Goal: Information Seeking & Learning: Learn about a topic

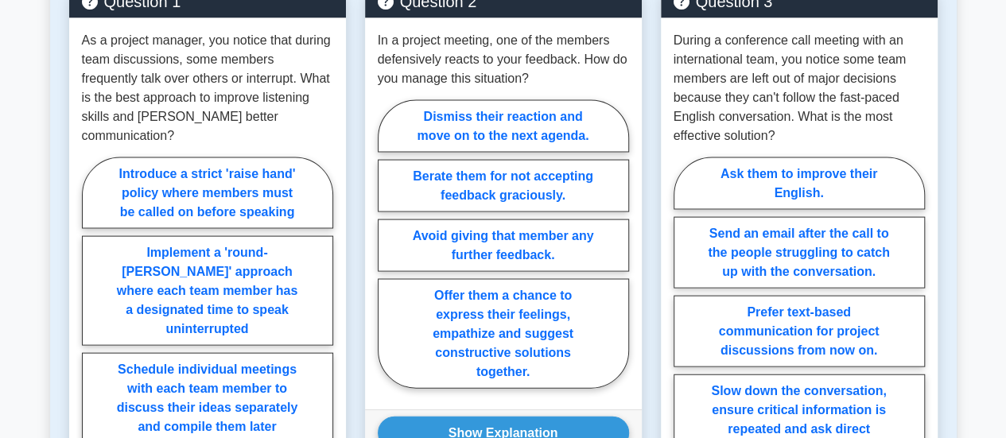
scroll to position [1544, 0]
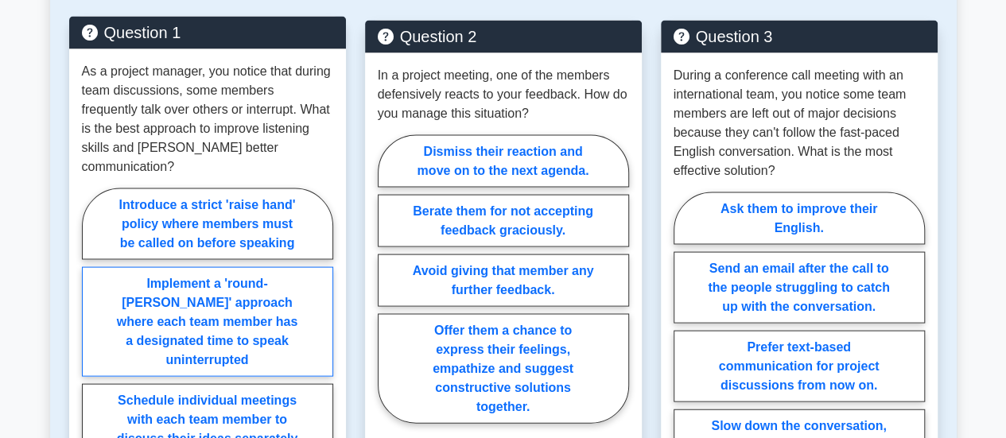
click at [274, 305] on label "Implement a 'round-robin' approach where each team member has a designated time…" at bounding box center [207, 322] width 251 height 110
click at [92, 380] on input "Implement a 'round-robin' approach where each team member has a designated time…" at bounding box center [87, 385] width 10 height 10
radio input "true"
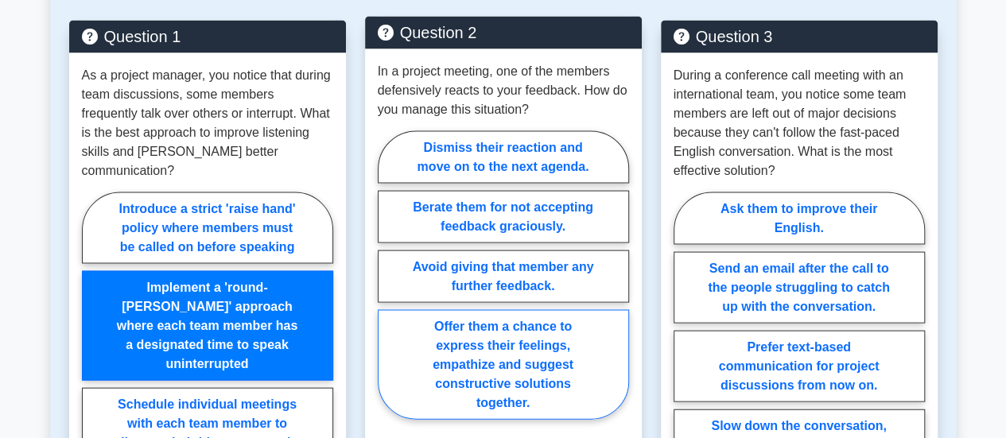
click at [588, 365] on label "Offer them a chance to express their feelings, empathize and suggest constructi…" at bounding box center [503, 365] width 251 height 110
click at [388, 285] on input "Offer them a chance to express their feelings, empathize and suggest constructi…" at bounding box center [383, 280] width 10 height 10
radio input "true"
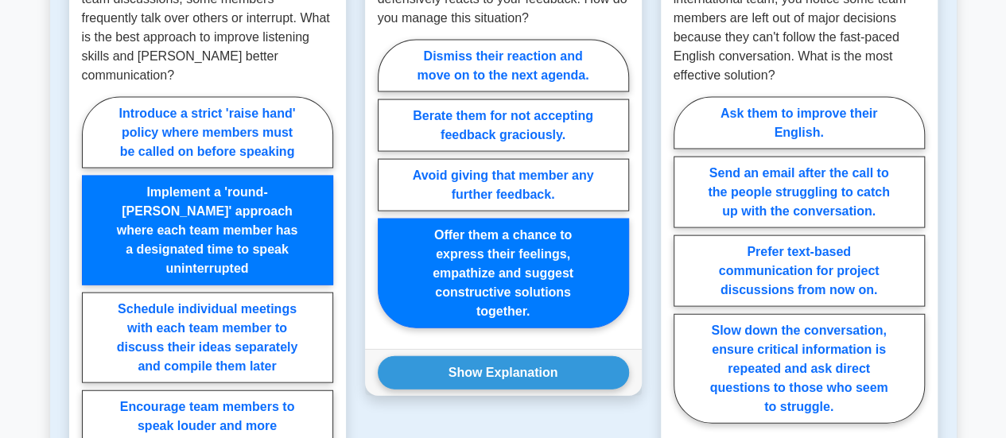
scroll to position [1643, 0]
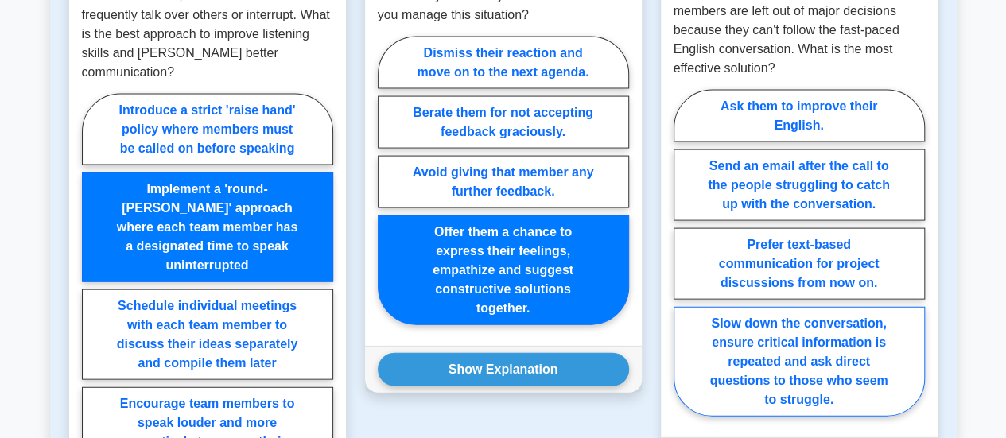
click at [887, 354] on label "Slow down the conversation, ensure critical information is repeated and ask dir…" at bounding box center [799, 362] width 251 height 110
click at [684, 263] on input "Slow down the conversation, ensure critical information is repeated and ask dir…" at bounding box center [679, 258] width 10 height 10
radio input "true"
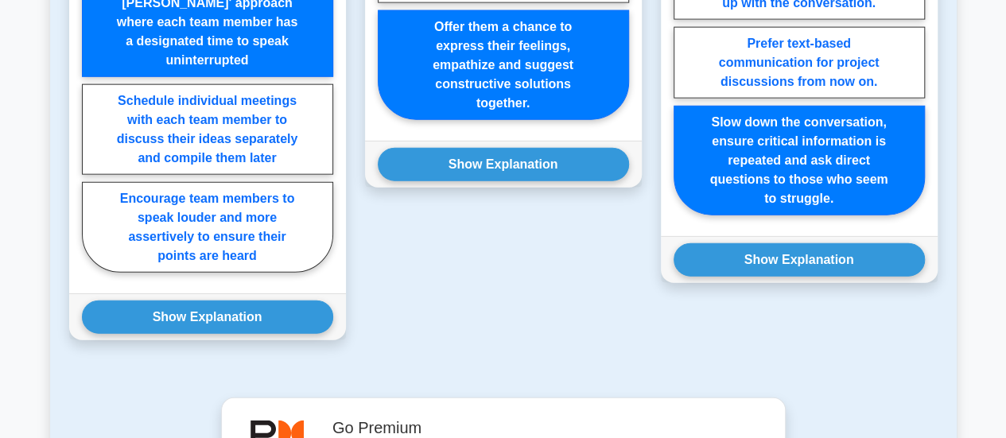
scroll to position [1856, 0]
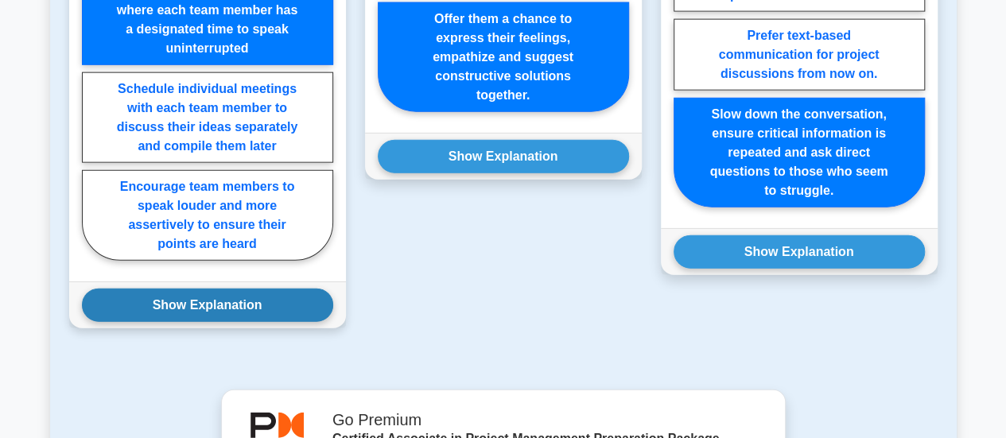
click at [222, 289] on button "Show Explanation" at bounding box center [207, 305] width 251 height 33
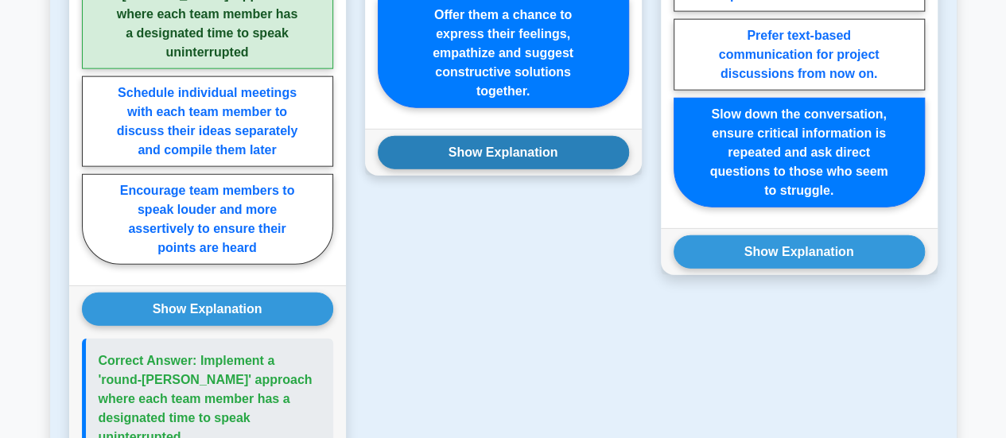
click at [472, 152] on button "Show Explanation" at bounding box center [503, 152] width 251 height 33
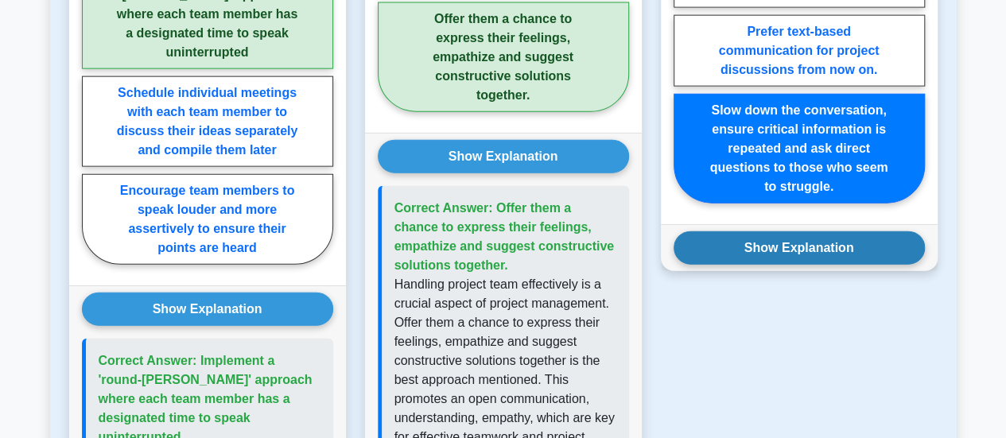
click at [792, 241] on button "Show Explanation" at bounding box center [799, 247] width 251 height 33
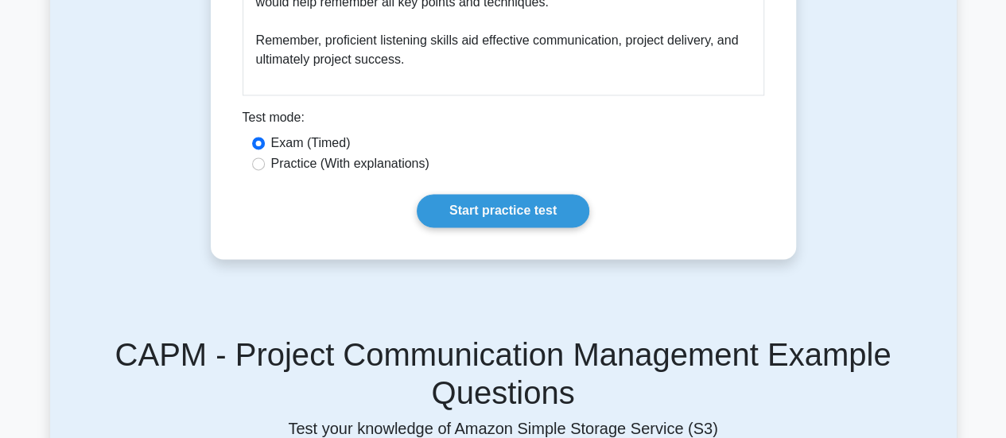
scroll to position [1175, 0]
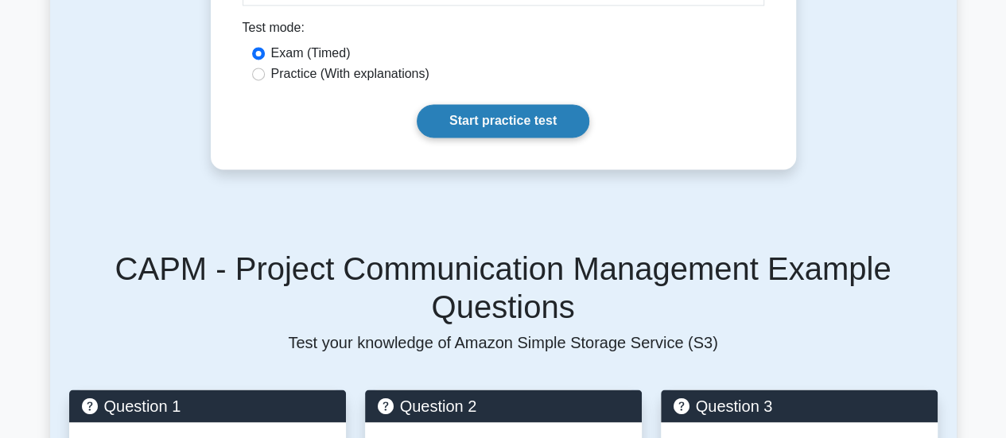
click at [487, 122] on link "Start practice test" at bounding box center [503, 120] width 173 height 33
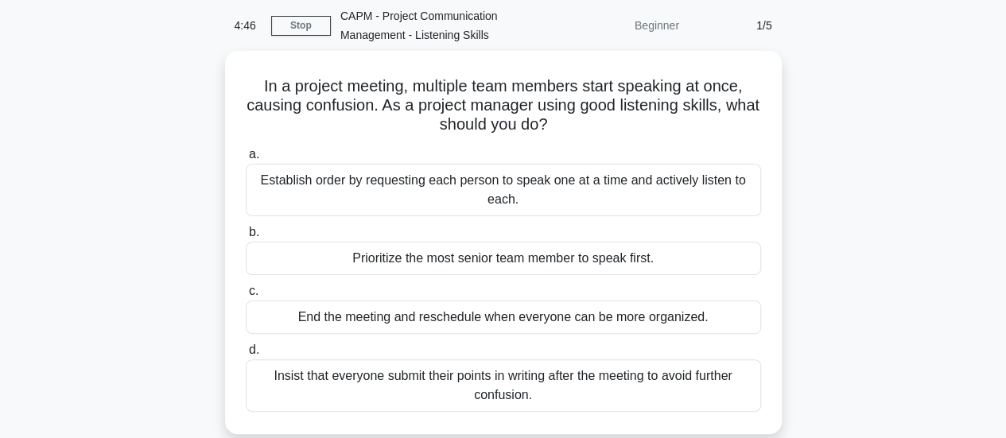
scroll to position [64, 0]
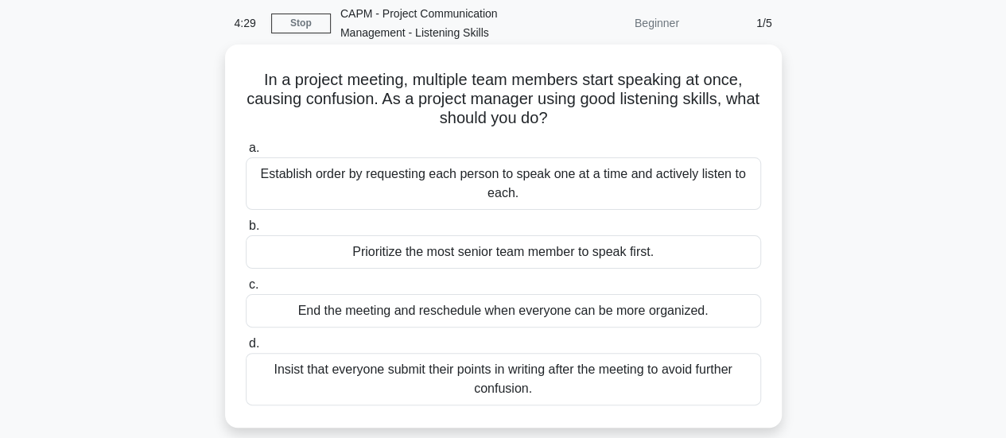
click at [583, 188] on div "Establish order by requesting each person to speak one at a time and actively l…" at bounding box center [503, 183] width 515 height 52
click at [246, 153] on input "a. Establish order by requesting each person to speak one at a time and activel…" at bounding box center [246, 148] width 0 height 10
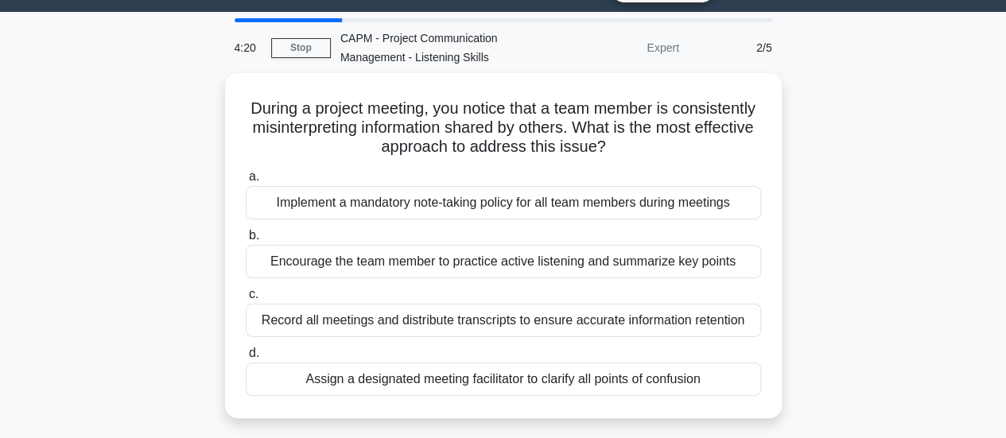
scroll to position [40, 0]
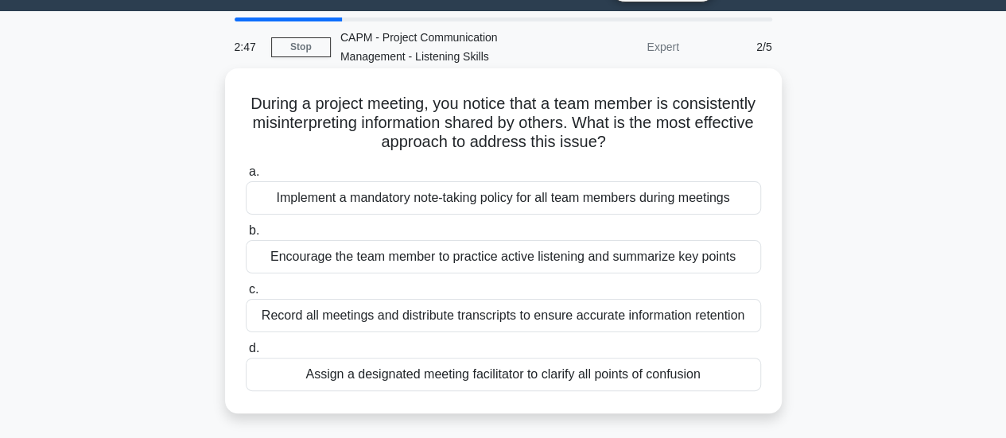
click at [586, 375] on div "Assign a designated meeting facilitator to clarify all points of confusion" at bounding box center [503, 374] width 515 height 33
click at [246, 354] on input "d. Assign a designated meeting facilitator to clarify all points of confusion" at bounding box center [246, 349] width 0 height 10
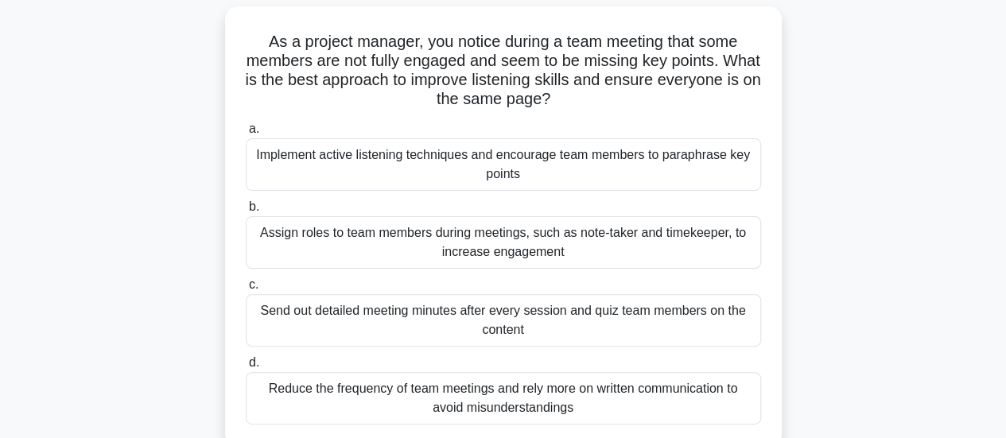
scroll to position [107, 0]
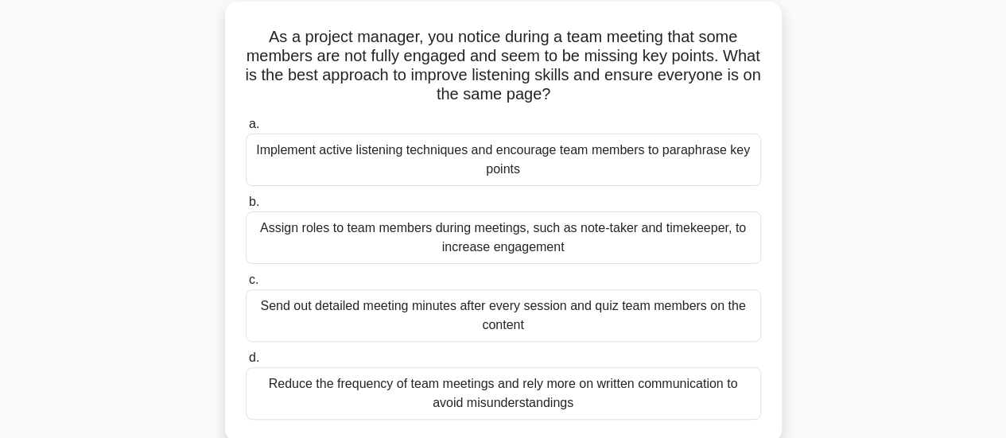
click at [666, 174] on div "Implement active listening techniques and encourage team members to paraphrase …" at bounding box center [503, 160] width 515 height 52
click at [246, 130] on input "a. Implement active listening techniques and encourage team members to paraphra…" at bounding box center [246, 124] width 0 height 10
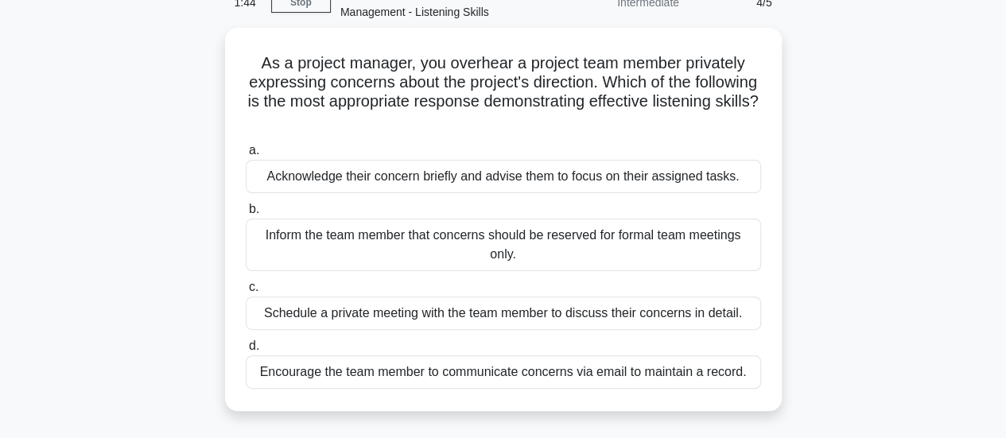
scroll to position [89, 0]
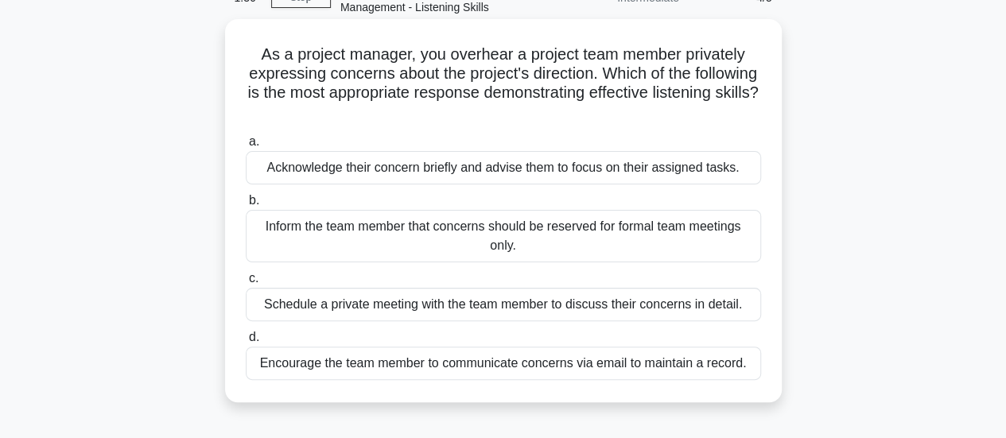
click at [692, 309] on div "Schedule a private meeting with the team member to discuss their concerns in de…" at bounding box center [503, 304] width 515 height 33
click at [246, 284] on input "c. Schedule a private meeting with the team member to discuss their concerns in…" at bounding box center [246, 279] width 0 height 10
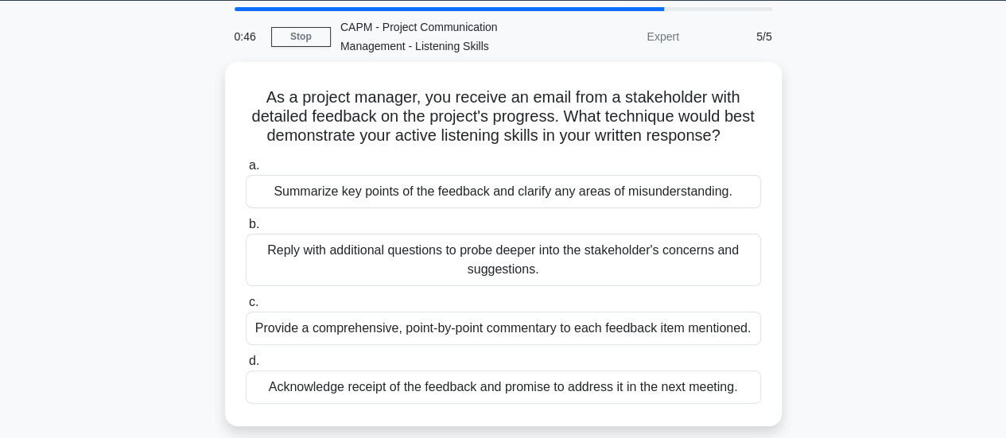
scroll to position [52, 0]
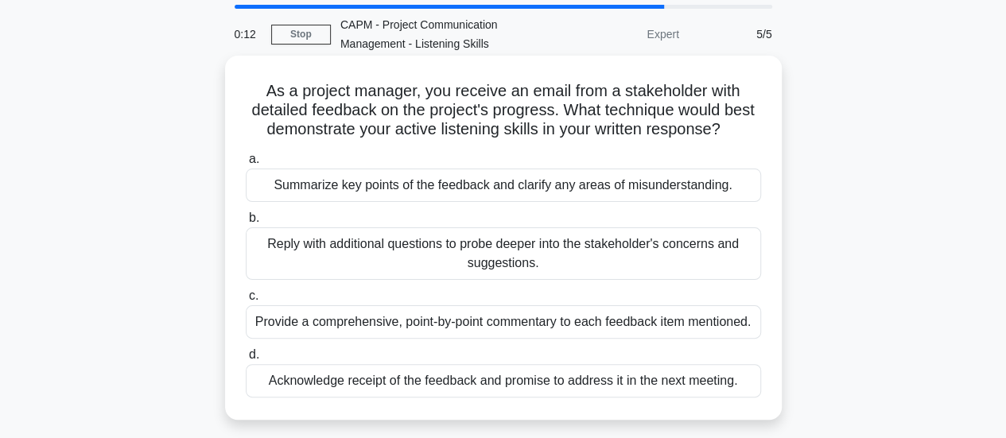
click at [644, 184] on div "Summarize key points of the feedback and clarify any areas of misunderstanding." at bounding box center [503, 185] width 515 height 33
click at [246, 165] on input "a. Summarize key points of the feedback and clarify any areas of misunderstandi…" at bounding box center [246, 159] width 0 height 10
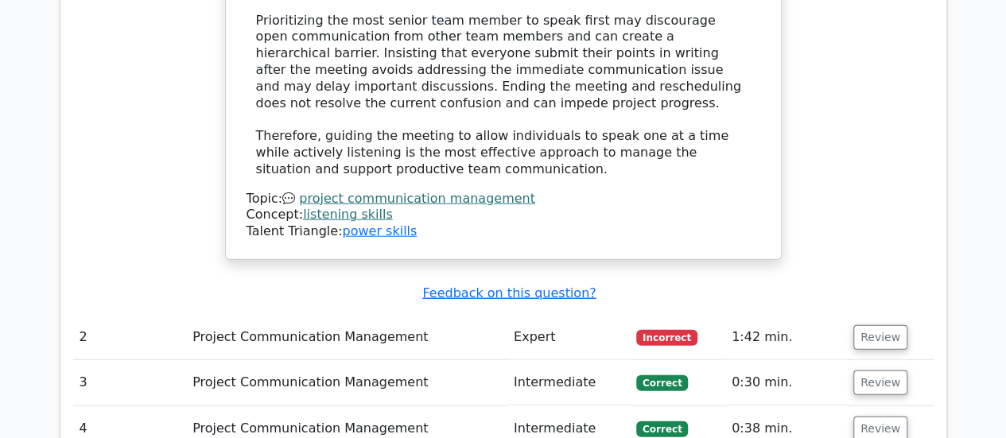
scroll to position [1870, 0]
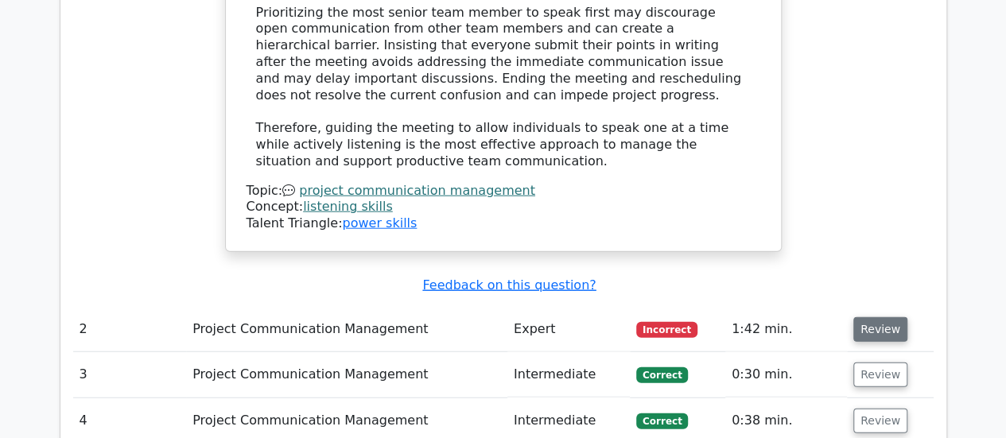
click at [885, 317] on button "Review" at bounding box center [880, 329] width 54 height 25
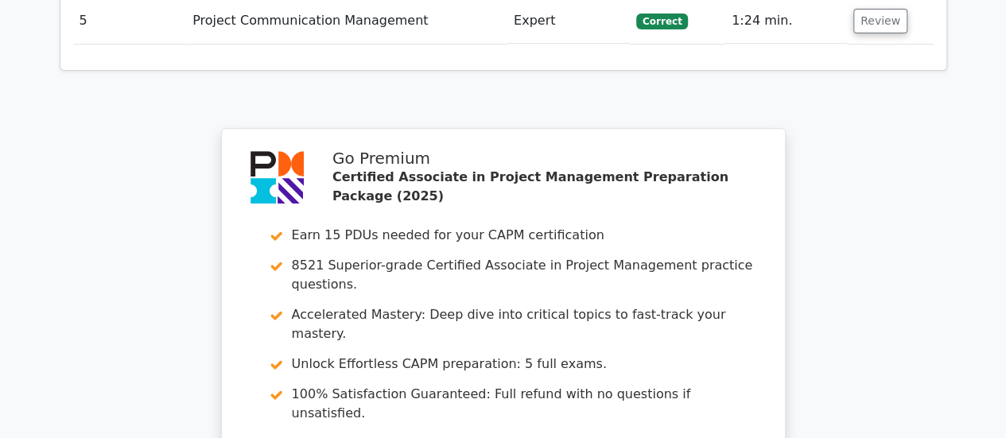
scroll to position [3330, 0]
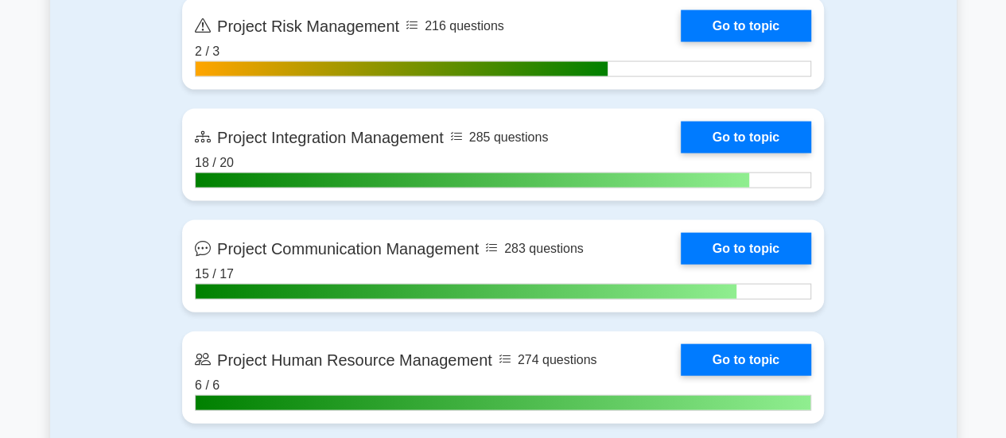
scroll to position [1692, 0]
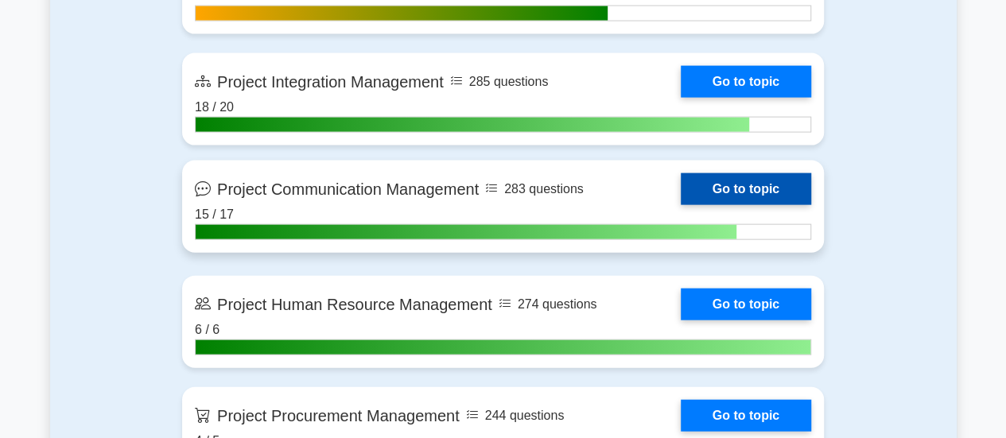
click at [783, 183] on link "Go to topic" at bounding box center [746, 189] width 130 height 32
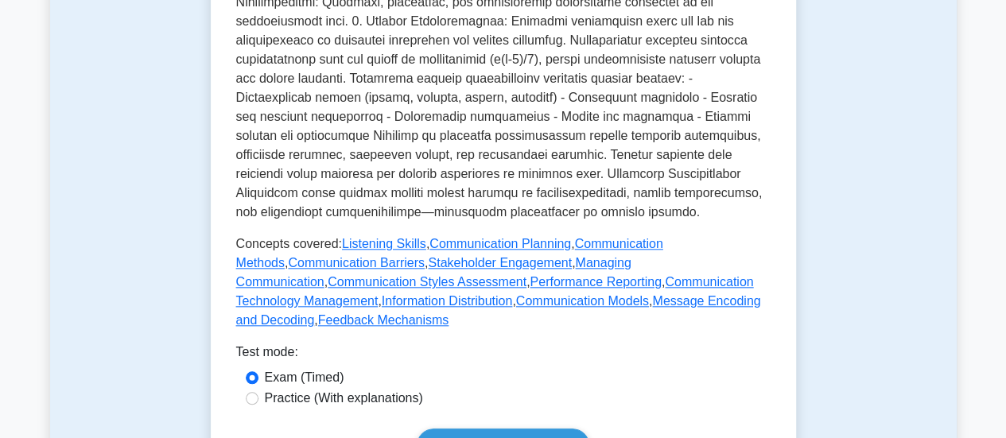
scroll to position [701, 0]
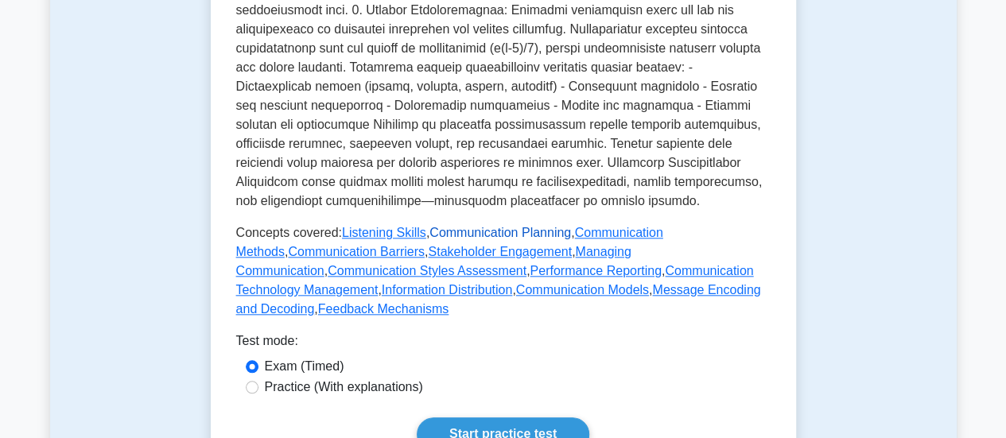
click at [476, 233] on link "Communication Planning" at bounding box center [500, 233] width 142 height 14
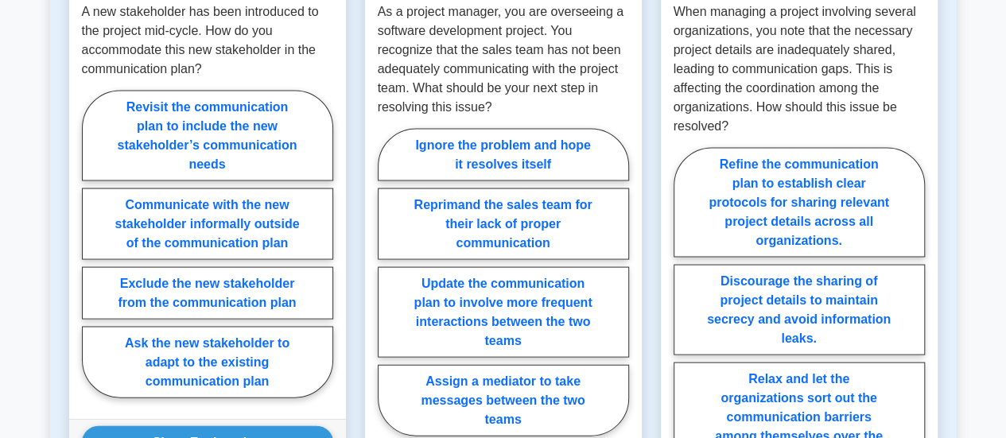
scroll to position [1536, 0]
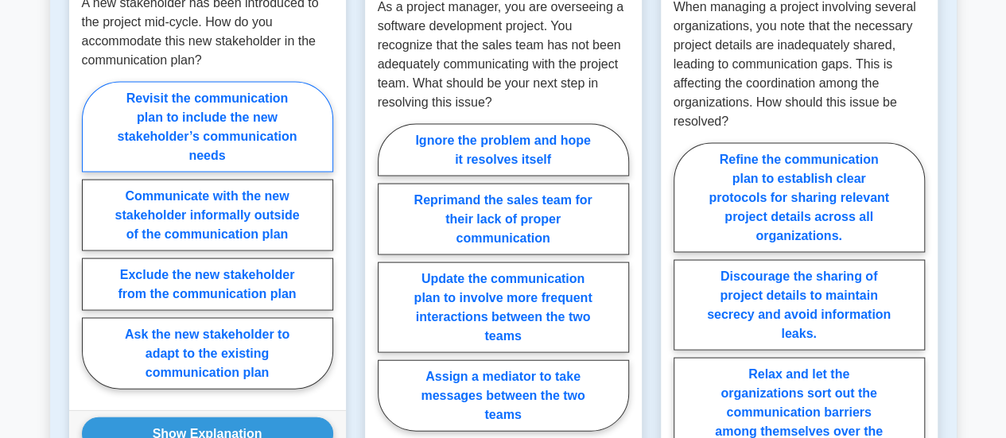
click at [217, 133] on label "Revisit the communication plan to include the new stakeholder’s communication n…" at bounding box center [207, 127] width 251 height 91
click at [92, 235] on input "Revisit the communication plan to include the new stakeholder’s communication n…" at bounding box center [87, 240] width 10 height 10
radio input "true"
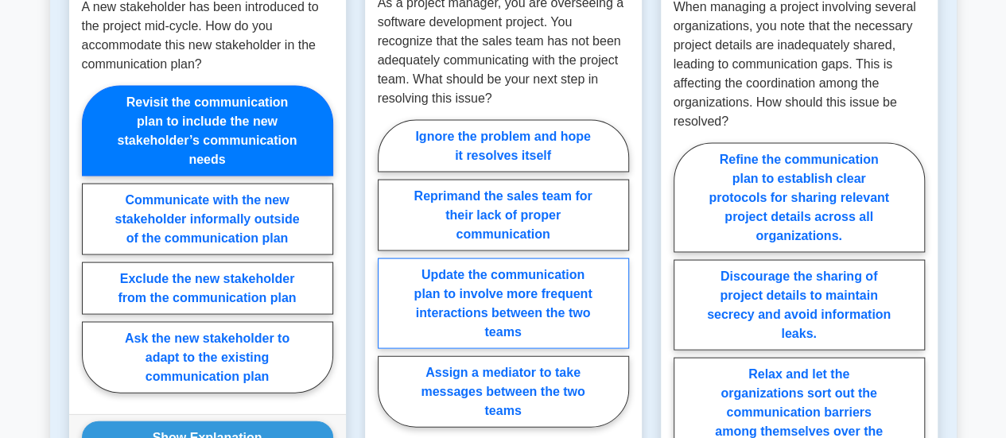
click at [553, 333] on label "Update the communication plan to involve more frequent interactions between the…" at bounding box center [503, 303] width 251 height 91
click at [388, 284] on input "Update the communication plan to involve more frequent interactions between the…" at bounding box center [383, 279] width 10 height 10
radio input "true"
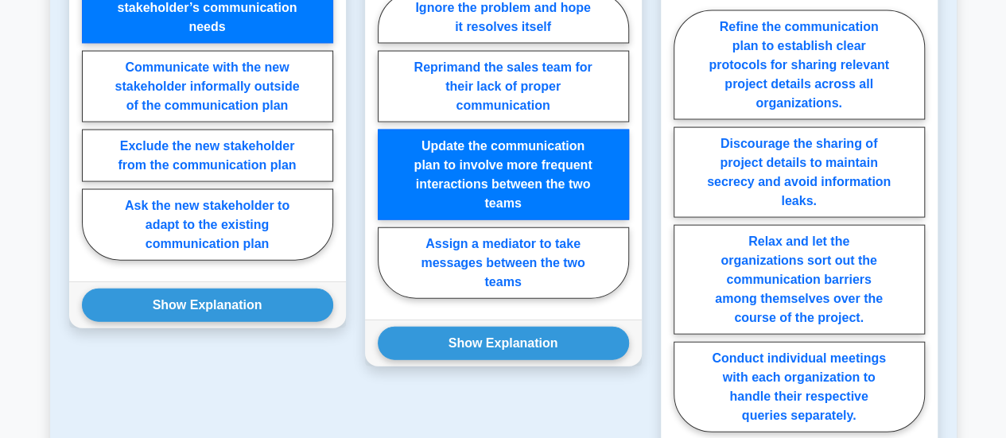
scroll to position [1621, 0]
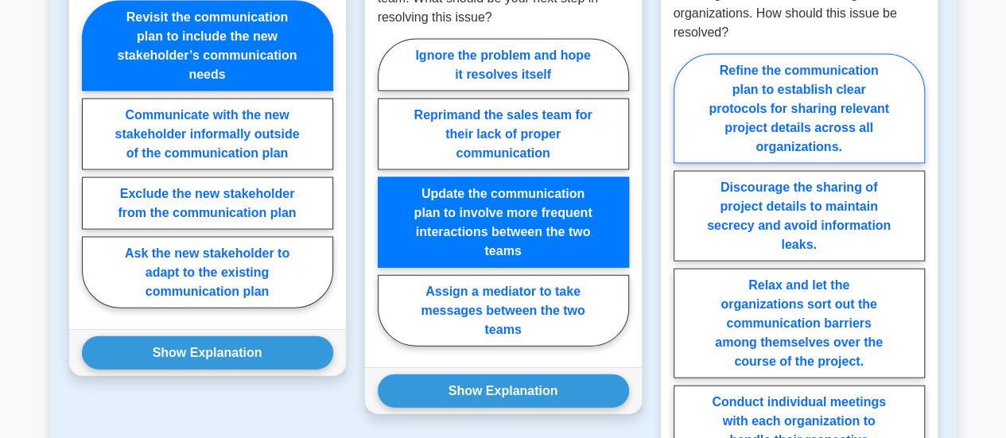
click at [802, 137] on label "Refine the communication plan to establish clear protocols for sharing relevant…" at bounding box center [799, 109] width 251 height 110
click at [684, 265] on input "Refine the communication plan to establish clear protocols for sharing relevant…" at bounding box center [679, 270] width 10 height 10
radio input "true"
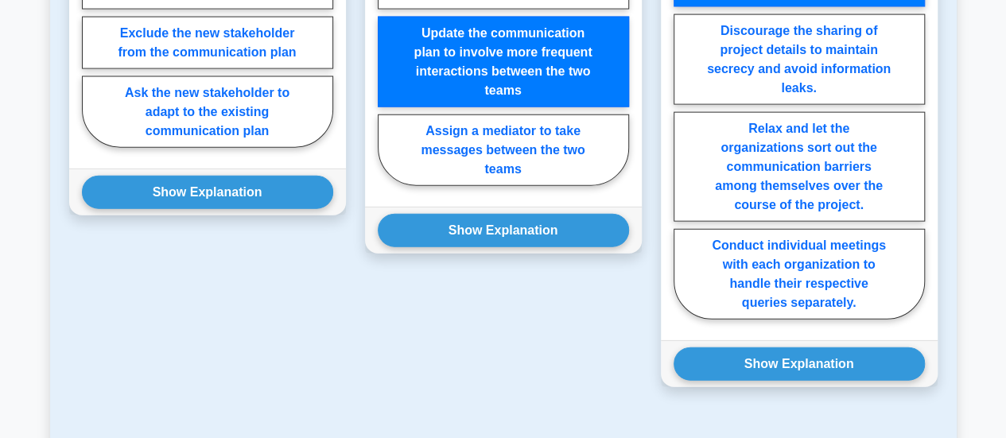
scroll to position [1810, 0]
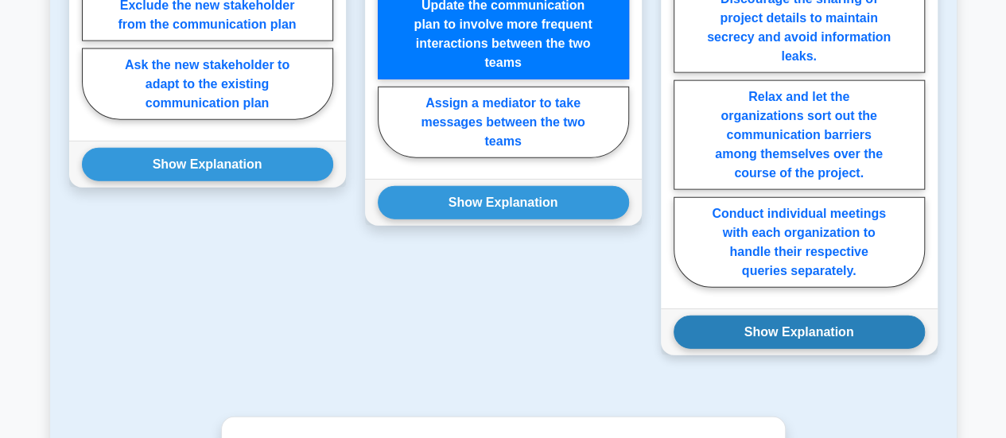
click at [765, 349] on button "Show Explanation" at bounding box center [799, 332] width 251 height 33
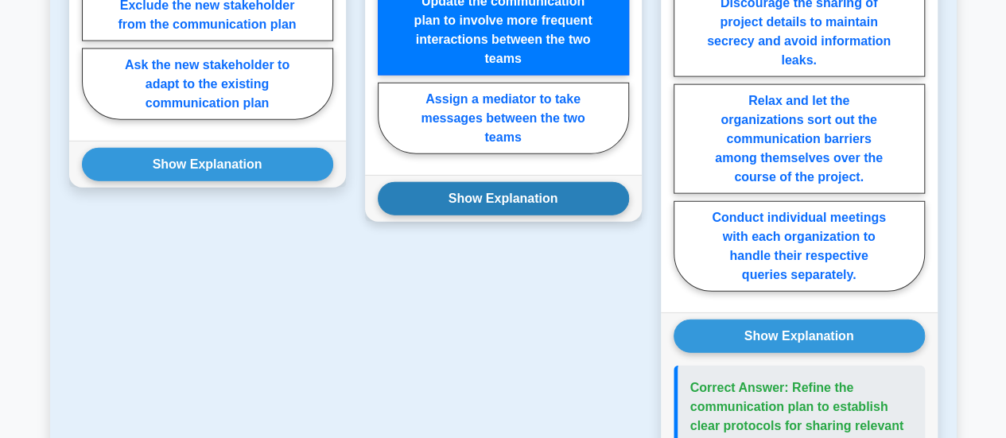
click at [534, 216] on button "Show Explanation" at bounding box center [503, 198] width 251 height 33
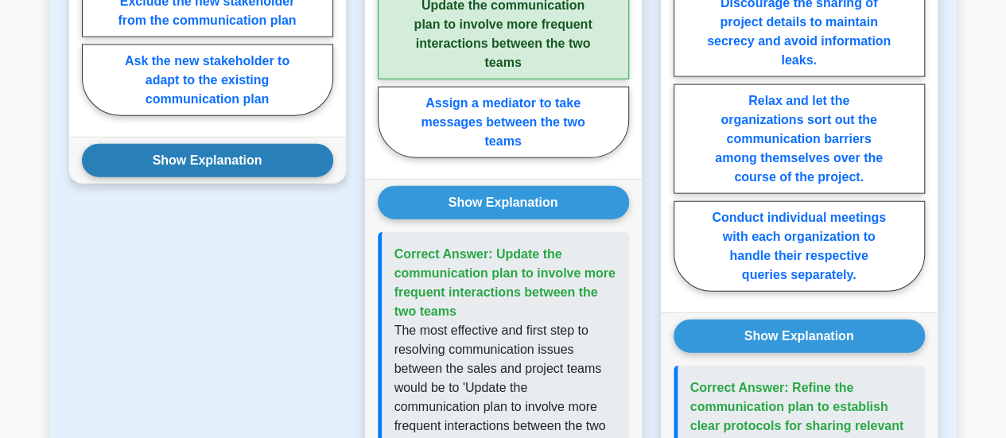
click at [231, 173] on button "Show Explanation" at bounding box center [207, 160] width 251 height 33
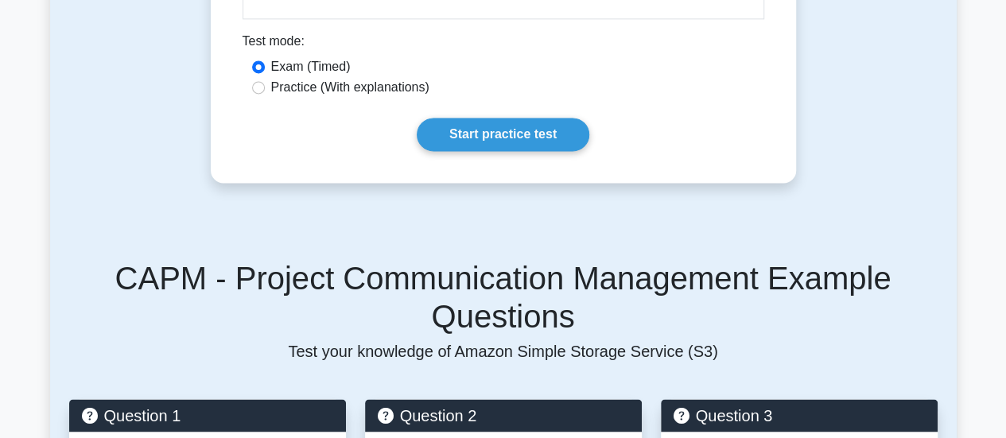
scroll to position [1172, 0]
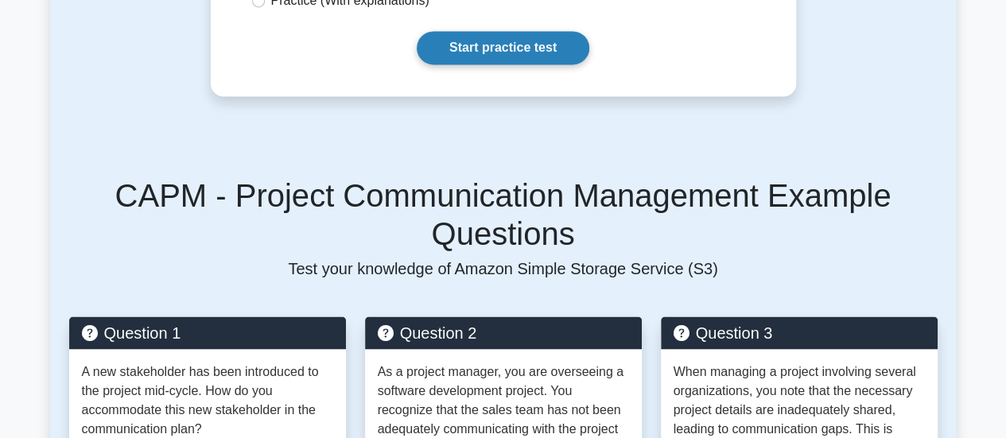
click at [499, 64] on link "Start practice test" at bounding box center [503, 47] width 173 height 33
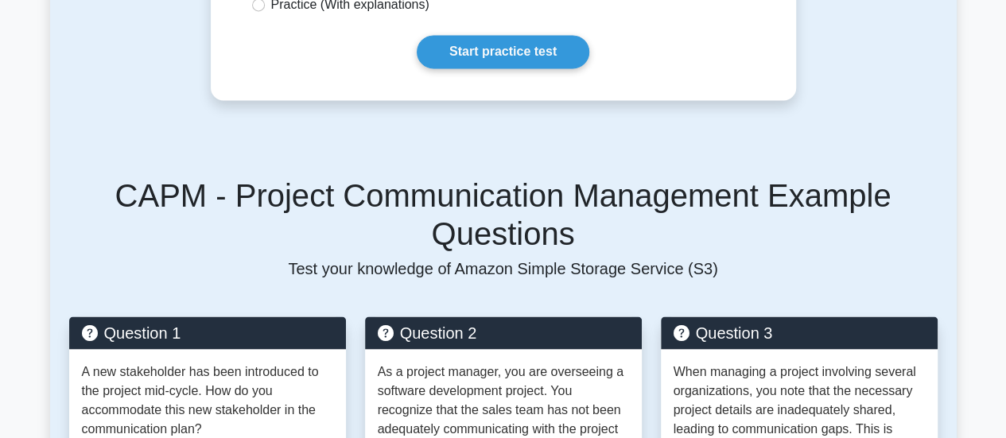
scroll to position [1823, 0]
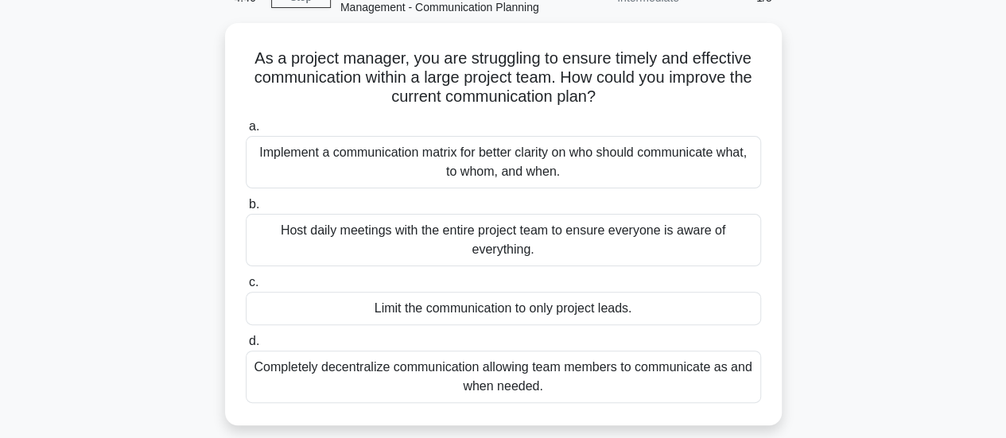
scroll to position [97, 0]
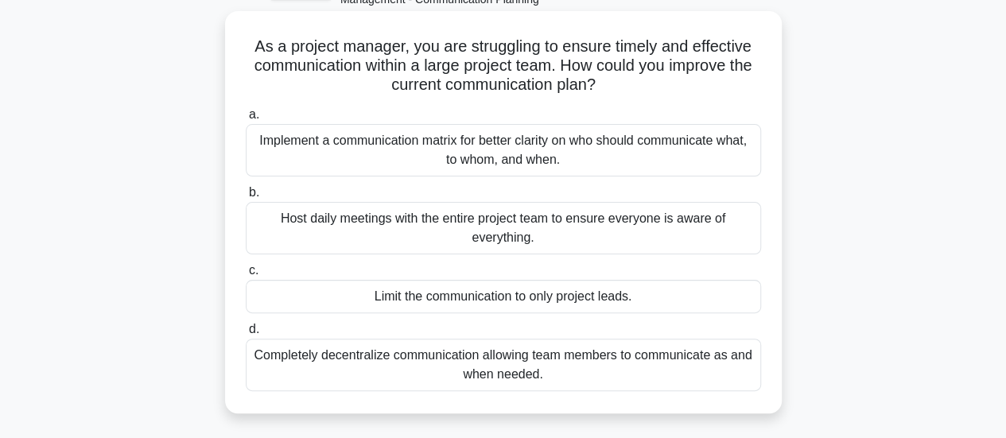
click at [592, 177] on div "Implement a communication matrix for better clarity on who should communicate w…" at bounding box center [503, 150] width 515 height 52
click at [246, 120] on input "a. Implement a communication matrix for better clarity on who should communicat…" at bounding box center [246, 115] width 0 height 10
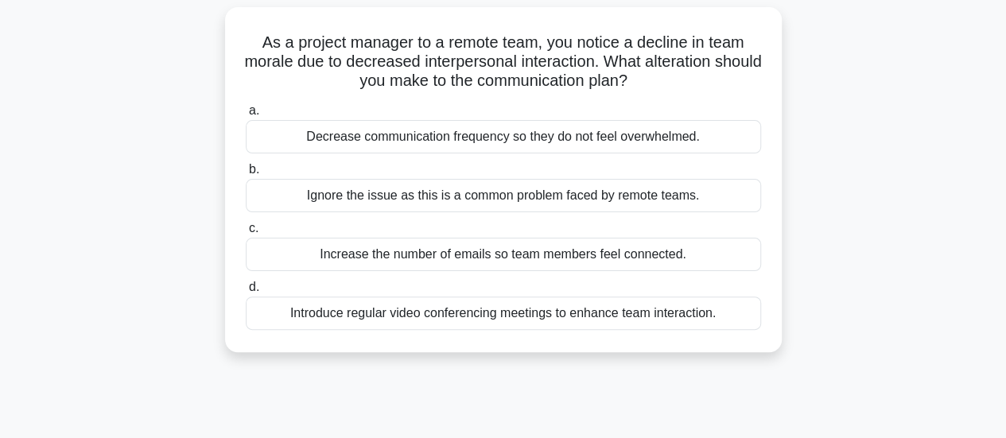
scroll to position [108, 0]
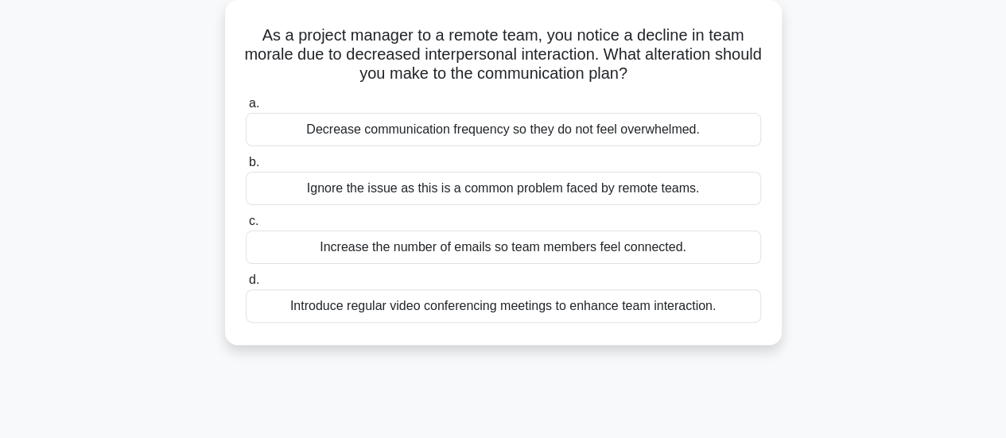
click at [664, 322] on div "Introduce regular video conferencing meetings to enhance team interaction." at bounding box center [503, 305] width 515 height 33
click at [246, 285] on input "d. Introduce regular video conferencing meetings to enhance team interaction." at bounding box center [246, 280] width 0 height 10
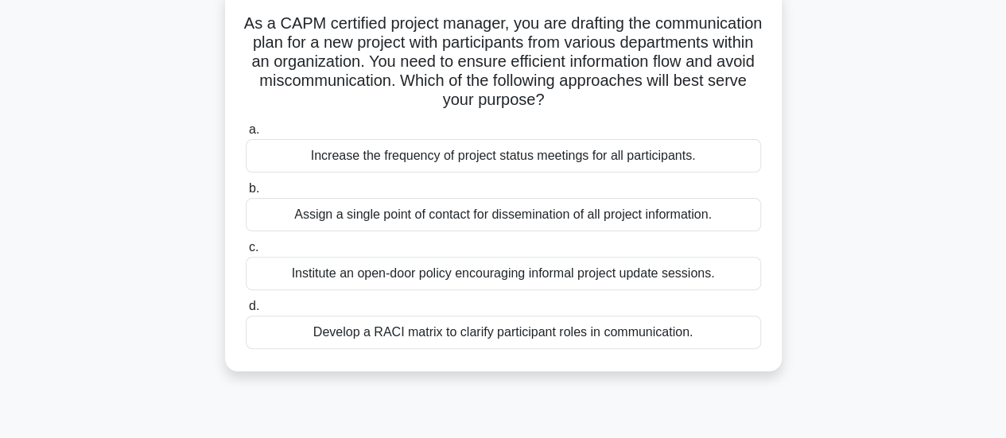
scroll to position [129, 0]
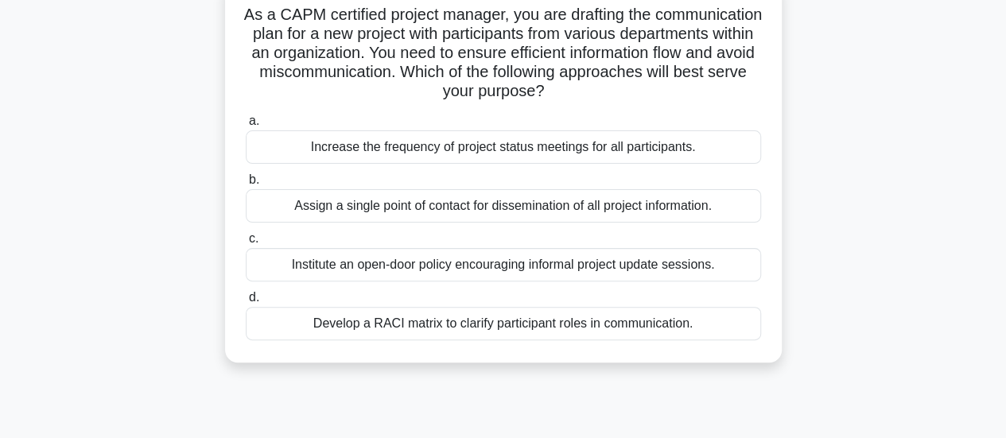
click at [557, 340] on div "Develop a RACI matrix to clarify participant roles in communication." at bounding box center [503, 323] width 515 height 33
click at [246, 303] on input "d. Develop a RACI matrix to clarify participant roles in communication." at bounding box center [246, 298] width 0 height 10
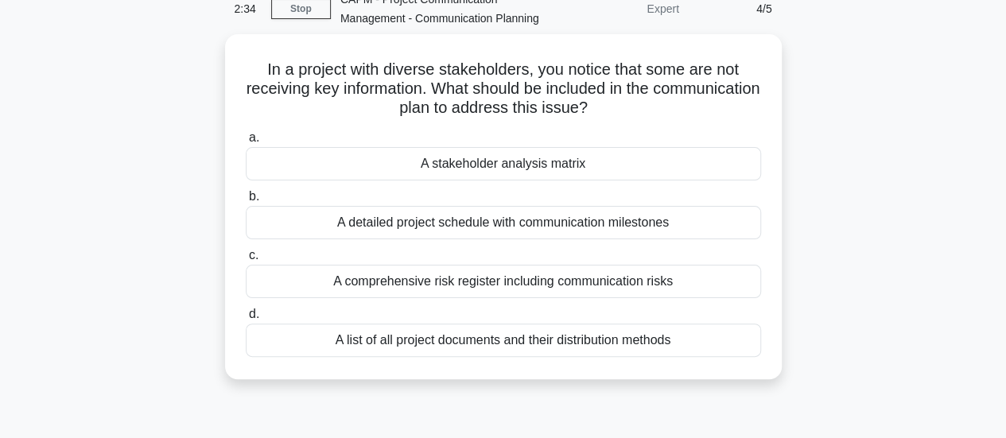
scroll to position [80, 0]
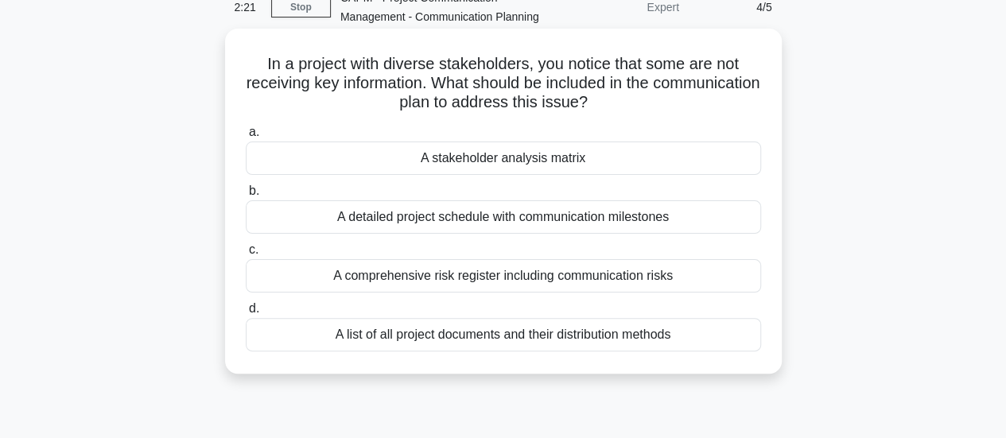
click at [649, 175] on div "A stakeholder analysis matrix" at bounding box center [503, 158] width 515 height 33
click at [246, 138] on input "a. A stakeholder analysis matrix" at bounding box center [246, 132] width 0 height 10
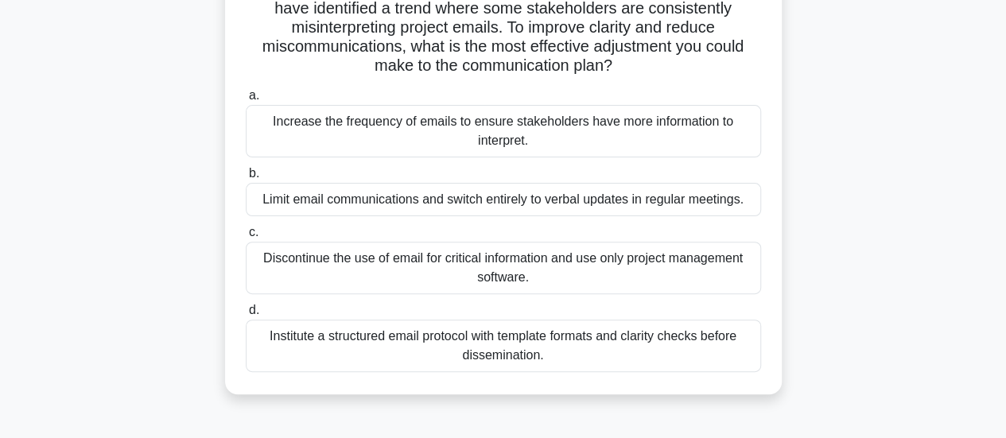
scroll to position [161, 0]
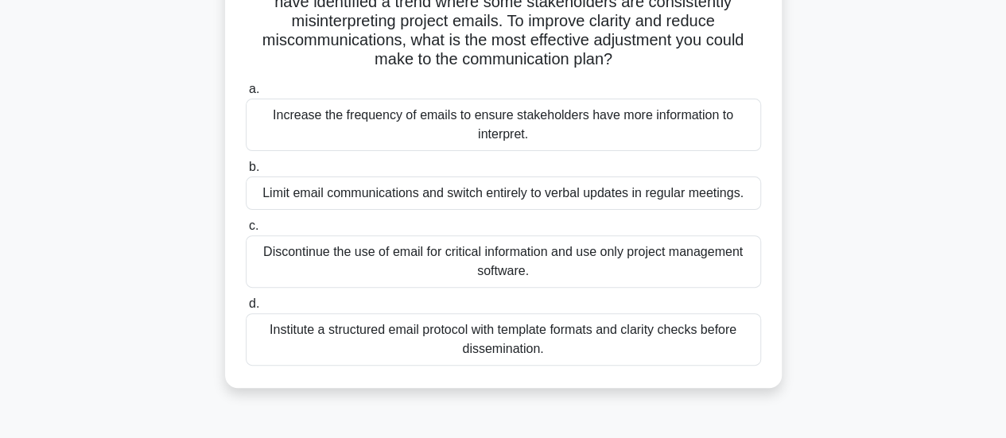
click at [608, 357] on div "Institute a structured email protocol with template formats and clarity checks …" at bounding box center [503, 339] width 515 height 52
click at [246, 309] on input "d. Institute a structured email protocol with template formats and clarity chec…" at bounding box center [246, 304] width 0 height 10
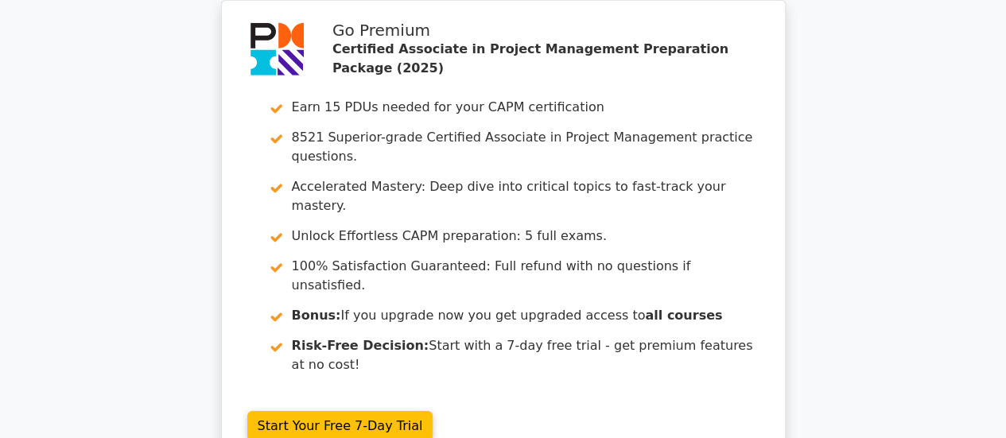
scroll to position [2475, 0]
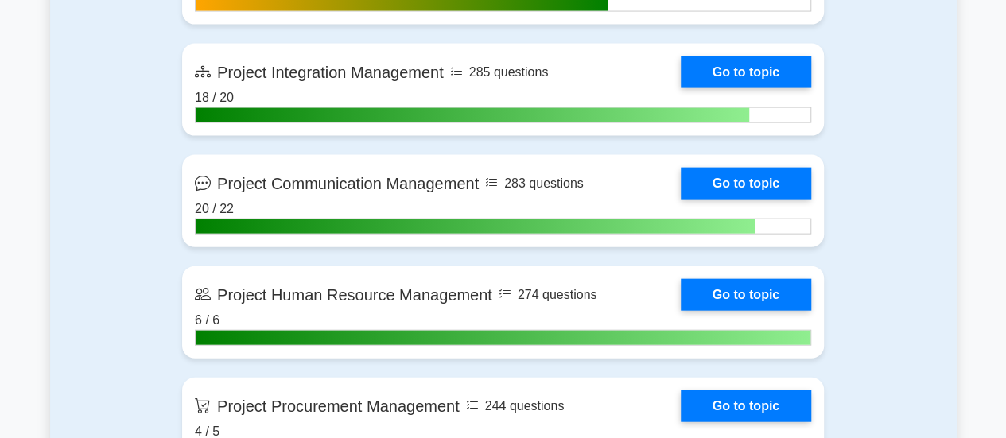
scroll to position [1665, 0]
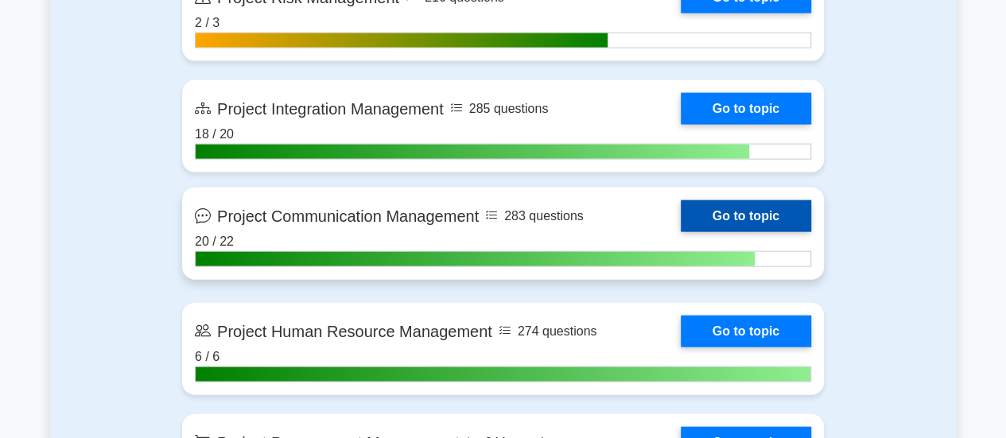
click at [744, 215] on link "Go to topic" at bounding box center [746, 216] width 130 height 32
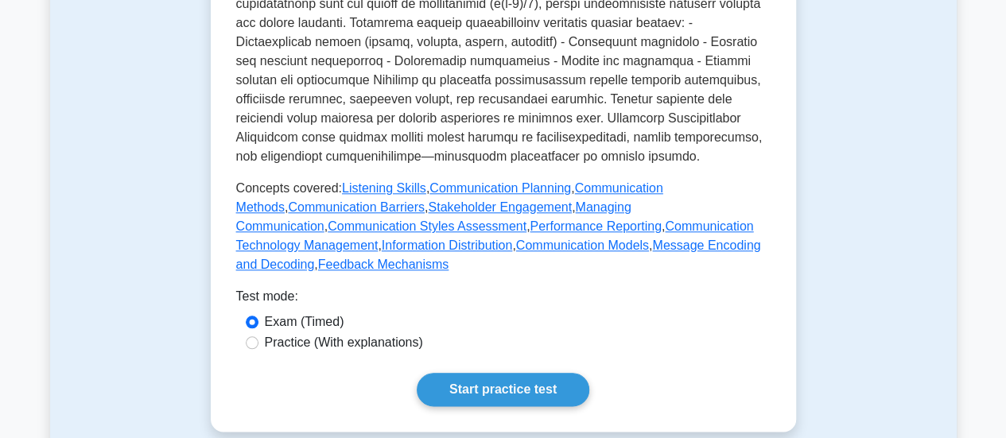
scroll to position [753, 0]
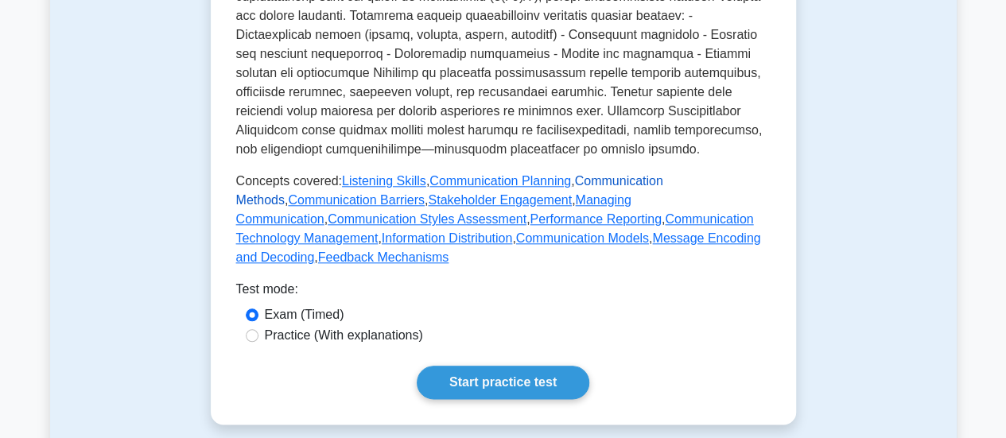
click at [641, 188] on link "Communication Methods" at bounding box center [449, 190] width 427 height 33
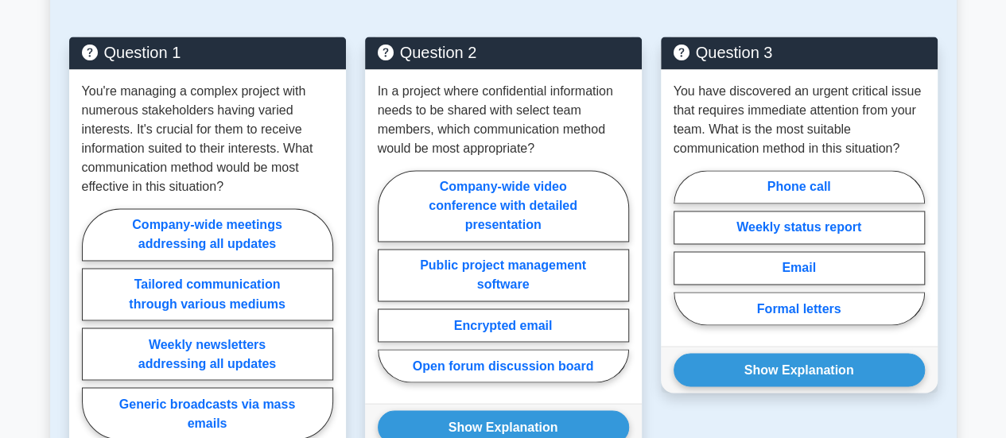
scroll to position [1218, 0]
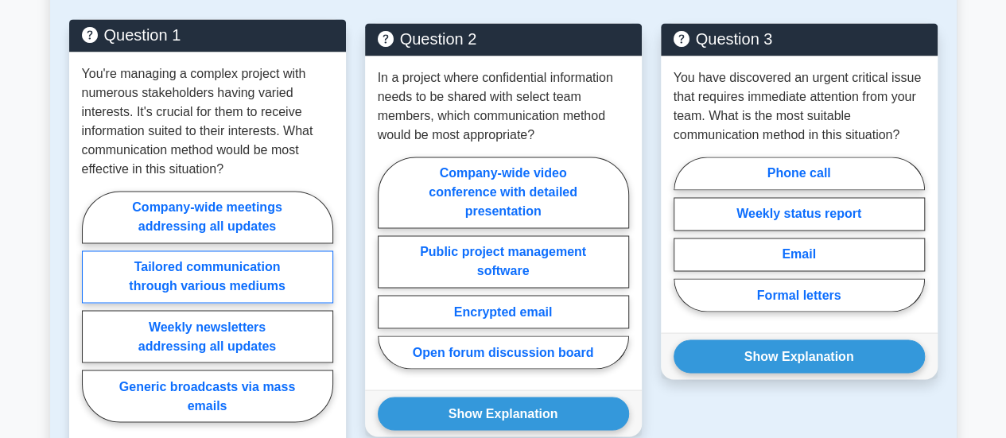
click at [158, 273] on label "Tailored communication through various mediums" at bounding box center [207, 277] width 251 height 52
click at [92, 306] on input "Tailored communication through various mediums" at bounding box center [87, 311] width 10 height 10
radio input "true"
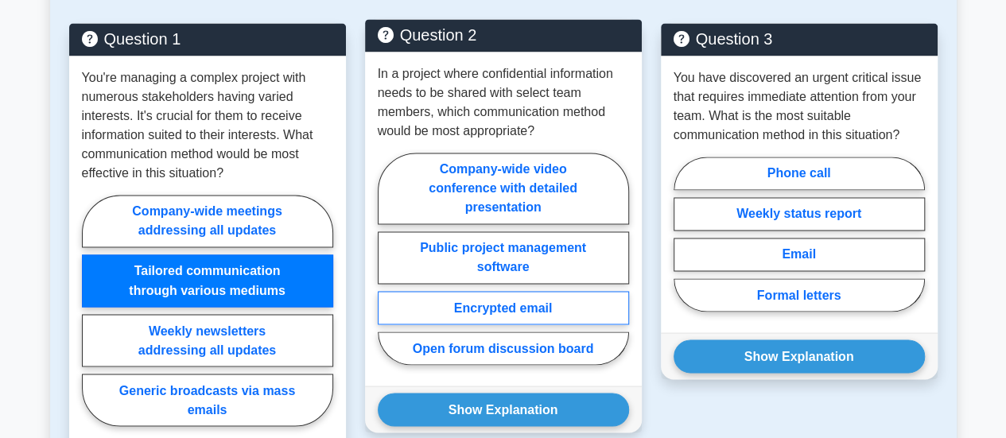
click at [539, 309] on label "Encrypted email" at bounding box center [503, 307] width 251 height 33
click at [388, 269] on input "Encrypted email" at bounding box center [383, 263] width 10 height 10
radio input "true"
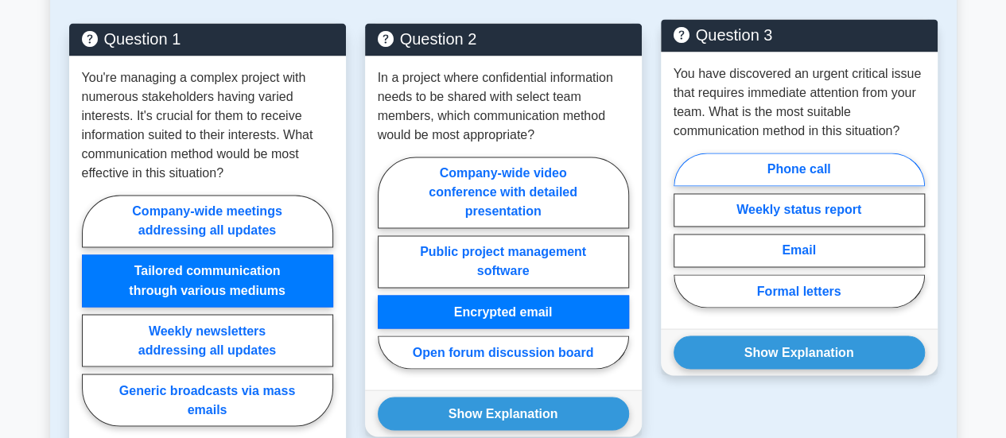
click at [847, 165] on label "Phone call" at bounding box center [799, 169] width 251 height 33
click at [684, 230] on input "Phone call" at bounding box center [679, 235] width 10 height 10
radio input "true"
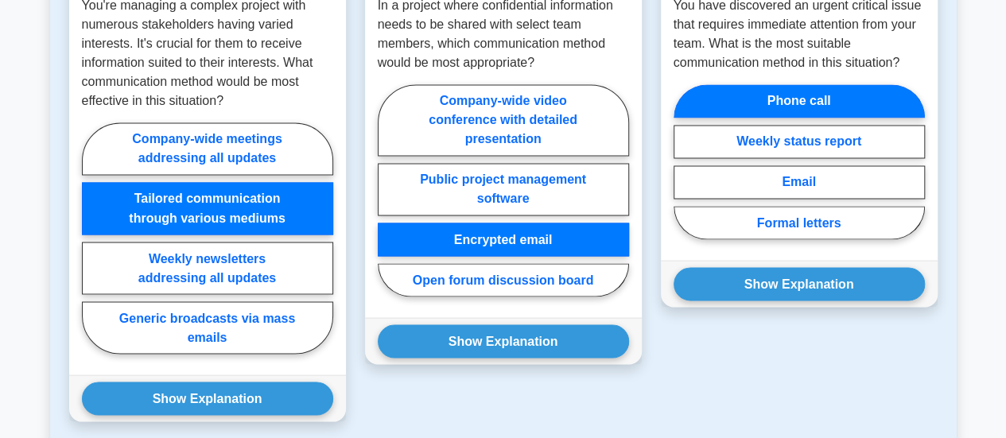
scroll to position [1293, 0]
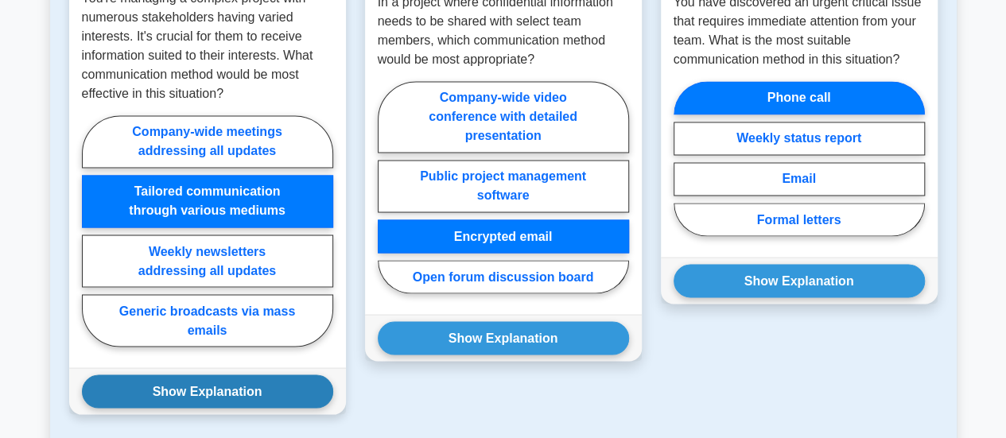
click at [191, 396] on button "Show Explanation" at bounding box center [207, 391] width 251 height 33
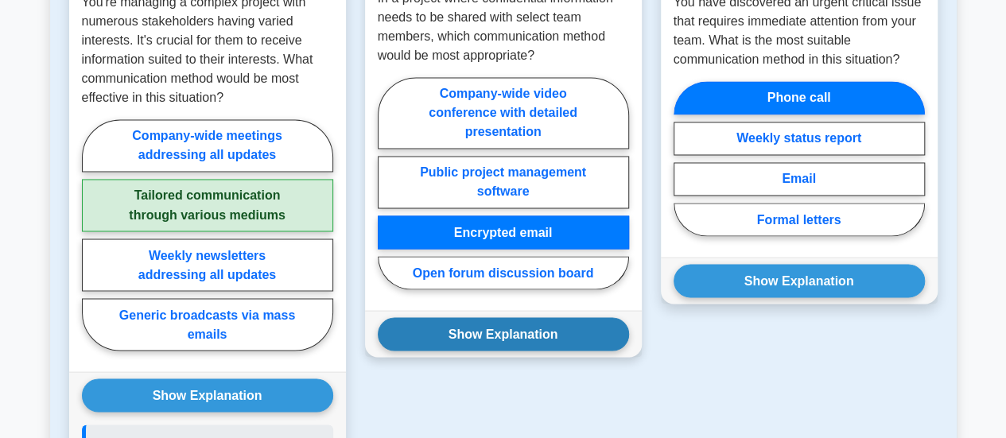
click at [433, 329] on button "Show Explanation" at bounding box center [503, 333] width 251 height 33
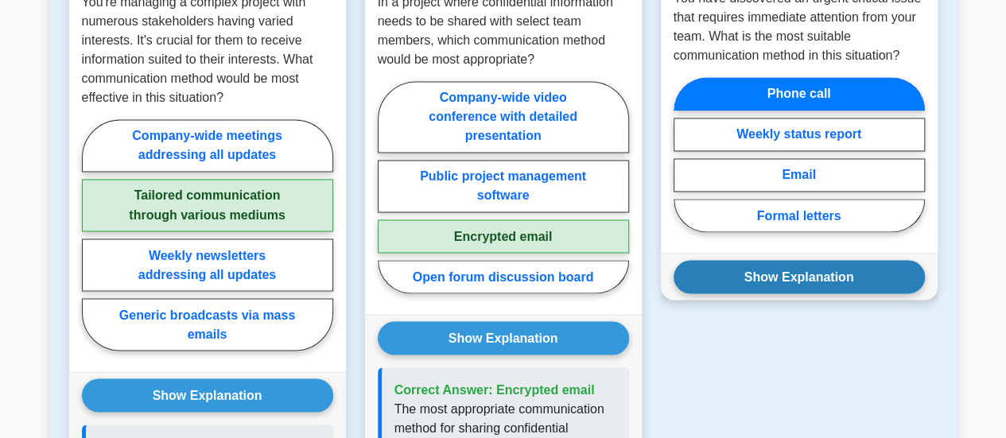
click at [742, 280] on button "Show Explanation" at bounding box center [799, 276] width 251 height 33
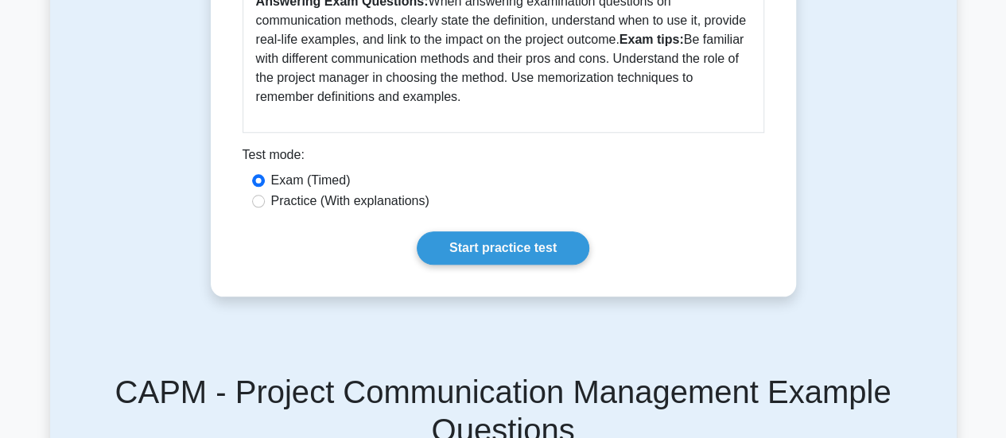
scroll to position [759, 0]
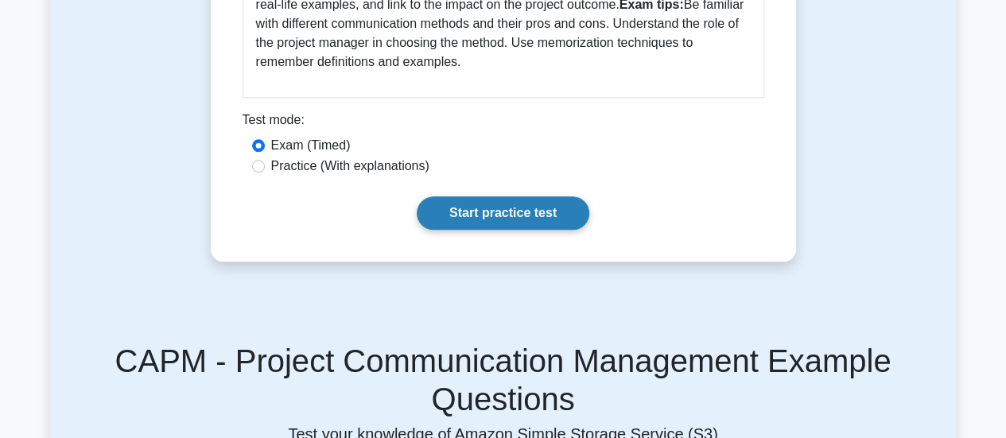
click at [538, 219] on link "Start practice test" at bounding box center [503, 212] width 173 height 33
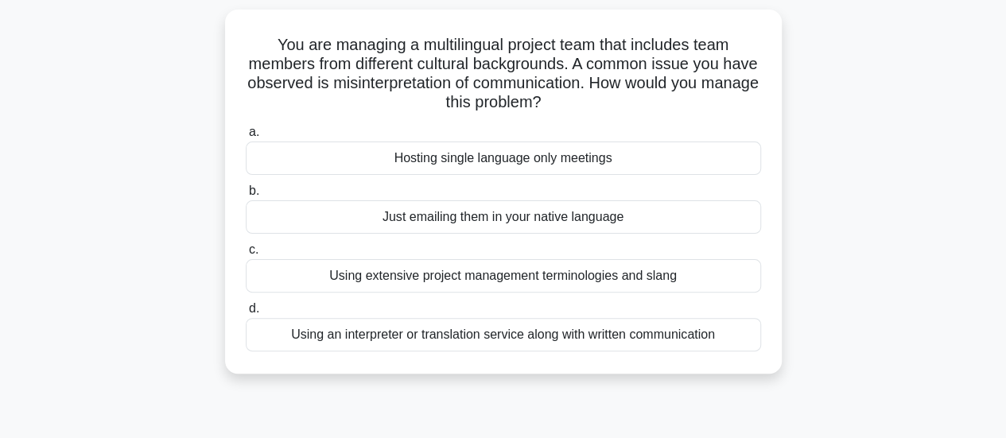
scroll to position [103, 0]
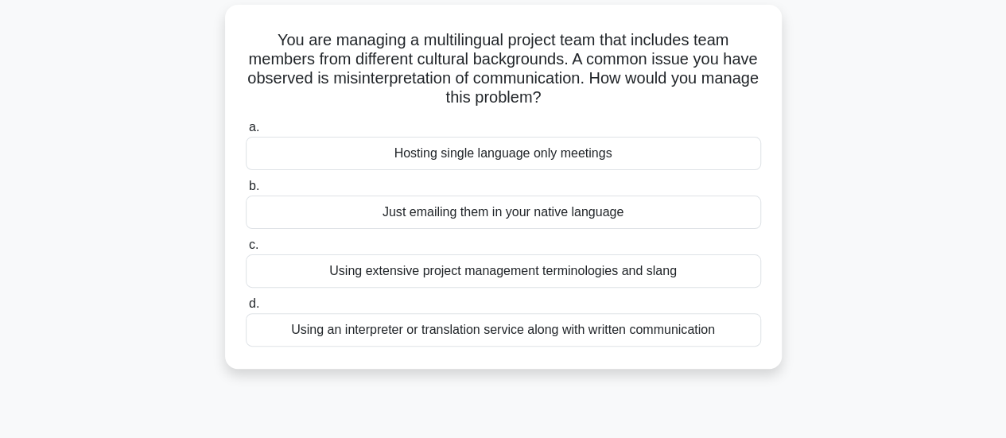
click at [544, 347] on div "Using an interpreter or translation service along with written communication" at bounding box center [503, 329] width 515 height 33
click at [246, 309] on input "d. Using an interpreter or translation service along with written communication" at bounding box center [246, 304] width 0 height 10
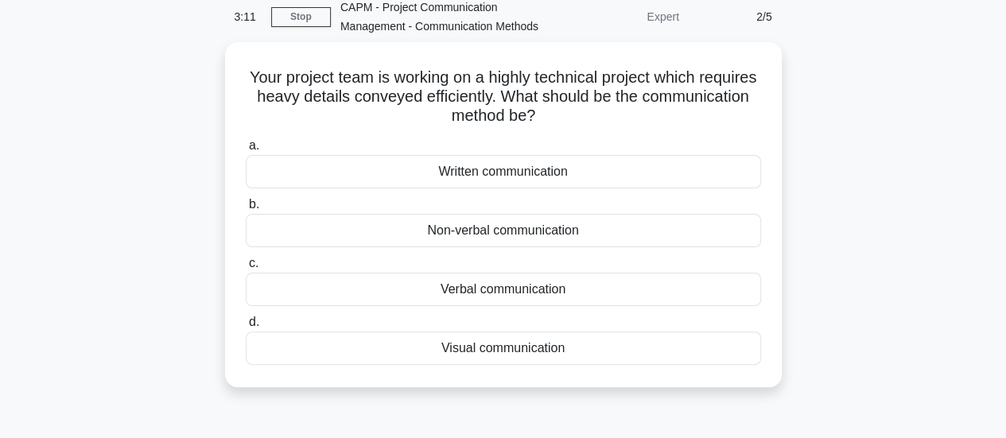
scroll to position [75, 0]
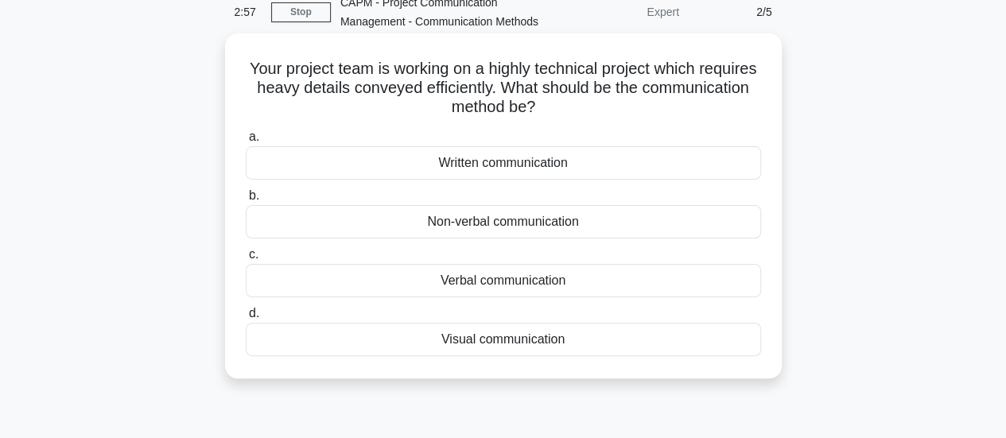
click at [545, 180] on div "Written communication" at bounding box center [503, 162] width 515 height 33
click at [246, 142] on input "a. Written communication" at bounding box center [246, 137] width 0 height 10
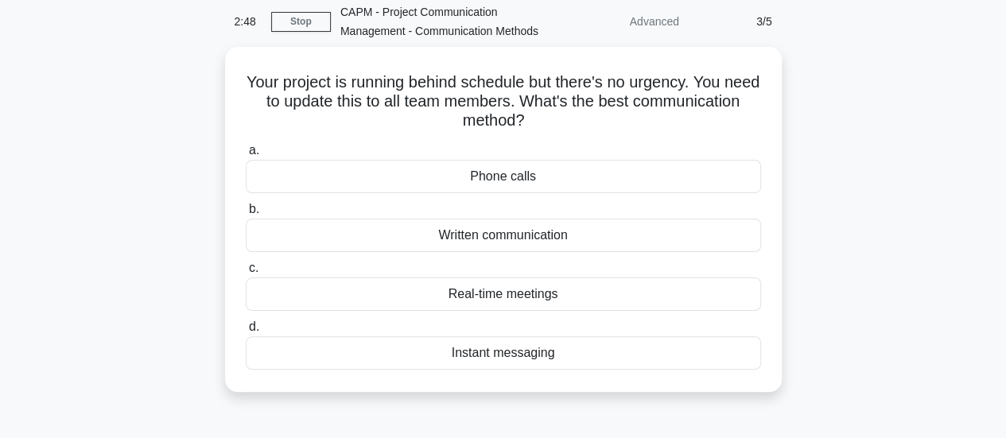
scroll to position [66, 0]
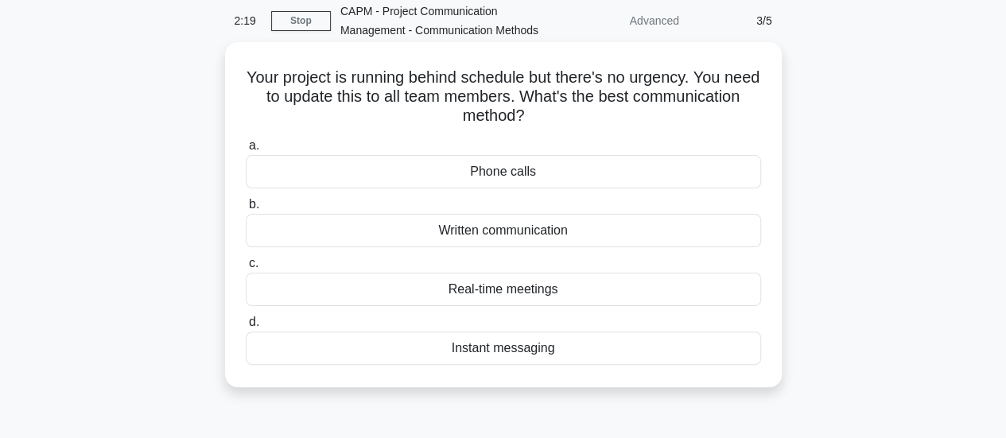
click at [526, 306] on div "Real-time meetings" at bounding box center [503, 289] width 515 height 33
click at [246, 269] on input "c. Real-time meetings" at bounding box center [246, 263] width 0 height 10
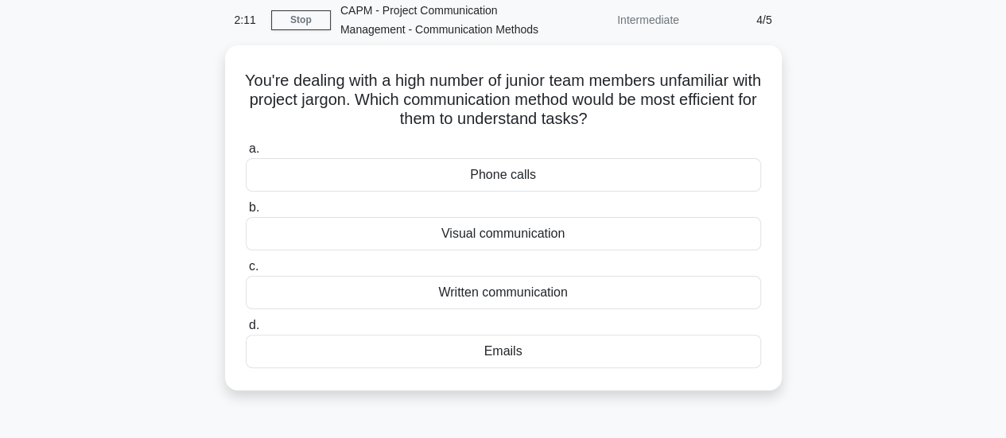
scroll to position [70, 0]
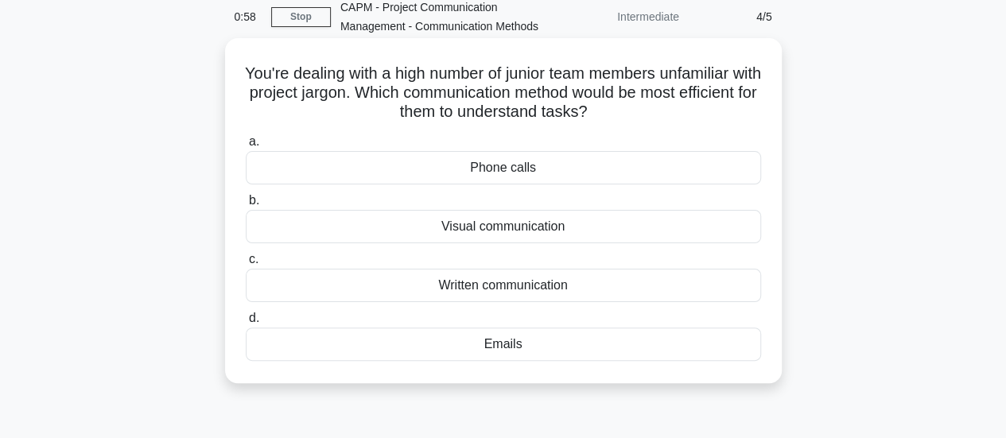
click at [573, 184] on div "Phone calls" at bounding box center [503, 167] width 515 height 33
click at [246, 147] on input "a. Phone calls" at bounding box center [246, 142] width 0 height 10
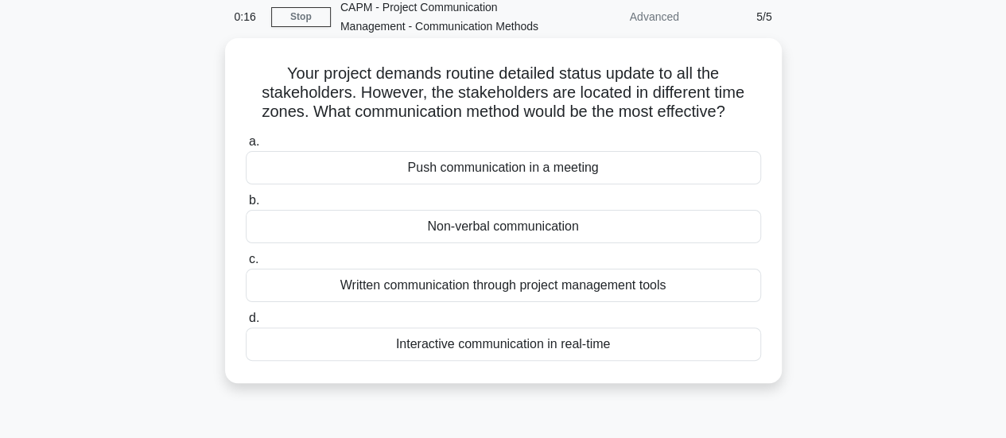
click at [611, 184] on div "Push communication in a meeting" at bounding box center [503, 167] width 515 height 33
click at [246, 147] on input "a. Push communication in a meeting" at bounding box center [246, 142] width 0 height 10
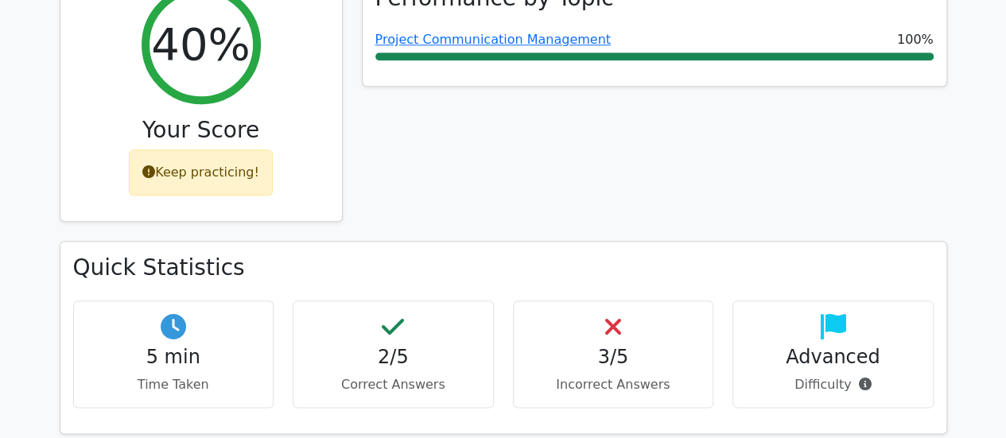
scroll to position [773, 0]
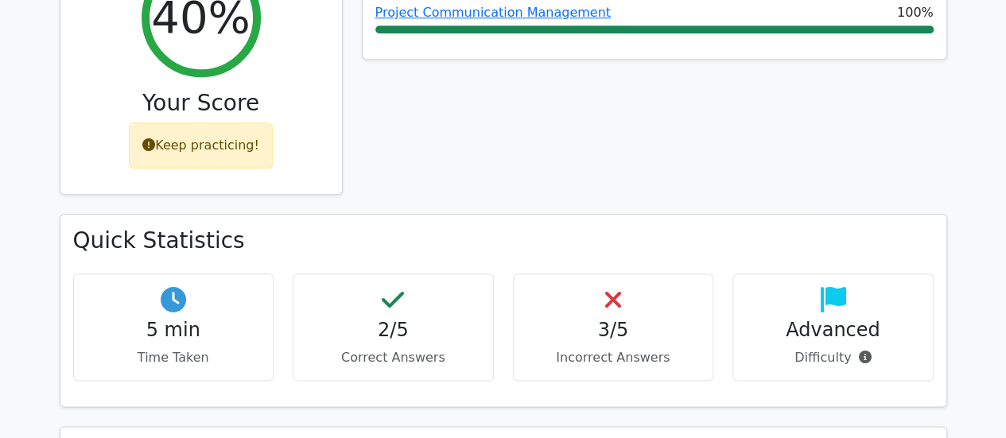
click at [1005, 420] on html "Go Premium [PERSON_NAME]" at bounding box center [503, 425] width 1006 height 2397
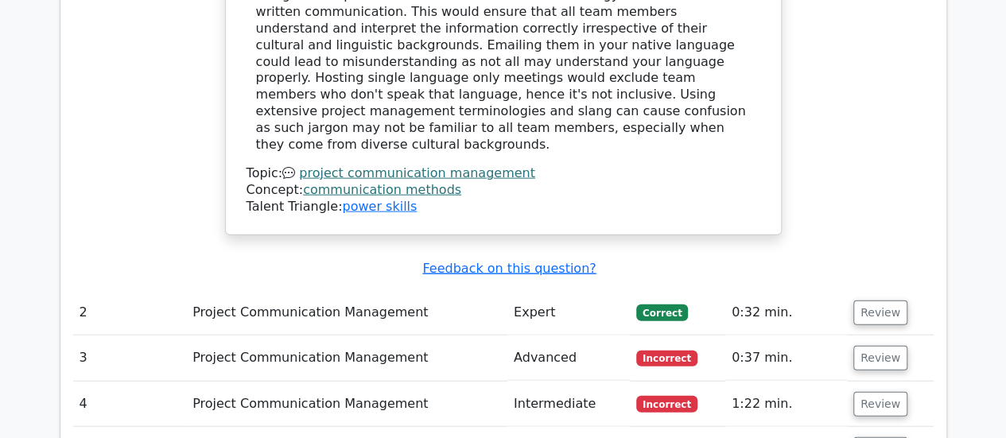
scroll to position [1772, 0]
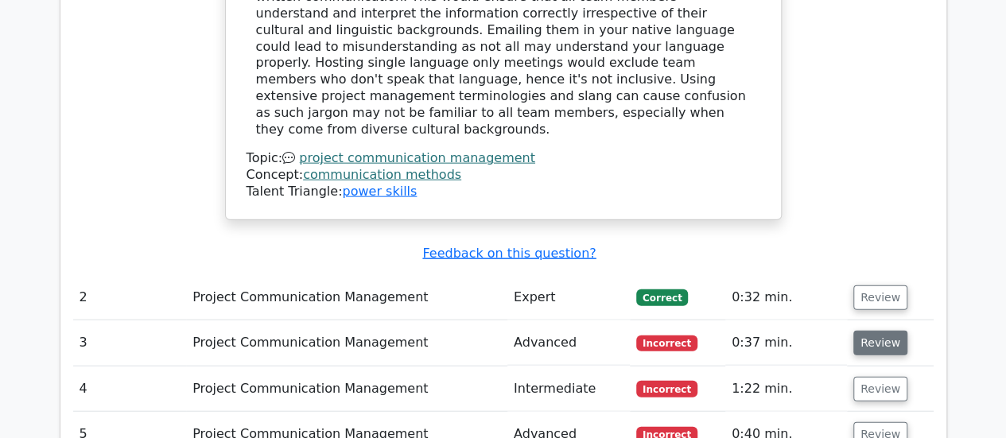
click at [883, 331] on button "Review" at bounding box center [880, 343] width 54 height 25
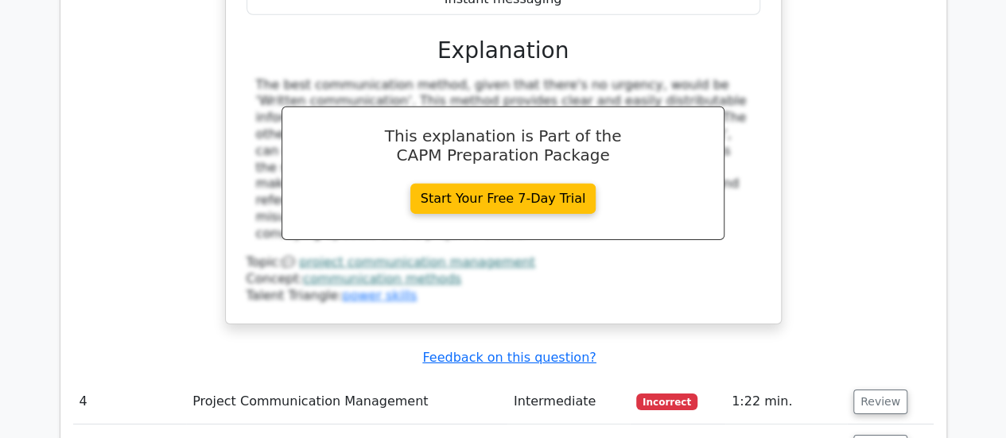
scroll to position [2433, 0]
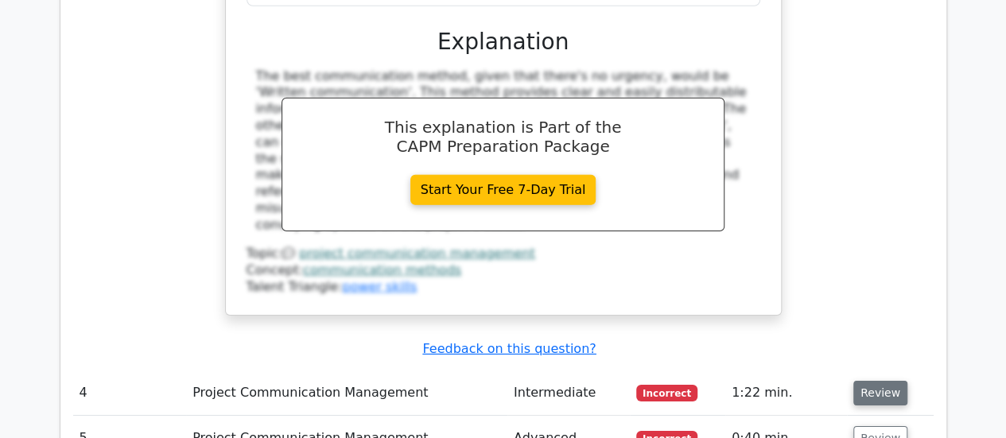
click at [878, 381] on button "Review" at bounding box center [880, 393] width 54 height 25
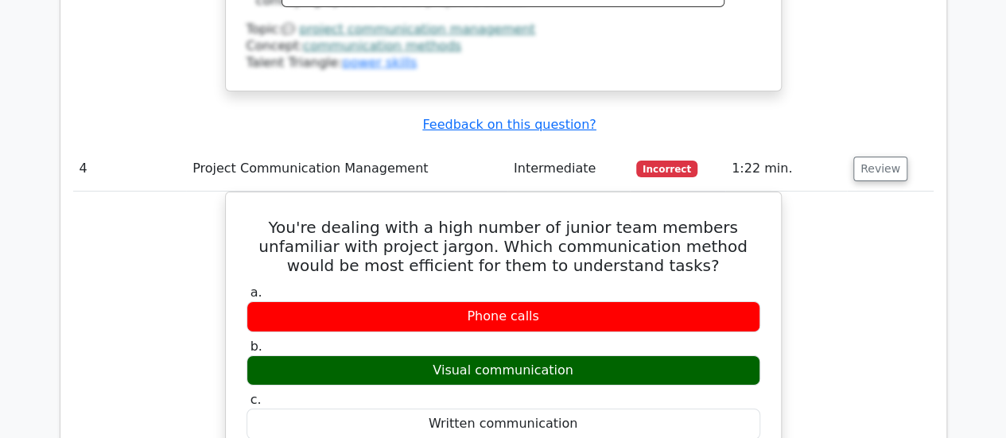
scroll to position [2656, 0]
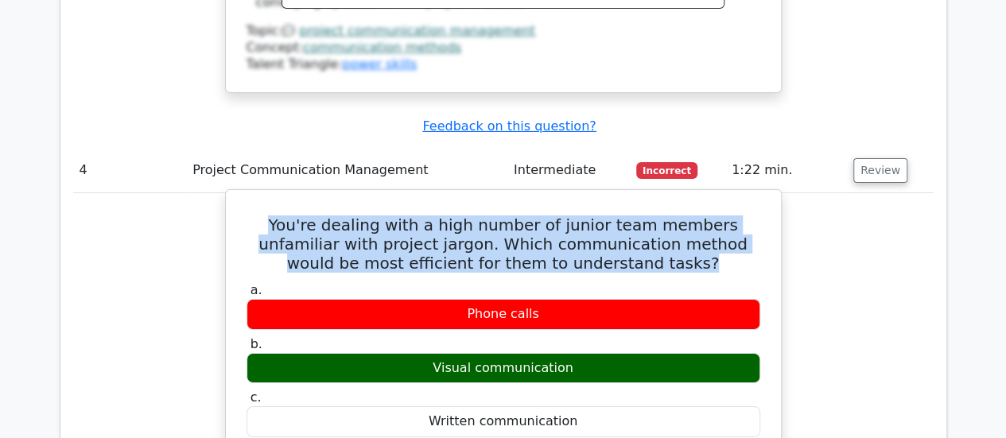
drag, startPoint x: 611, startPoint y: 155, endPoint x: 247, endPoint y: 115, distance: 366.4
click at [247, 216] on h5 "You're dealing with a high number of junior team members unfamiliar with projec…" at bounding box center [503, 244] width 517 height 57
copy h5 "You're dealing with a high number of junior team members unfamiliar with projec…"
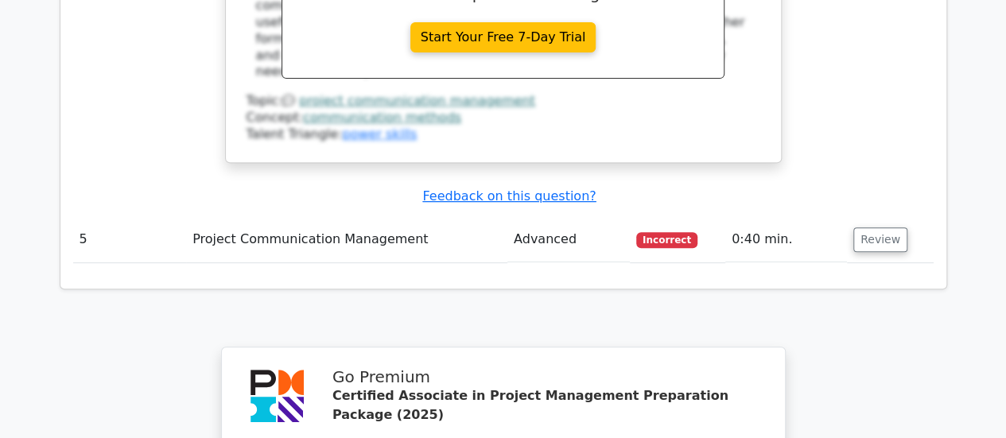
scroll to position [3291, 0]
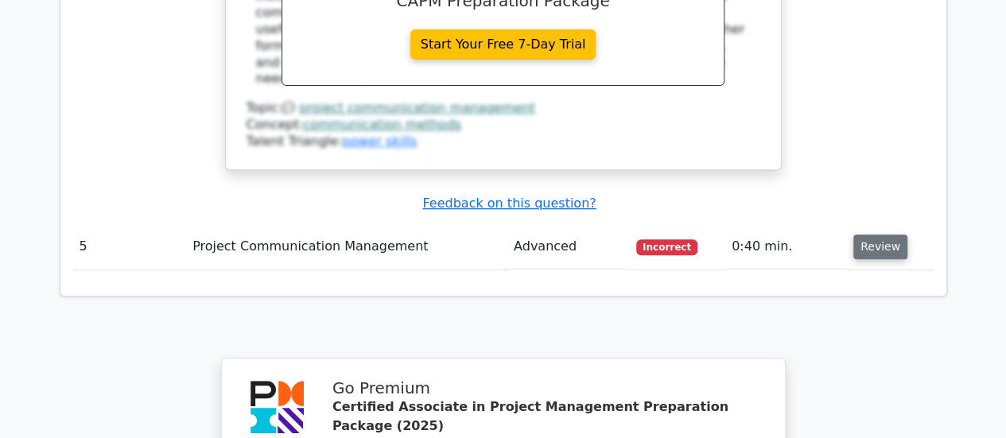
click at [875, 235] on button "Review" at bounding box center [880, 247] width 54 height 25
click at [878, 235] on button "Review" at bounding box center [880, 247] width 54 height 25
click at [870, 235] on button "Review" at bounding box center [880, 247] width 54 height 25
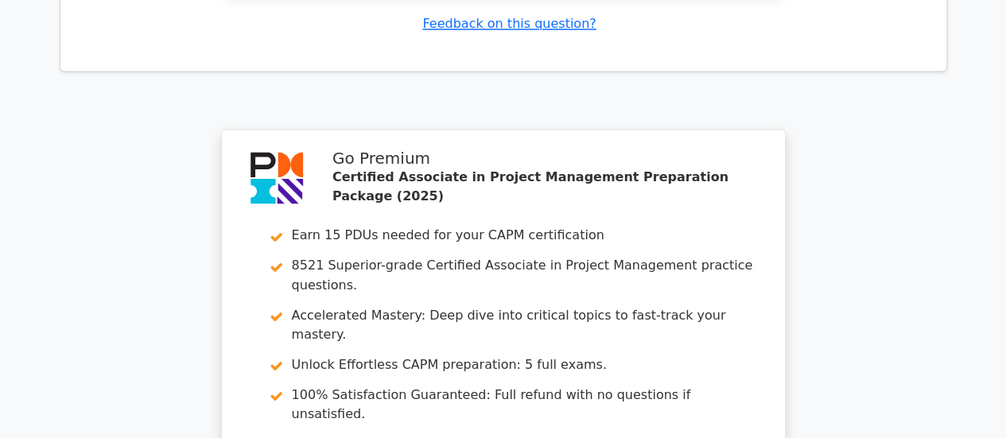
scroll to position [4455, 0]
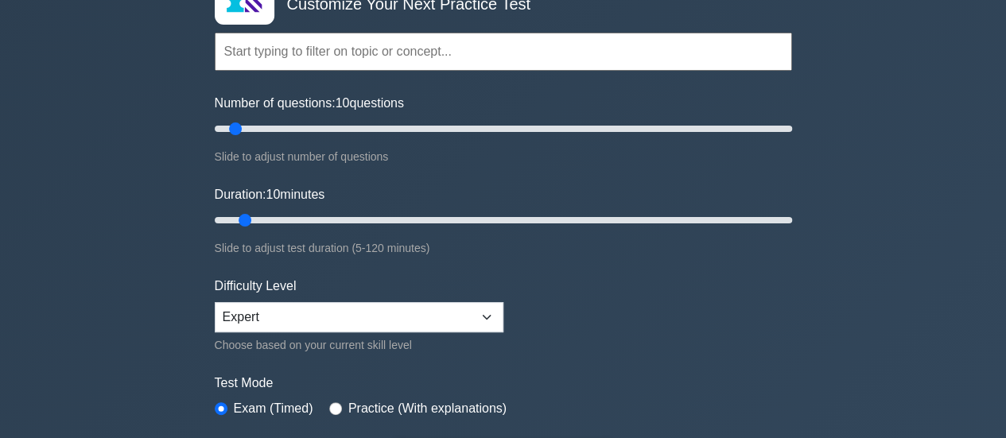
scroll to position [161, 0]
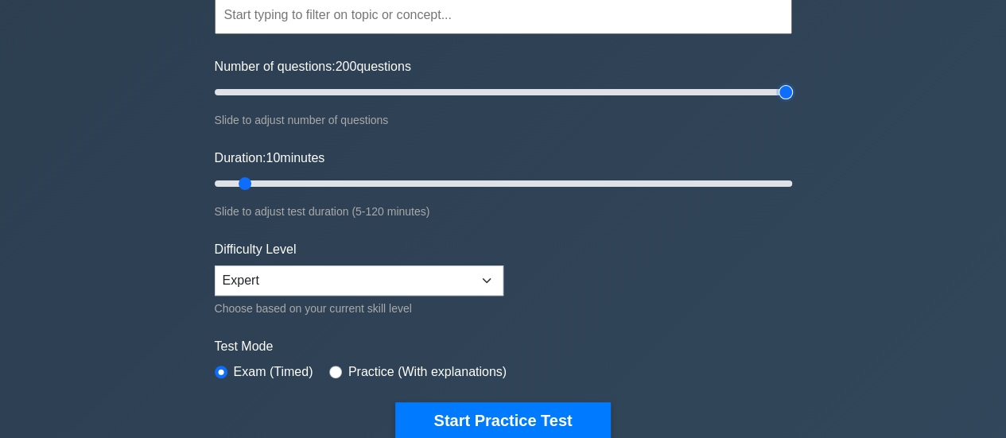
drag, startPoint x: 233, startPoint y: 93, endPoint x: 836, endPoint y: 87, distance: 602.8
type input "200"
click at [792, 87] on input "Number of questions: 200 questions" at bounding box center [503, 92] width 577 height 19
drag, startPoint x: 243, startPoint y: 179, endPoint x: 802, endPoint y: 177, distance: 559.9
type input "120"
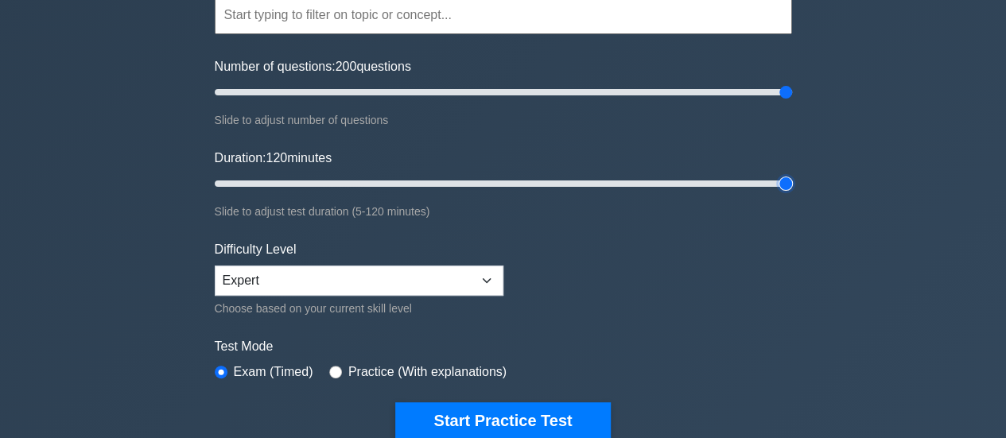
click at [792, 177] on input "Duration: 120 minutes" at bounding box center [503, 183] width 577 height 19
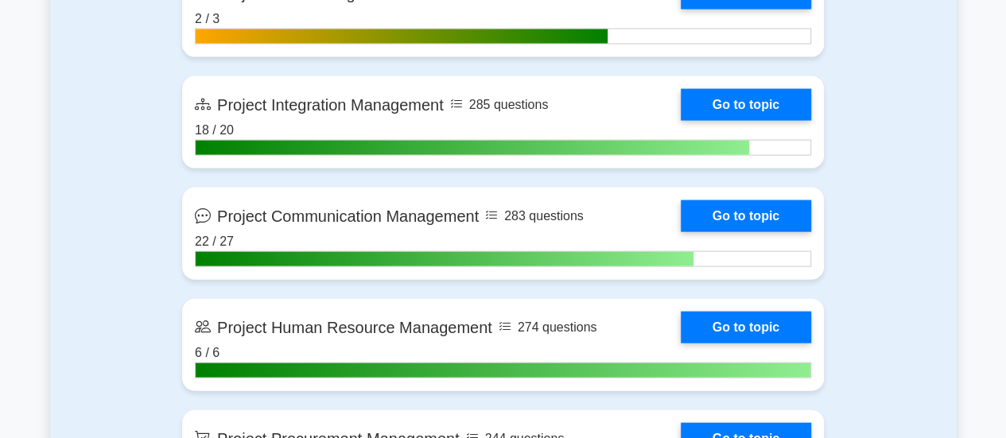
scroll to position [1614, 0]
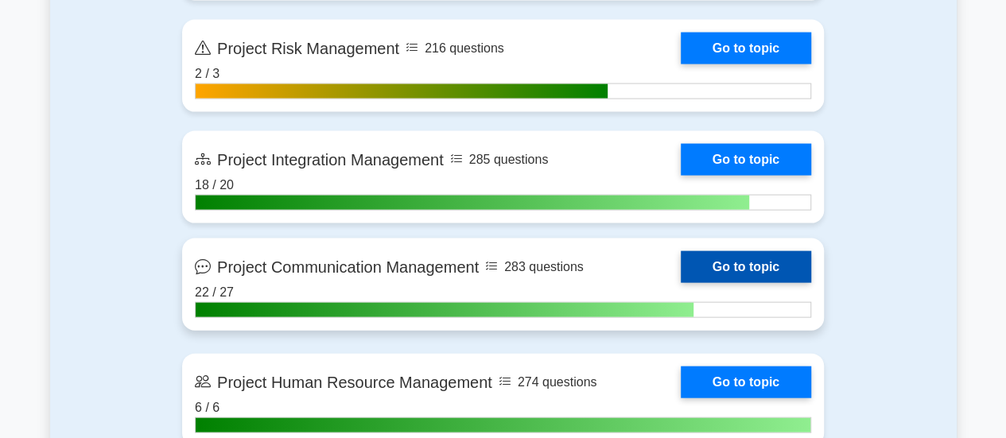
click at [755, 262] on link "Go to topic" at bounding box center [746, 267] width 130 height 32
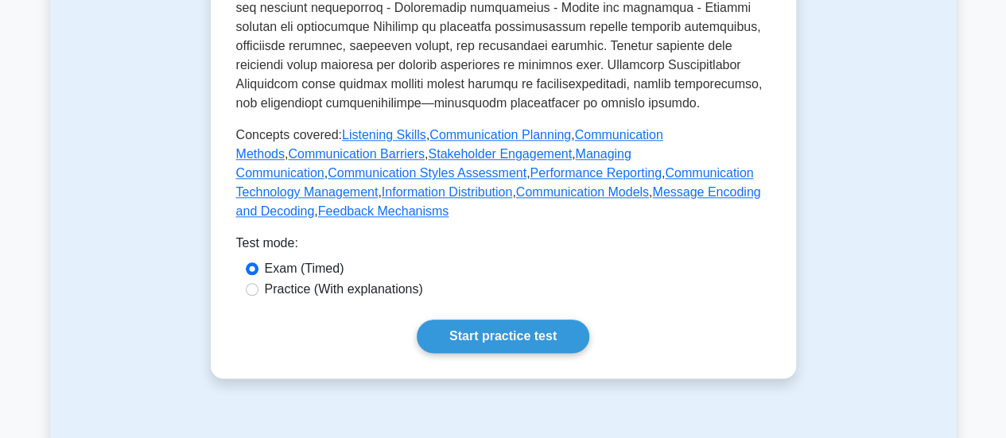
scroll to position [769, 0]
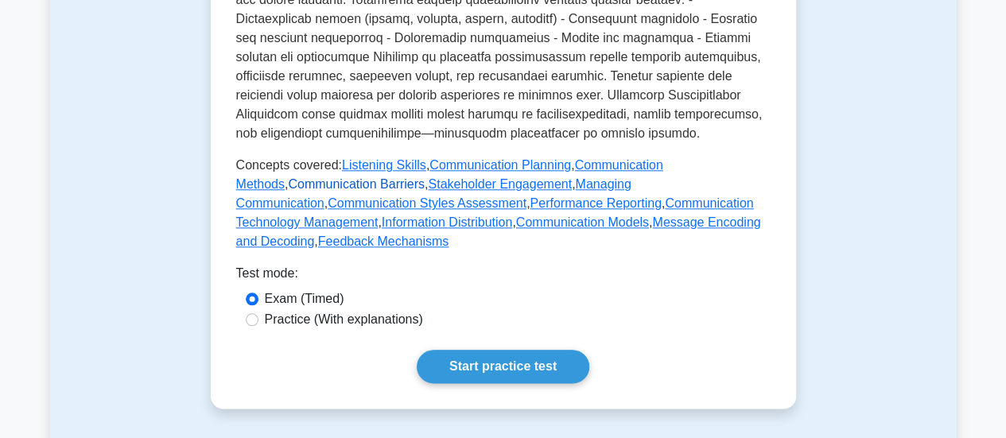
click at [297, 184] on link "Communication Barriers" at bounding box center [356, 184] width 137 height 14
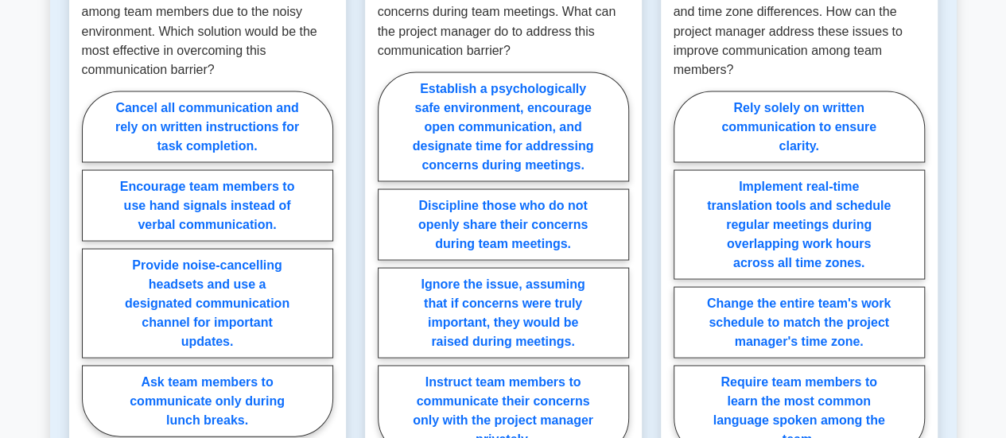
scroll to position [1535, 0]
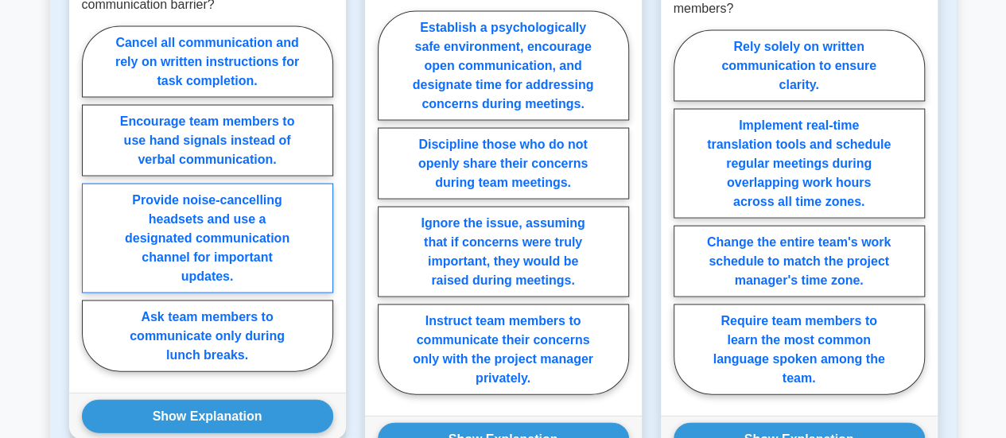
click at [220, 251] on label "Provide noise-cancelling headsets and use a designated communication channel fo…" at bounding box center [207, 239] width 251 height 110
click at [92, 209] on input "Provide noise-cancelling headsets and use a designated communication channel fo…" at bounding box center [87, 204] width 10 height 10
radio input "true"
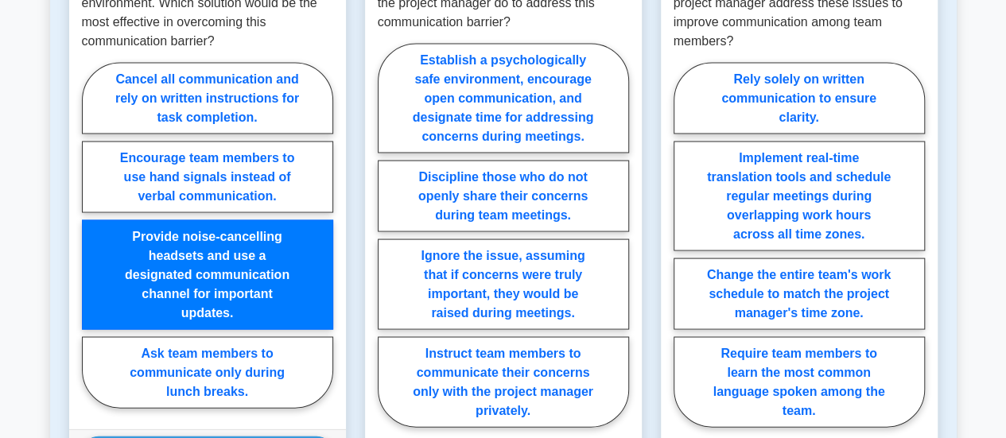
scroll to position [1525, 0]
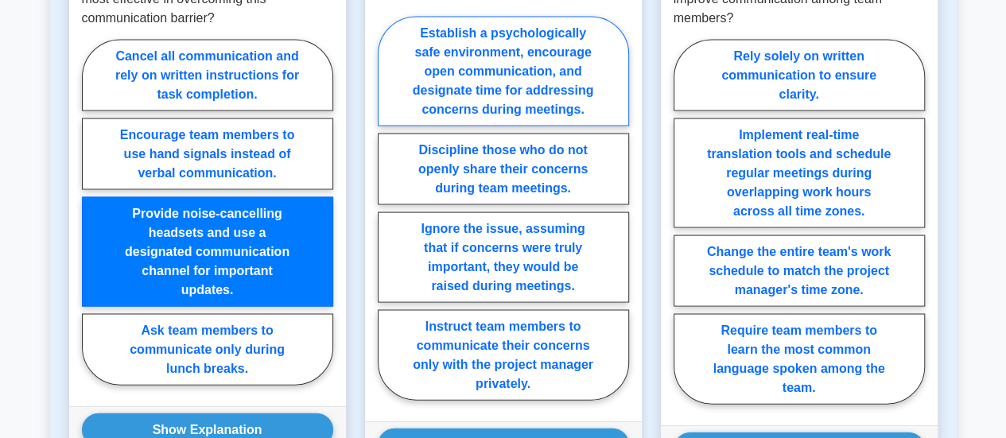
click at [569, 115] on label "Establish a psychologically safe environment, encourage open communication, and…" at bounding box center [503, 72] width 251 height 110
click at [388, 208] on input "Establish a psychologically safe environment, encourage open communication, and…" at bounding box center [383, 213] width 10 height 10
radio input "true"
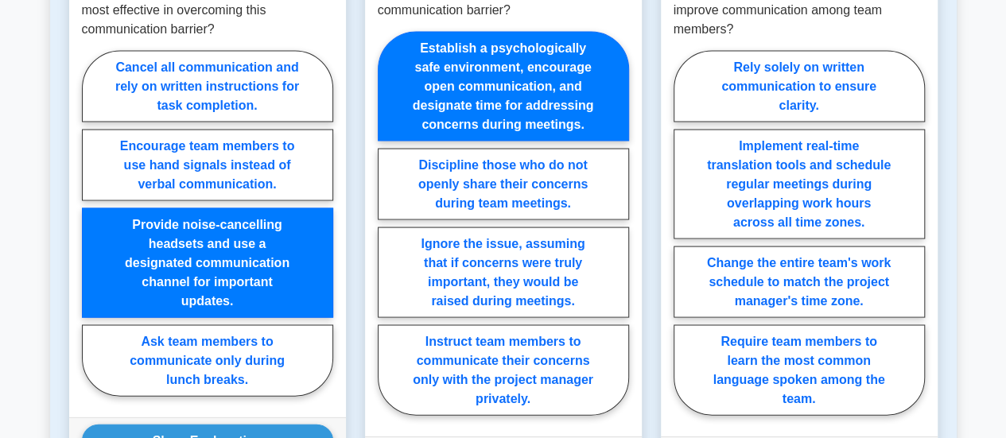
scroll to position [1522, 0]
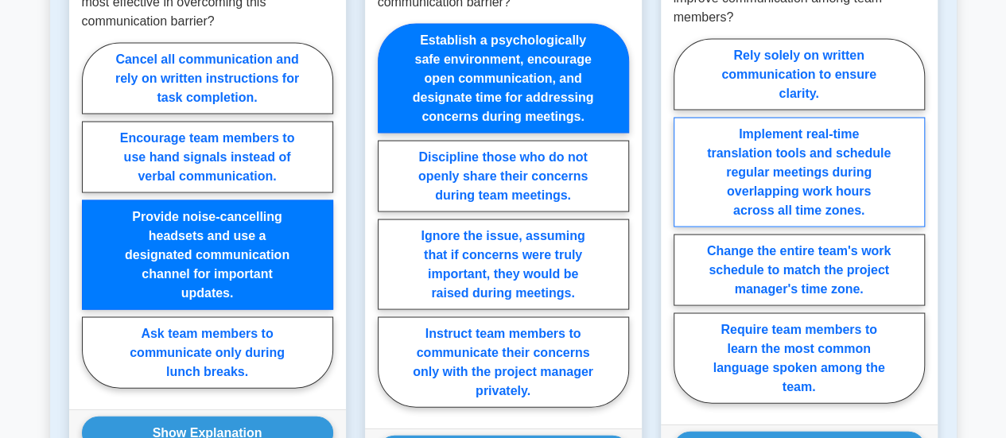
click at [843, 227] on label "Implement real-time translation tools and schedule regular meetings during over…" at bounding box center [799, 173] width 251 height 110
click at [684, 231] on input "Implement real-time translation tools and schedule regular meetings during over…" at bounding box center [679, 226] width 10 height 10
radio input "true"
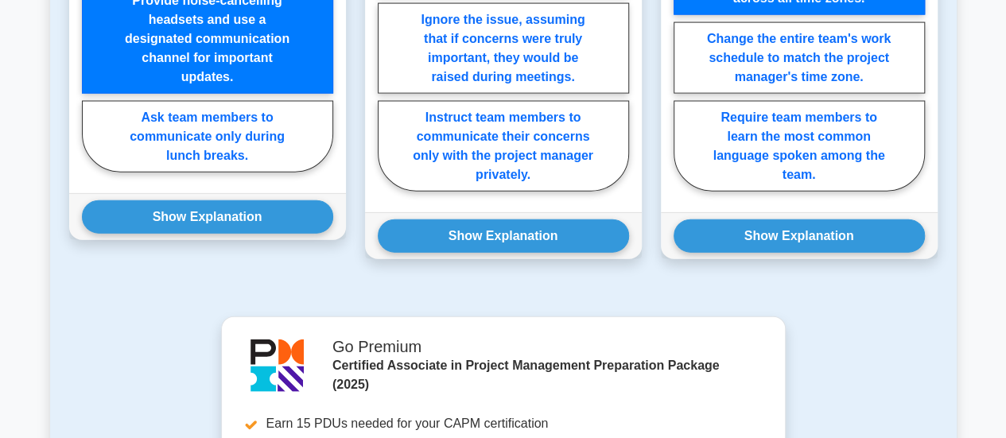
scroll to position [1769, 0]
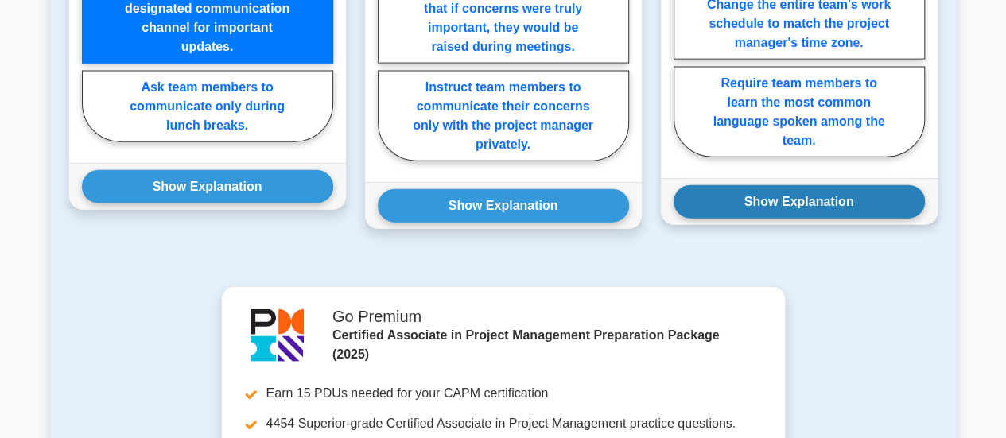
click at [798, 219] on button "Show Explanation" at bounding box center [799, 201] width 251 height 33
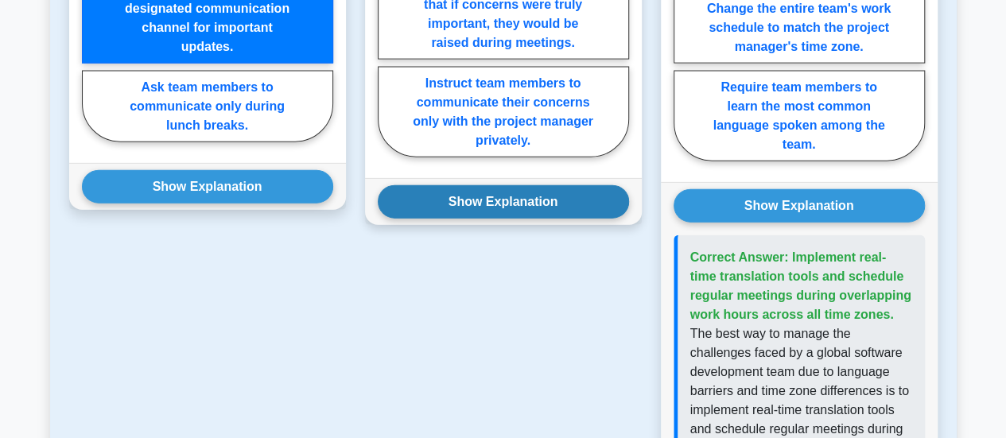
click at [559, 219] on button "Show Explanation" at bounding box center [503, 201] width 251 height 33
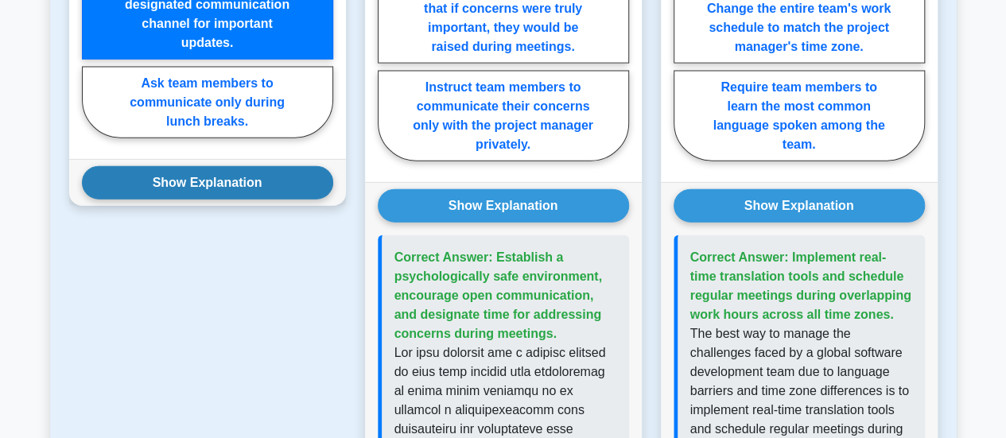
click at [264, 200] on button "Show Explanation" at bounding box center [207, 182] width 251 height 33
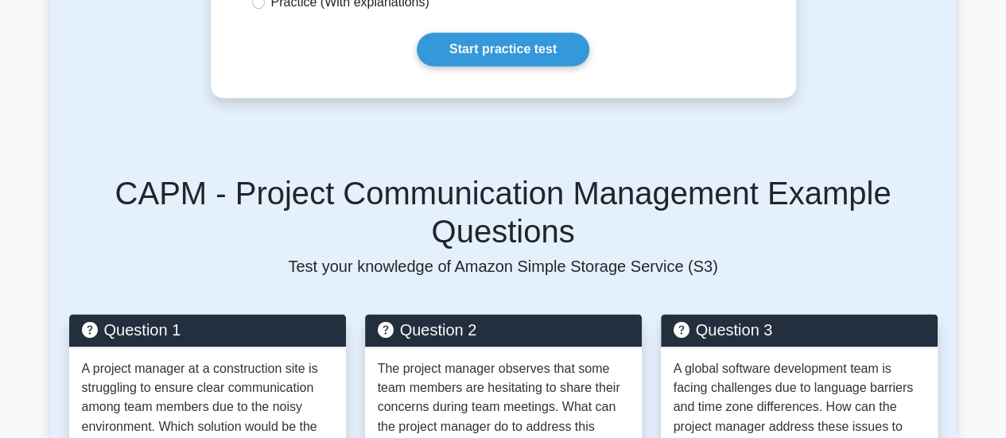
scroll to position [1099, 0]
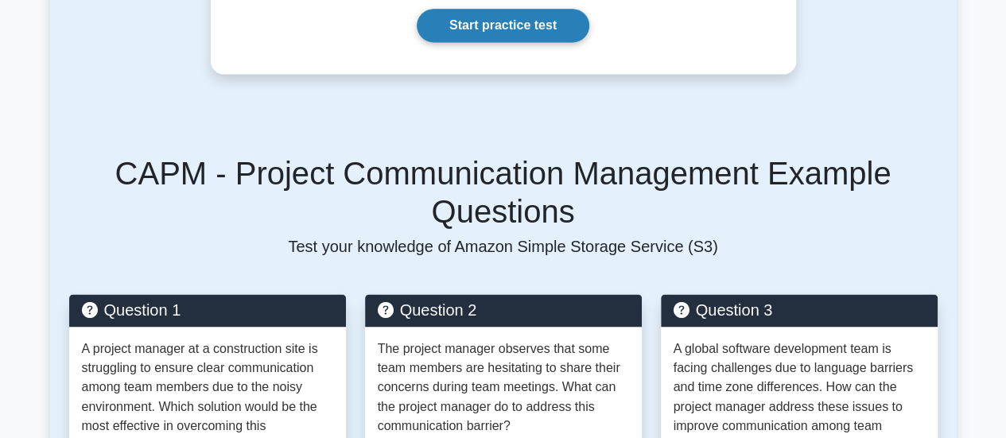
click at [532, 42] on link "Start practice test" at bounding box center [503, 25] width 173 height 33
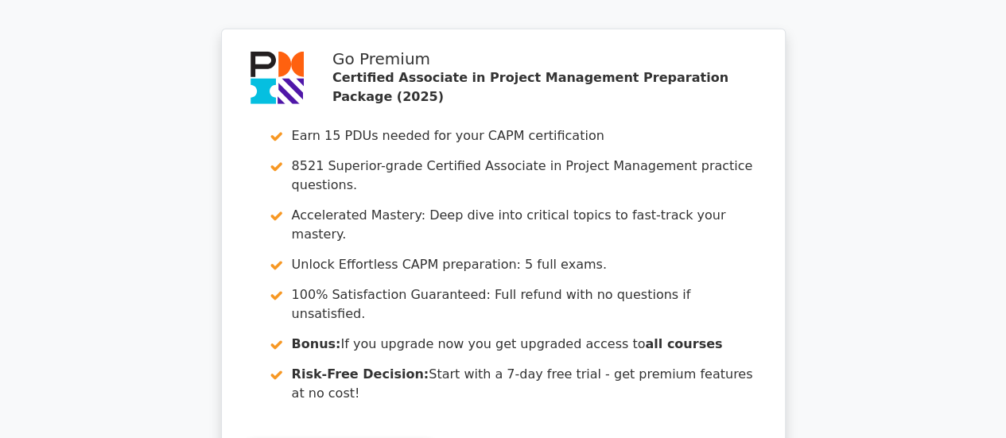
scroll to position [2432, 0]
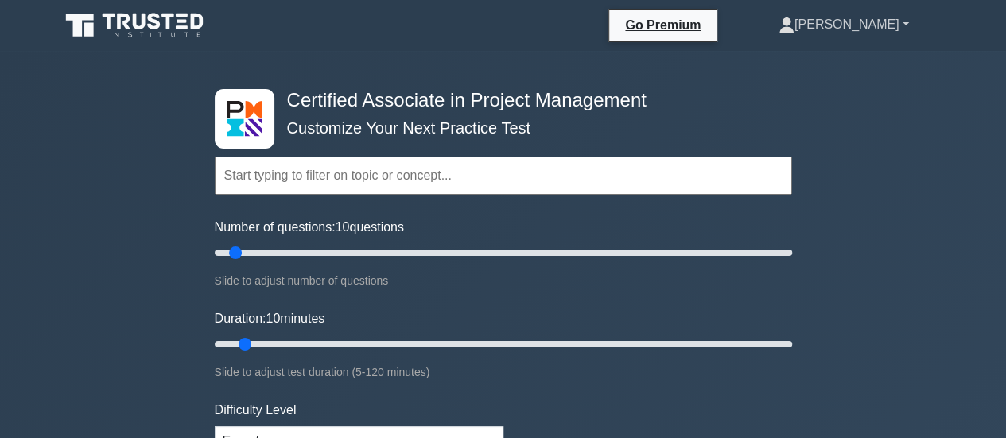
click at [915, 25] on link "[PERSON_NAME]" at bounding box center [843, 25] width 207 height 32
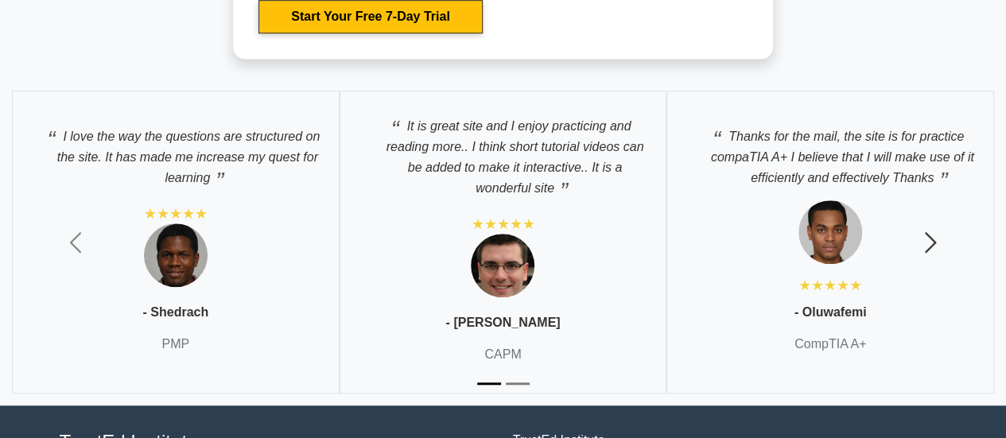
scroll to position [6572, 0]
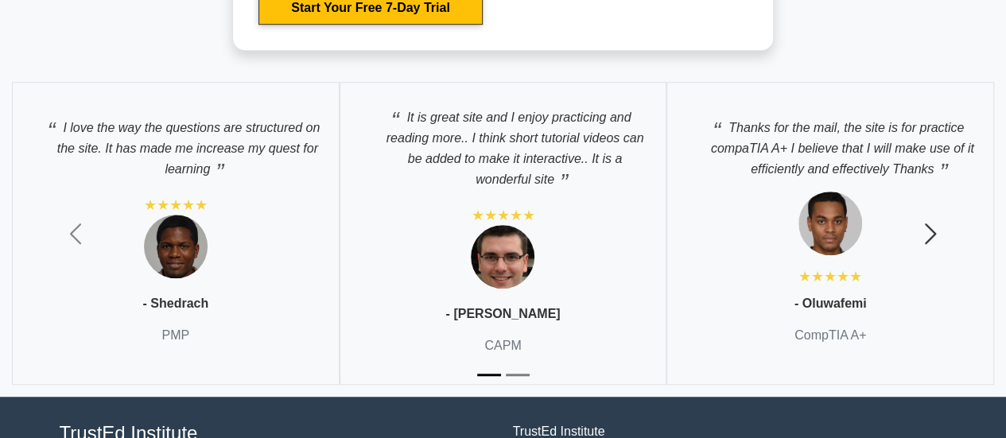
click at [928, 230] on span "button" at bounding box center [930, 233] width 25 height 25
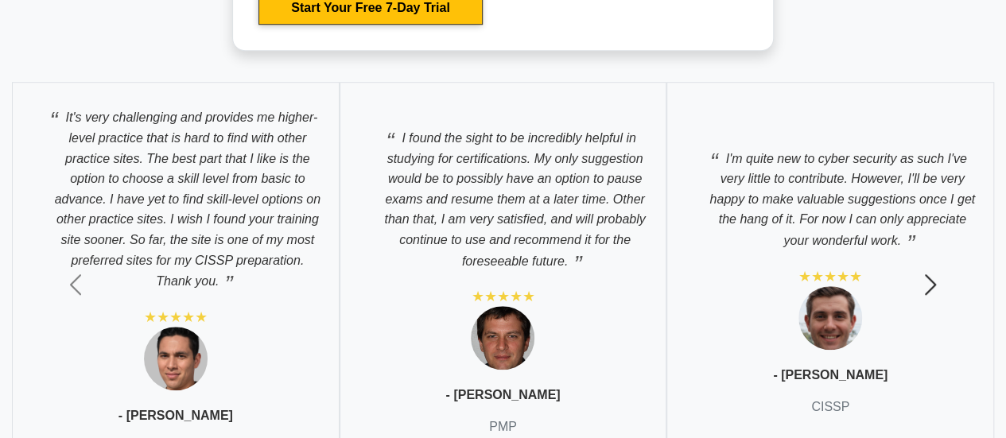
click at [934, 273] on span "button" at bounding box center [930, 284] width 25 height 25
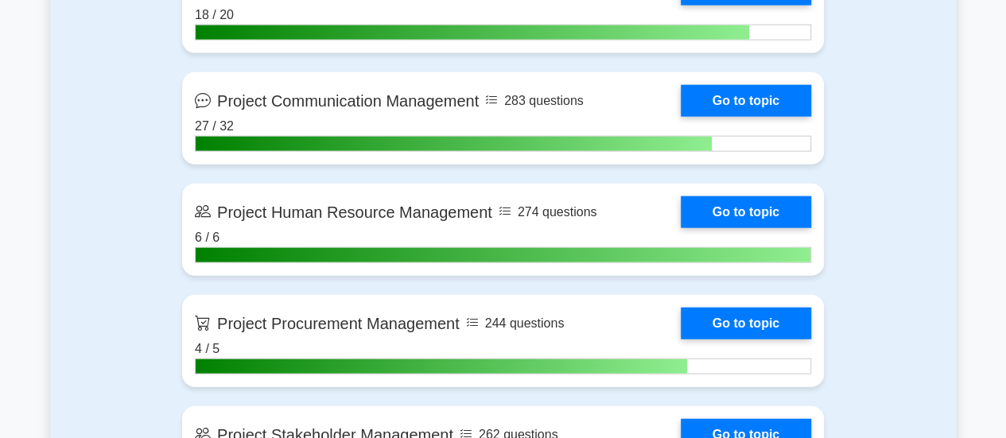
scroll to position [1804, 0]
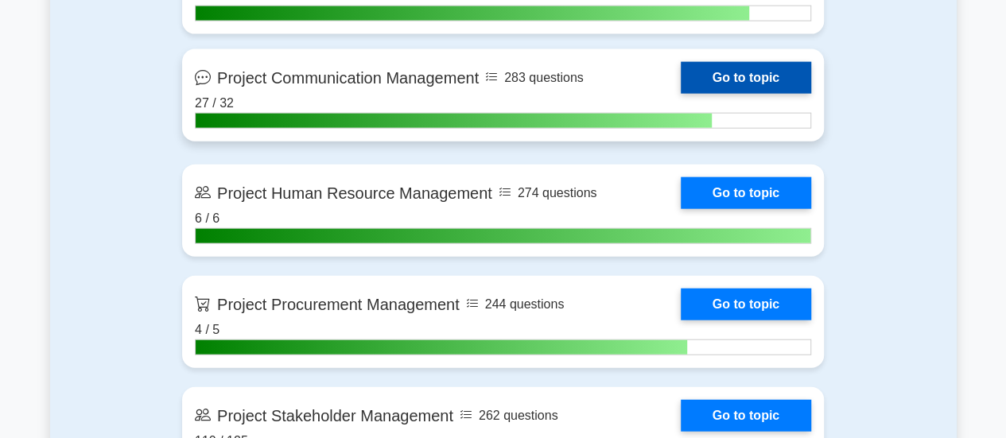
click at [755, 82] on link "Go to topic" at bounding box center [746, 78] width 130 height 32
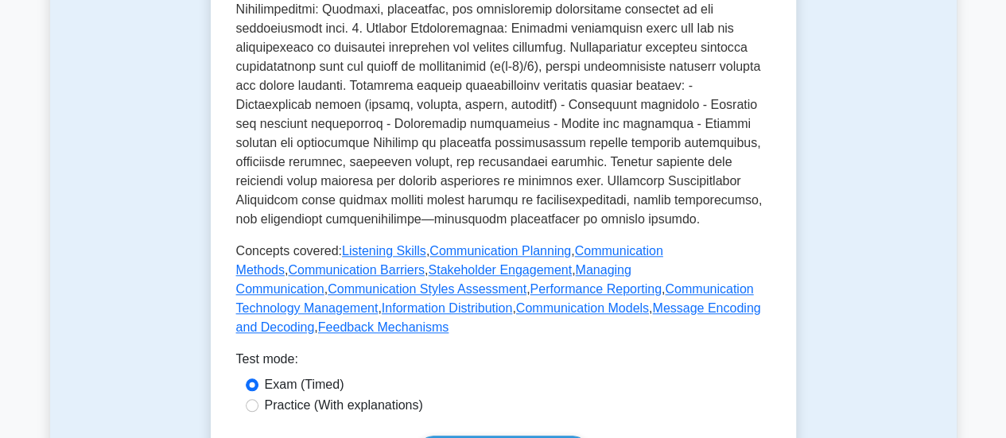
scroll to position [698, 0]
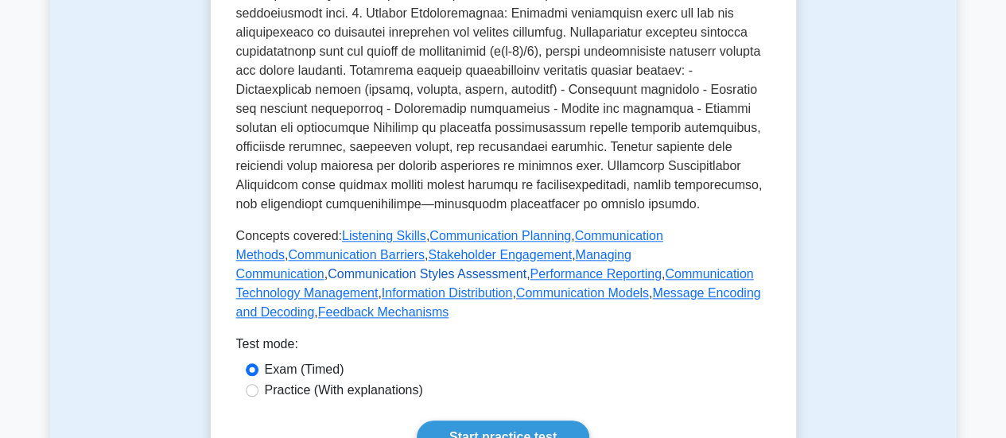
click at [328, 278] on link "Communication Styles Assessment" at bounding box center [427, 274] width 199 height 14
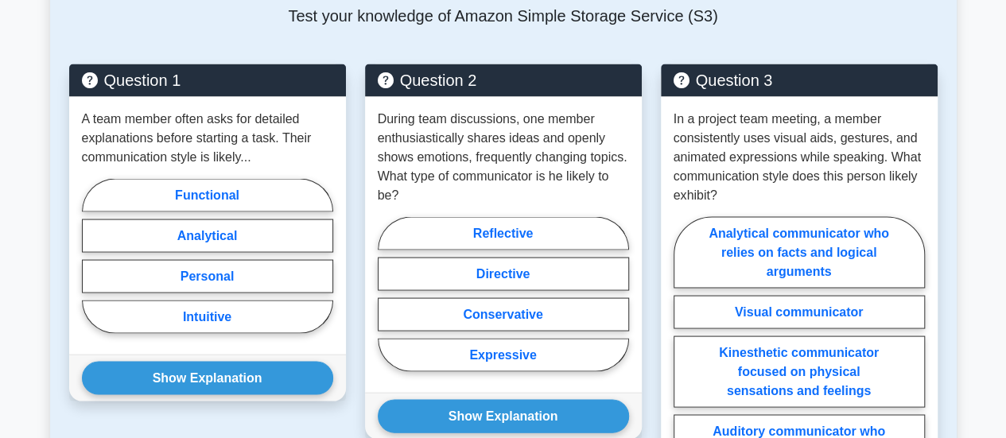
scroll to position [1468, 0]
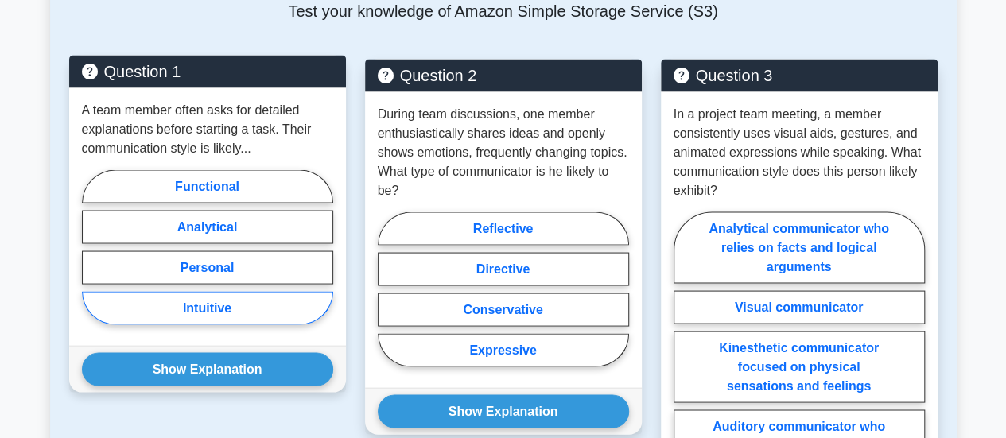
click at [286, 311] on label "Intuitive" at bounding box center [207, 307] width 251 height 33
click at [92, 257] on input "Intuitive" at bounding box center [87, 252] width 10 height 10
radio input "true"
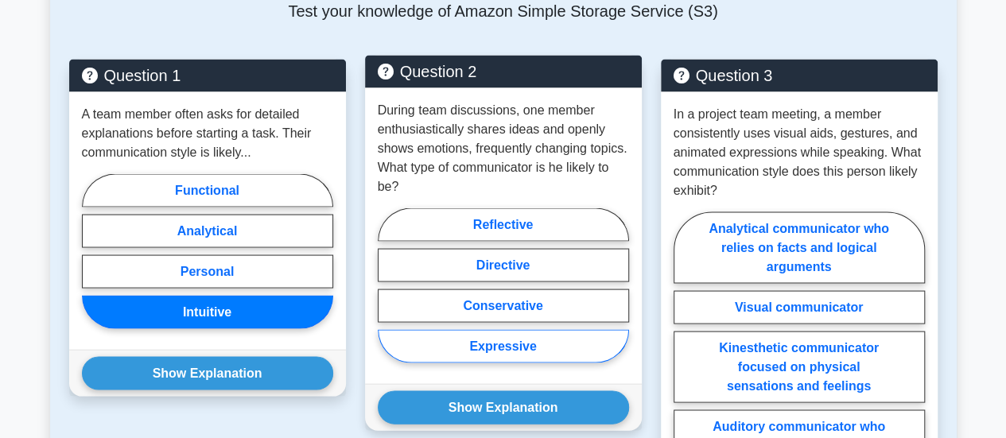
click at [536, 343] on label "Expressive" at bounding box center [503, 345] width 251 height 33
click at [388, 295] on input "Expressive" at bounding box center [383, 290] width 10 height 10
radio input "true"
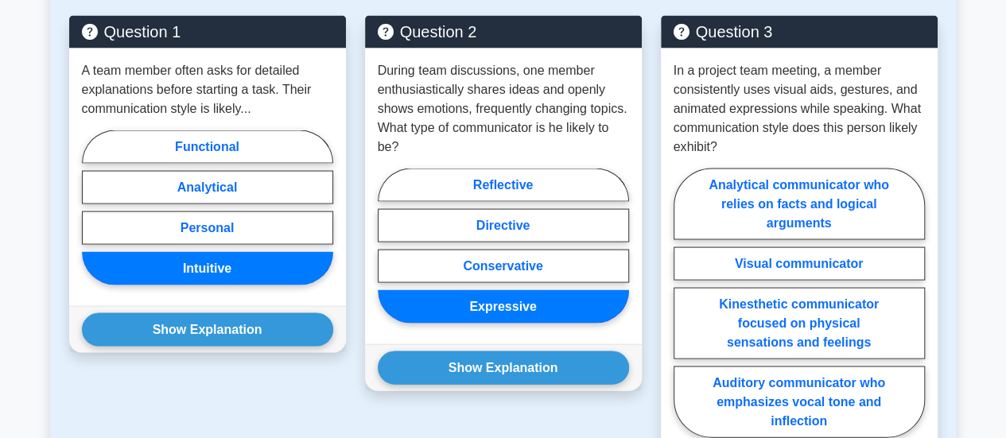
scroll to position [1514, 0]
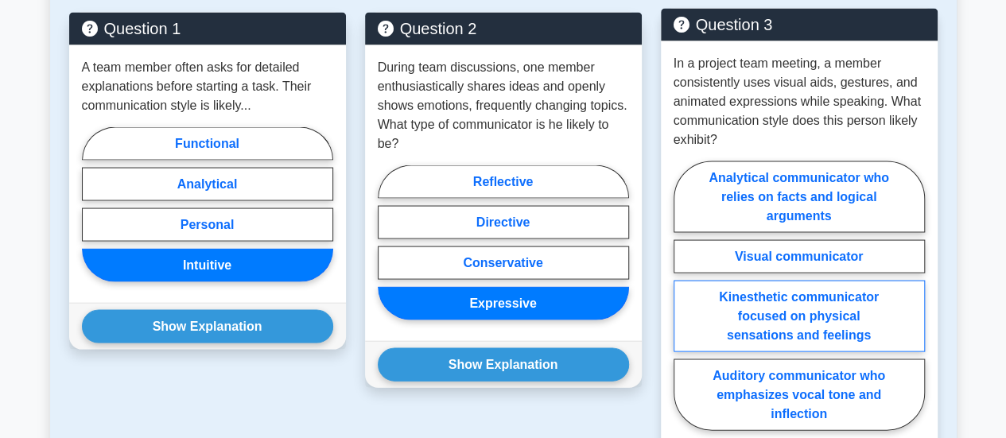
click at [769, 311] on label "Kinesthetic communicator focused on physical sensations and feelings" at bounding box center [799, 317] width 251 height 72
click at [684, 306] on input "Kinesthetic communicator focused on physical sensations and feelings" at bounding box center [679, 301] width 10 height 10
radio input "true"
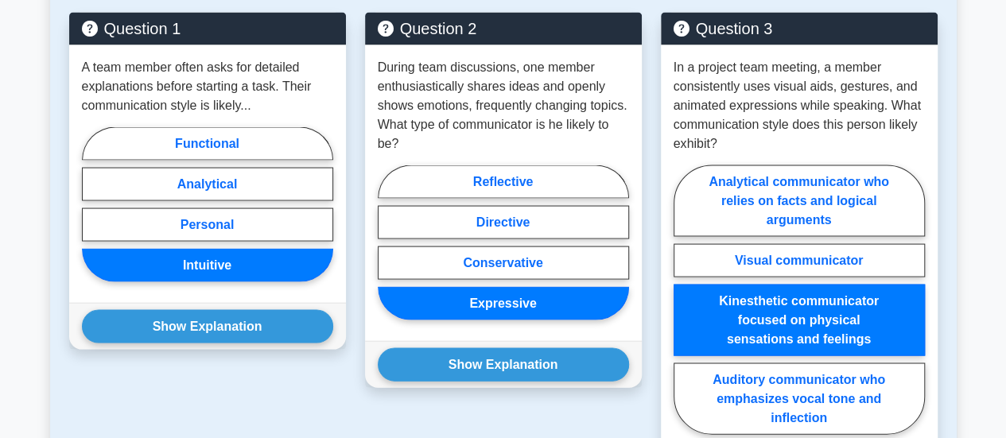
scroll to position [1629, 0]
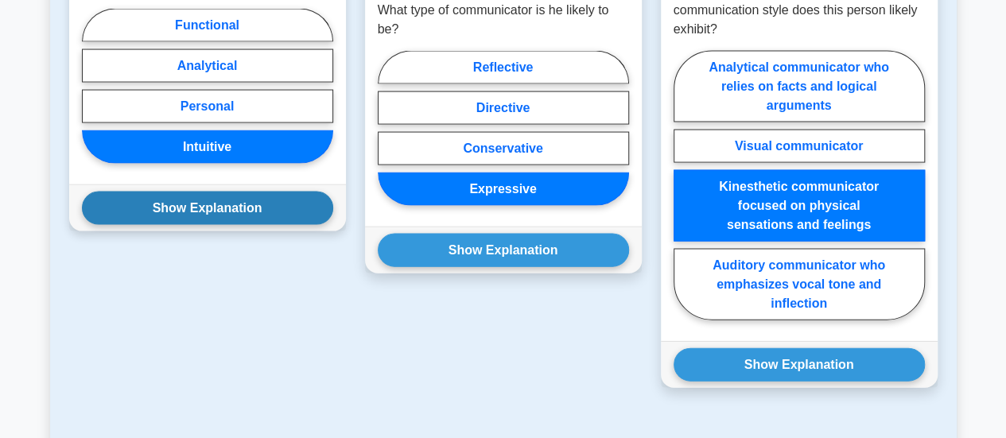
click at [267, 206] on button "Show Explanation" at bounding box center [207, 208] width 251 height 33
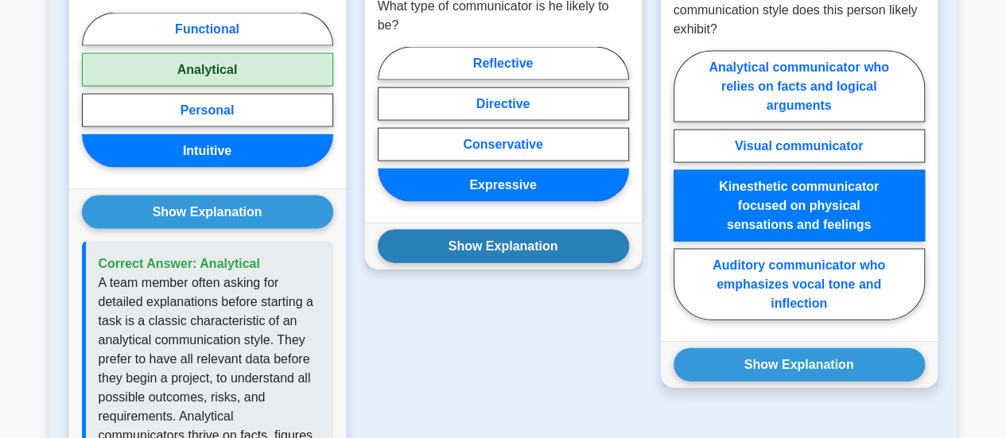
click at [443, 239] on button "Show Explanation" at bounding box center [503, 246] width 251 height 33
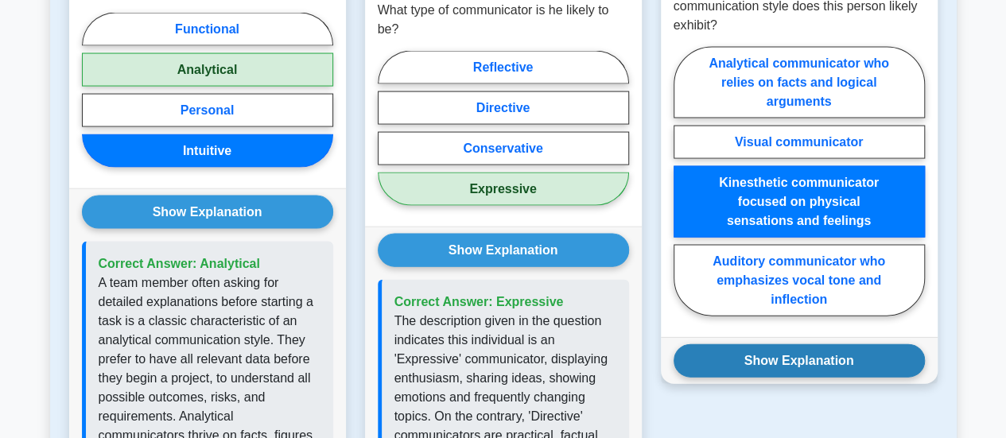
click at [802, 357] on button "Show Explanation" at bounding box center [799, 360] width 251 height 33
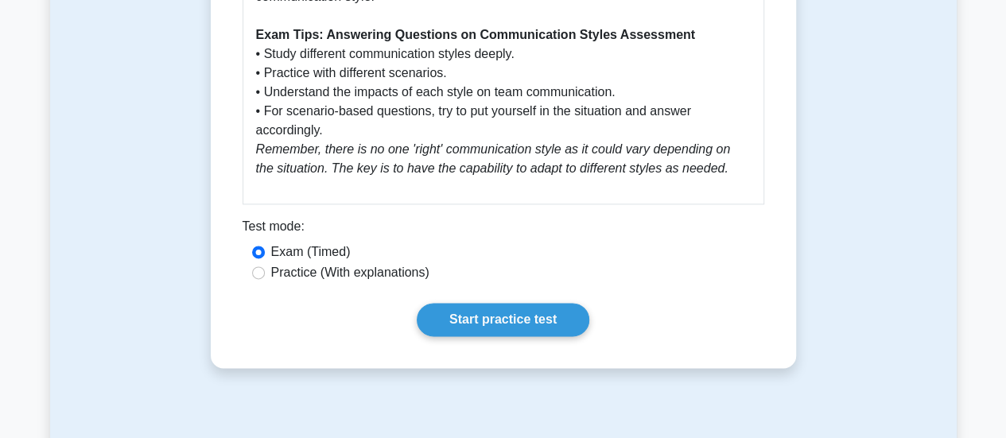
scroll to position [1031, 0]
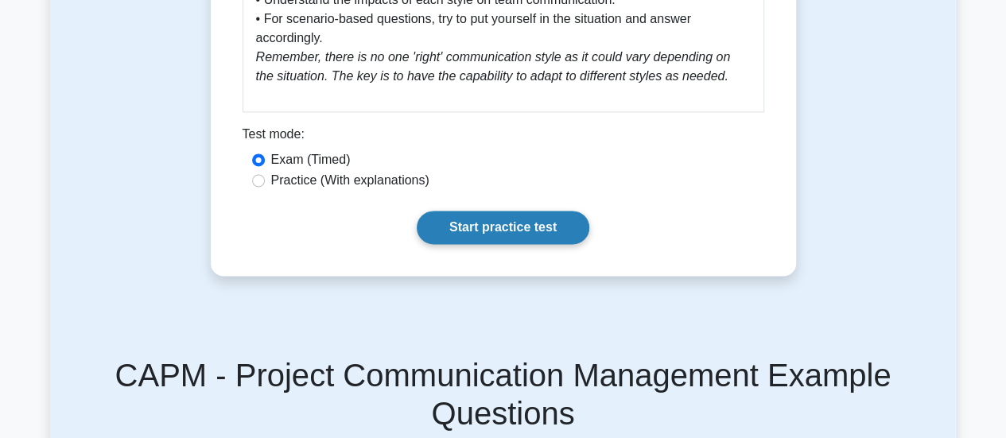
click at [534, 227] on link "Start practice test" at bounding box center [503, 227] width 173 height 33
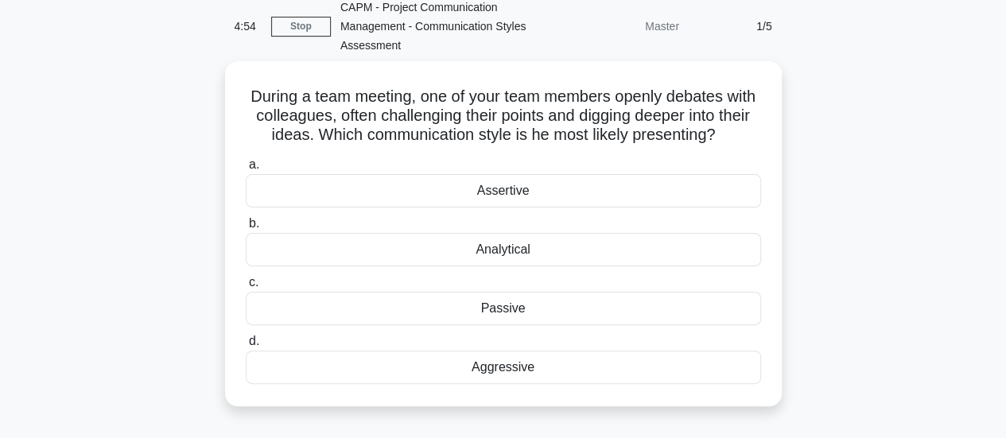
scroll to position [65, 0]
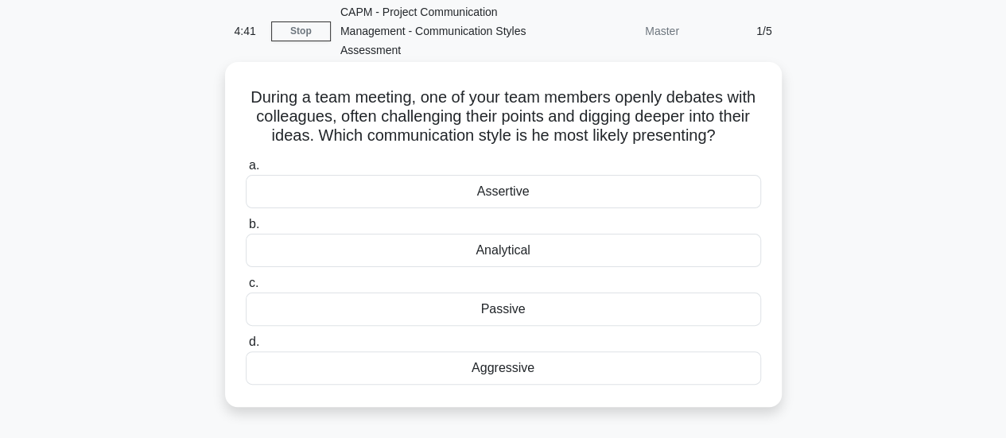
click at [529, 364] on div "Aggressive" at bounding box center [503, 367] width 515 height 33
click at [246, 348] on input "d. Aggressive" at bounding box center [246, 342] width 0 height 10
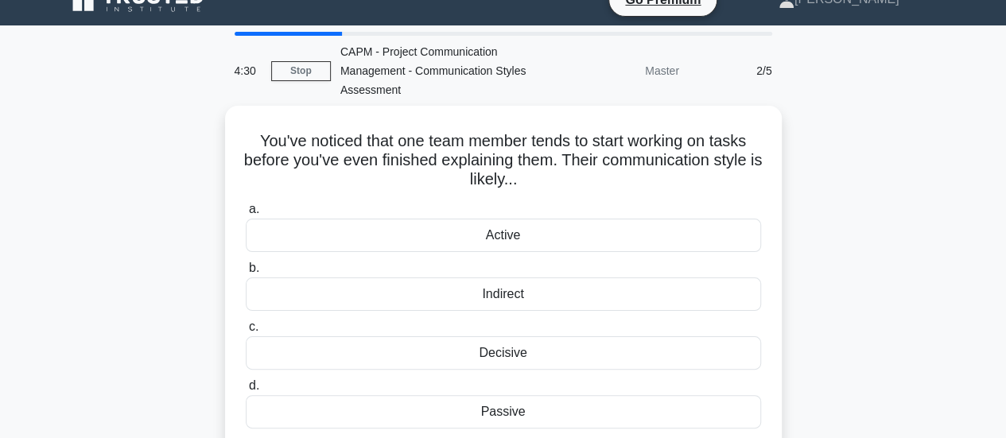
scroll to position [28, 0]
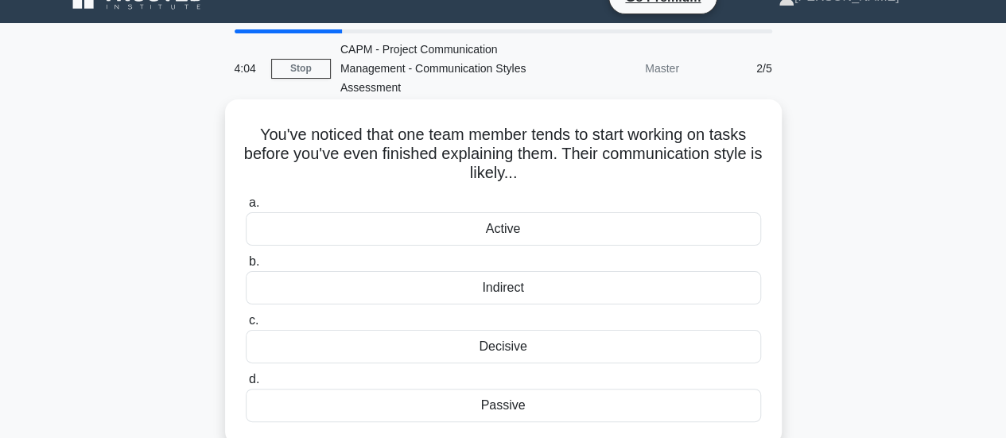
click at [544, 341] on div "Decisive" at bounding box center [503, 346] width 515 height 33
click at [246, 326] on input "c. Decisive" at bounding box center [246, 321] width 0 height 10
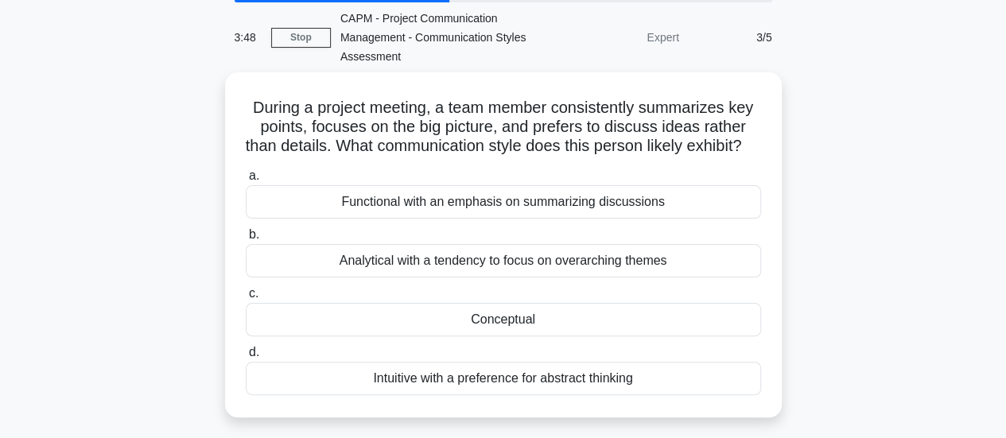
scroll to position [69, 0]
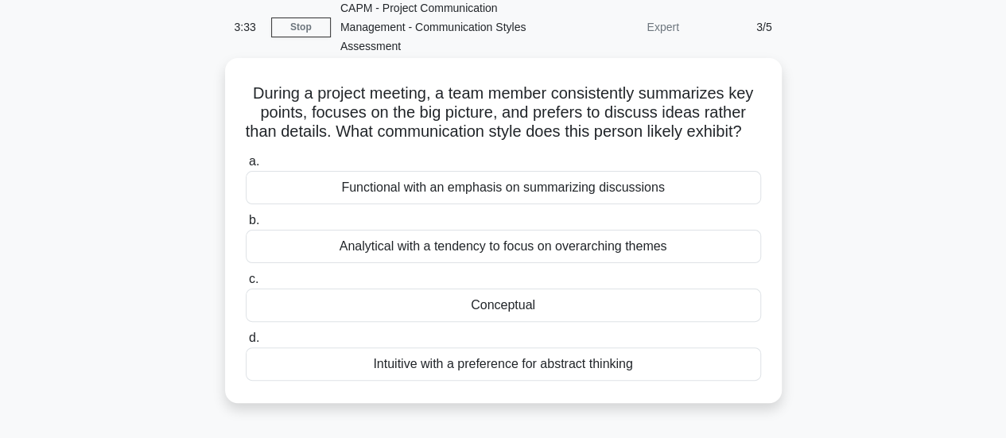
click at [546, 381] on div "Intuitive with a preference for abstract thinking" at bounding box center [503, 364] width 515 height 33
click at [246, 344] on input "d. Intuitive with a preference for abstract thinking" at bounding box center [246, 338] width 0 height 10
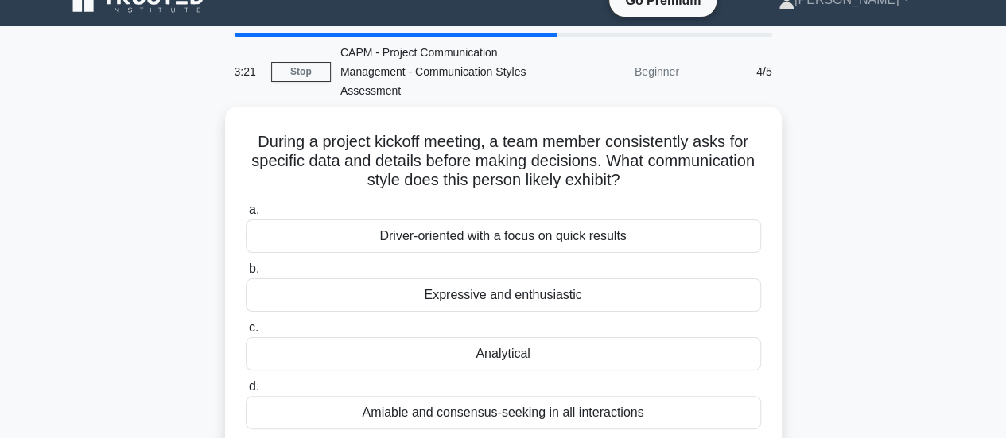
scroll to position [33, 0]
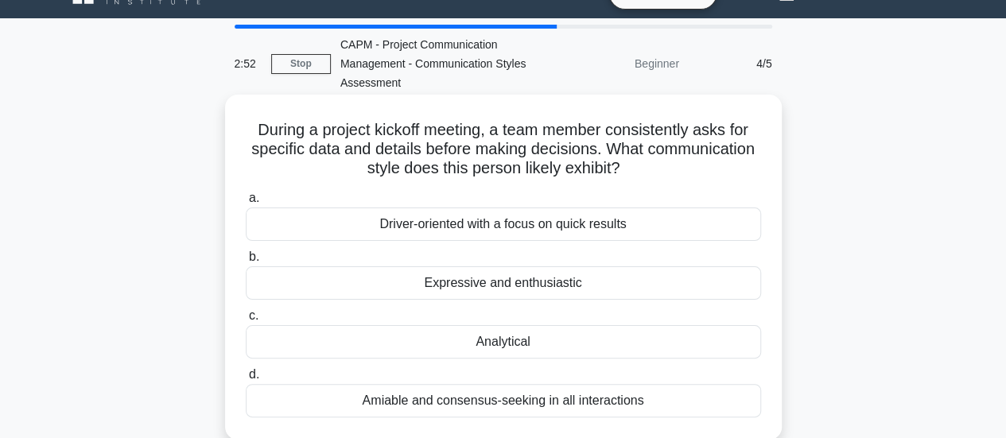
click at [570, 340] on div "Analytical" at bounding box center [503, 341] width 515 height 33
click at [246, 321] on input "c. Analytical" at bounding box center [246, 316] width 0 height 10
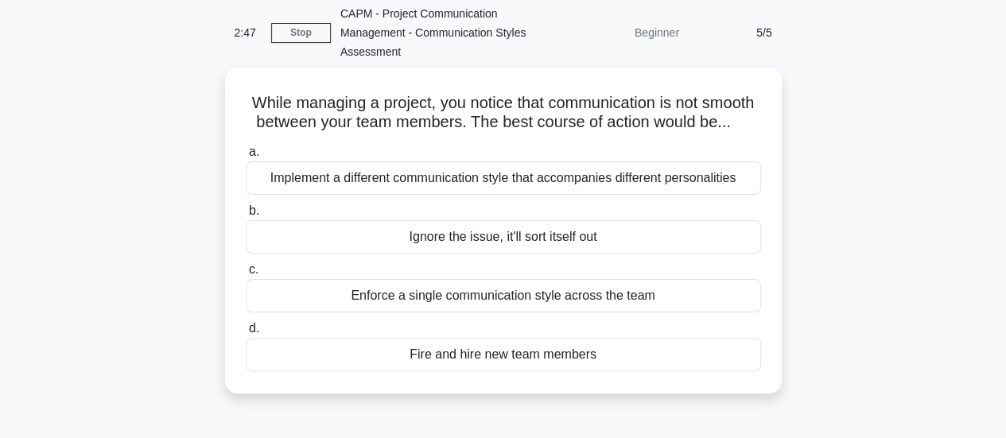
scroll to position [67, 0]
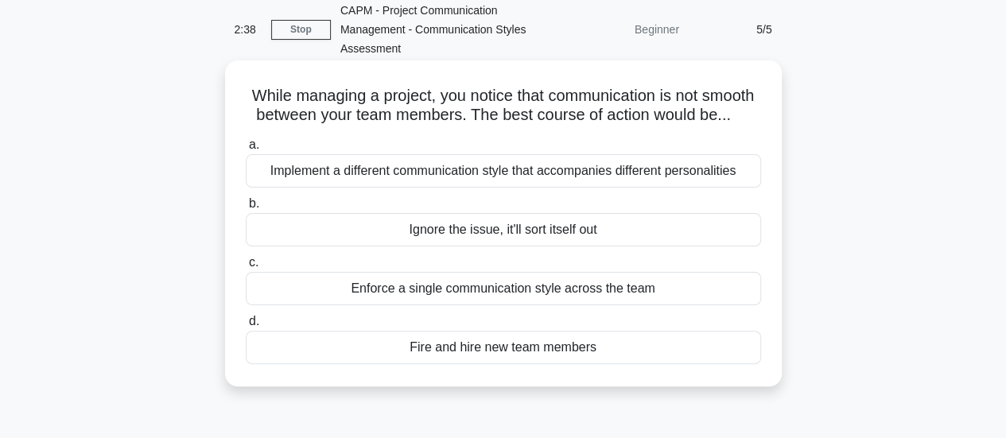
click at [670, 188] on div "Implement a different communication style that accompanies different personalit…" at bounding box center [503, 170] width 515 height 33
click at [246, 150] on input "a. Implement a different communication style that accompanies different persona…" at bounding box center [246, 145] width 0 height 10
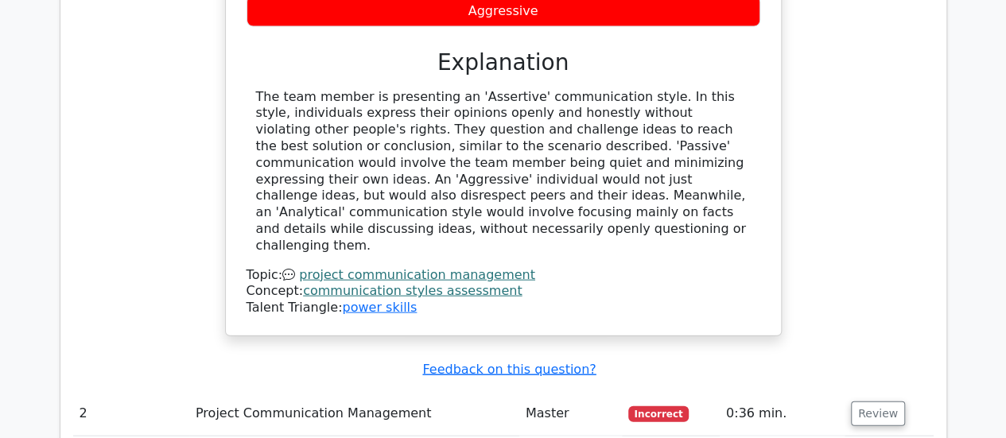
scroll to position [1718, 0]
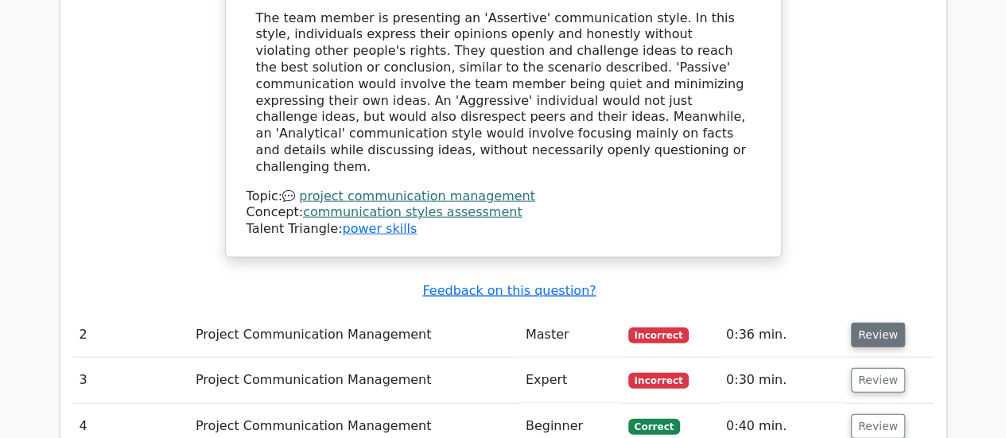
click at [873, 323] on button "Review" at bounding box center [878, 335] width 54 height 25
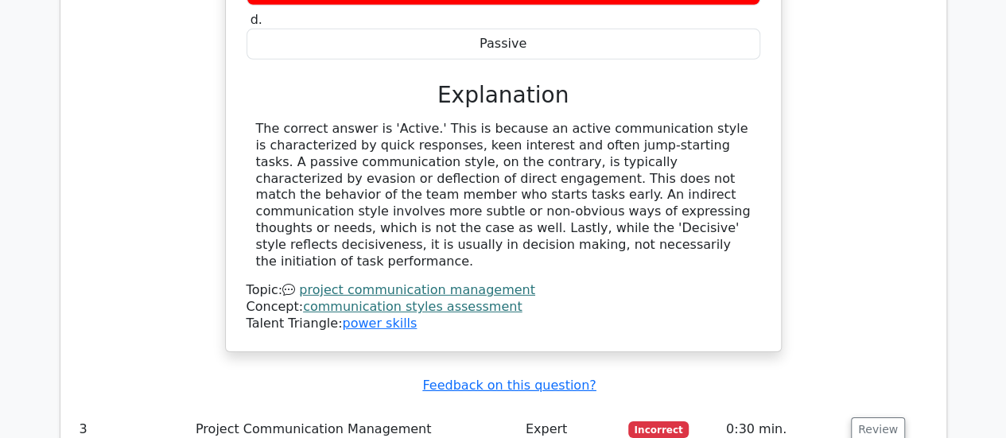
scroll to position [2336, 0]
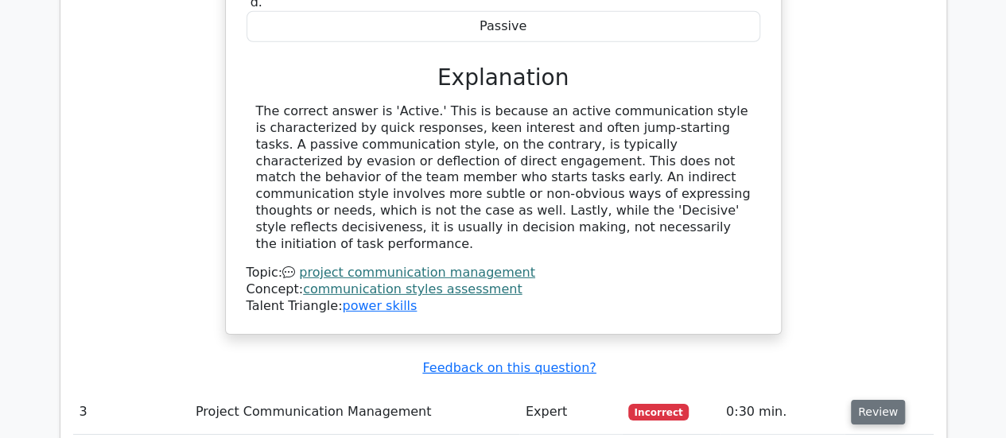
click at [883, 400] on button "Review" at bounding box center [878, 412] width 54 height 25
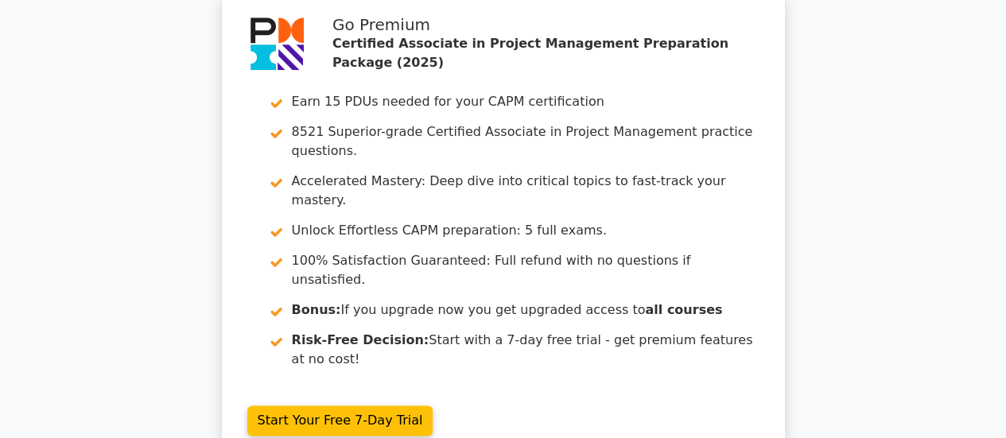
scroll to position [3971, 0]
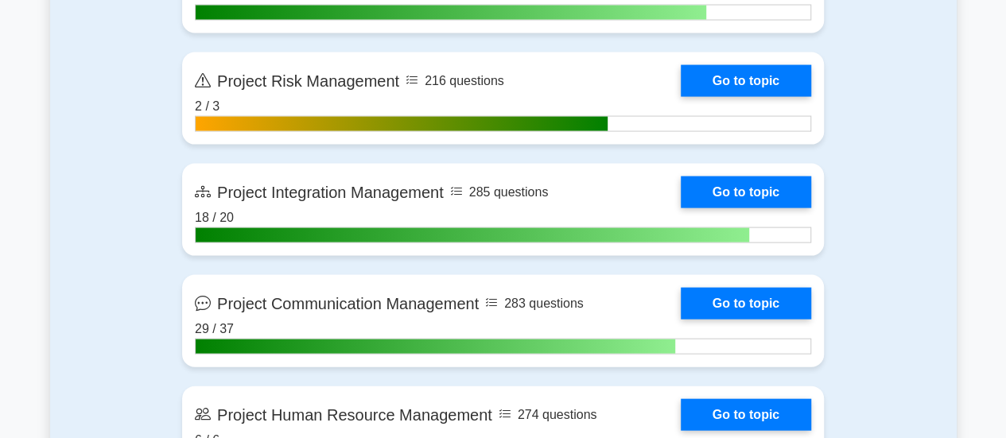
scroll to position [1637, 0]
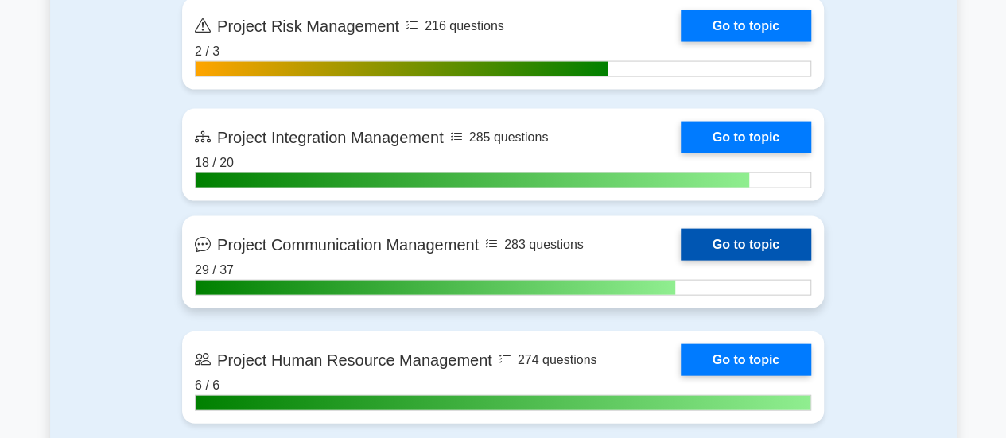
click at [749, 246] on link "Go to topic" at bounding box center [746, 245] width 130 height 32
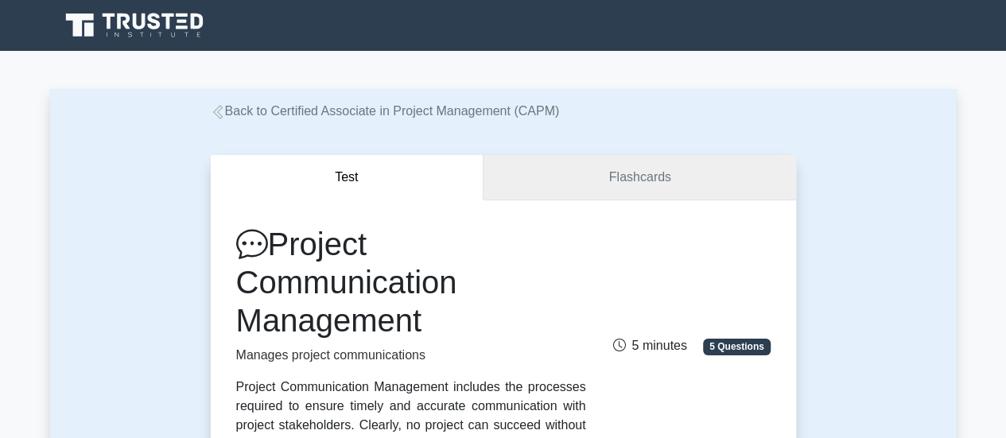
click at [630, 180] on link "Flashcards" at bounding box center [640, 177] width 312 height 45
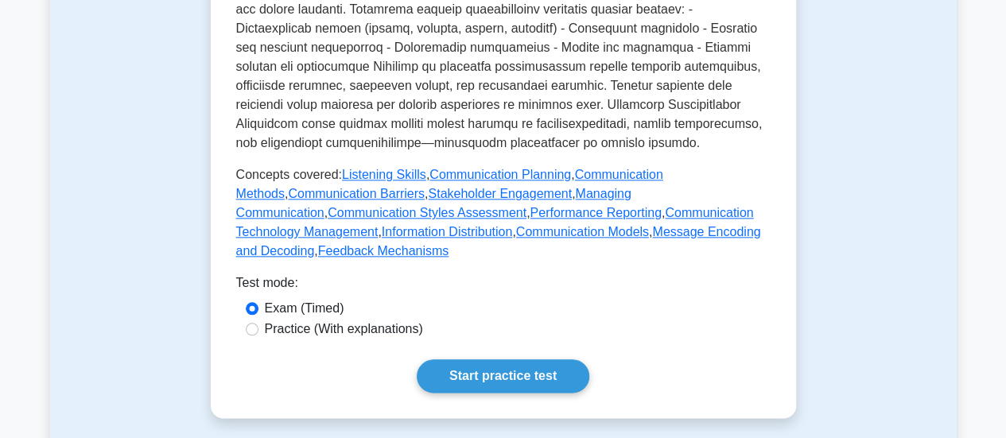
scroll to position [771, 0]
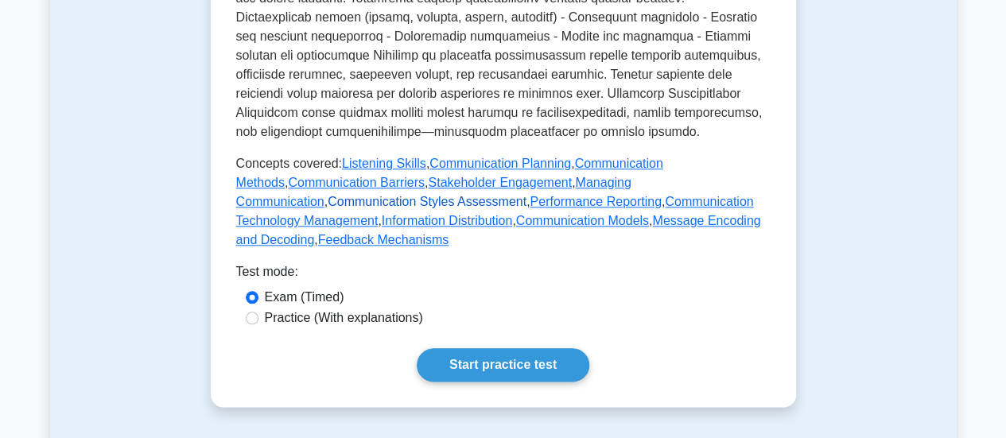
click at [526, 195] on link "Communication Styles Assessment" at bounding box center [427, 202] width 199 height 14
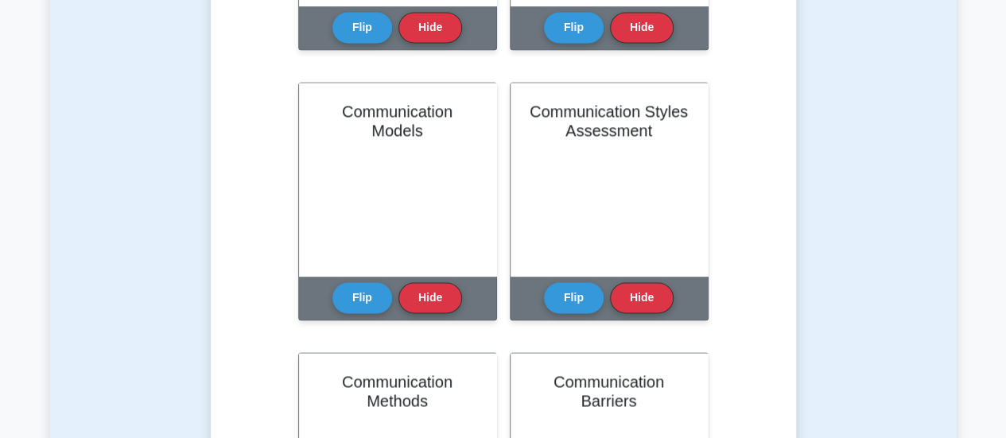
scroll to position [1105, 0]
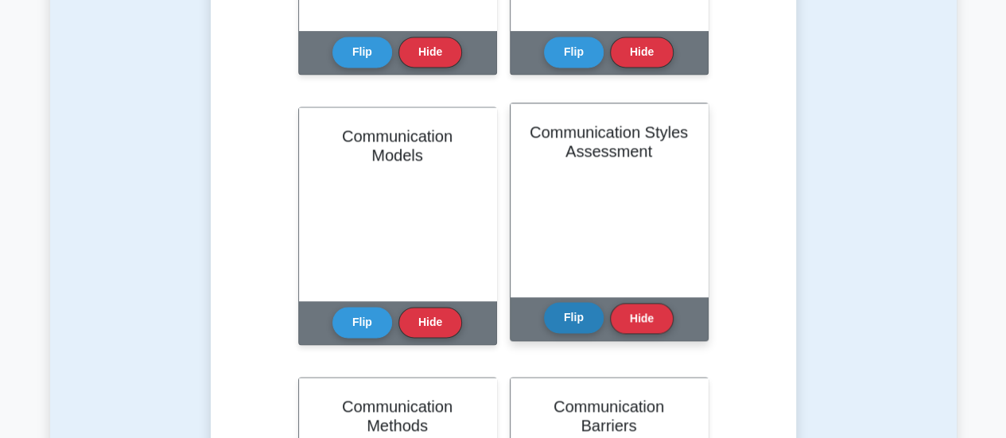
click at [592, 313] on button "Flip" at bounding box center [574, 317] width 60 height 31
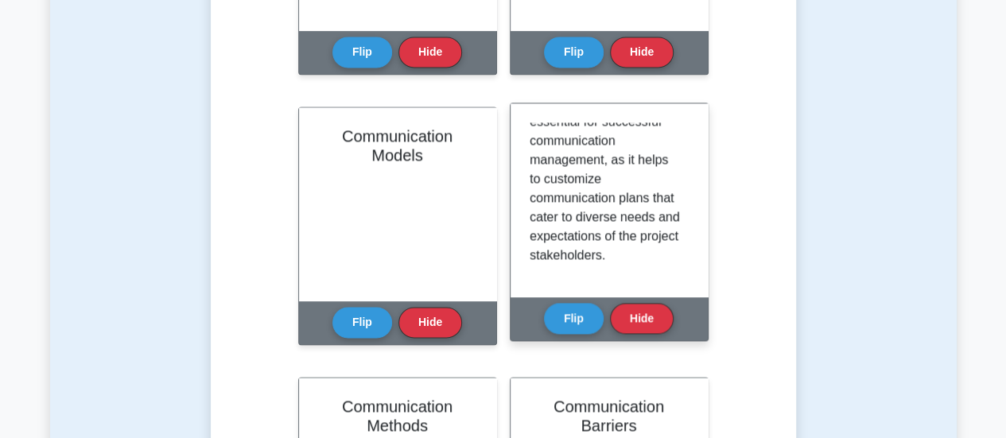
scroll to position [295, 0]
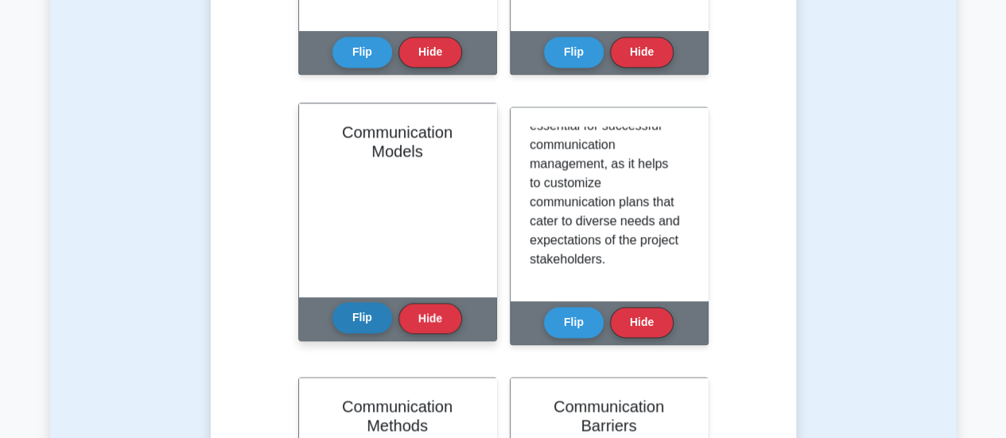
click at [350, 318] on button "Flip" at bounding box center [362, 317] width 60 height 31
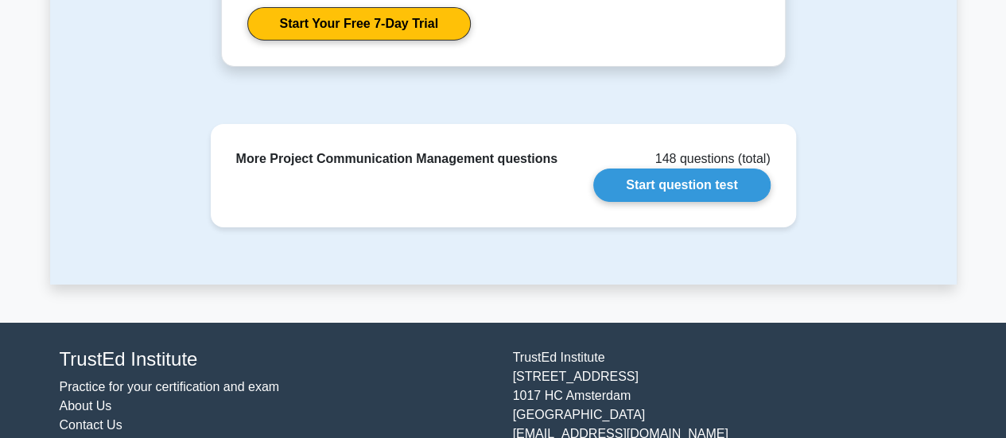
scroll to position [2685, 0]
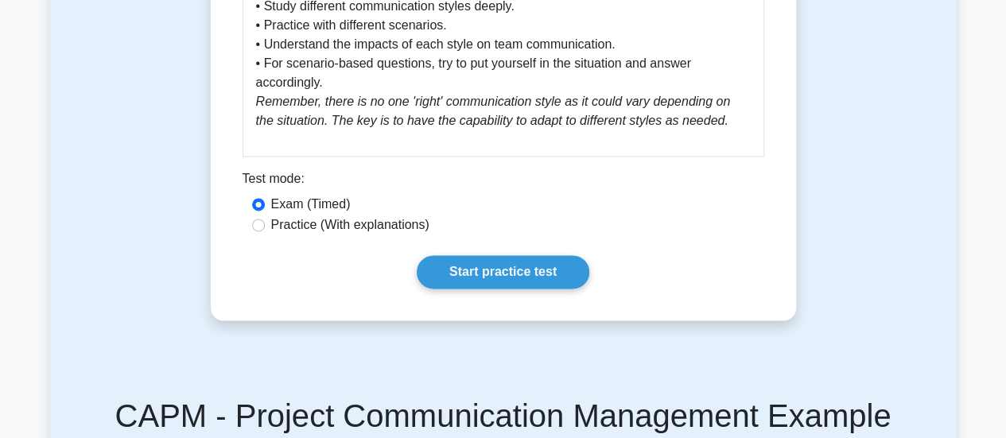
scroll to position [972, 0]
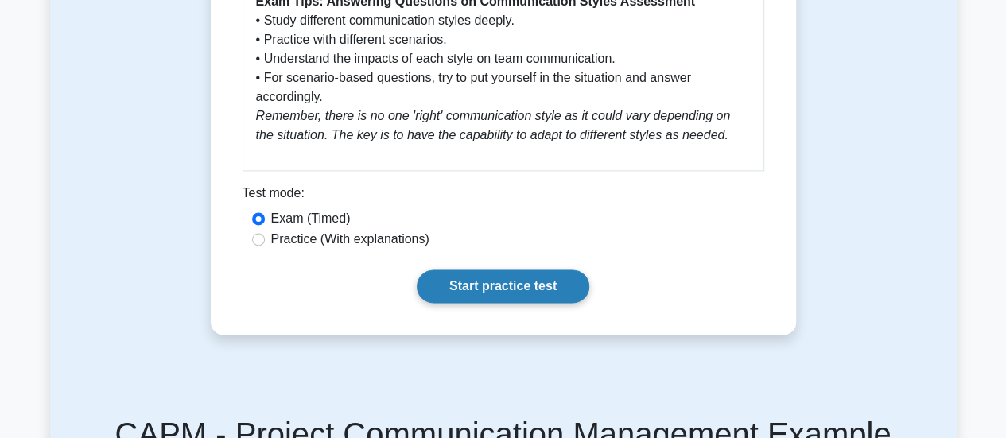
click at [549, 288] on link "Start practice test" at bounding box center [503, 286] width 173 height 33
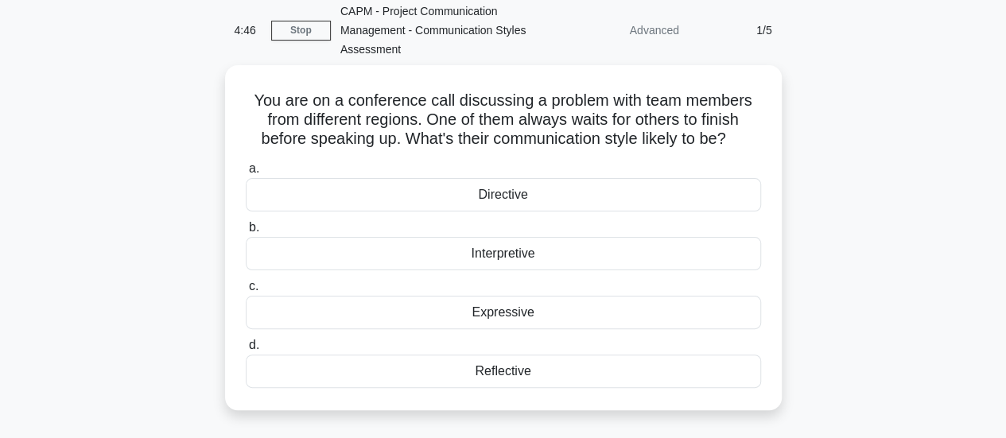
scroll to position [67, 0]
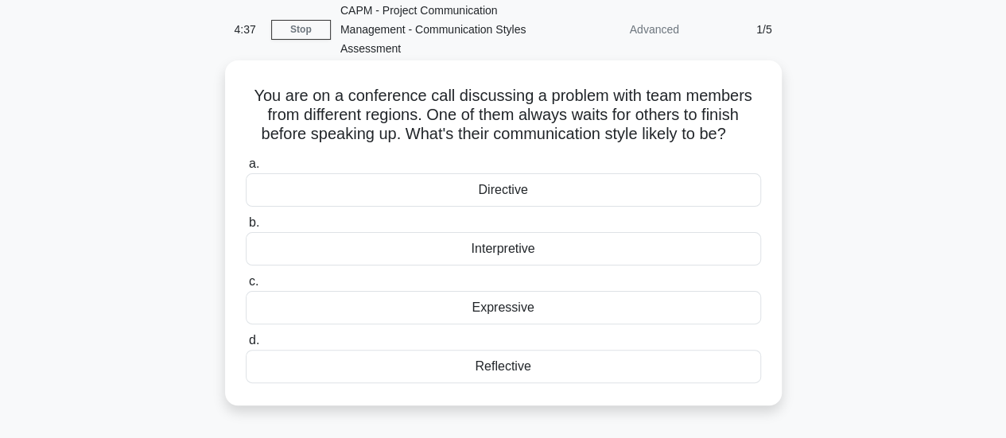
click at [518, 364] on div "Reflective" at bounding box center [503, 366] width 515 height 33
click at [246, 346] on input "d. Reflective" at bounding box center [246, 341] width 0 height 10
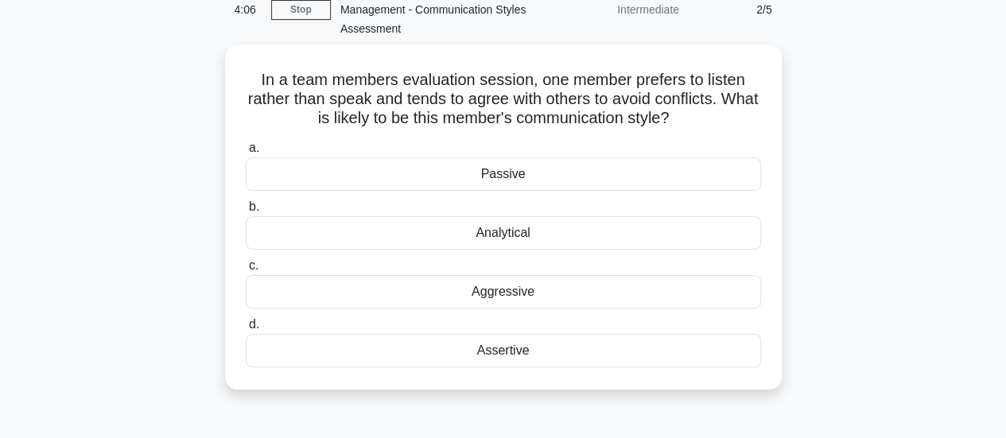
scroll to position [88, 0]
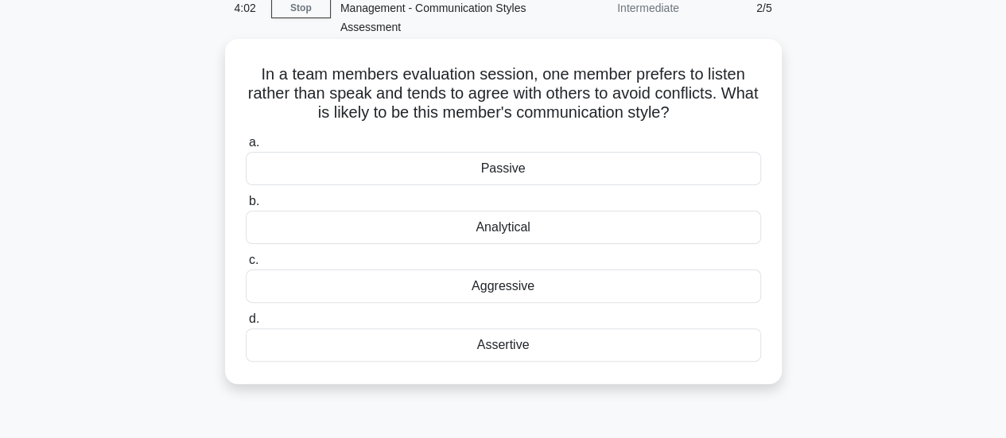
click at [538, 351] on div "Assertive" at bounding box center [503, 344] width 515 height 33
click at [246, 324] on input "d. Assertive" at bounding box center [246, 319] width 0 height 10
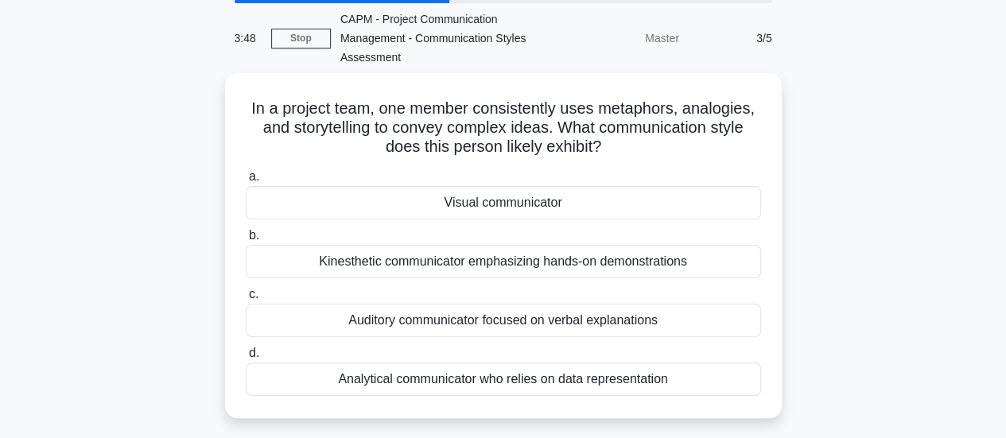
scroll to position [59, 0]
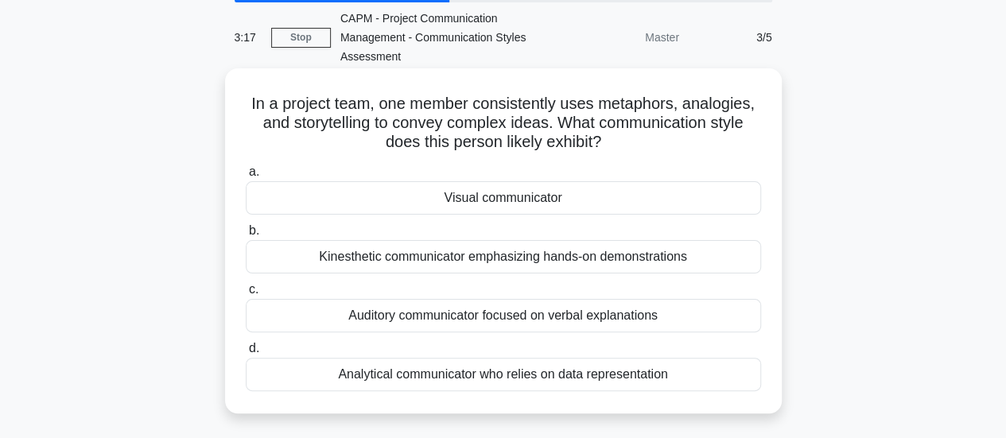
click at [568, 200] on div "Visual communicator" at bounding box center [503, 197] width 515 height 33
click at [246, 177] on input "a. Visual communicator" at bounding box center [246, 172] width 0 height 10
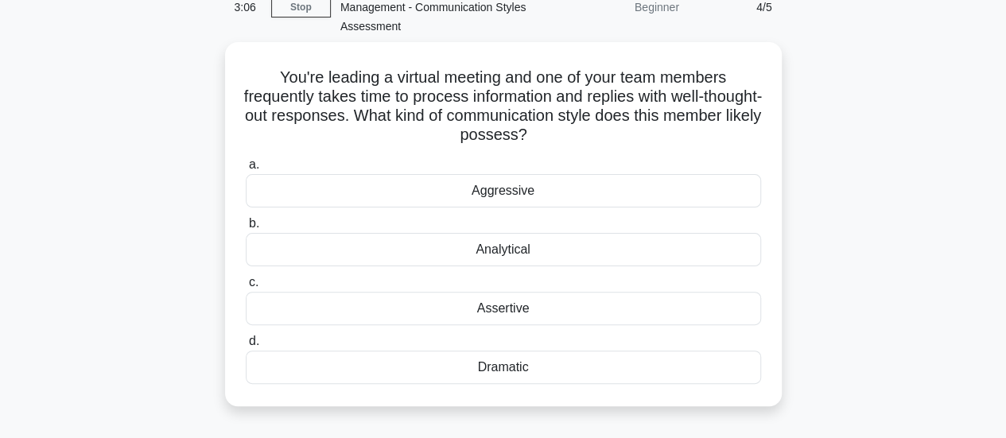
scroll to position [91, 0]
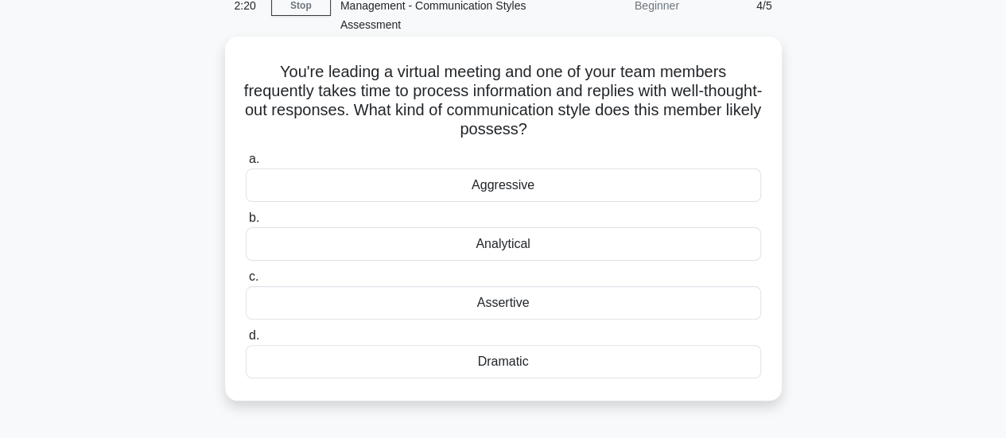
click at [546, 251] on div "Analytical" at bounding box center [503, 243] width 515 height 33
click at [246, 223] on input "b. Analytical" at bounding box center [246, 218] width 0 height 10
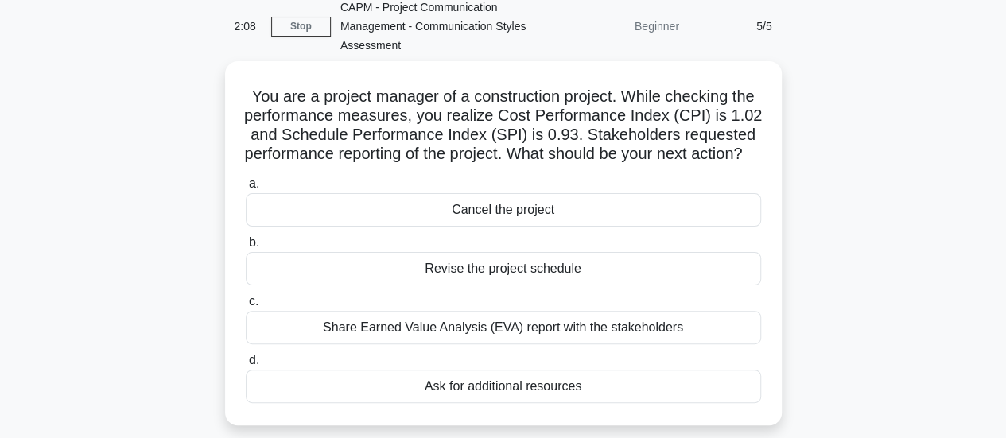
scroll to position [73, 0]
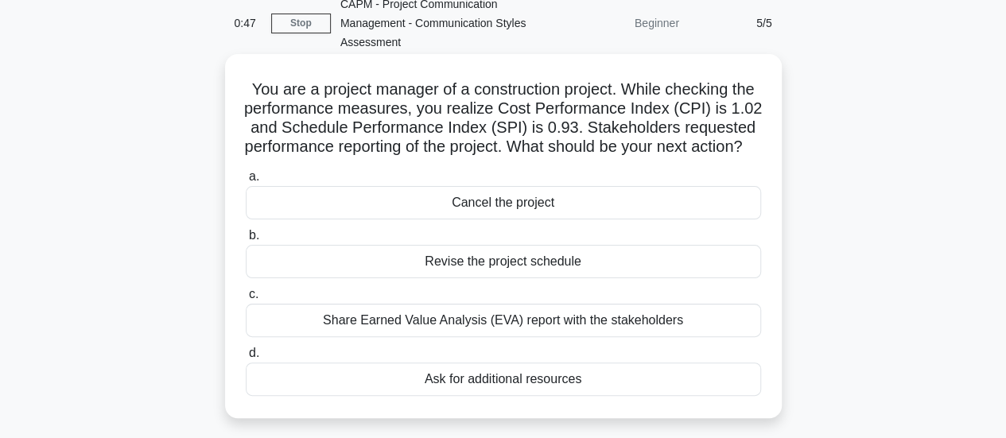
click at [612, 336] on div "Share Earned Value Analysis (EVA) report with the stakeholders" at bounding box center [503, 320] width 515 height 33
click at [246, 300] on input "c. Share Earned Value Analysis (EVA) report with the stakeholders" at bounding box center [246, 294] width 0 height 10
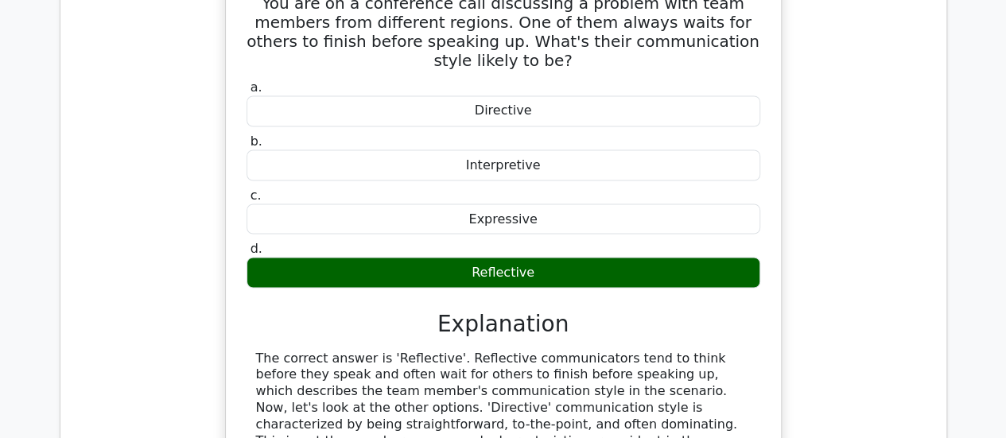
scroll to position [1386, 0]
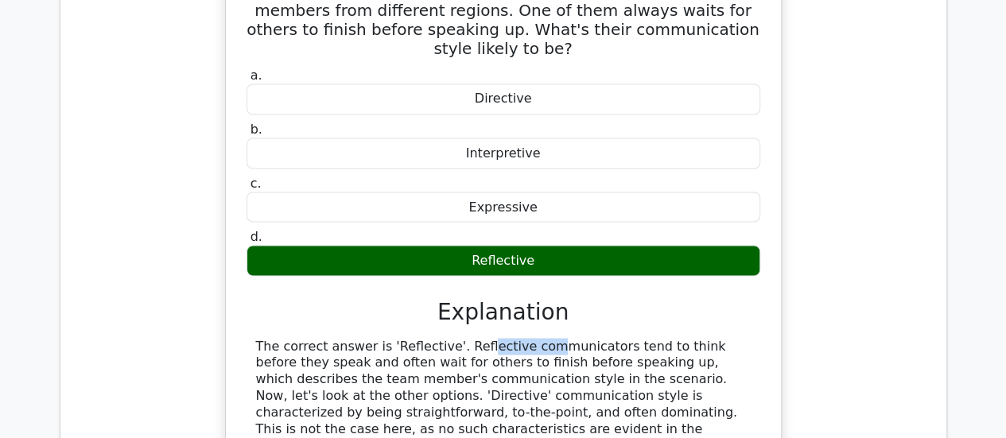
drag, startPoint x: 432, startPoint y: 246, endPoint x: 382, endPoint y: 247, distance: 50.1
click at [382, 338] on div "The correct answer is 'Reflective'. Reflective communicators tend to think befo…" at bounding box center [503, 429] width 495 height 182
copy div "Reflective"
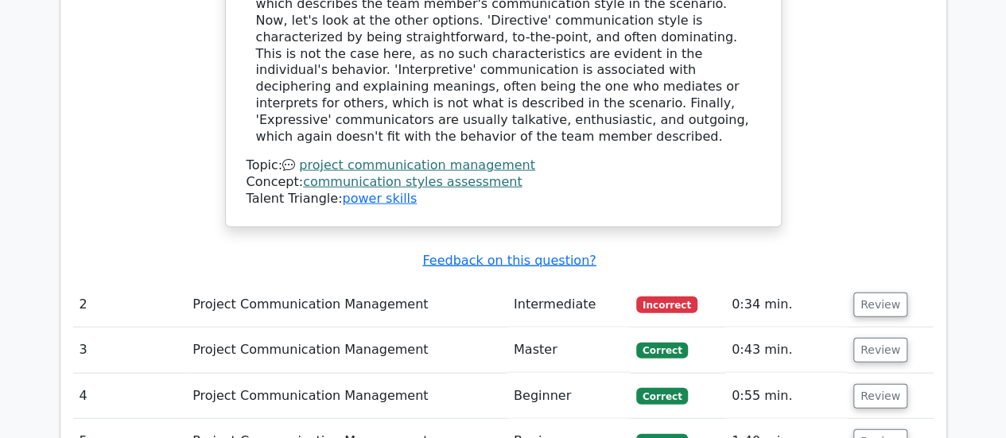
scroll to position [1682, 0]
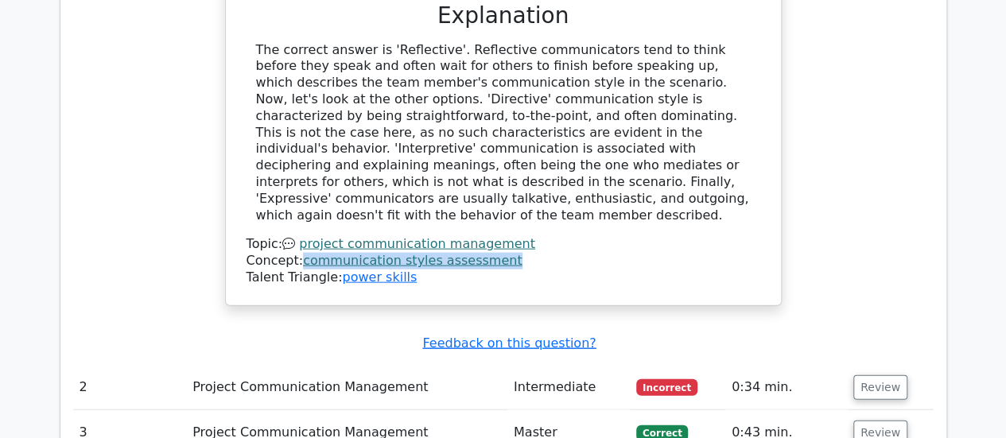
drag, startPoint x: 495, startPoint y: 141, endPoint x: 299, endPoint y: 141, distance: 195.6
click at [299, 253] on div "Concept: communication styles assessment" at bounding box center [504, 261] width 514 height 17
copy link "communication styles assessment"
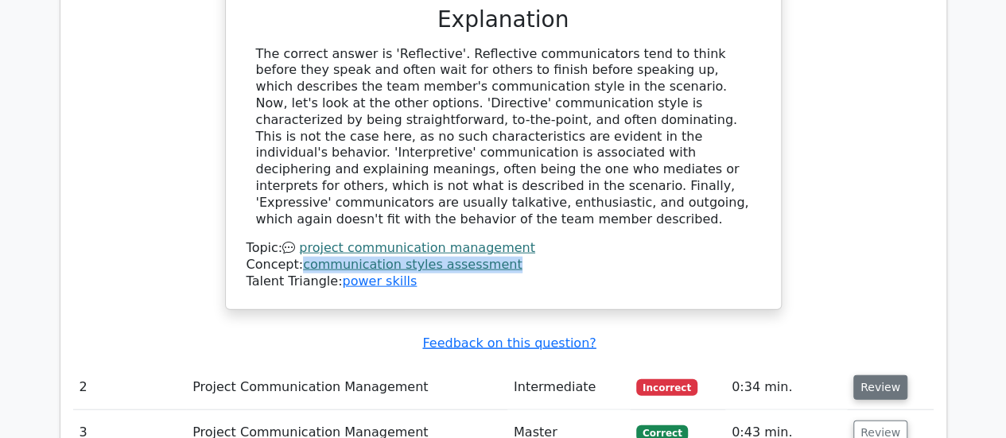
click at [887, 375] on button "Review" at bounding box center [880, 387] width 54 height 25
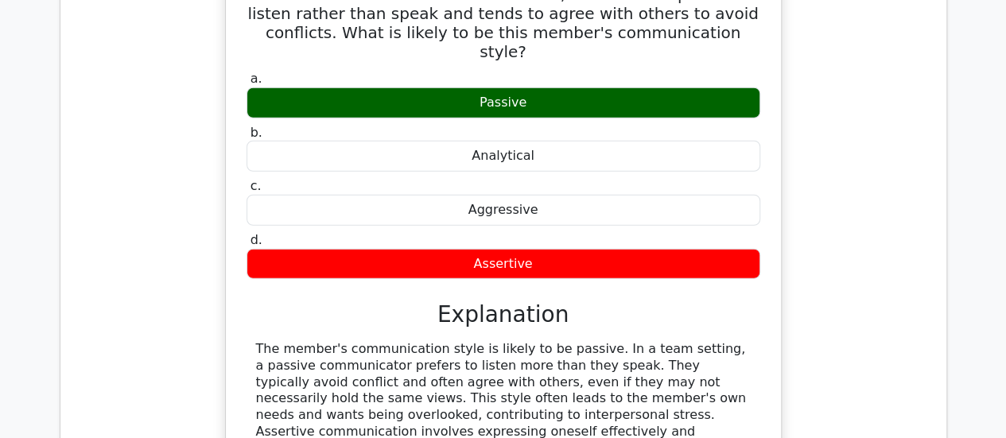
scroll to position [2156, 0]
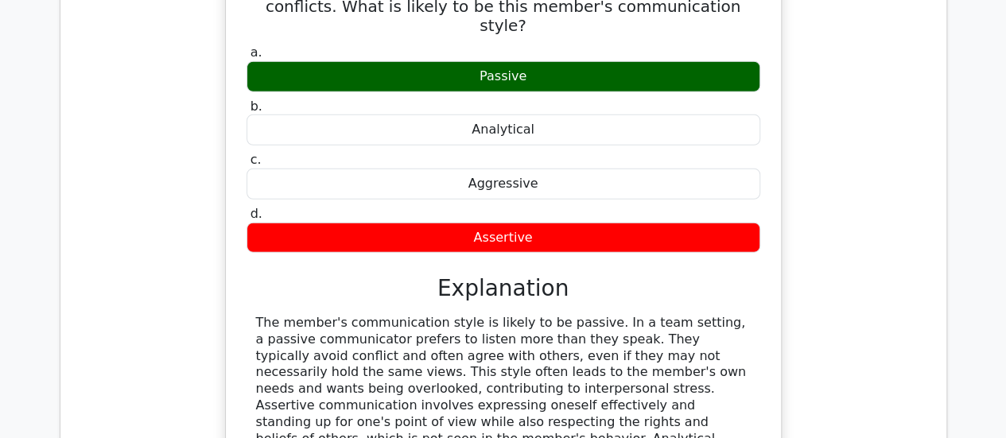
drag, startPoint x: 506, startPoint y: 380, endPoint x: 299, endPoint y: 379, distance: 206.8
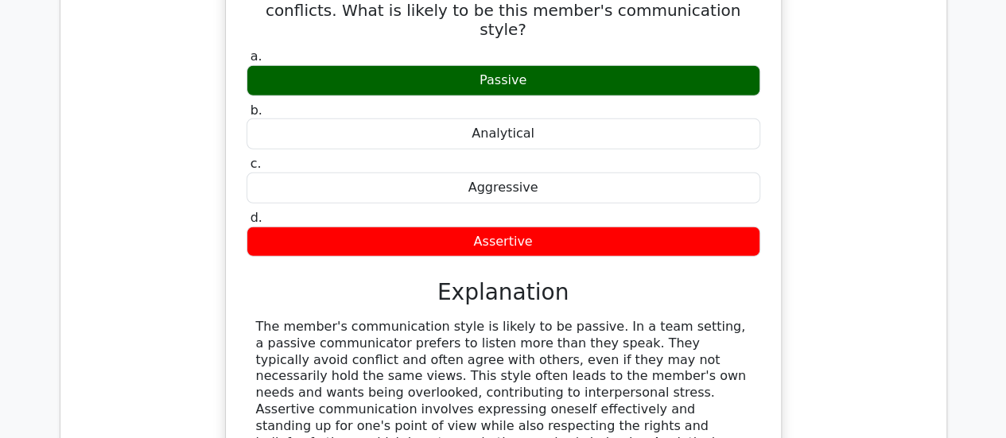
copy link "communication styles assessment"
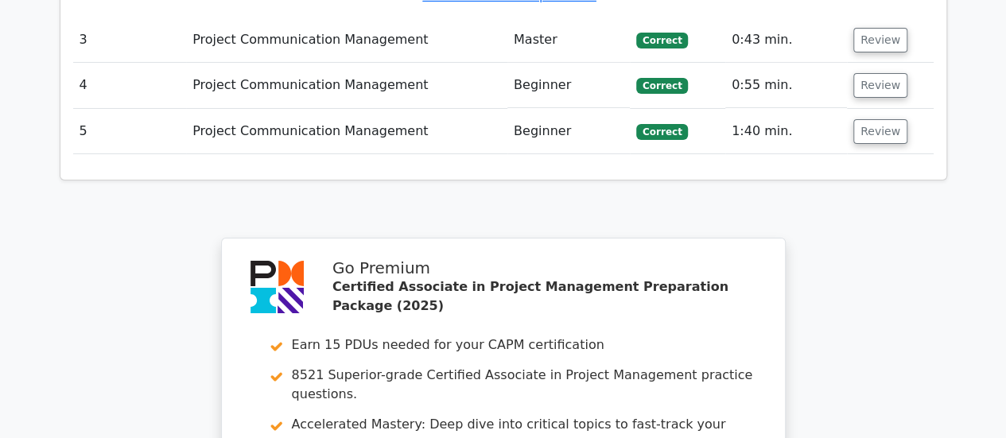
scroll to position [3065, 0]
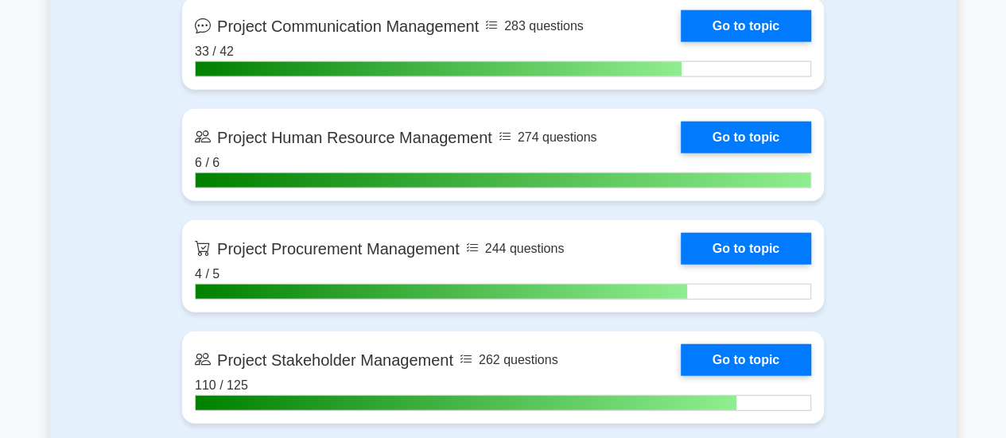
scroll to position [1840, 0]
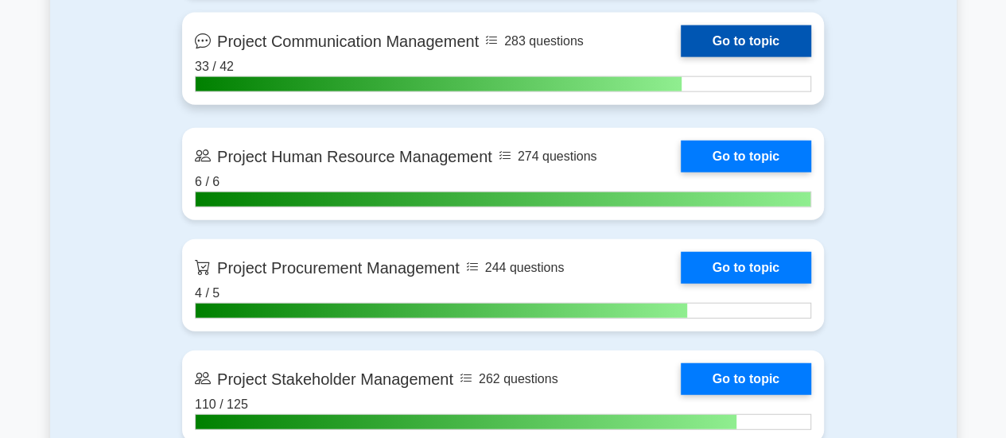
click at [735, 43] on link "Go to topic" at bounding box center [746, 41] width 130 height 32
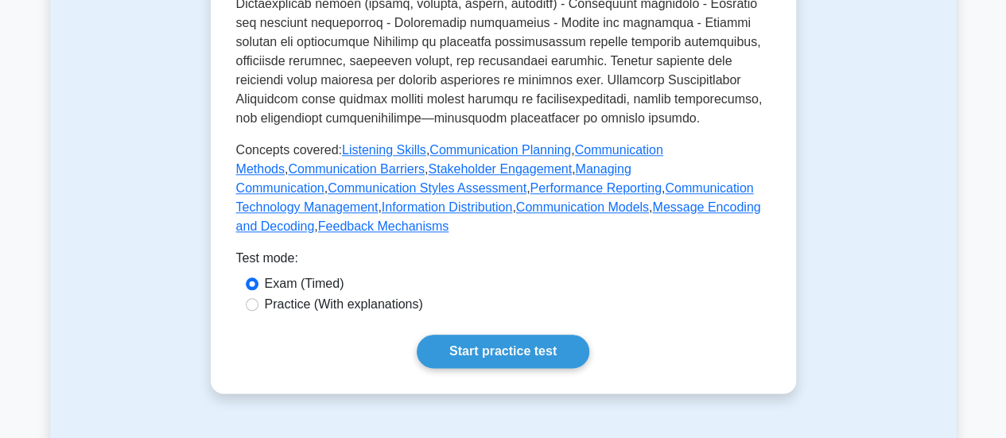
scroll to position [881, 0]
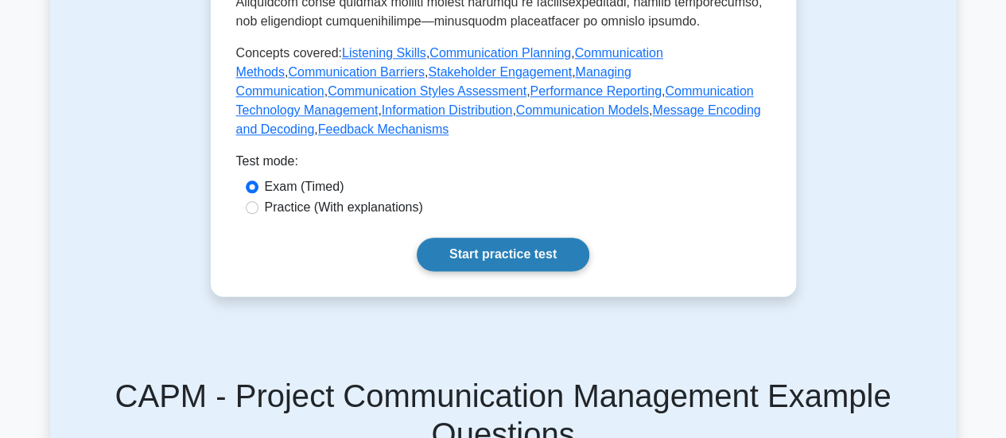
click at [461, 238] on link "Start practice test" at bounding box center [503, 254] width 173 height 33
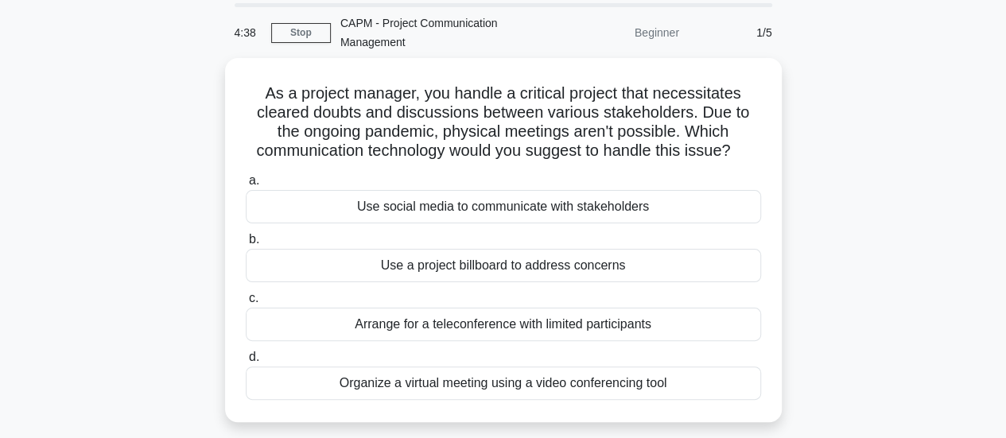
scroll to position [60, 0]
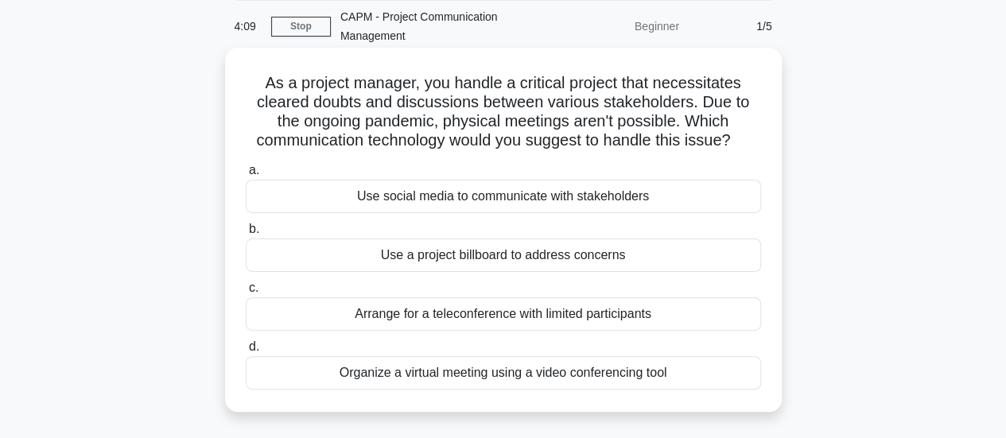
click at [624, 376] on div "Organize a virtual meeting using a video conferencing tool" at bounding box center [503, 372] width 515 height 33
click at [246, 352] on input "d. Organize a virtual meeting using a video conferencing tool" at bounding box center [246, 347] width 0 height 10
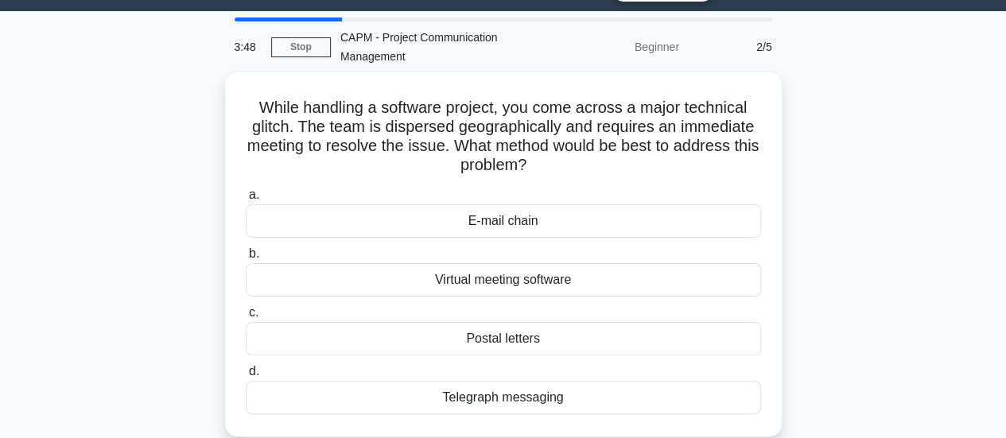
scroll to position [41, 0]
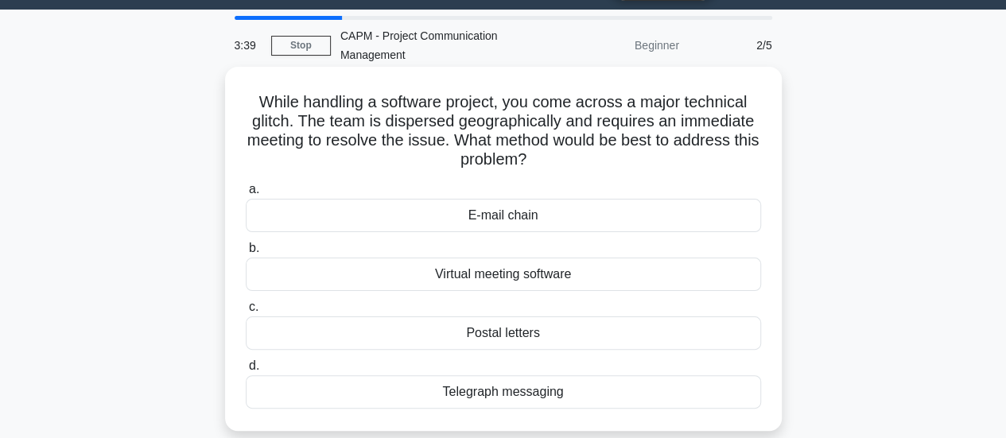
click at [552, 274] on div "Virtual meeting software" at bounding box center [503, 274] width 515 height 33
click at [246, 254] on input "b. Virtual meeting software" at bounding box center [246, 248] width 0 height 10
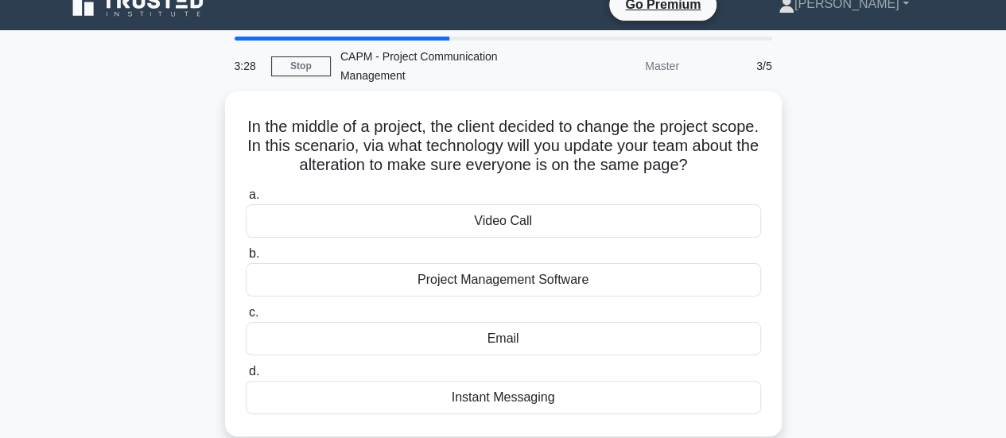
scroll to position [25, 0]
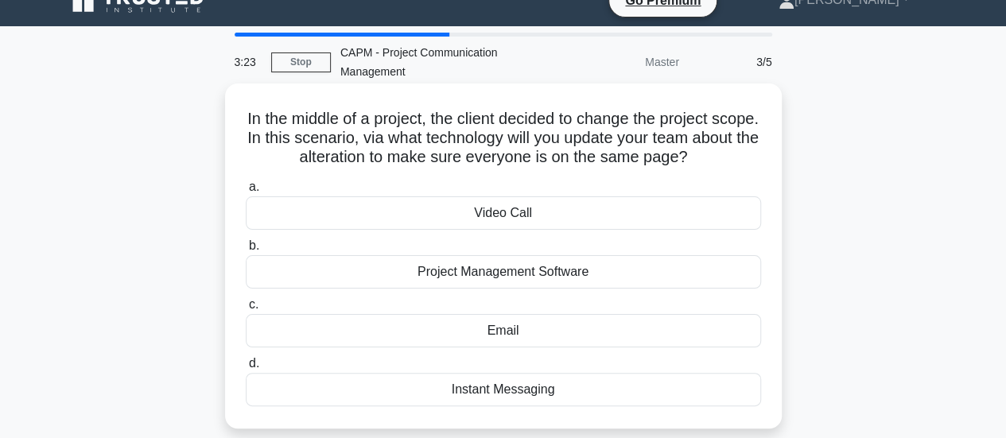
click at [584, 331] on div "Email" at bounding box center [503, 330] width 515 height 33
click at [246, 310] on input "c. Email" at bounding box center [246, 305] width 0 height 10
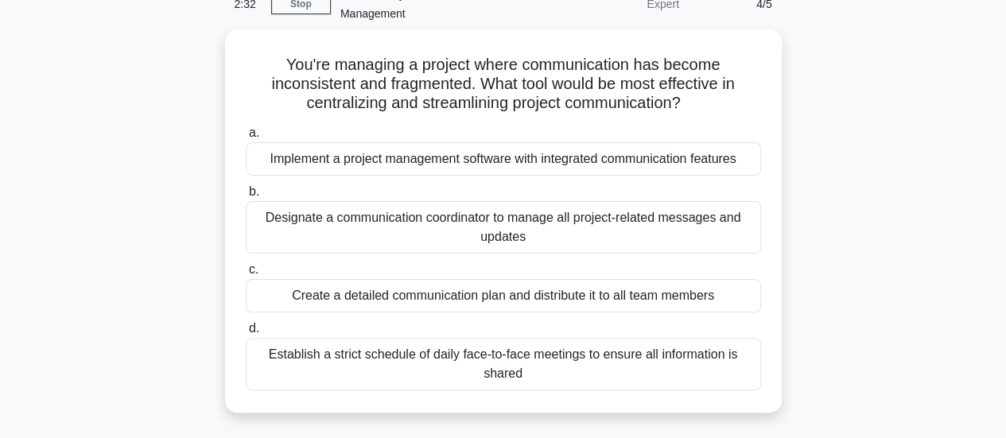
scroll to position [84, 0]
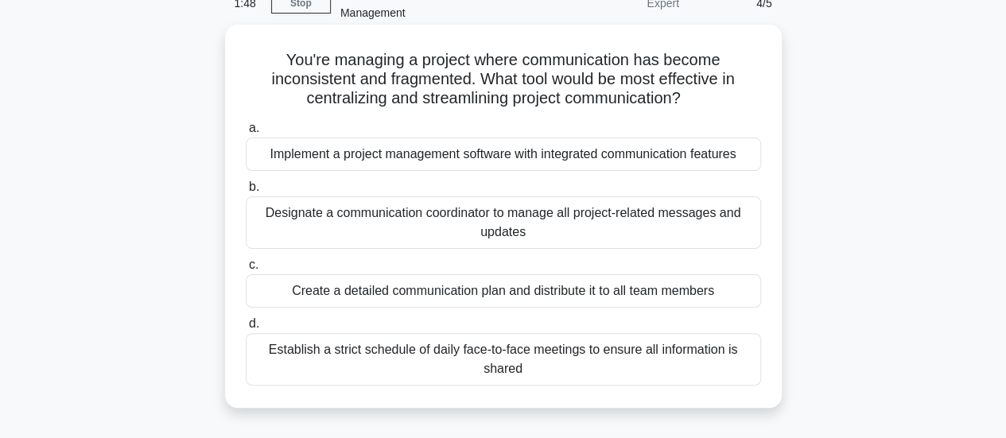
click at [544, 290] on div "Create a detailed communication plan and distribute it to all team members" at bounding box center [503, 290] width 515 height 33
click at [246, 270] on input "c. Create a detailed communication plan and distribute it to all team members" at bounding box center [246, 265] width 0 height 10
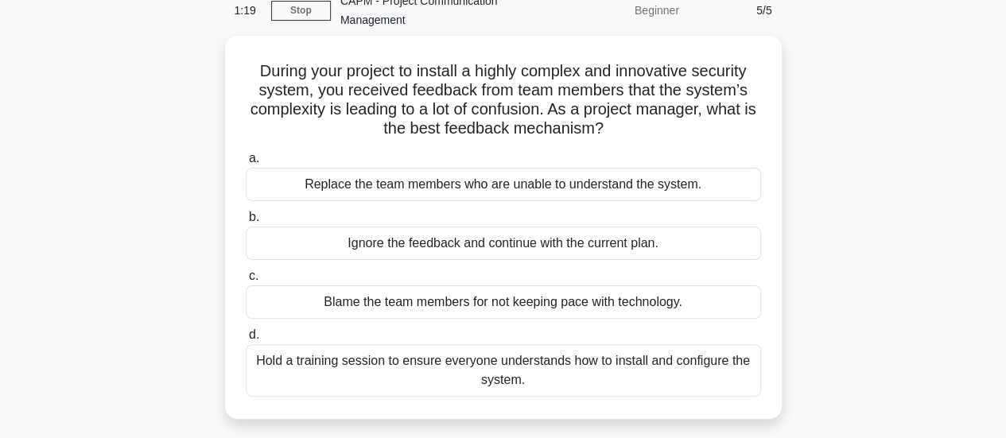
scroll to position [80, 0]
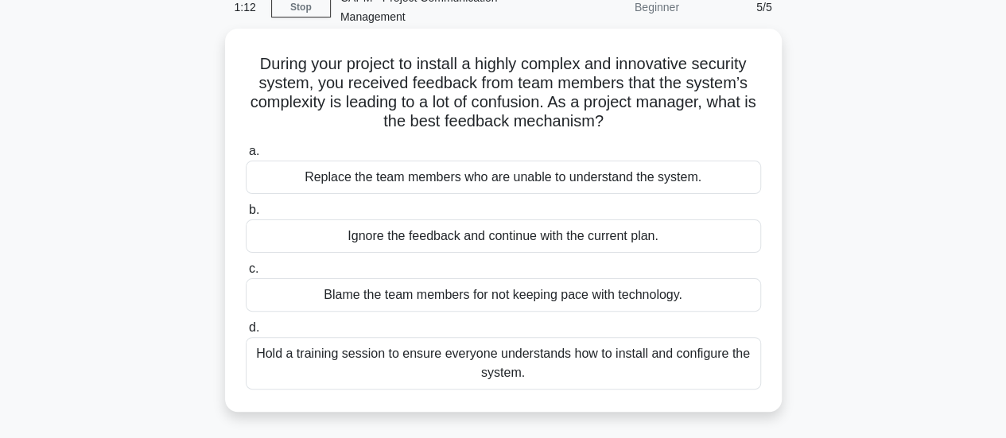
click at [595, 378] on div "Hold a training session to ensure everyone understands how to install and confi…" at bounding box center [503, 363] width 515 height 52
click at [246, 333] on input "d. Hold a training session to ensure everyone understands how to install and co…" at bounding box center [246, 328] width 0 height 10
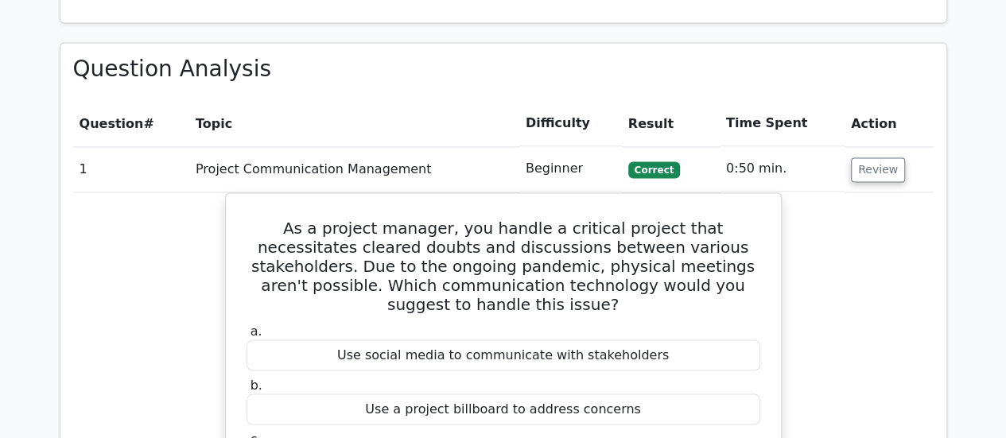
scroll to position [1168, 0]
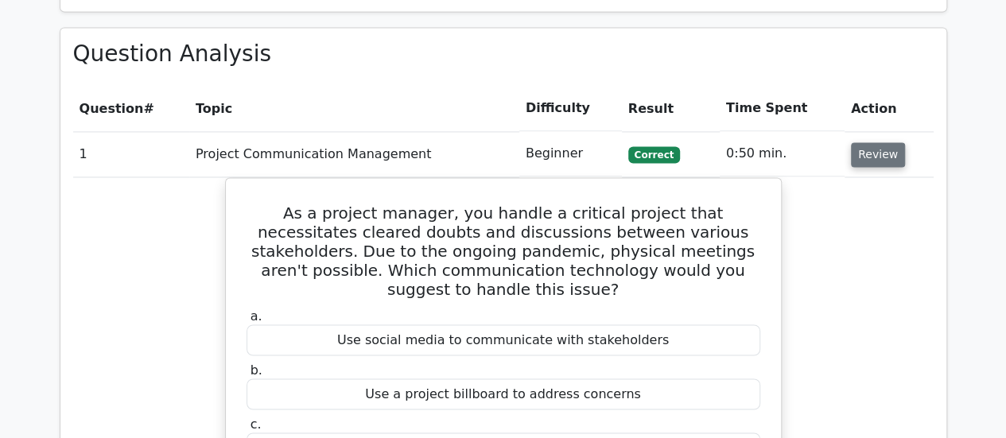
click at [881, 142] on button "Review" at bounding box center [878, 154] width 54 height 25
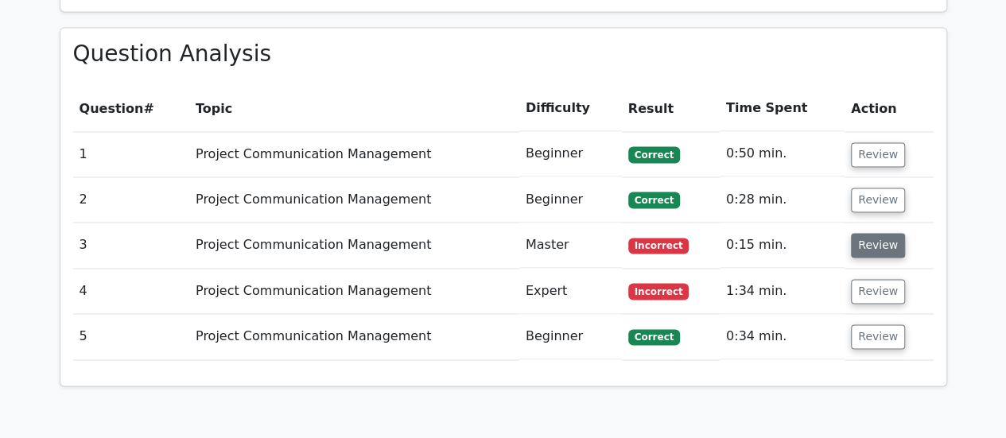
click at [873, 233] on button "Review" at bounding box center [878, 245] width 54 height 25
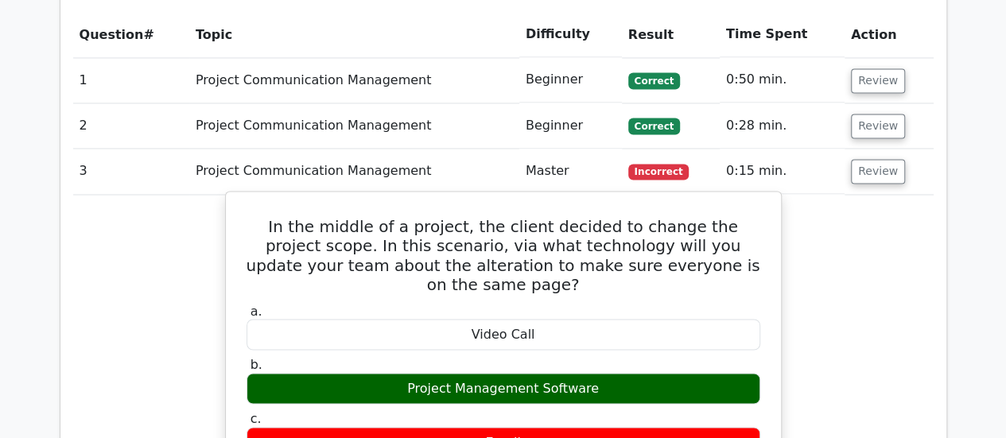
scroll to position [1245, 0]
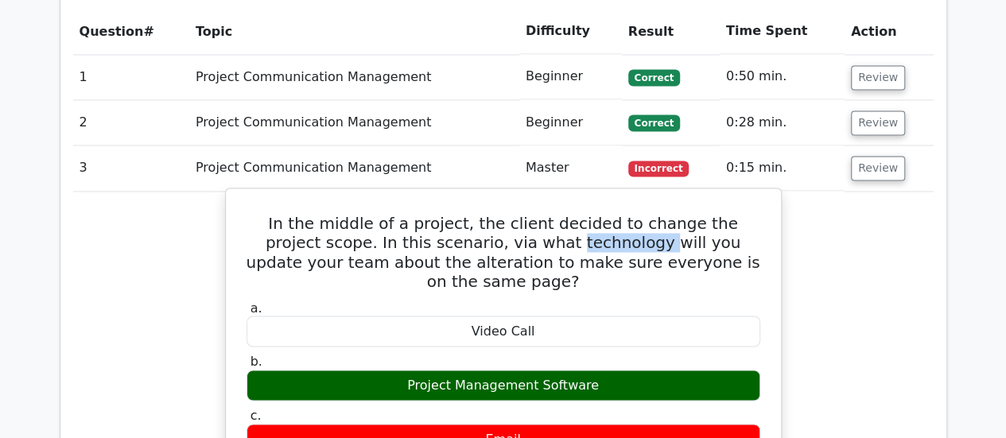
drag, startPoint x: 565, startPoint y: 163, endPoint x: 484, endPoint y: 164, distance: 81.1
click at [484, 214] on h5 "In the middle of a project, the client decided to change the project scope. In …" at bounding box center [503, 252] width 517 height 76
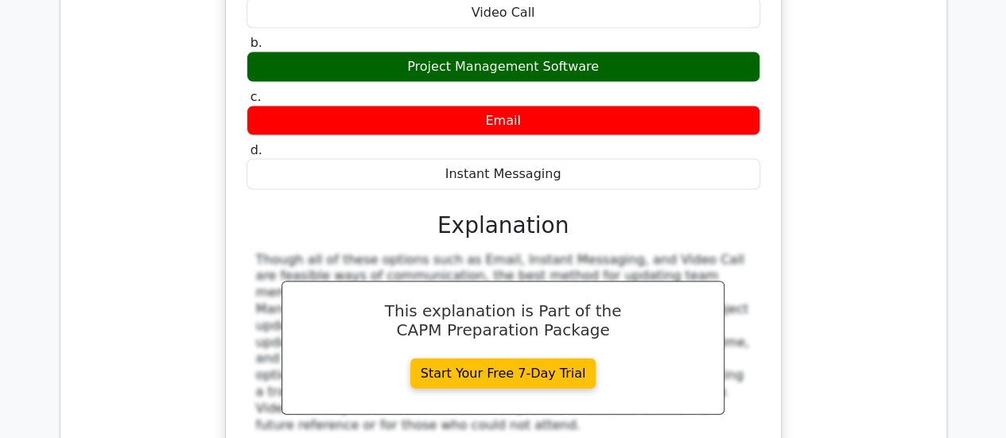
scroll to position [1778, 0]
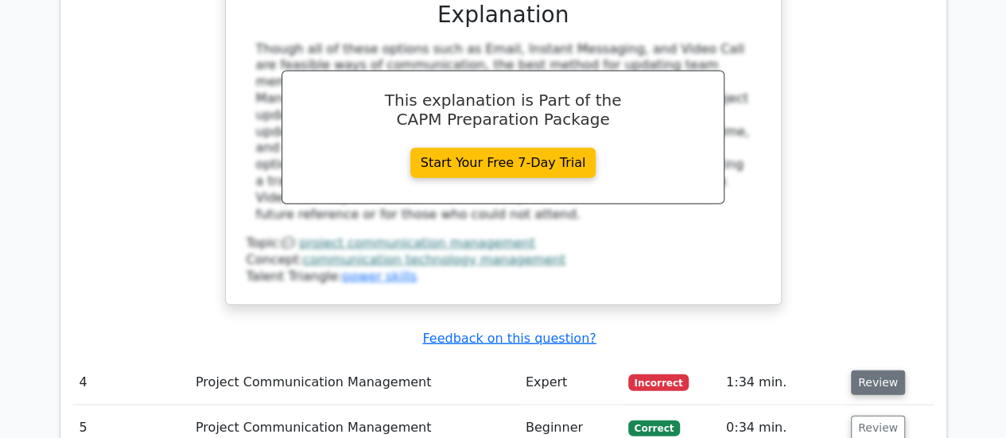
click at [864, 371] on button "Review" at bounding box center [878, 383] width 54 height 25
click at [870, 371] on button "Review" at bounding box center [878, 383] width 54 height 25
click at [883, 371] on button "Review" at bounding box center [878, 383] width 54 height 25
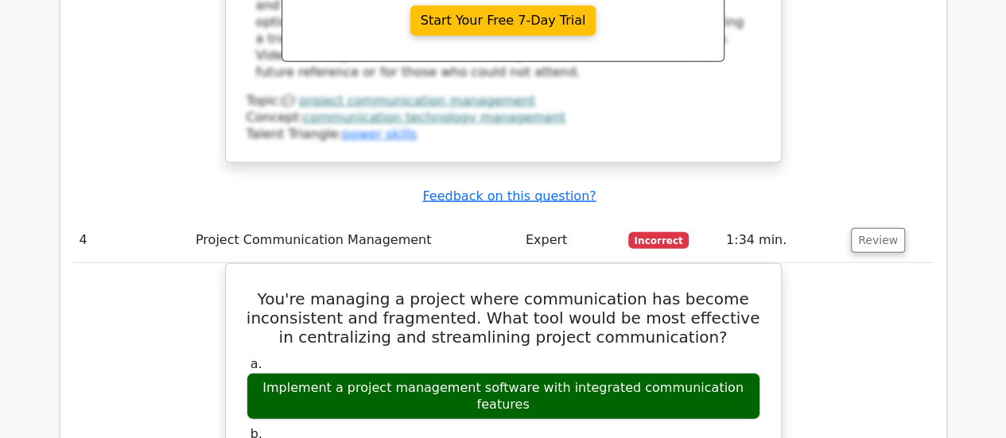
scroll to position [1945, 0]
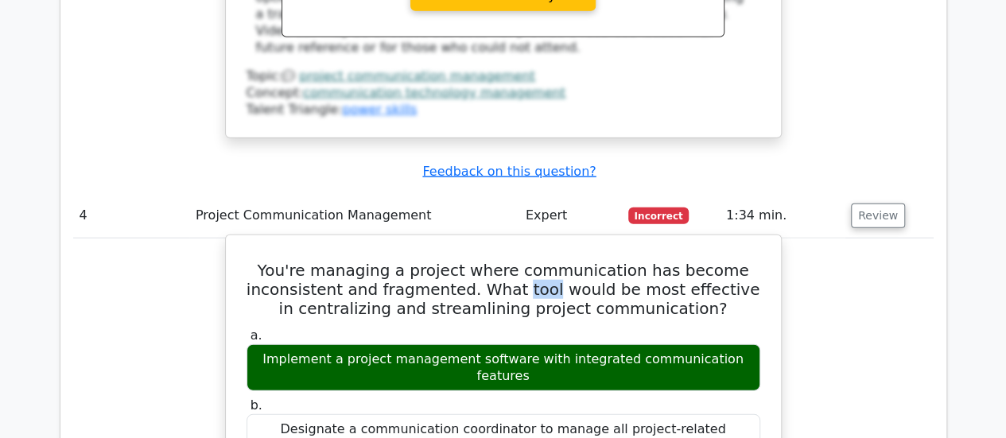
drag, startPoint x: 550, startPoint y: 173, endPoint x: 520, endPoint y: 173, distance: 29.4
click at [520, 261] on h5 "You're managing a project where communication has become inconsistent and fragm…" at bounding box center [503, 289] width 517 height 57
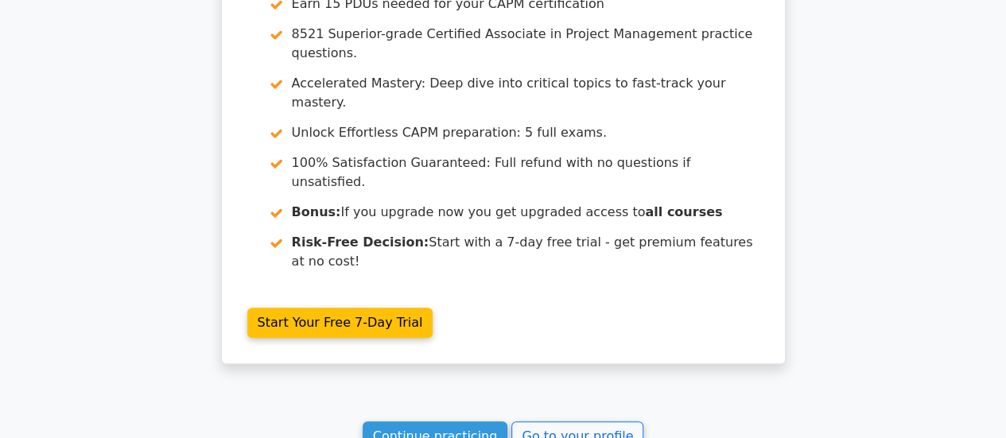
scroll to position [3517, 0]
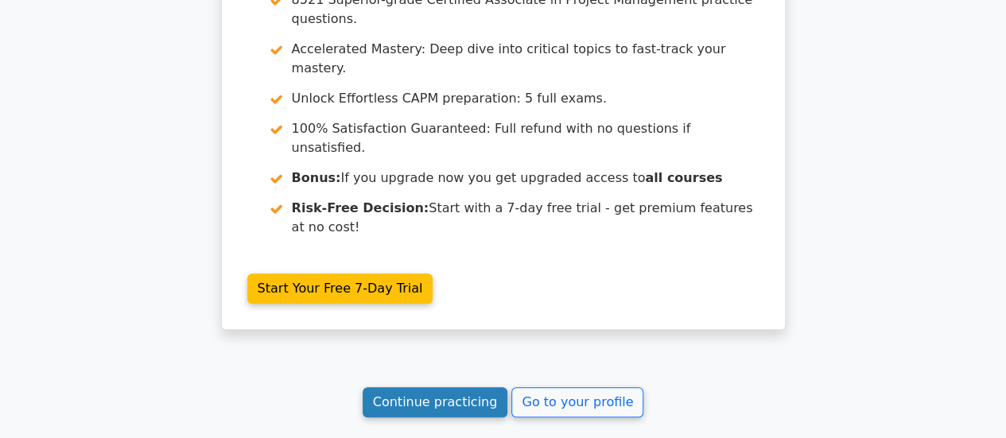
click at [458, 387] on link "Continue practicing" at bounding box center [436, 402] width 146 height 30
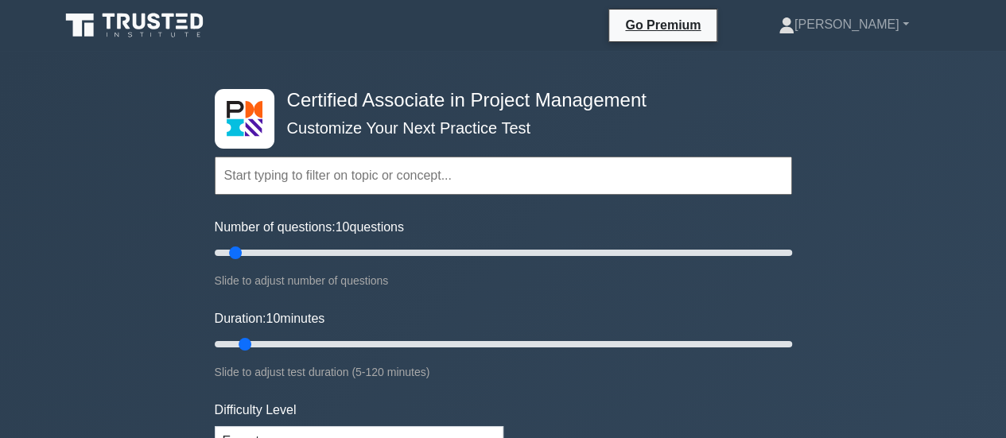
click at [118, 25] on icon at bounding box center [123, 22] width 13 height 16
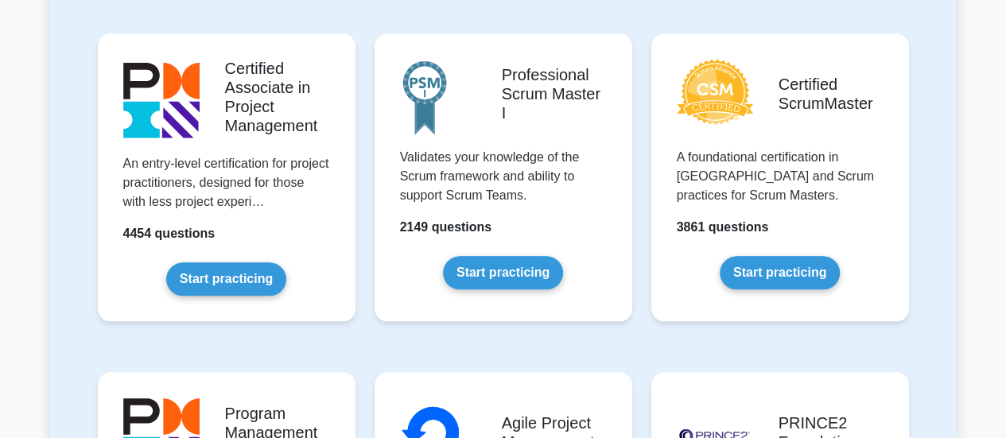
scroll to position [688, 0]
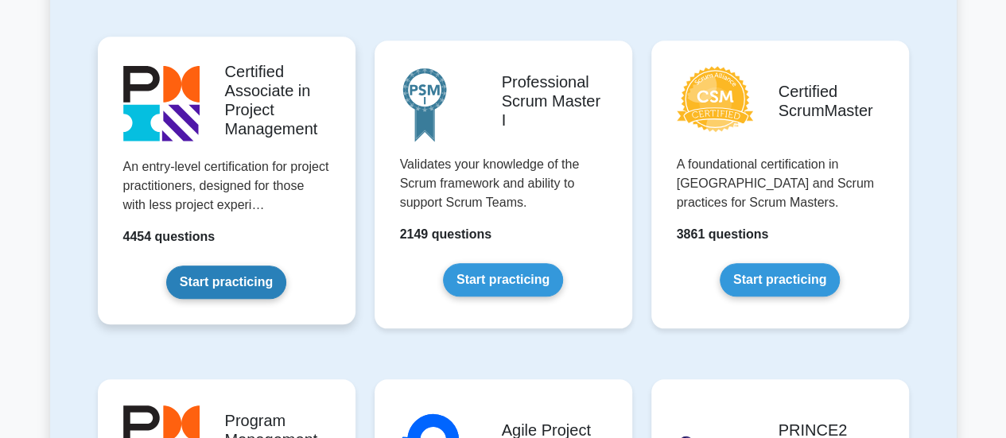
click at [230, 284] on link "Start practicing" at bounding box center [226, 282] width 120 height 33
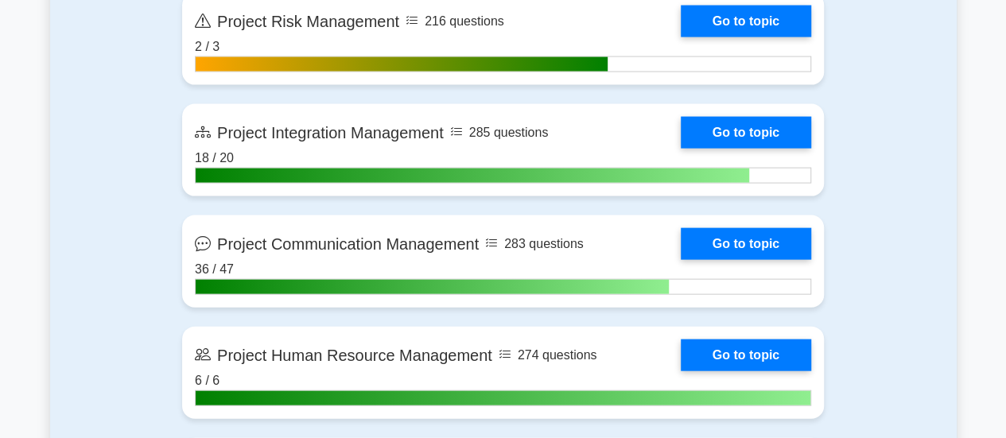
scroll to position [1669, 0]
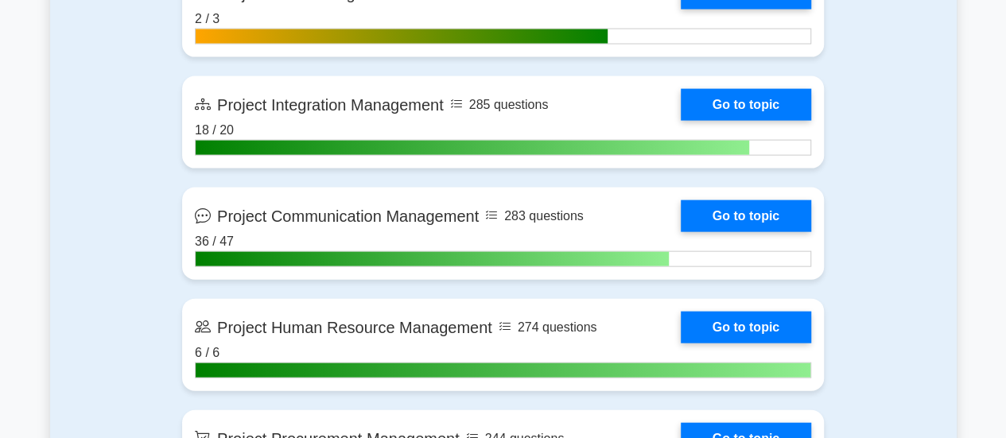
drag, startPoint x: 1015, startPoint y: 18, endPoint x: 1017, endPoint y: 115, distance: 97.0
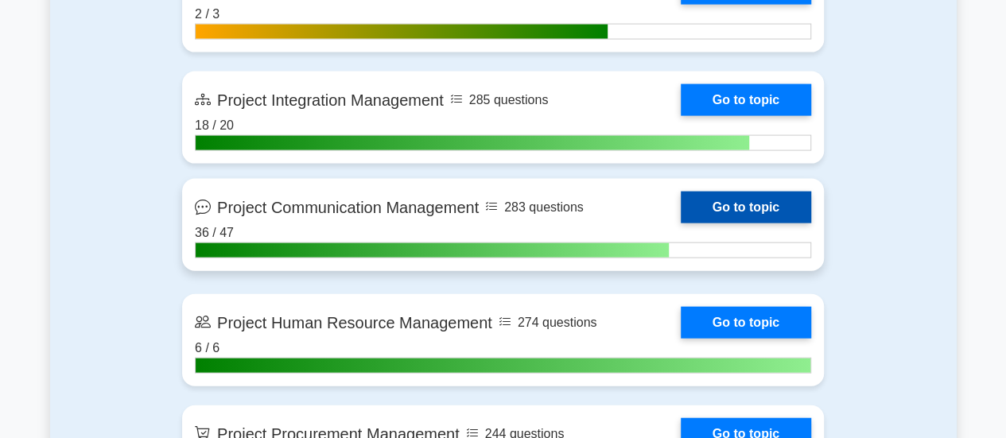
click at [772, 204] on link "Go to topic" at bounding box center [746, 208] width 130 height 32
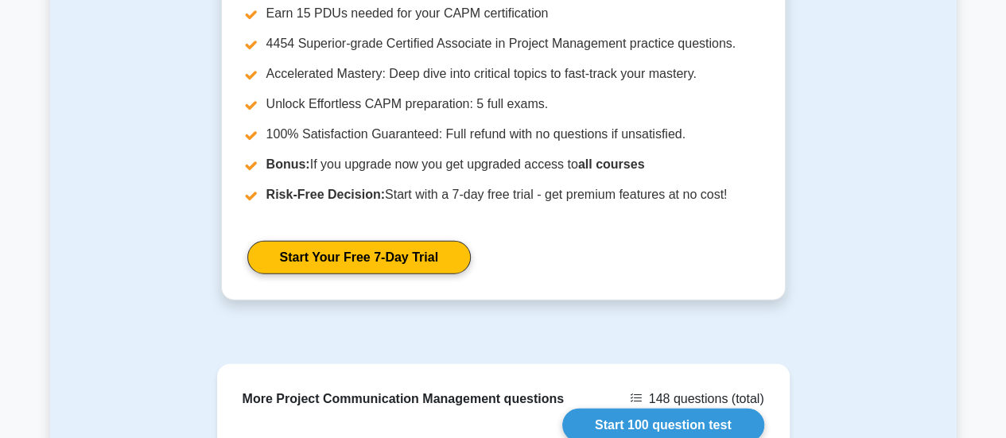
scroll to position [2018, 0]
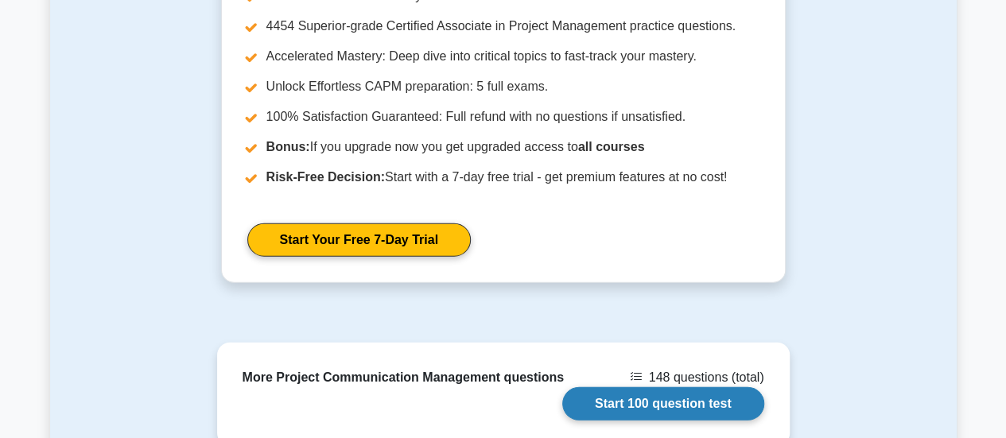
click at [674, 387] on link "Start 100 question test" at bounding box center [663, 403] width 202 height 33
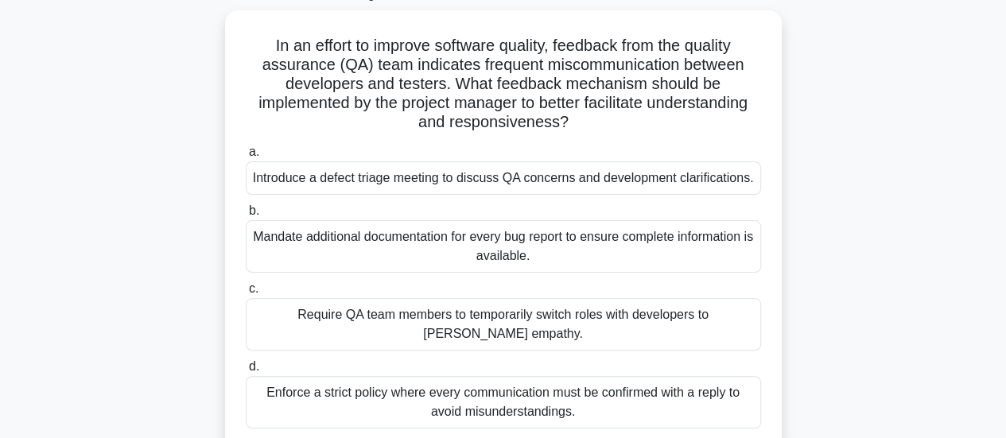
scroll to position [105, 0]
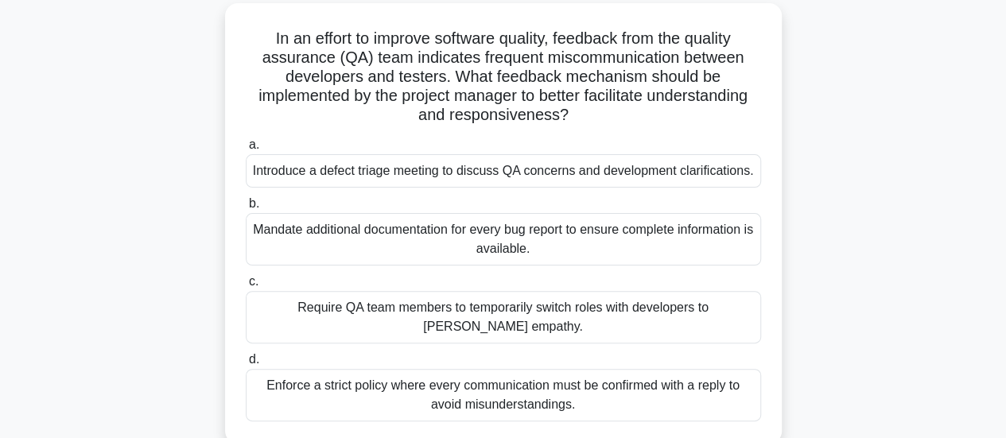
click at [680, 177] on div "Introduce a defect triage meeting to discuss QA concerns and development clarif…" at bounding box center [503, 170] width 515 height 33
click at [246, 150] on input "a. Introduce a defect triage meeting to discuss QA concerns and development cla…" at bounding box center [246, 145] width 0 height 10
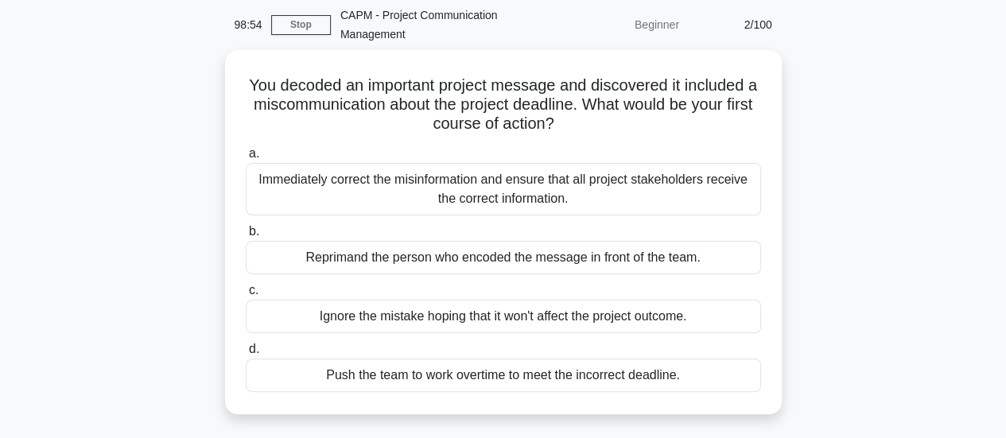
scroll to position [65, 0]
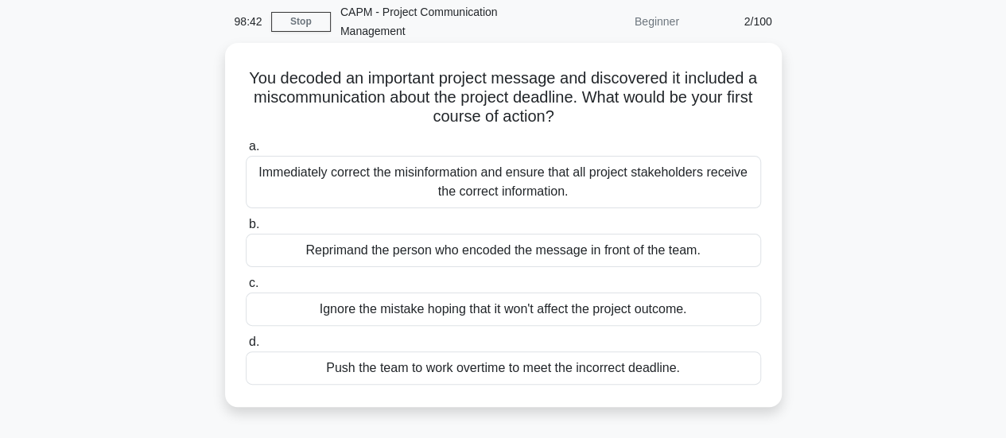
click at [638, 183] on div "Immediately correct the misinformation and ensure that all project stakeholders…" at bounding box center [503, 182] width 515 height 52
click at [246, 152] on input "a. Immediately correct the misinformation and ensure that all project stakehold…" at bounding box center [246, 147] width 0 height 10
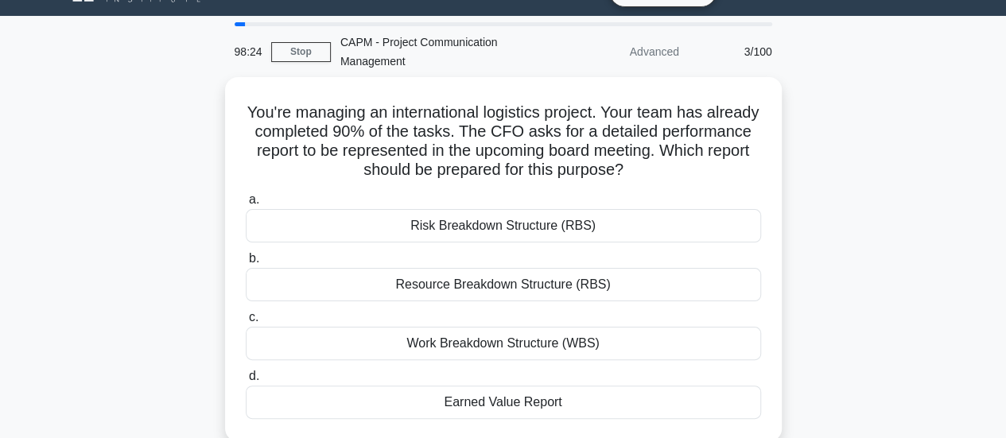
scroll to position [43, 0]
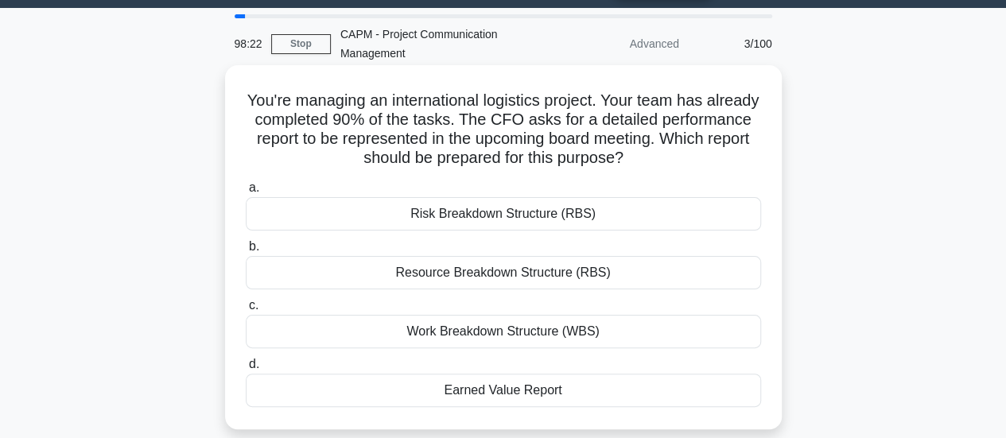
click at [536, 390] on div "Earned Value Report" at bounding box center [503, 390] width 515 height 33
click at [246, 370] on input "d. Earned Value Report" at bounding box center [246, 364] width 0 height 10
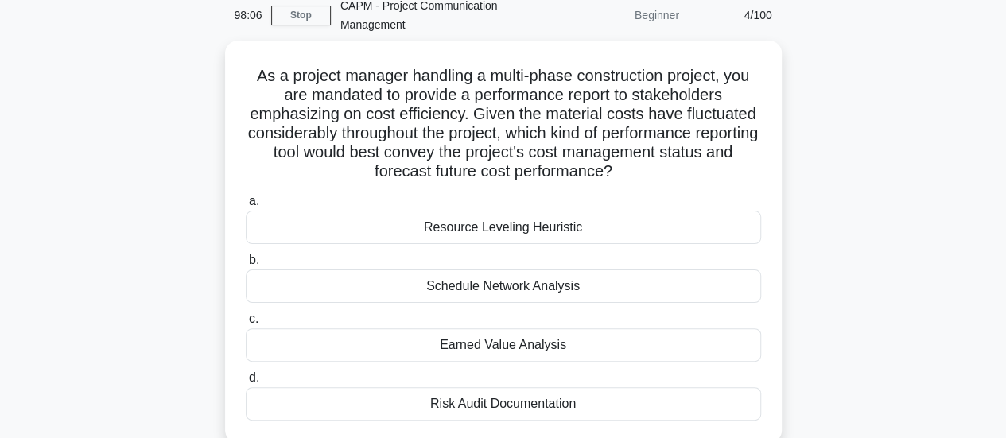
scroll to position [77, 0]
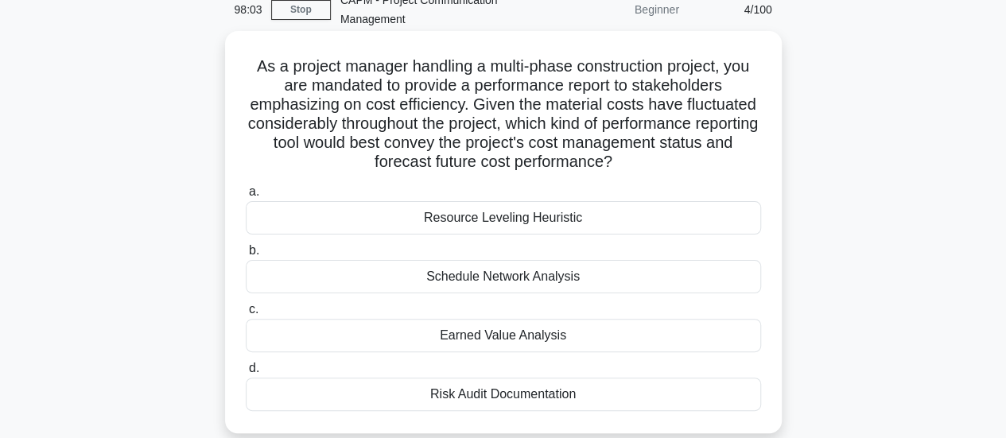
click at [503, 343] on div "Earned Value Analysis" at bounding box center [503, 335] width 515 height 33
click at [246, 315] on input "c. Earned Value Analysis" at bounding box center [246, 310] width 0 height 10
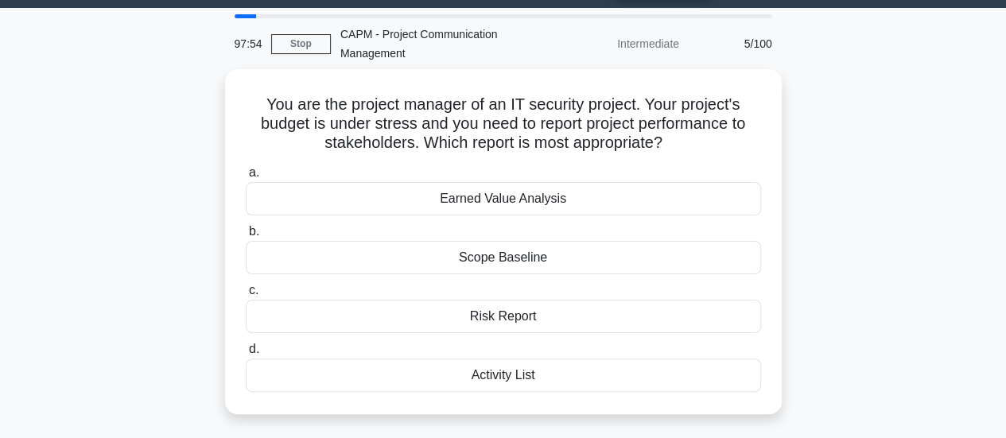
scroll to position [46, 0]
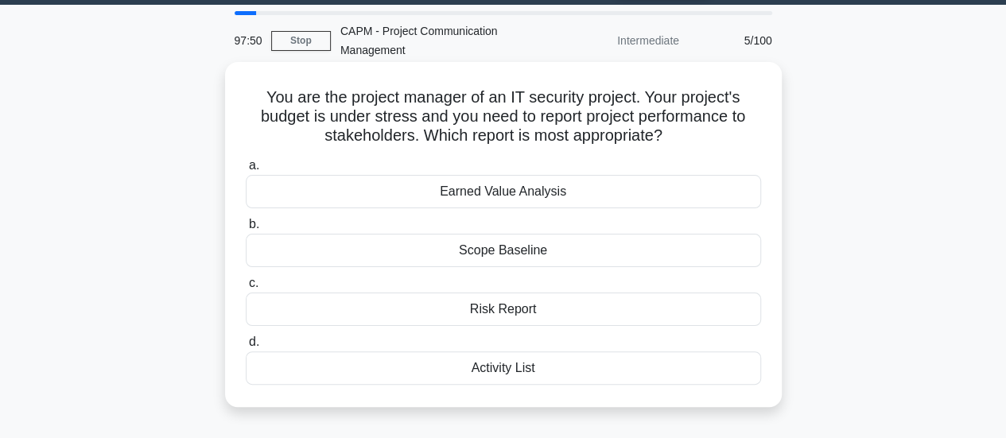
click at [581, 200] on div "Earned Value Analysis" at bounding box center [503, 191] width 515 height 33
click at [246, 171] on input "a. Earned Value Analysis" at bounding box center [246, 166] width 0 height 10
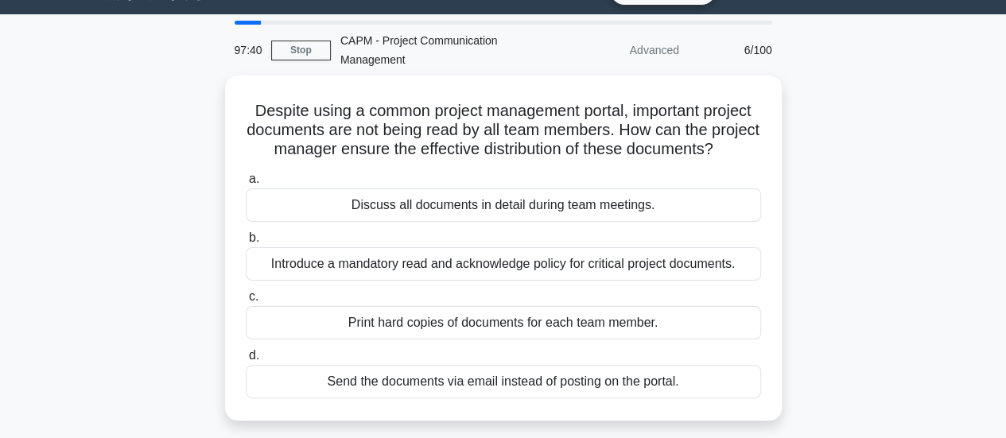
scroll to position [39, 0]
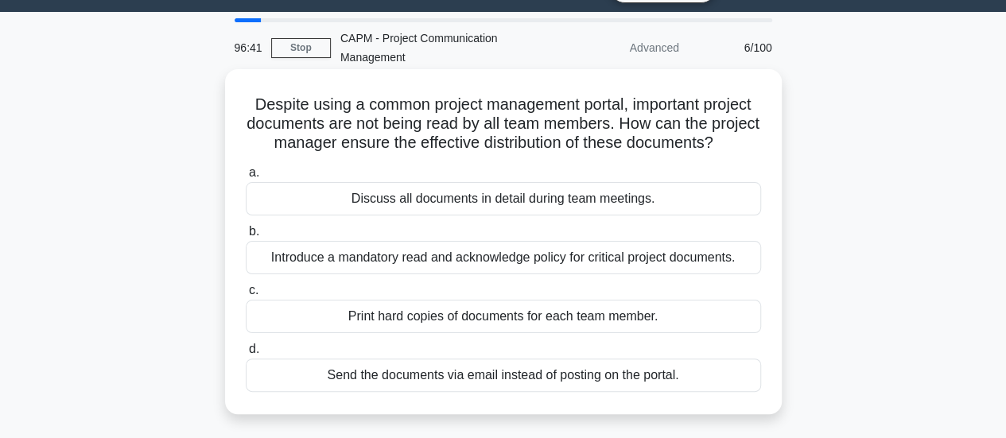
click at [482, 392] on div "Send the documents via email instead of posting on the portal." at bounding box center [503, 375] width 515 height 33
click at [246, 355] on input "d. Send the documents via email instead of posting on the portal." at bounding box center [246, 349] width 0 height 10
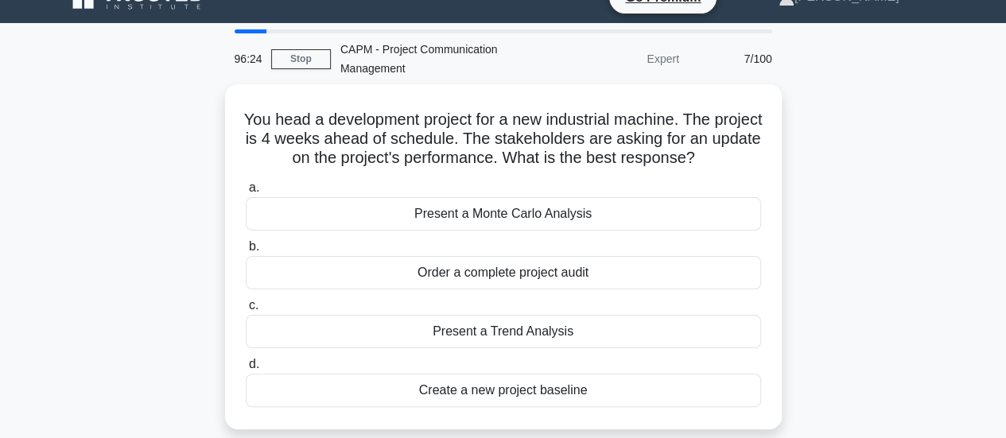
scroll to position [33, 0]
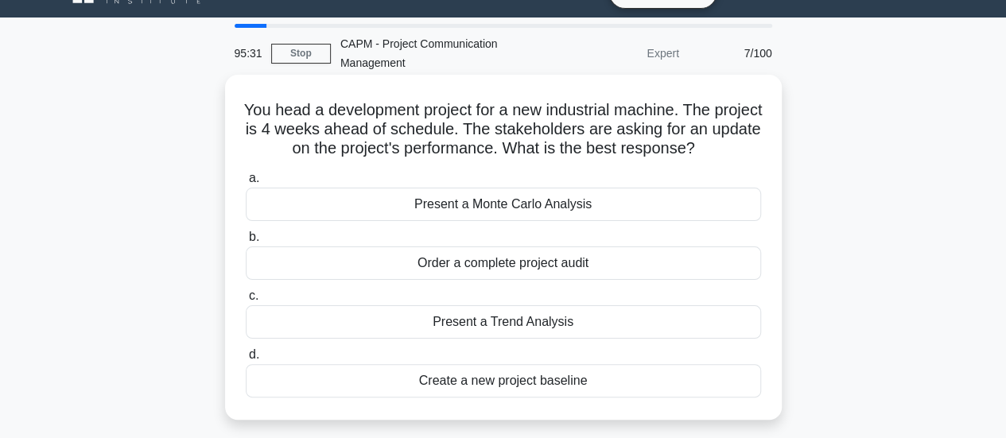
click at [547, 320] on div "Present a Trend Analysis" at bounding box center [503, 321] width 515 height 33
click at [246, 301] on input "c. Present a Trend Analysis" at bounding box center [246, 296] width 0 height 10
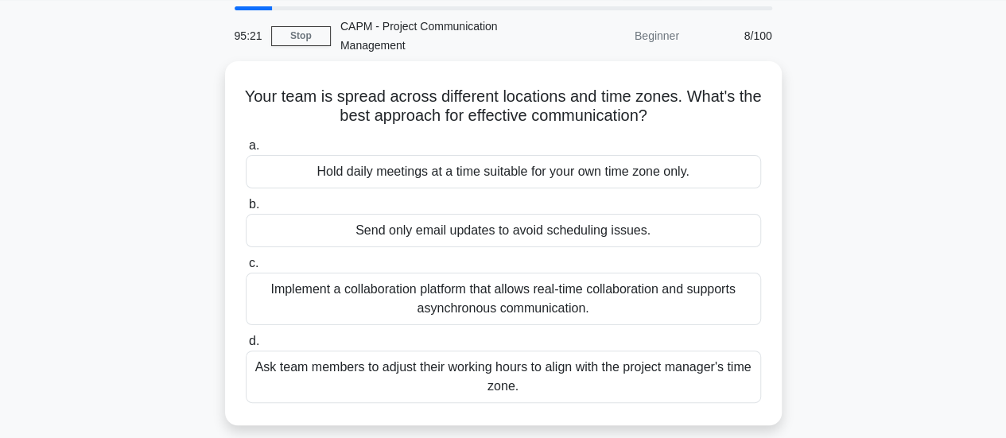
scroll to position [57, 0]
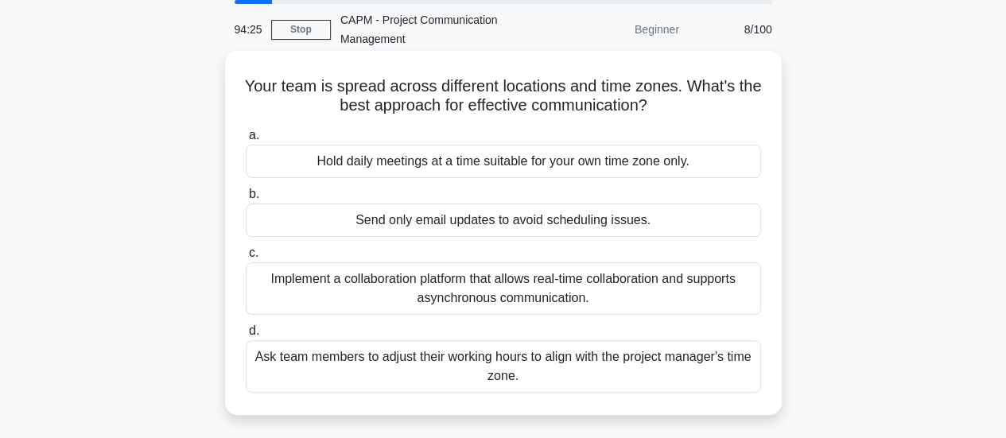
click at [584, 278] on div "Implement a collaboration platform that allows real-time collaboration and supp…" at bounding box center [503, 288] width 515 height 52
click at [246, 258] on input "c. Implement a collaboration platform that allows real-time collaboration and s…" at bounding box center [246, 253] width 0 height 10
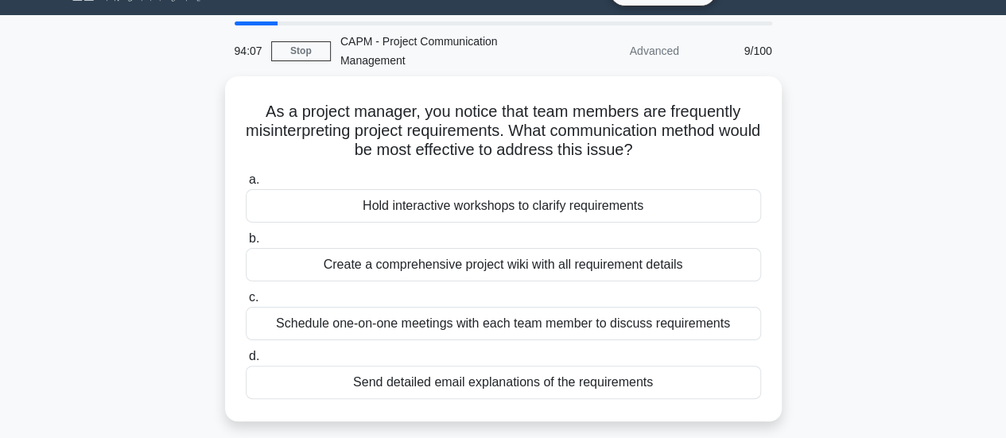
scroll to position [45, 0]
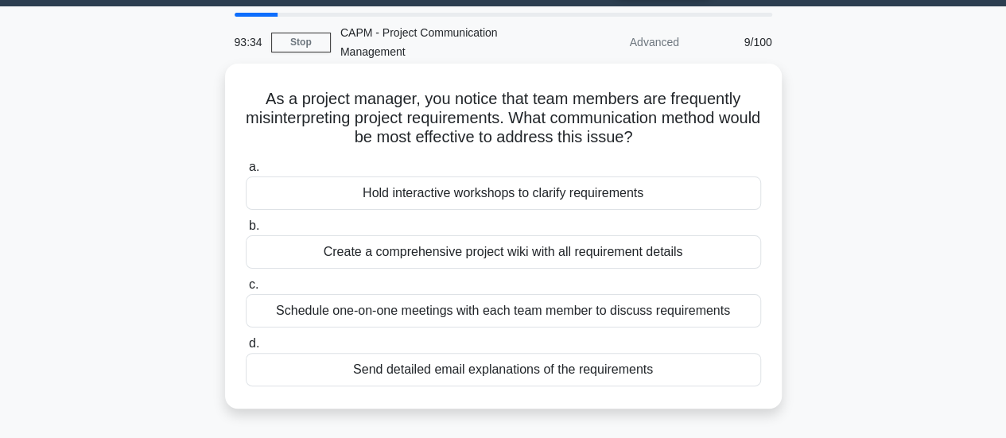
click at [609, 194] on div "Hold interactive workshops to clarify requirements" at bounding box center [503, 193] width 515 height 33
click at [246, 173] on input "a. Hold interactive workshops to clarify requirements" at bounding box center [246, 167] width 0 height 10
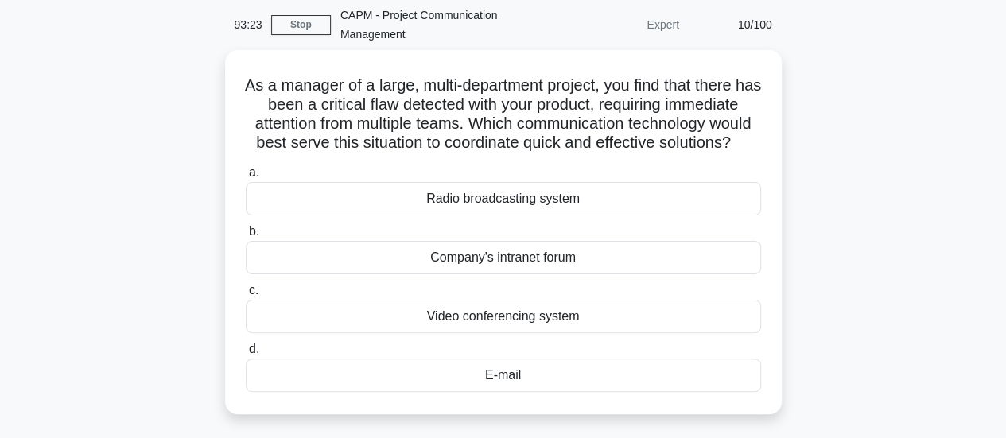
scroll to position [66, 0]
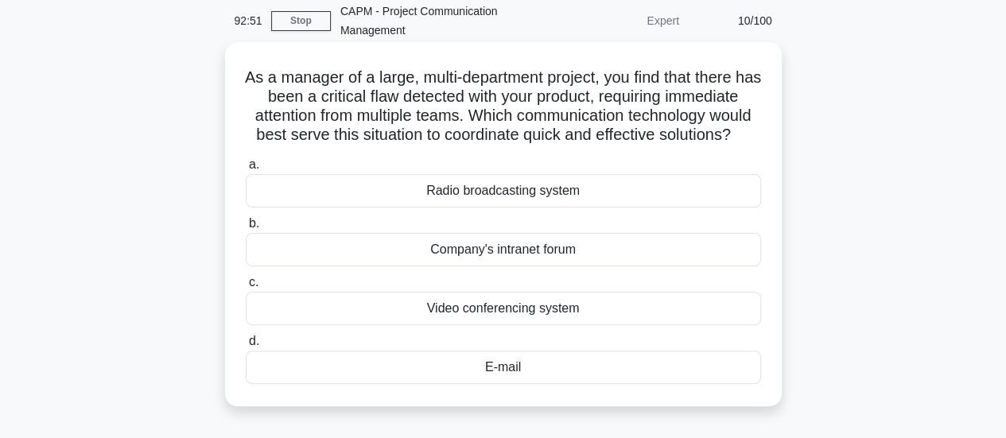
click at [553, 325] on div "Video conferencing system" at bounding box center [503, 308] width 515 height 33
click at [246, 288] on input "c. Video conferencing system" at bounding box center [246, 283] width 0 height 10
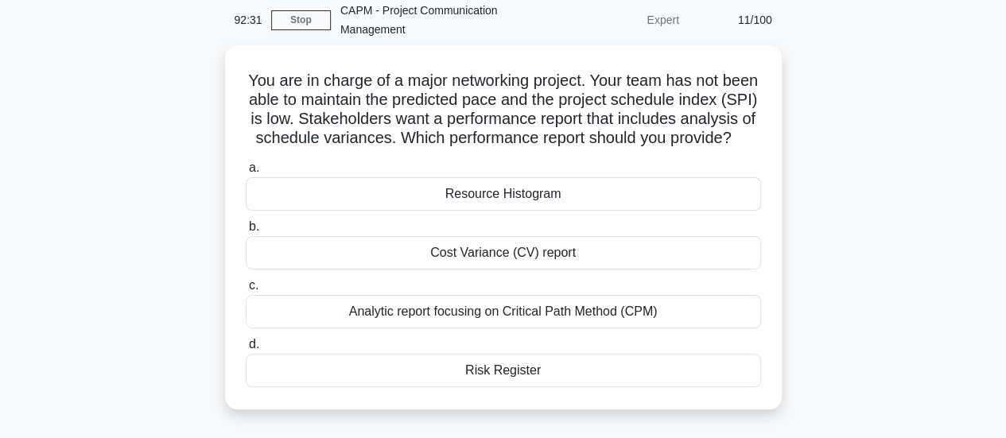
scroll to position [68, 0]
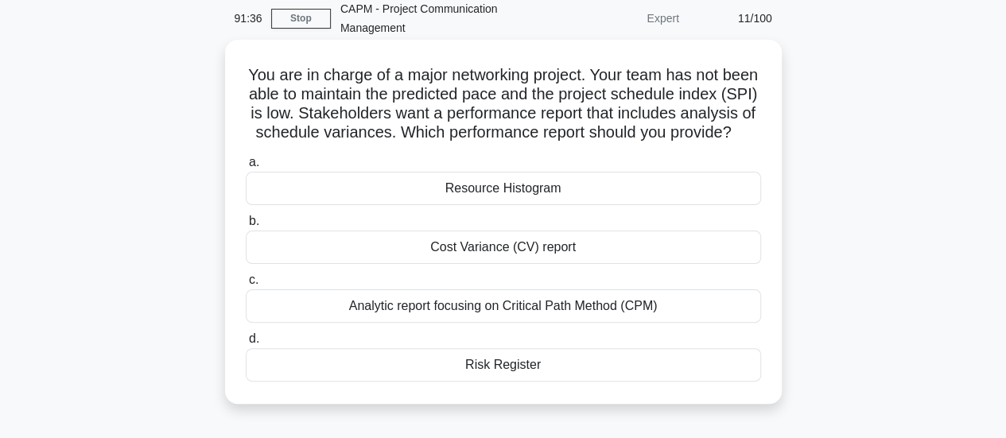
click at [553, 323] on div "Analytic report focusing on Critical Path Method (CPM)" at bounding box center [503, 305] width 515 height 33
click at [246, 285] on input "c. Analytic report focusing on Critical Path Method (CPM)" at bounding box center [246, 280] width 0 height 10
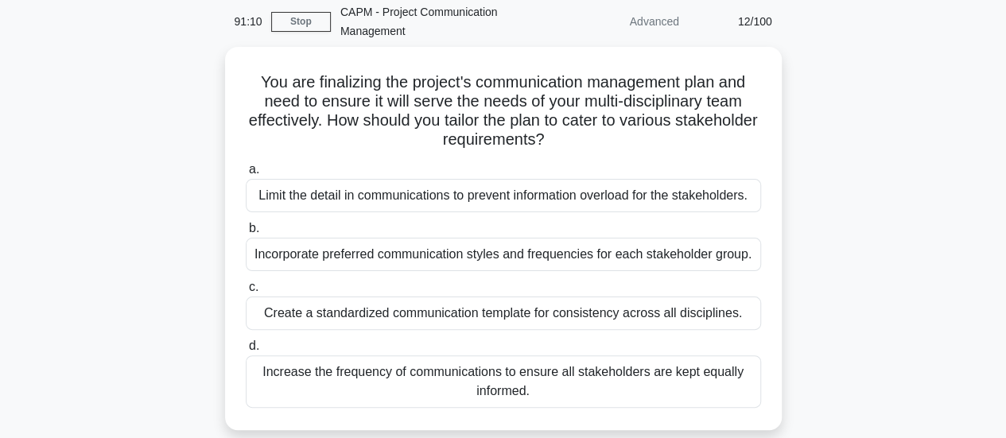
scroll to position [66, 0]
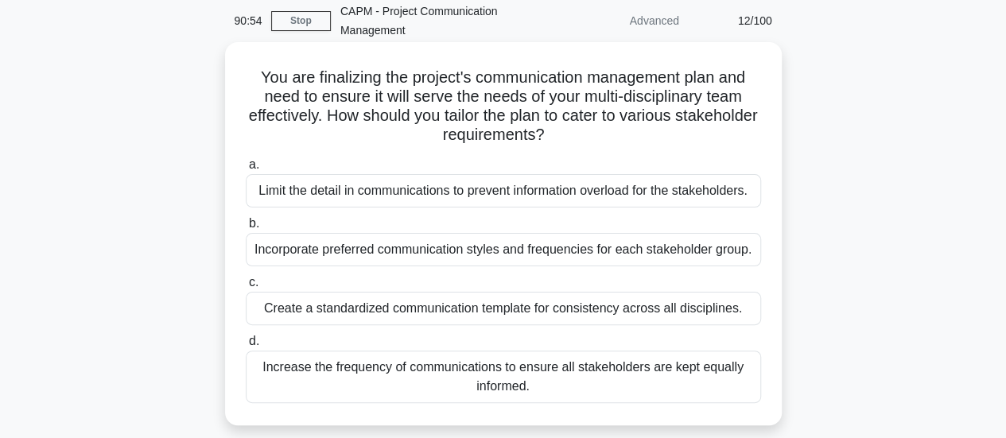
click at [668, 247] on div "Incorporate preferred communication styles and frequencies for each stakeholder…" at bounding box center [503, 249] width 515 height 33
click at [246, 229] on input "b. Incorporate preferred communication styles and frequencies for each stakehol…" at bounding box center [246, 224] width 0 height 10
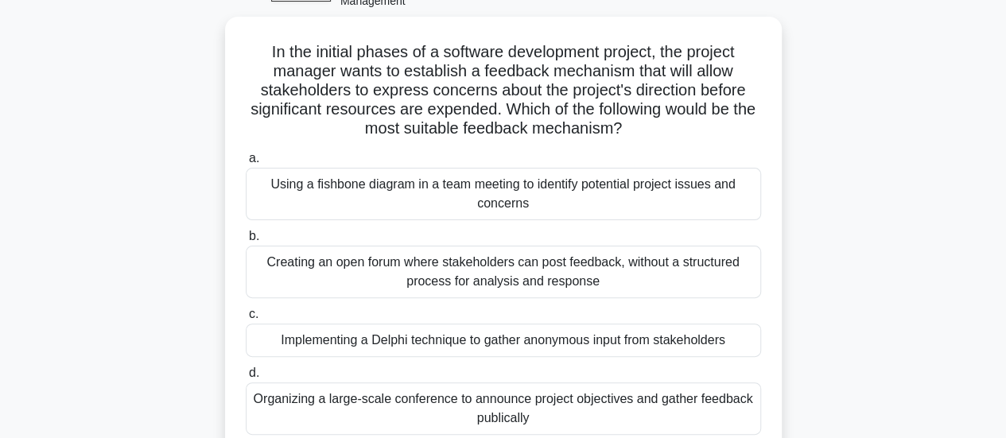
scroll to position [97, 0]
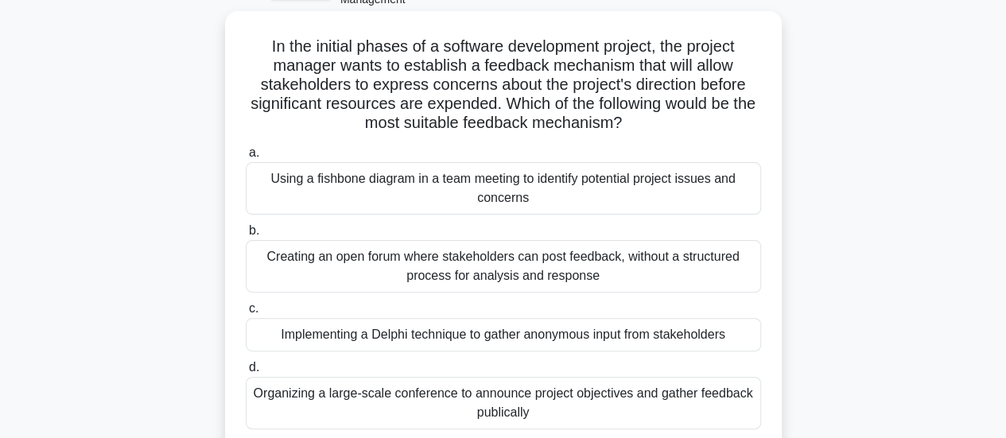
click at [536, 418] on div "Organizing a large-scale conference to announce project objectives and gather f…" at bounding box center [503, 403] width 515 height 52
click at [246, 373] on input "d. Organizing a large-scale conference to announce project objectives and gathe…" at bounding box center [246, 368] width 0 height 10
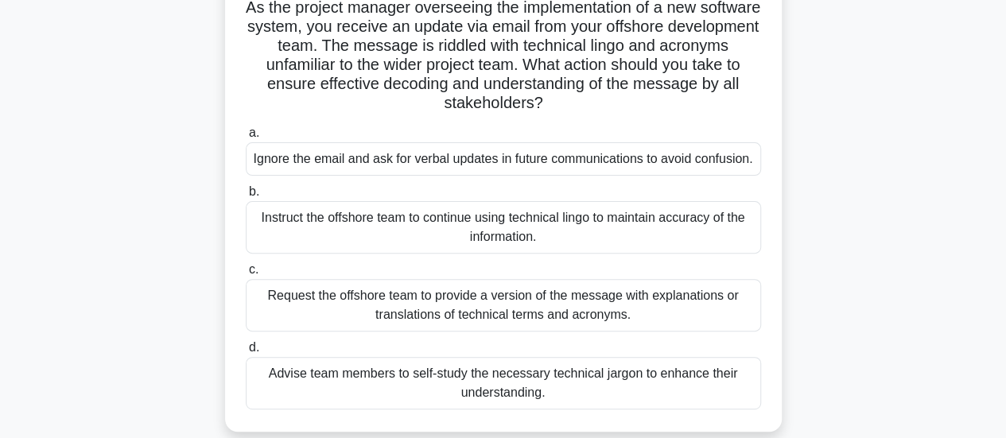
scroll to position [142, 0]
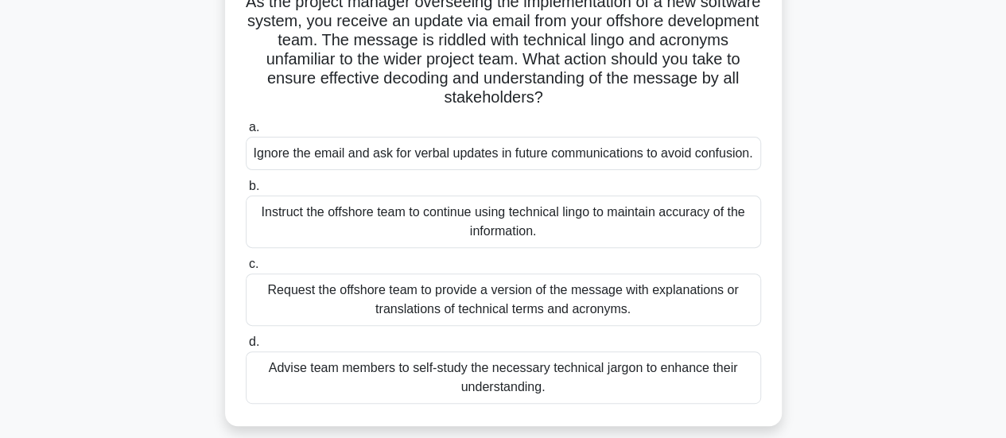
click at [428, 305] on div "Request the offshore team to provide a version of the message with explanations…" at bounding box center [503, 300] width 515 height 52
click at [246, 270] on input "c. Request the offshore team to provide a version of the message with explanati…" at bounding box center [246, 264] width 0 height 10
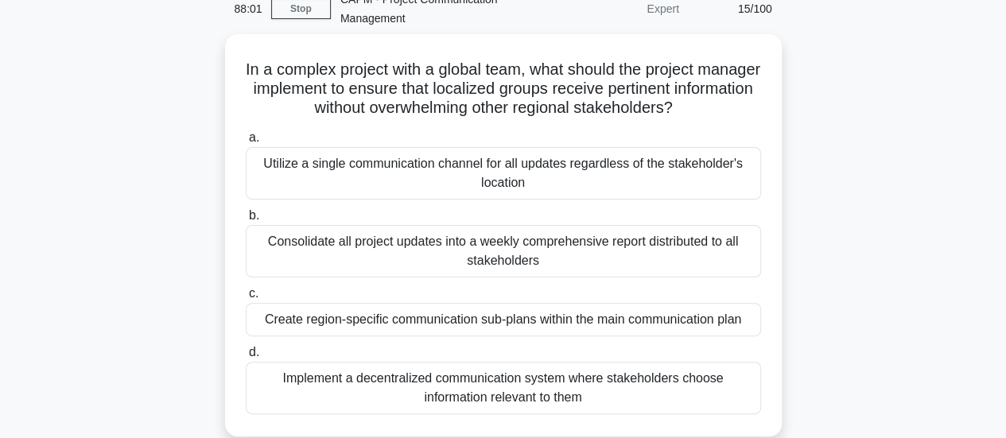
scroll to position [81, 0]
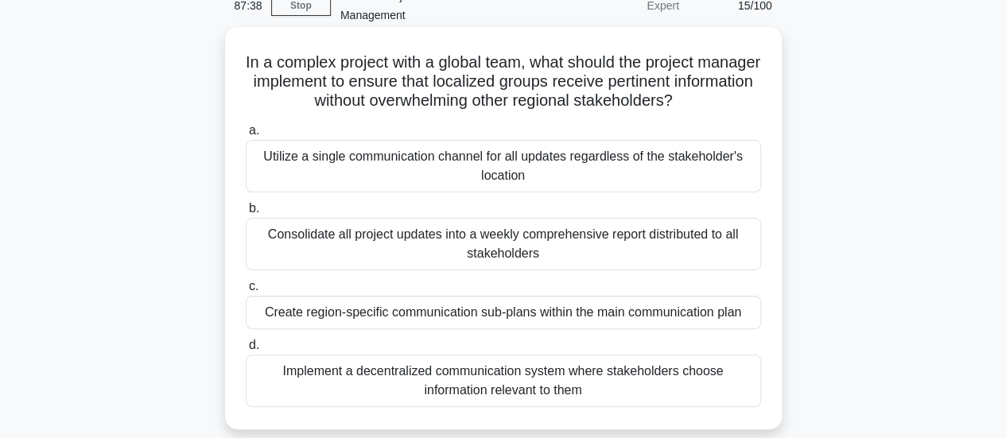
click at [649, 310] on div "Create region-specific communication sub-plans within the main communication pl…" at bounding box center [503, 312] width 515 height 33
click at [246, 292] on input "c. Create region-specific communication sub-plans within the main communication…" at bounding box center [246, 287] width 0 height 10
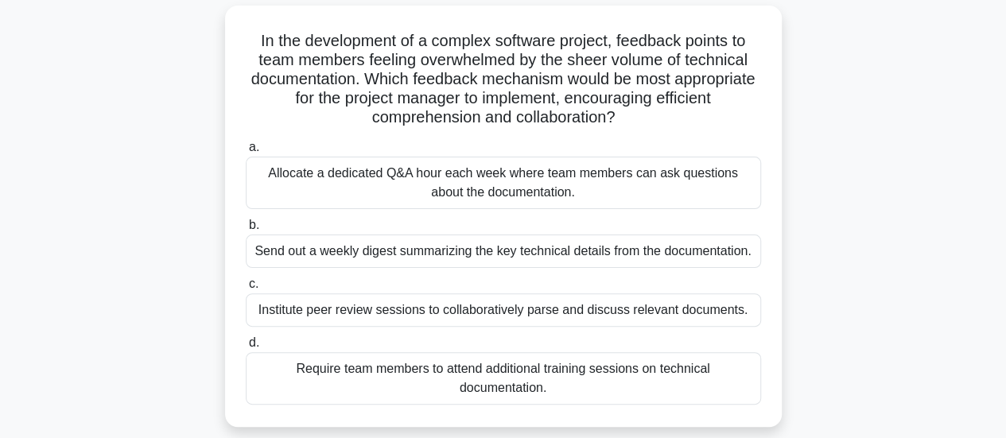
scroll to position [108, 0]
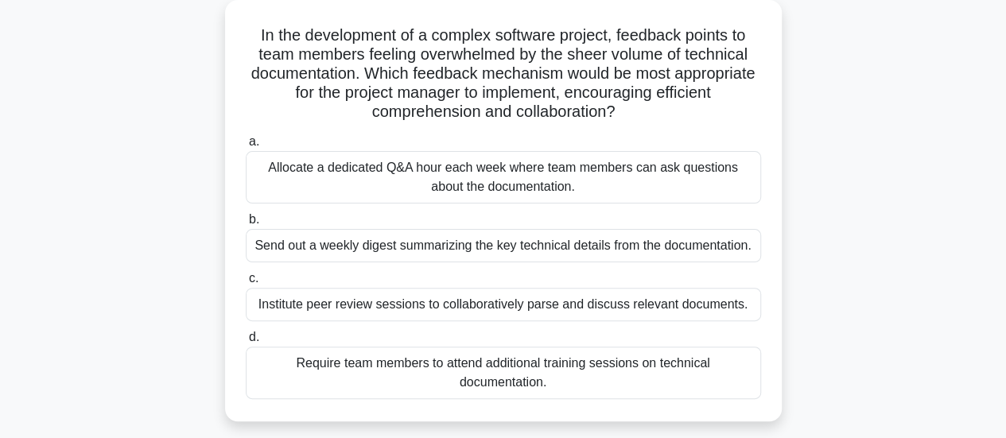
click at [638, 179] on div "Allocate a dedicated Q&A hour each week where team members can ask questions ab…" at bounding box center [503, 177] width 515 height 52
click at [246, 147] on input "a. Allocate a dedicated Q&A hour each week where team members can ask questions…" at bounding box center [246, 142] width 0 height 10
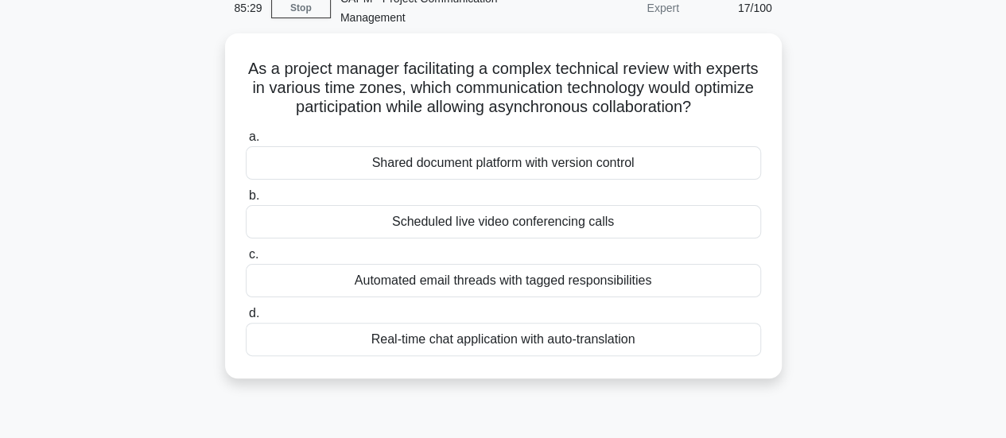
scroll to position [81, 0]
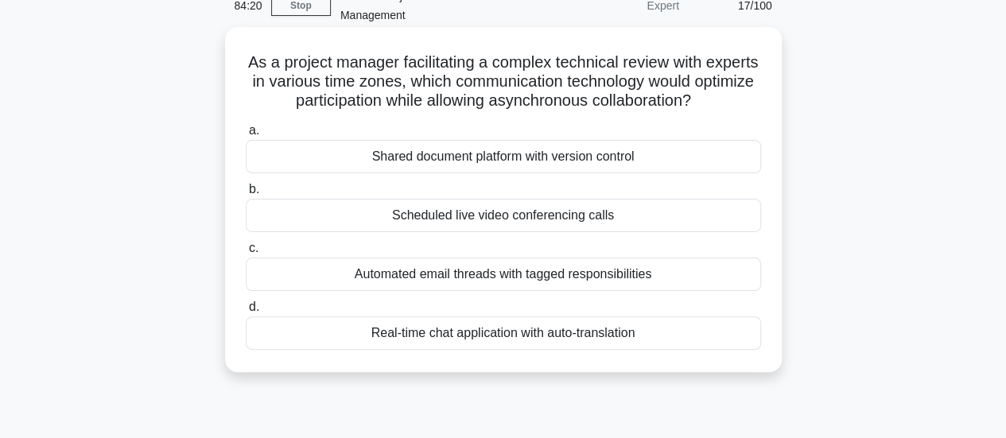
click at [631, 275] on div "Automated email threads with tagged responsibilities" at bounding box center [503, 274] width 515 height 33
click at [246, 254] on input "c. Automated email threads with tagged responsibilities" at bounding box center [246, 248] width 0 height 10
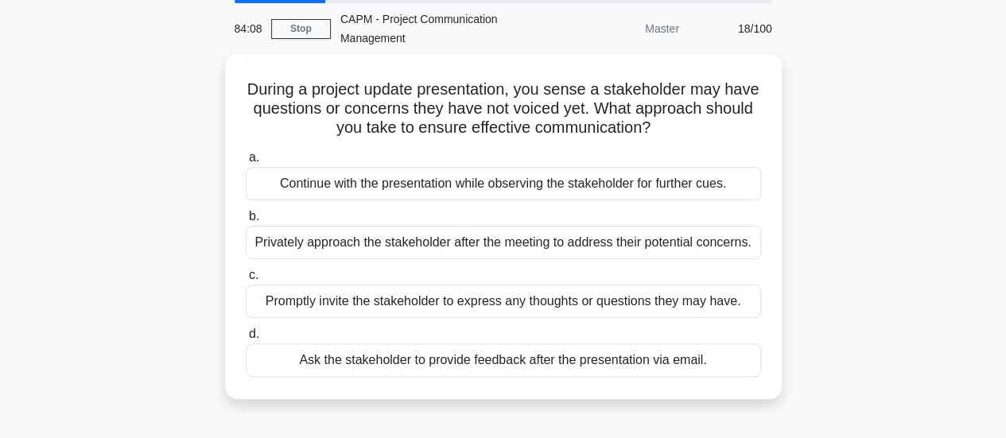
scroll to position [61, 0]
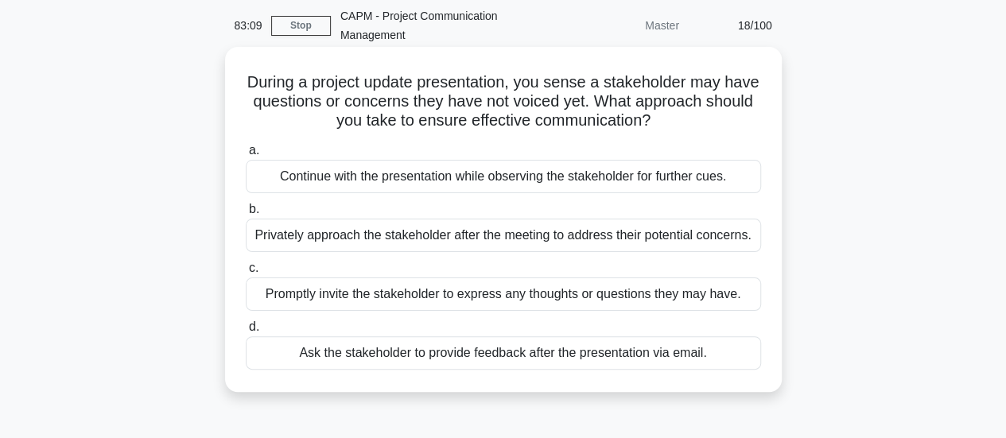
click at [700, 289] on div "Promptly invite the stakeholder to express any thoughts or questions they may h…" at bounding box center [503, 294] width 515 height 33
click at [246, 274] on input "c. Promptly invite the stakeholder to express any thoughts or questions they ma…" at bounding box center [246, 268] width 0 height 10
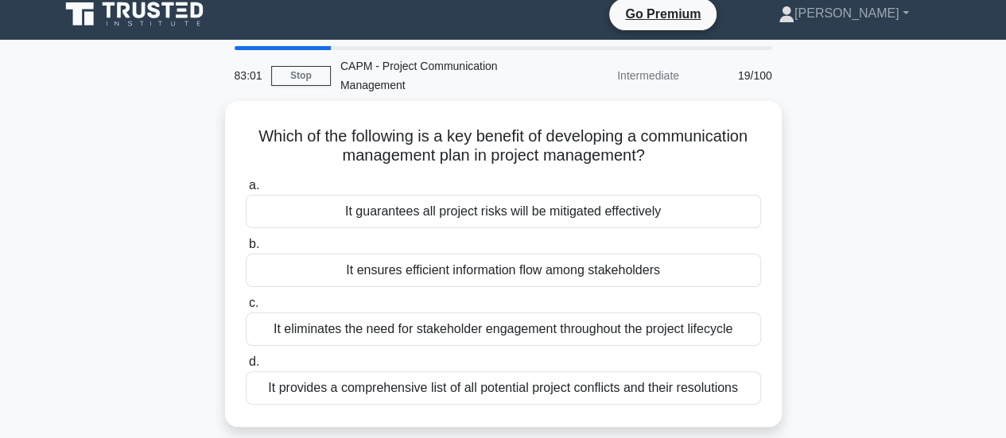
scroll to position [21, 0]
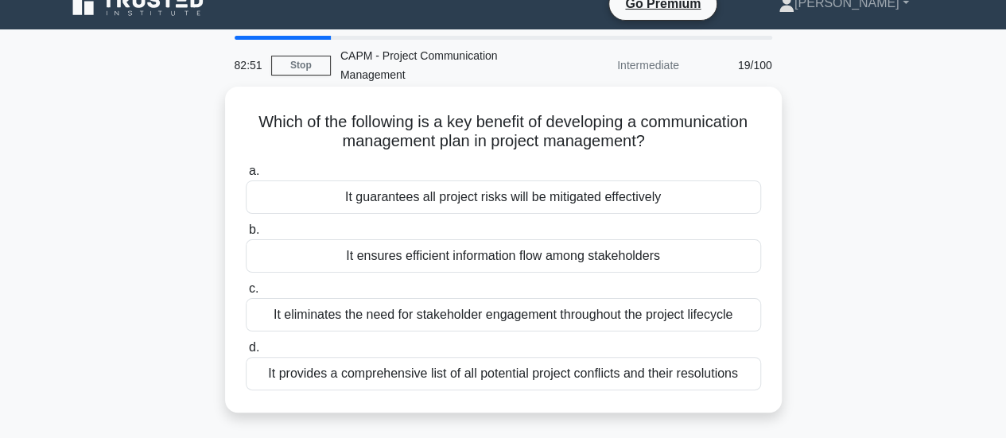
click at [636, 257] on div "It ensures efficient information flow among stakeholders" at bounding box center [503, 255] width 515 height 33
click at [246, 235] on input "b. It ensures efficient information flow among stakeholders" at bounding box center [246, 230] width 0 height 10
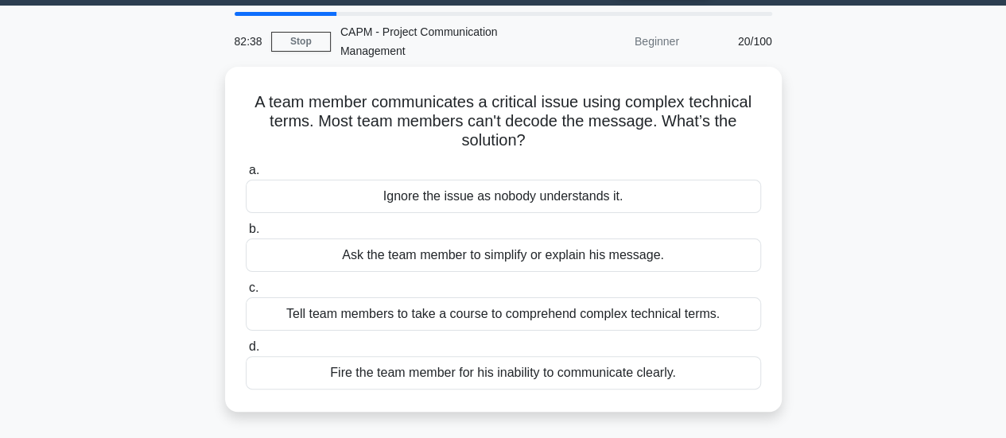
scroll to position [46, 0]
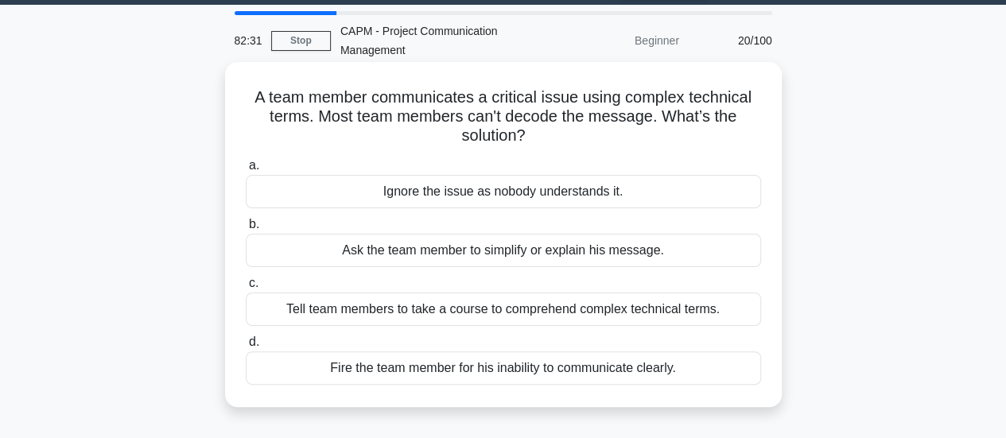
click at [642, 251] on div "Ask the team member to simplify or explain his message." at bounding box center [503, 250] width 515 height 33
click at [246, 230] on input "b. Ask the team member to simplify or explain his message." at bounding box center [246, 224] width 0 height 10
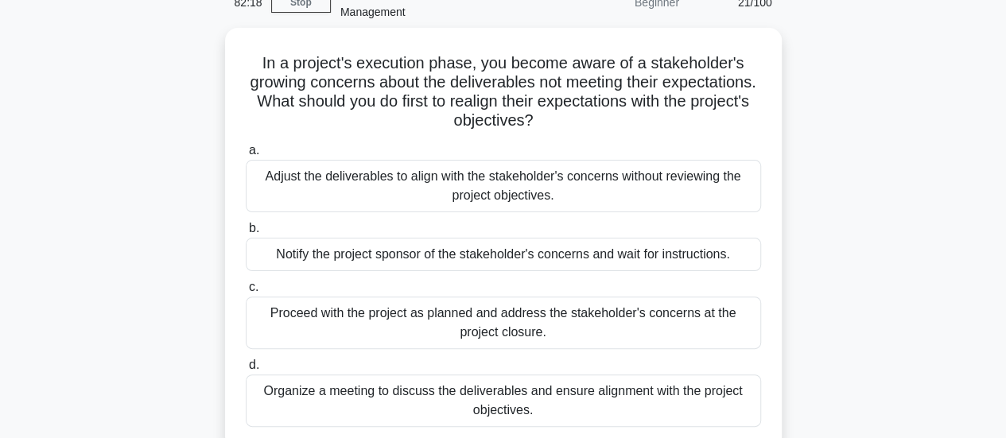
scroll to position [85, 0]
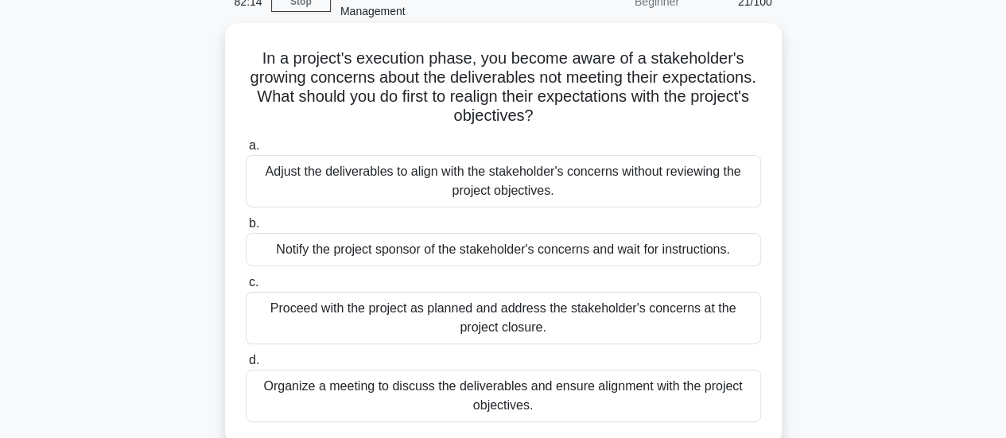
click at [626, 395] on div "Organize a meeting to discuss the deliverables and ensure alignment with the pr…" at bounding box center [503, 396] width 515 height 52
click at [246, 366] on input "d. Organize a meeting to discuss the deliverables and ensure alignment with the…" at bounding box center [246, 360] width 0 height 10
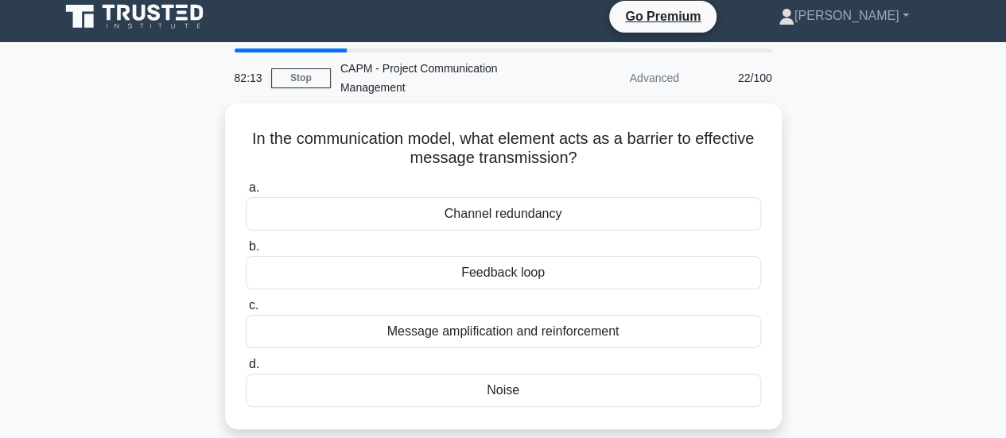
scroll to position [0, 0]
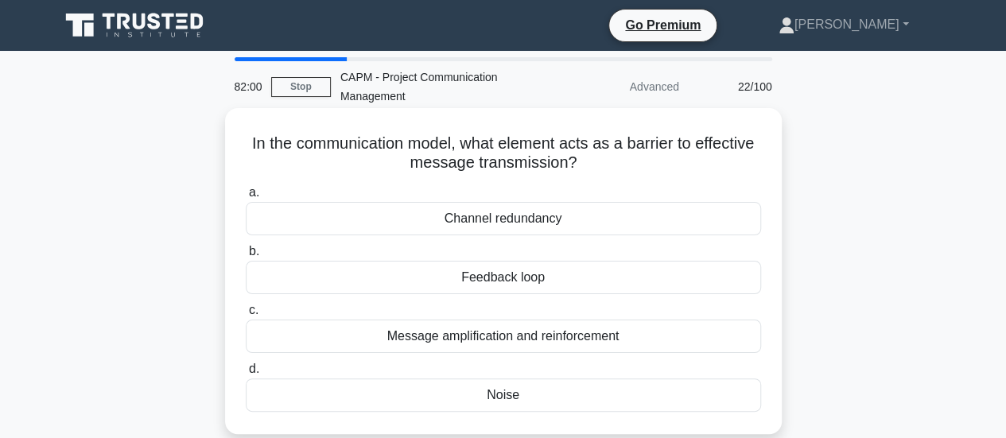
click at [598, 398] on div "Noise" at bounding box center [503, 395] width 515 height 33
click at [246, 375] on input "d. Noise" at bounding box center [246, 369] width 0 height 10
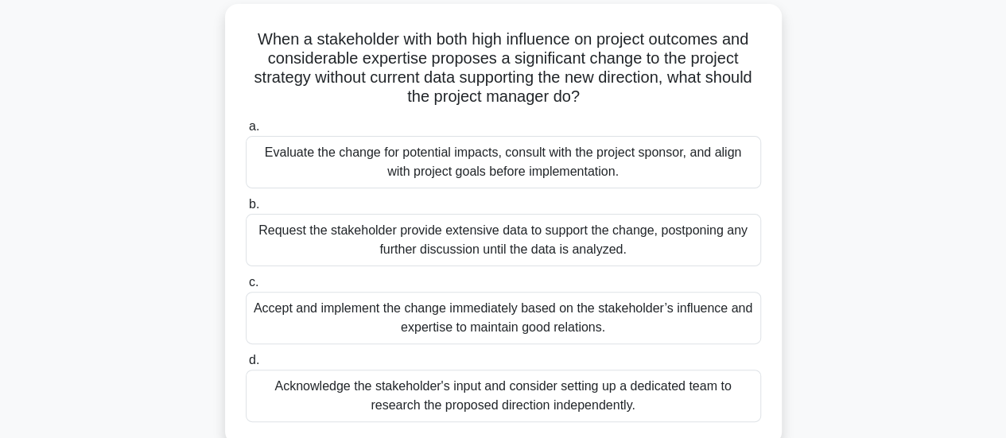
scroll to position [110, 0]
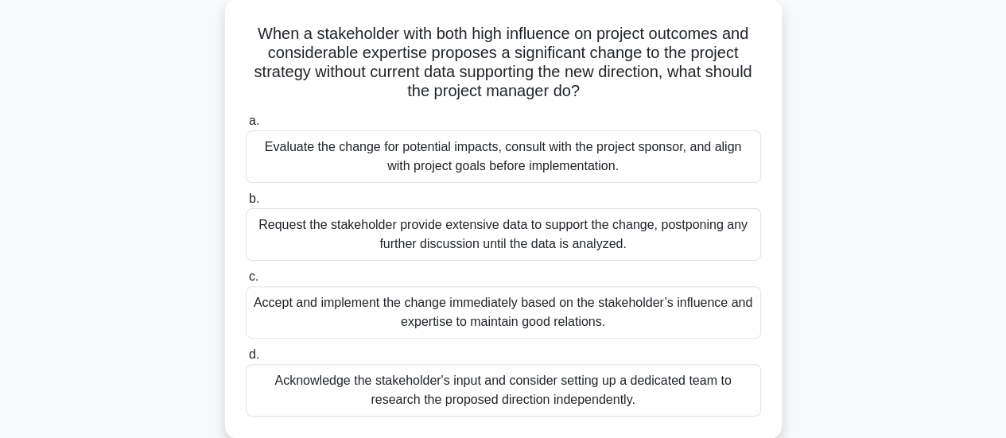
click at [651, 161] on div "Evaluate the change for potential impacts, consult with the project sponsor, an…" at bounding box center [503, 156] width 515 height 52
click at [246, 126] on input "a. Evaluate the change for potential impacts, consult with the project sponsor,…" at bounding box center [246, 121] width 0 height 10
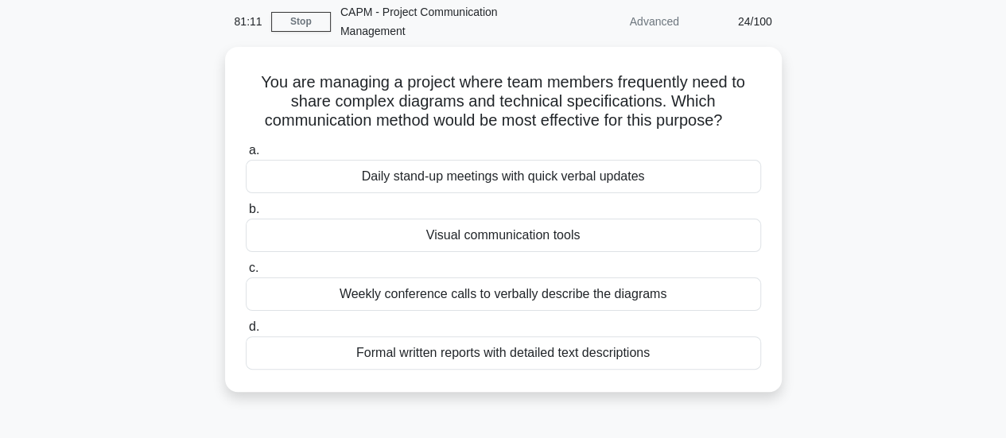
scroll to position [66, 0]
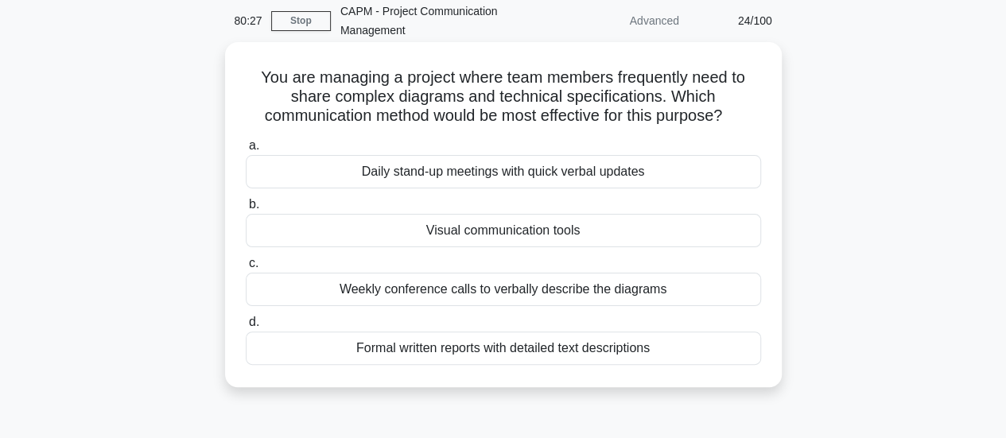
click at [534, 235] on div "Visual communication tools" at bounding box center [503, 230] width 515 height 33
click at [246, 210] on input "b. Visual communication tools" at bounding box center [246, 205] width 0 height 10
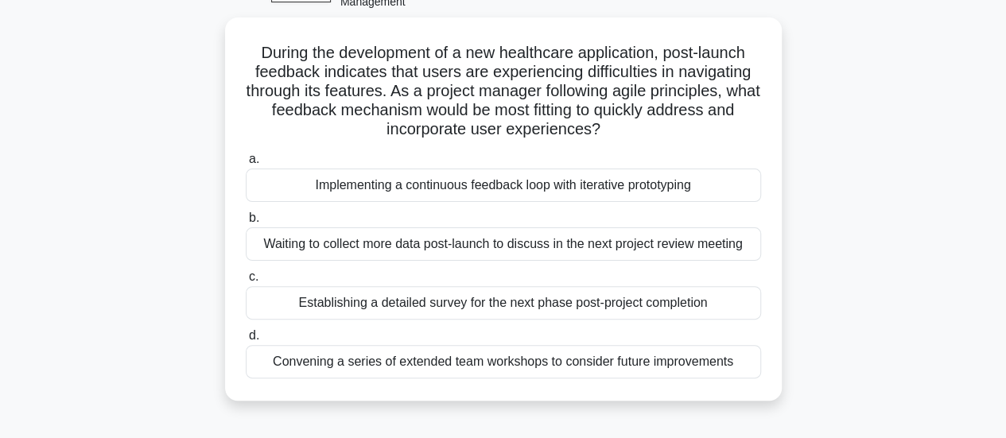
scroll to position [100, 0]
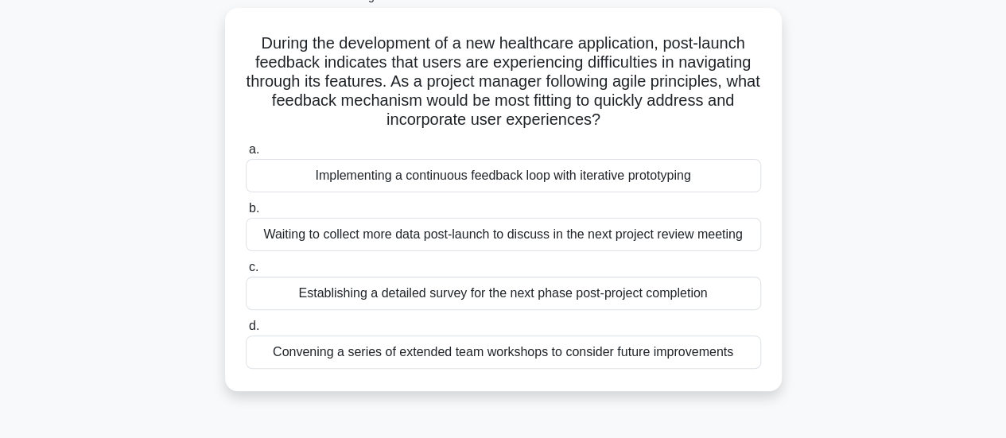
click at [638, 177] on div "Implementing a continuous feedback loop with iterative prototyping" at bounding box center [503, 175] width 515 height 33
click at [246, 155] on input "a. Implementing a continuous feedback loop with iterative prototyping" at bounding box center [246, 150] width 0 height 10
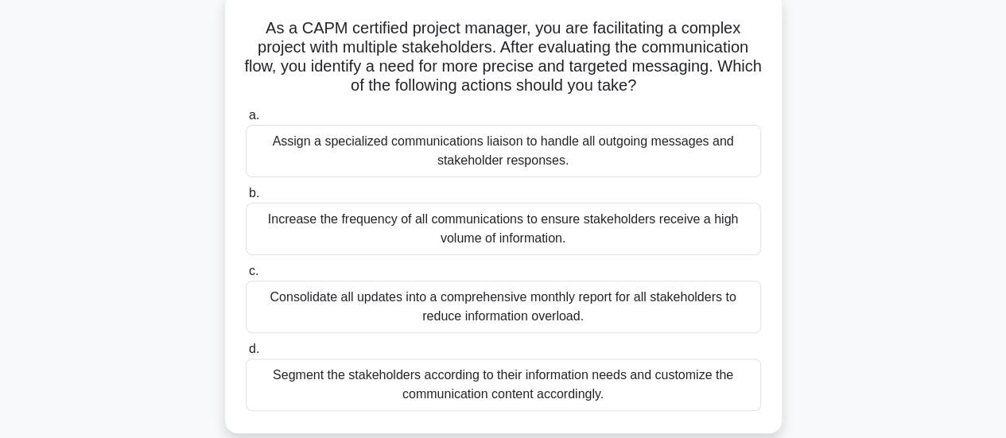
scroll to position [120, 0]
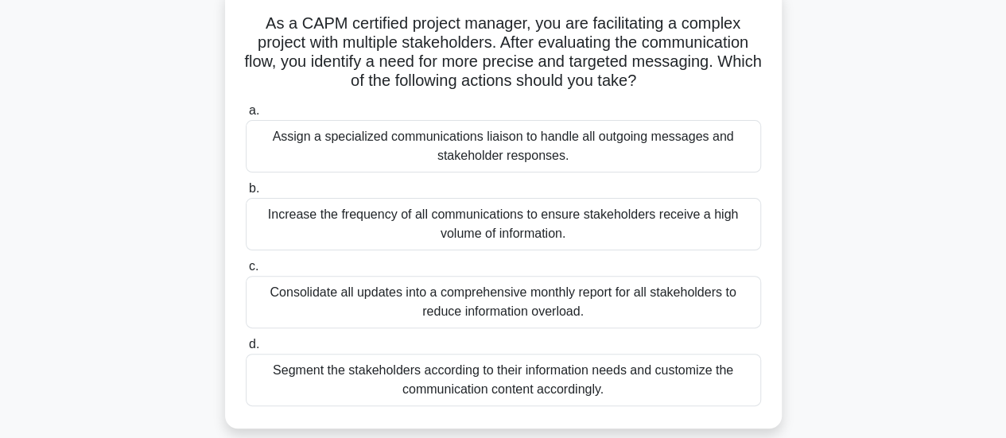
click at [595, 378] on div "Segment the stakeholders according to their information needs and customize the…" at bounding box center [503, 380] width 515 height 52
click at [246, 350] on input "d. Segment the stakeholders according to their information needs and customize …" at bounding box center [246, 345] width 0 height 10
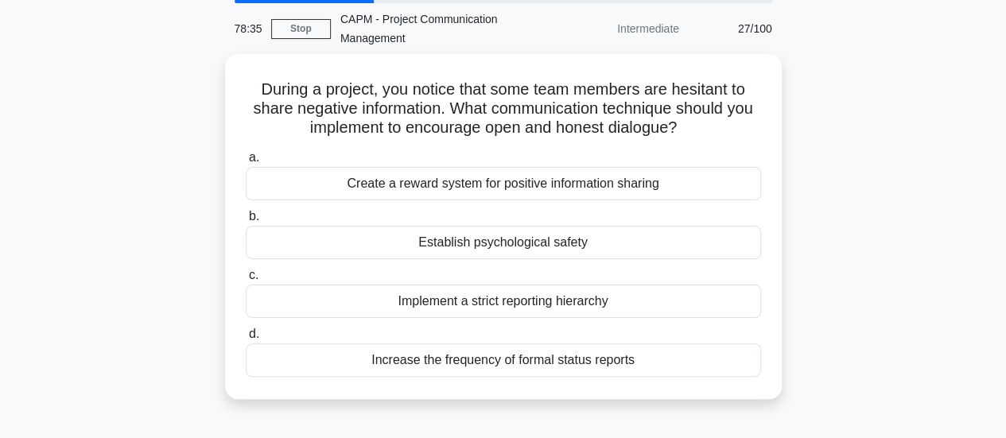
scroll to position [62, 0]
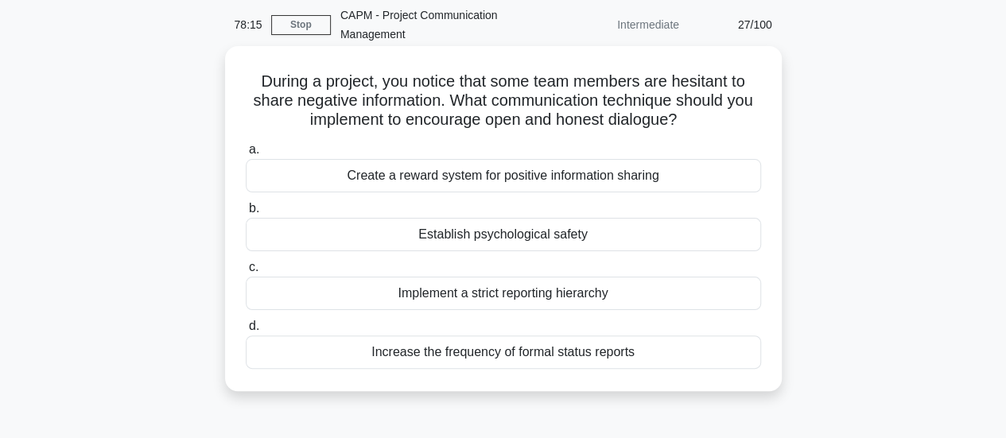
click at [614, 235] on div "Establish psychological safety" at bounding box center [503, 234] width 515 height 33
click at [246, 214] on input "b. Establish psychological safety" at bounding box center [246, 209] width 0 height 10
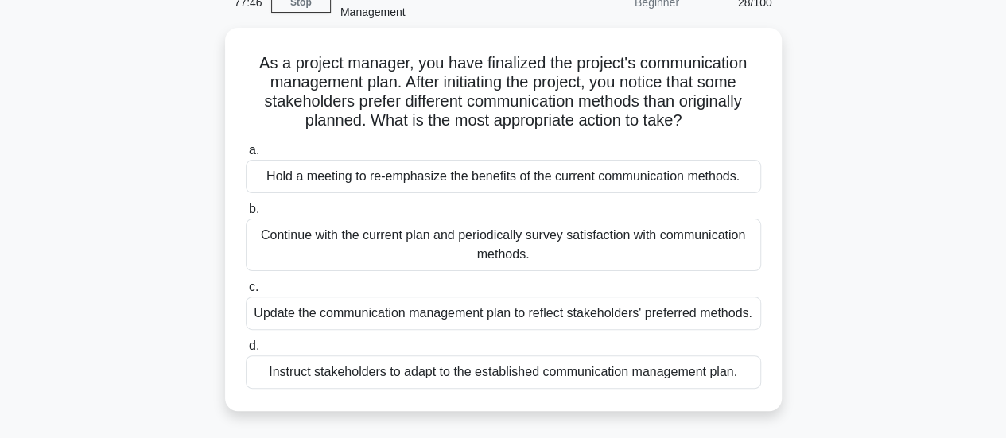
scroll to position [87, 0]
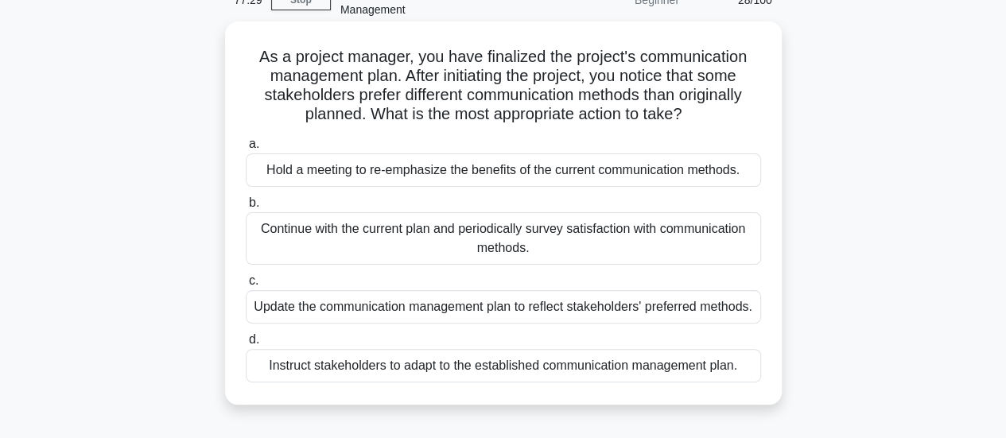
click at [673, 313] on div "Update the communication management plan to reflect stakeholders' preferred met…" at bounding box center [503, 306] width 515 height 33
click at [246, 286] on input "c. Update the communication management plan to reflect stakeholders' preferred …" at bounding box center [246, 281] width 0 height 10
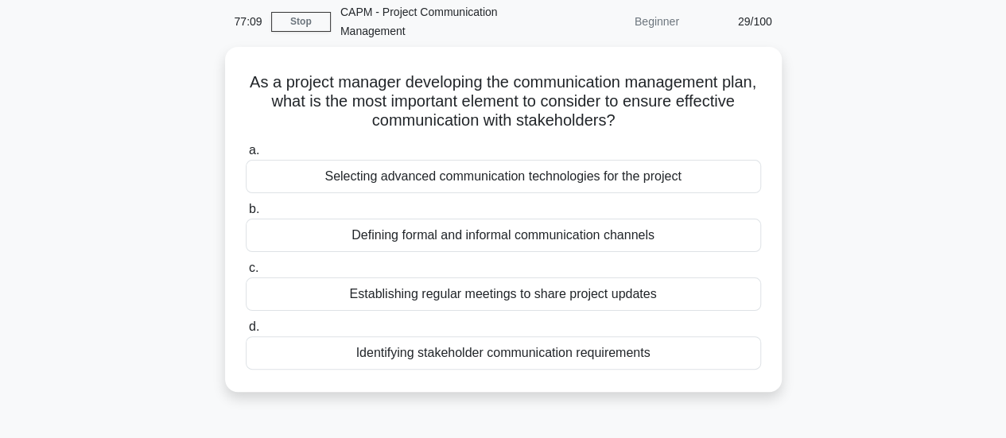
scroll to position [66, 0]
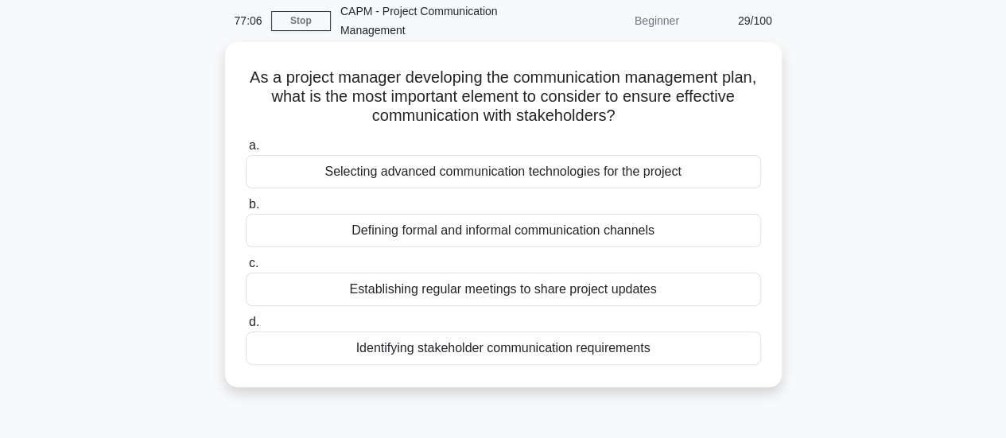
click at [584, 351] on div "Identifying stakeholder communication requirements" at bounding box center [503, 348] width 515 height 33
click at [246, 328] on input "d. Identifying stakeholder communication requirements" at bounding box center [246, 322] width 0 height 10
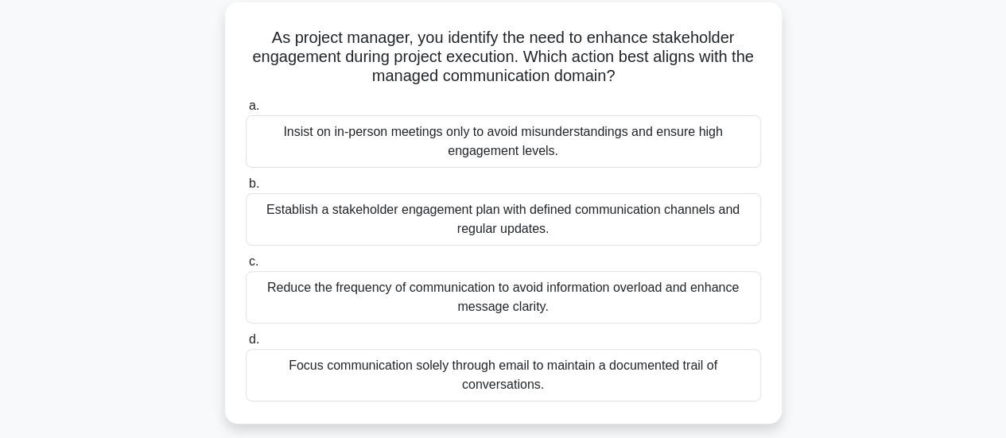
scroll to position [112, 0]
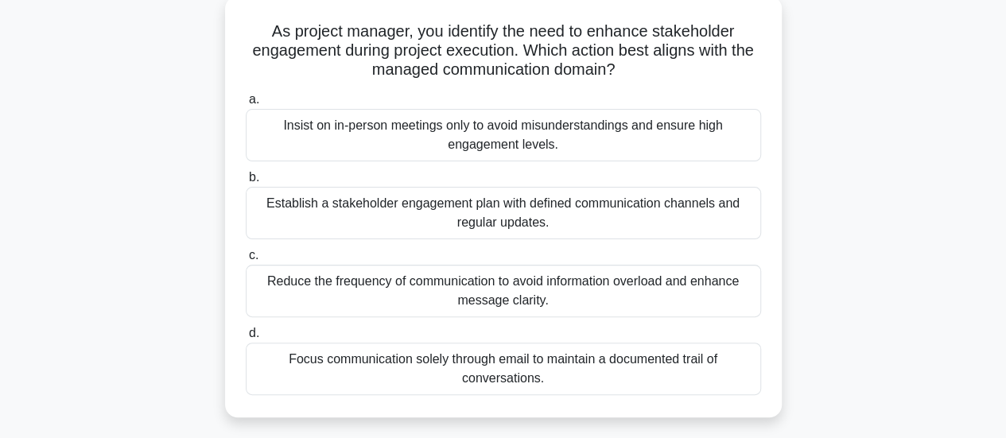
click at [662, 203] on div "Establish a stakeholder engagement plan with defined communication channels and…" at bounding box center [503, 213] width 515 height 52
click at [246, 183] on input "b. Establish a stakeholder engagement plan with defined communication channels …" at bounding box center [246, 178] width 0 height 10
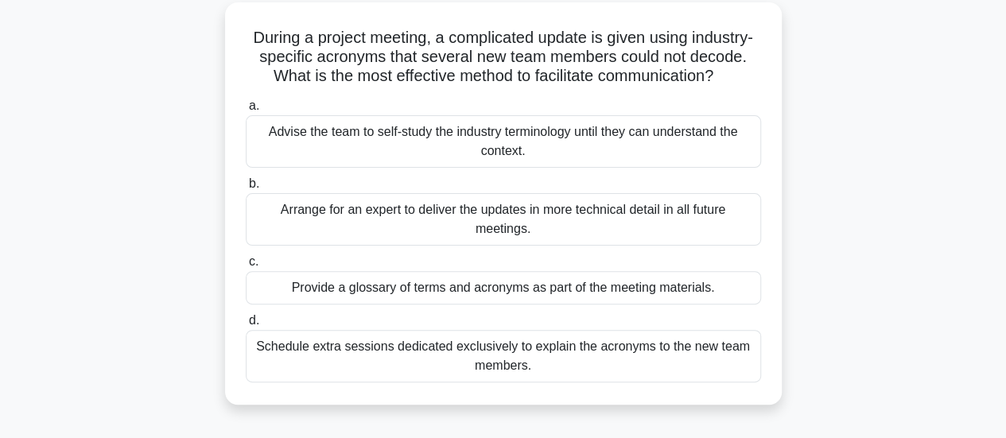
scroll to position [111, 0]
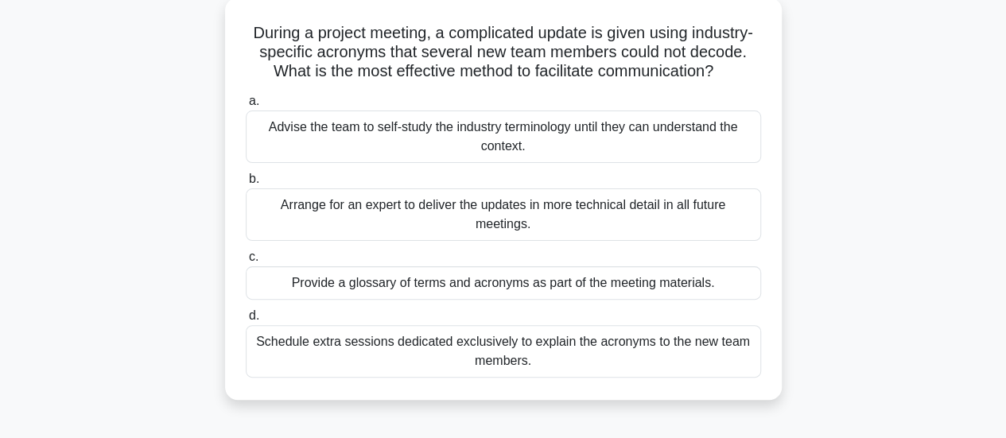
click at [568, 300] on div "Provide a glossary of terms and acronyms as part of the meeting materials." at bounding box center [503, 282] width 515 height 33
click at [246, 262] on input "c. Provide a glossary of terms and acronyms as part of the meeting materials." at bounding box center [246, 257] width 0 height 10
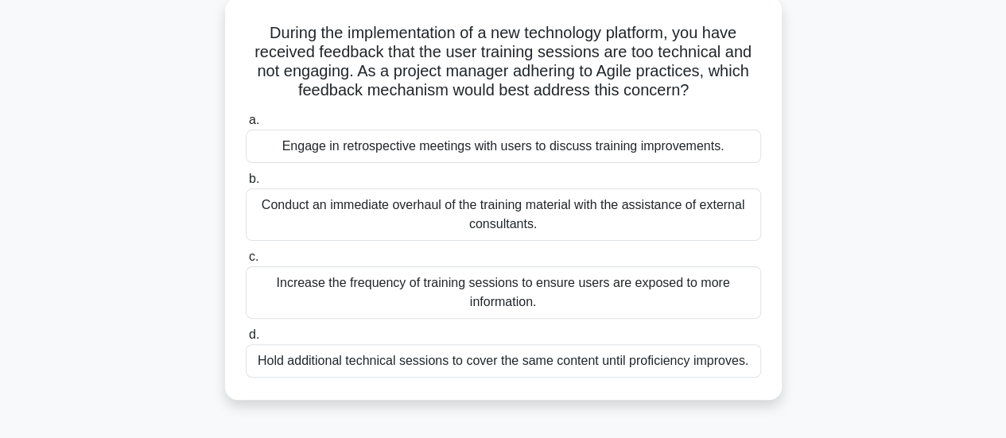
click at [603, 150] on div "Engage in retrospective meetings with users to discuss training improvements." at bounding box center [503, 146] width 515 height 33
click at [246, 126] on input "a. Engage in retrospective meetings with users to discuss training improvements." at bounding box center [246, 120] width 0 height 10
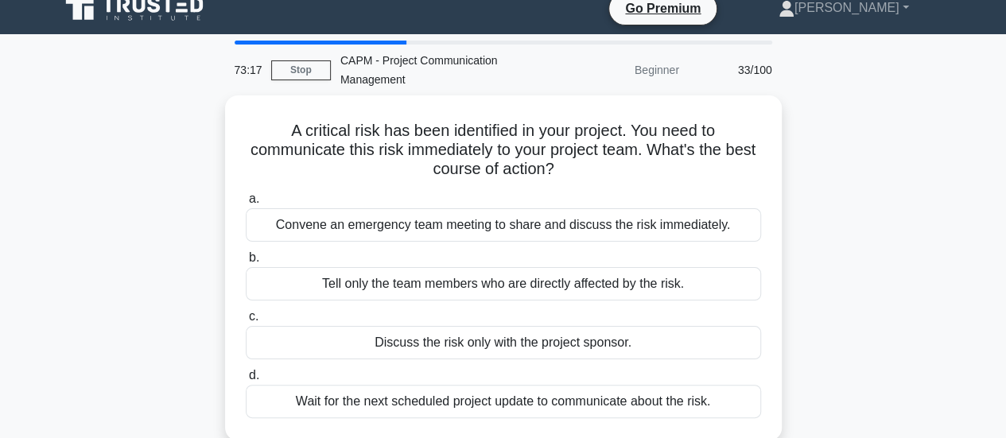
scroll to position [0, 0]
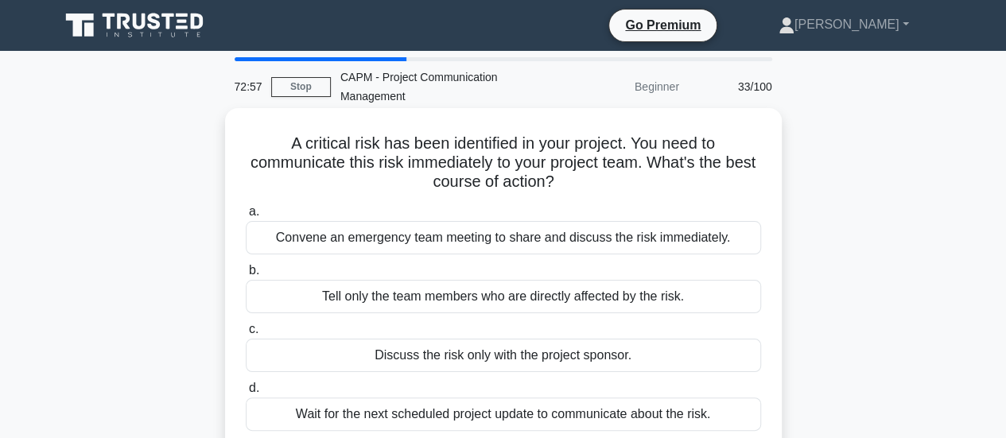
click at [664, 244] on div "Convene an emergency team meeting to share and discuss the risk immediately." at bounding box center [503, 237] width 515 height 33
click at [246, 217] on input "a. Convene an emergency team meeting to share and discuss the risk immediately." at bounding box center [246, 212] width 0 height 10
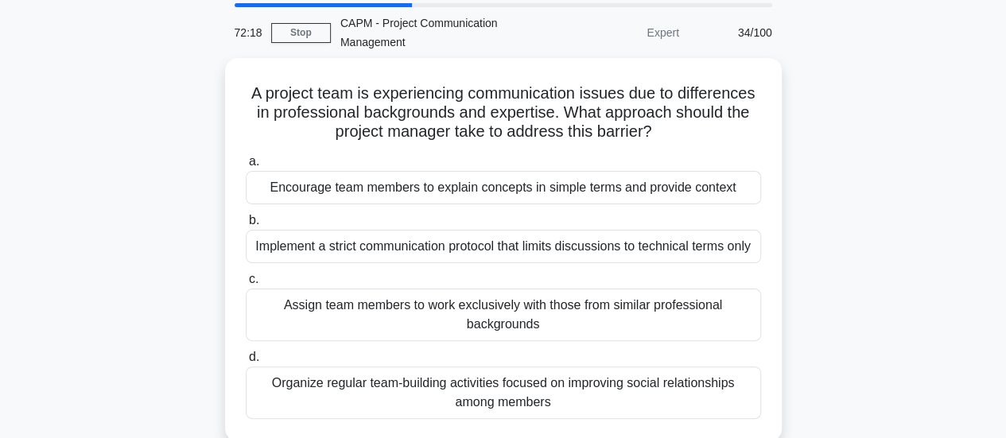
scroll to position [55, 0]
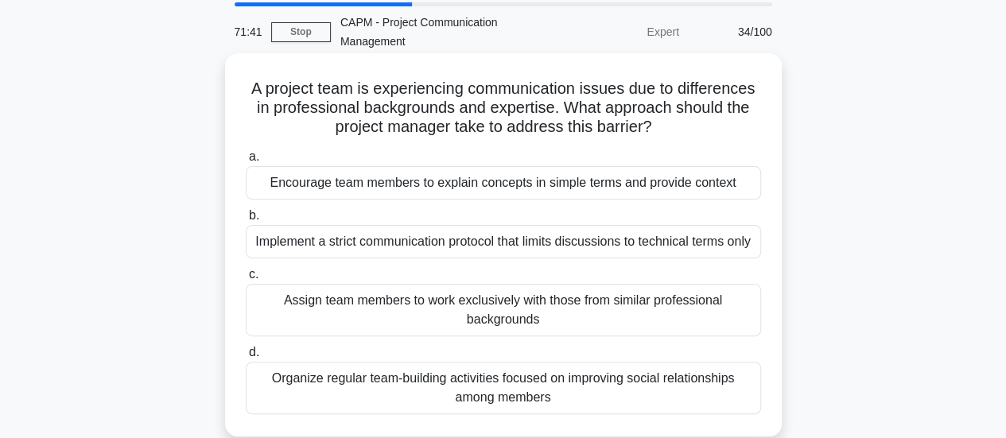
click at [503, 391] on div "Organize regular team-building activities focused on improving social relations…" at bounding box center [503, 388] width 515 height 52
click at [246, 358] on input "d. Organize regular team-building activities focused on improving social relati…" at bounding box center [246, 353] width 0 height 10
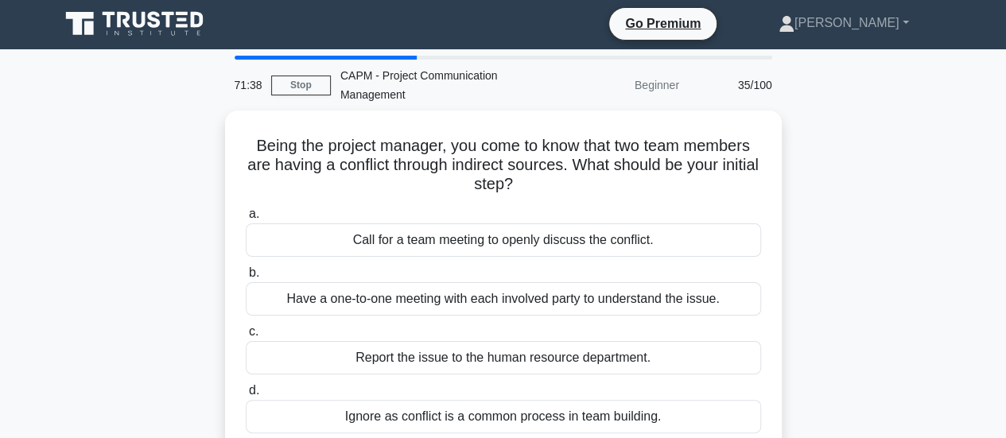
scroll to position [0, 0]
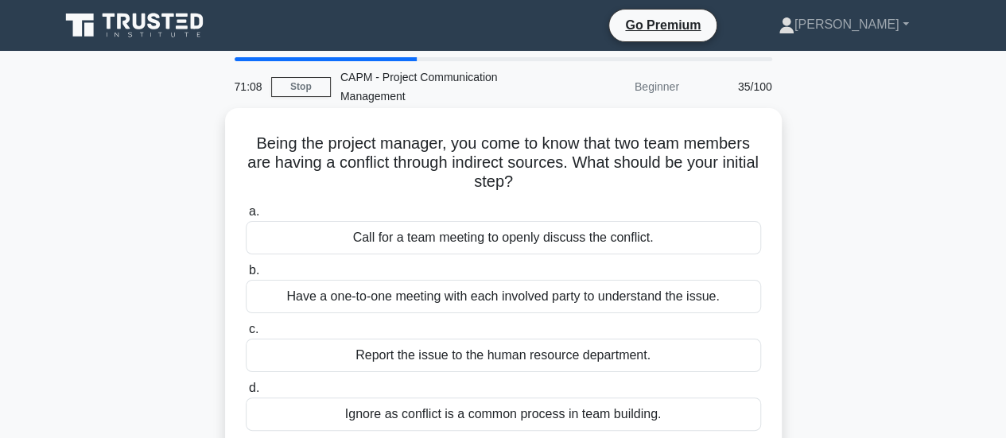
click at [544, 297] on div "Have a one-to-one meeting with each involved party to understand the issue." at bounding box center [503, 296] width 515 height 33
click at [246, 276] on input "b. Have a one-to-one meeting with each involved party to understand the issue." at bounding box center [246, 271] width 0 height 10
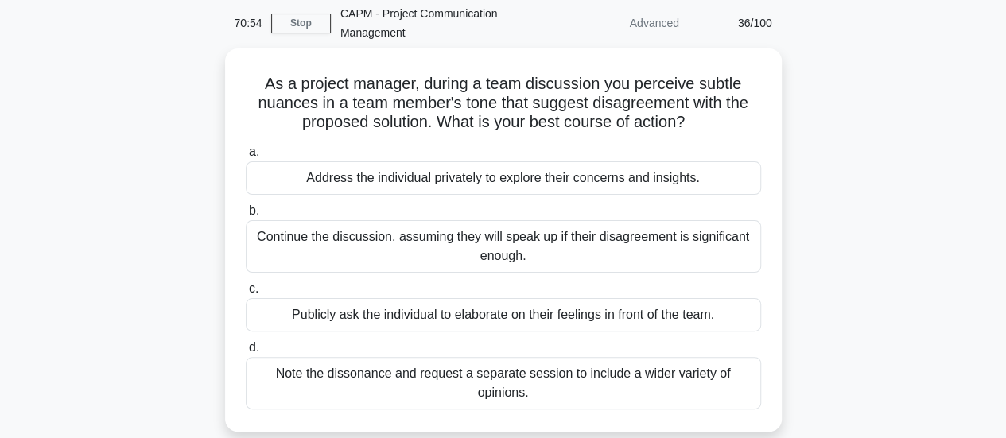
scroll to position [65, 0]
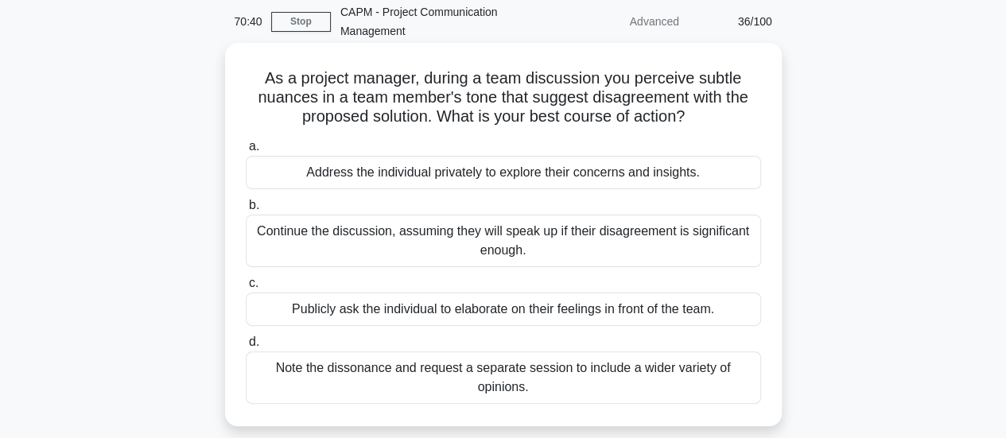
click at [604, 171] on div "Address the individual privately to explore their concerns and insights." at bounding box center [503, 172] width 515 height 33
click at [246, 152] on input "a. Address the individual privately to explore their concerns and insights." at bounding box center [246, 147] width 0 height 10
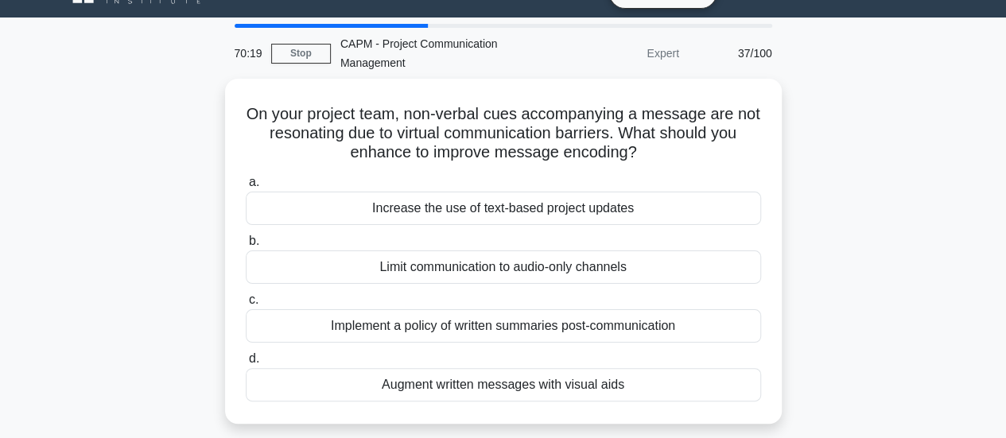
scroll to position [35, 0]
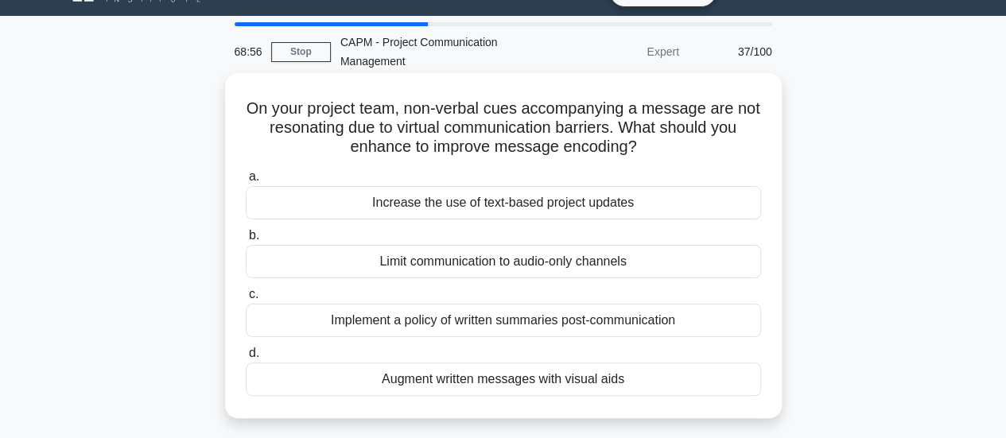
click at [625, 375] on div "Augment written messages with visual aids" at bounding box center [503, 379] width 515 height 33
click at [246, 359] on input "d. Augment written messages with visual aids" at bounding box center [246, 353] width 0 height 10
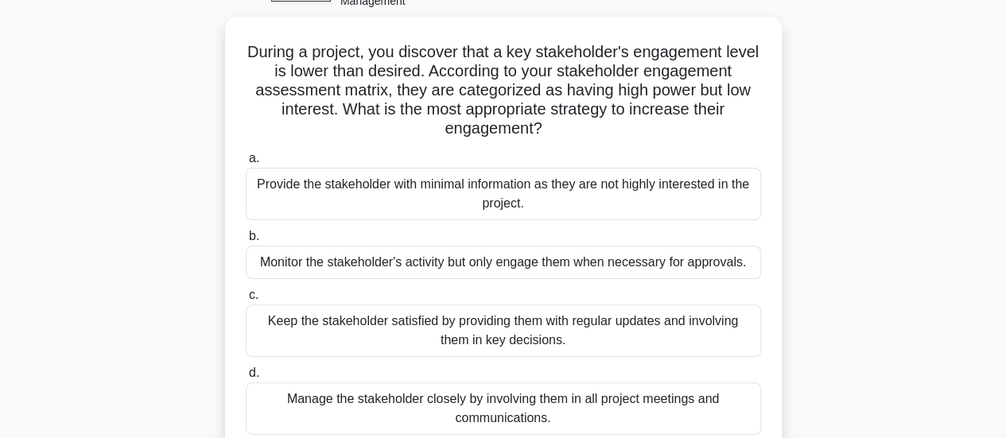
scroll to position [99, 0]
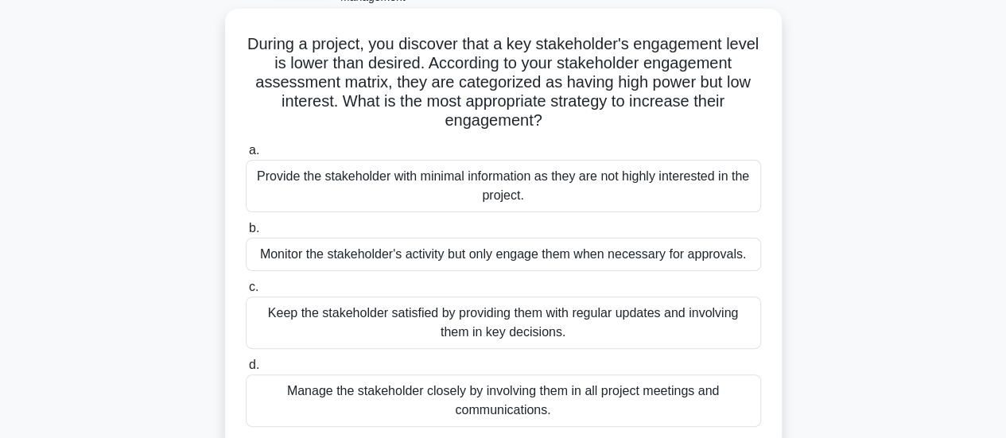
click at [475, 319] on div "Keep the stakeholder satisfied by providing them with regular updates and invol…" at bounding box center [503, 323] width 515 height 52
click at [246, 293] on input "c. Keep the stakeholder satisfied by providing them with regular updates and in…" at bounding box center [246, 287] width 0 height 10
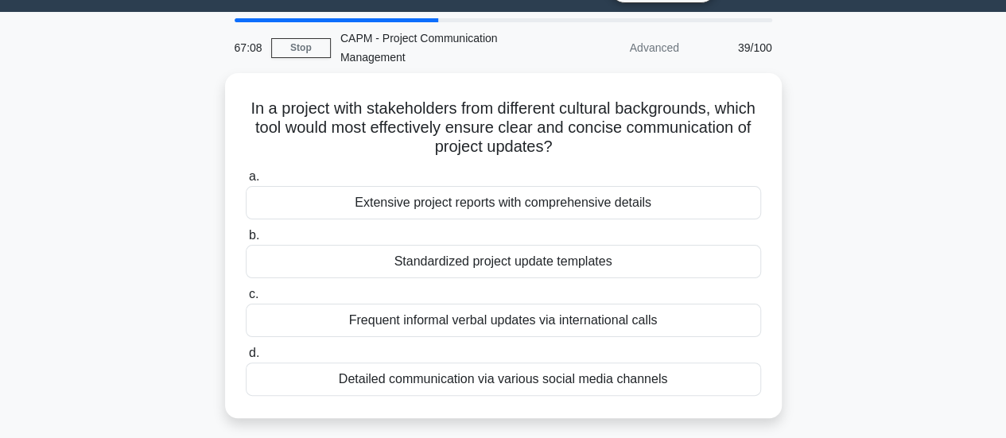
scroll to position [40, 0]
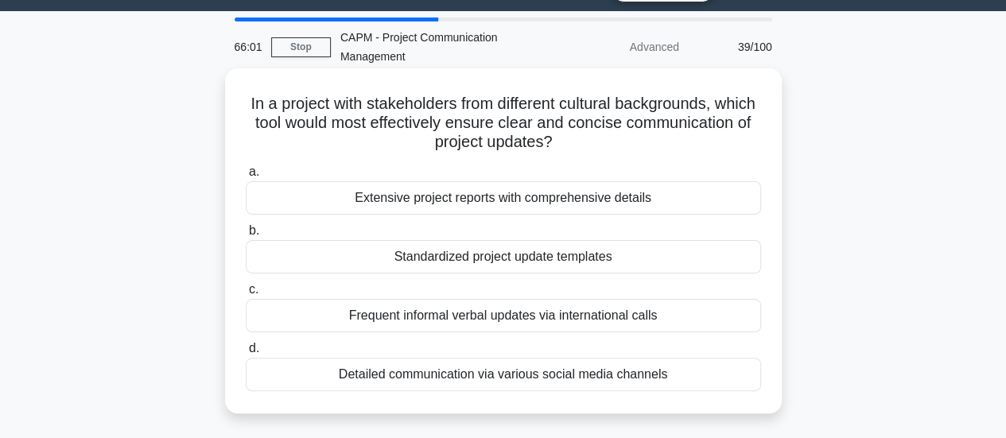
click at [612, 198] on div "Extensive project reports with comprehensive details" at bounding box center [503, 197] width 515 height 33
click at [246, 177] on input "a. Extensive project reports with comprehensive details" at bounding box center [246, 172] width 0 height 10
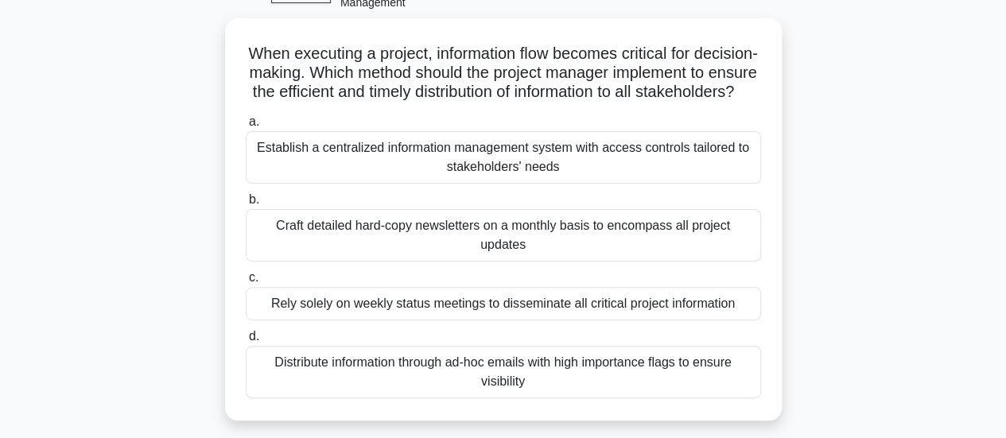
scroll to position [97, 0]
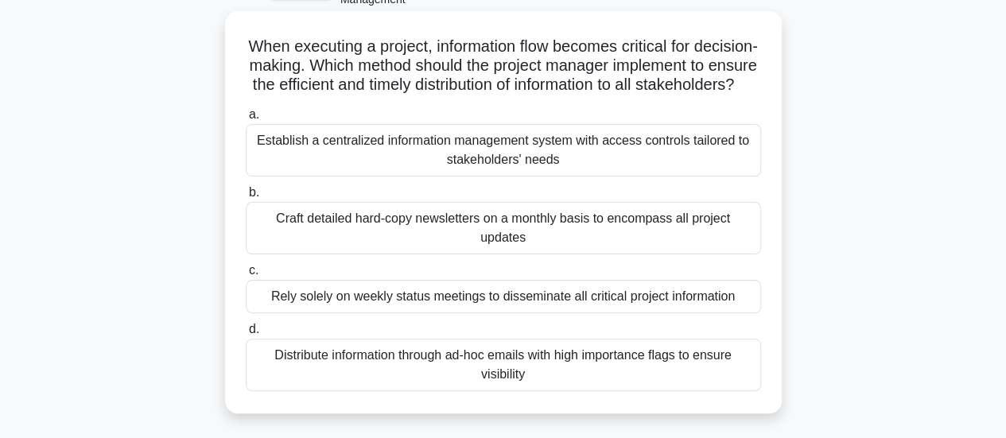
click at [578, 380] on div "Distribute information through ad-hoc emails with high importance flags to ensu…" at bounding box center [503, 365] width 515 height 52
click at [246, 335] on input "d. Distribute information through ad-hoc emails with high importance flags to e…" at bounding box center [246, 329] width 0 height 10
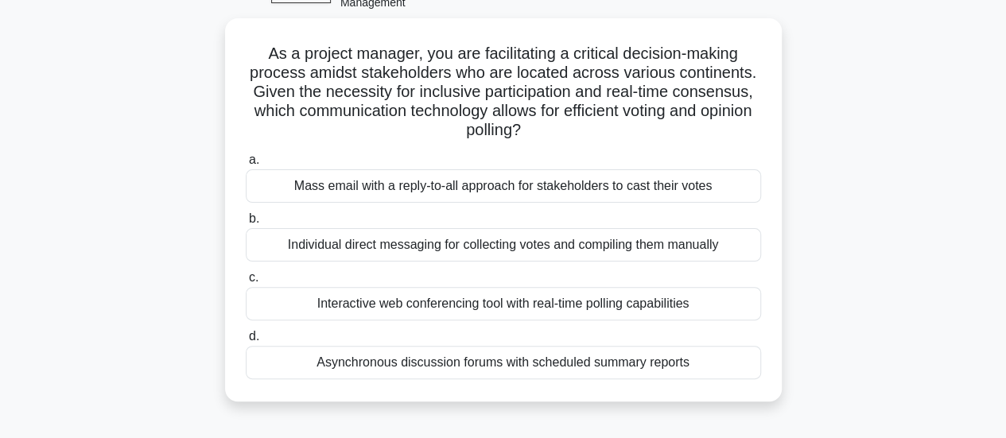
scroll to position [101, 0]
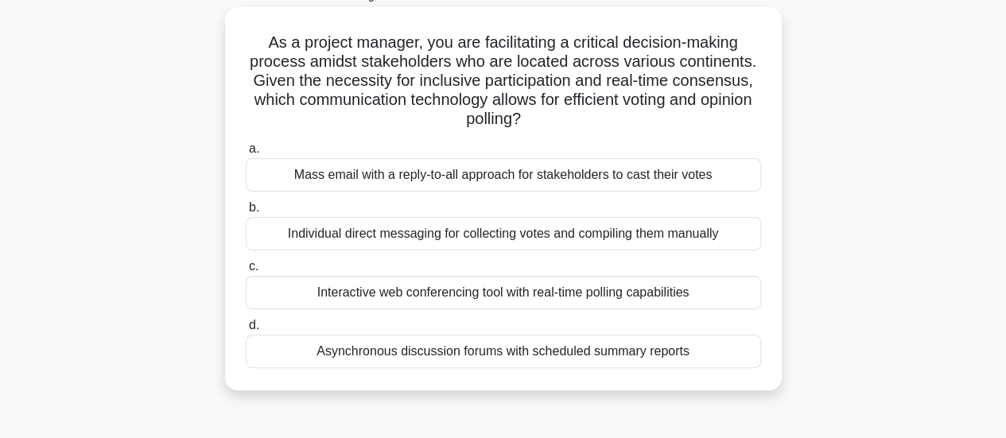
click at [598, 300] on div "Interactive web conferencing tool with real-time polling capabilities" at bounding box center [503, 292] width 515 height 33
click at [246, 272] on input "c. Interactive web conferencing tool with real-time polling capabilities" at bounding box center [246, 267] width 0 height 10
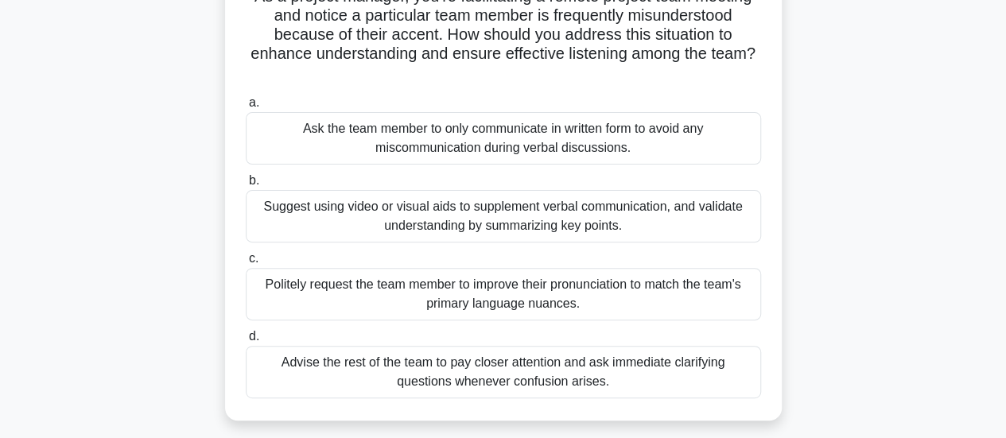
scroll to position [156, 0]
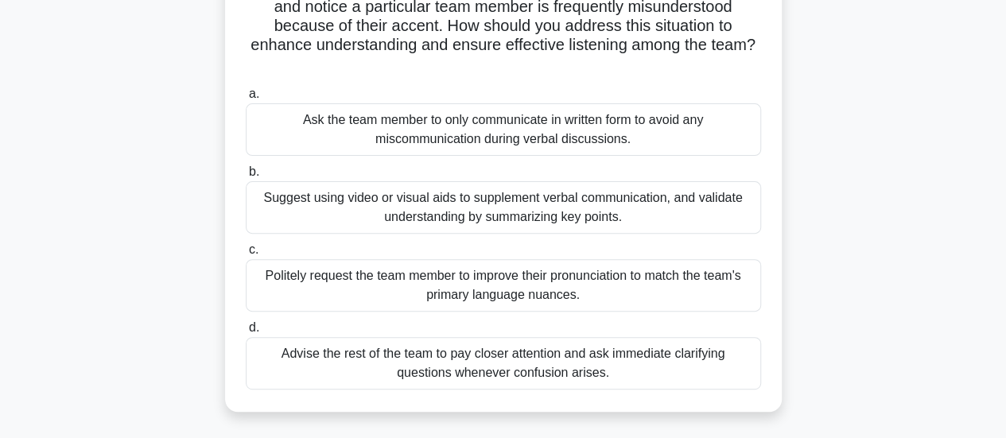
click at [538, 210] on div "Suggest using video or visual aids to supplement verbal communication, and vali…" at bounding box center [503, 207] width 515 height 52
click at [246, 177] on input "b. Suggest using video or visual aids to supplement verbal communication, and v…" at bounding box center [246, 172] width 0 height 10
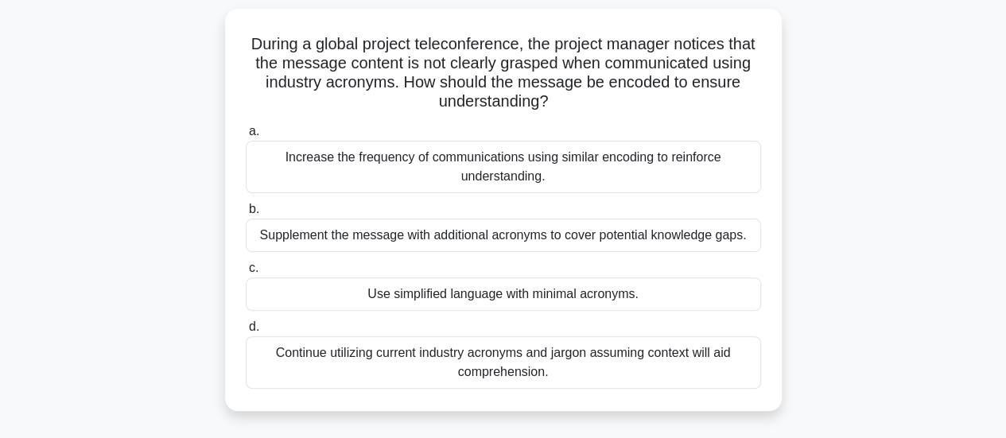
scroll to position [105, 0]
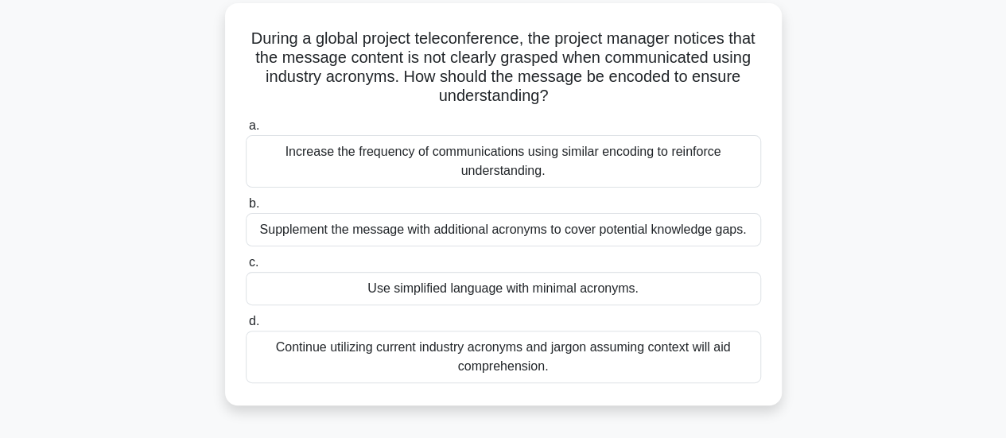
click at [634, 235] on div "Supplement the message with additional acronyms to cover potential knowledge ga…" at bounding box center [503, 229] width 515 height 33
click at [246, 209] on input "b. Supplement the message with additional acronyms to cover potential knowledge…" at bounding box center [246, 204] width 0 height 10
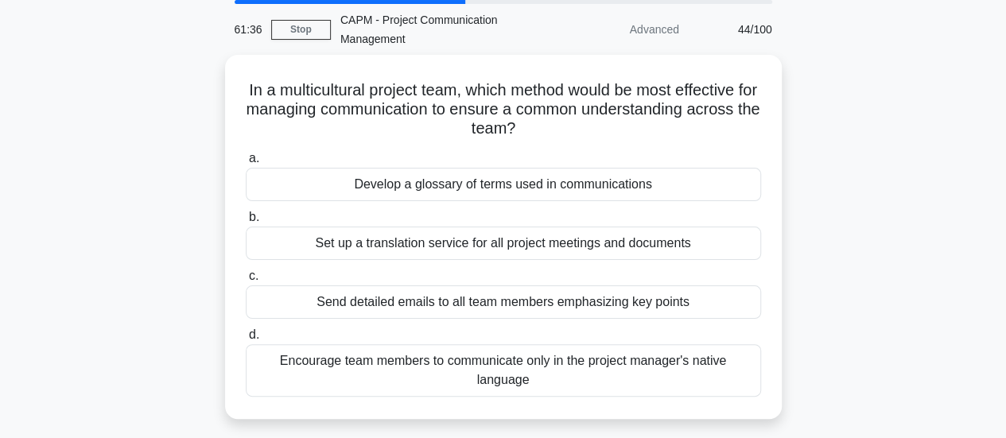
scroll to position [72, 0]
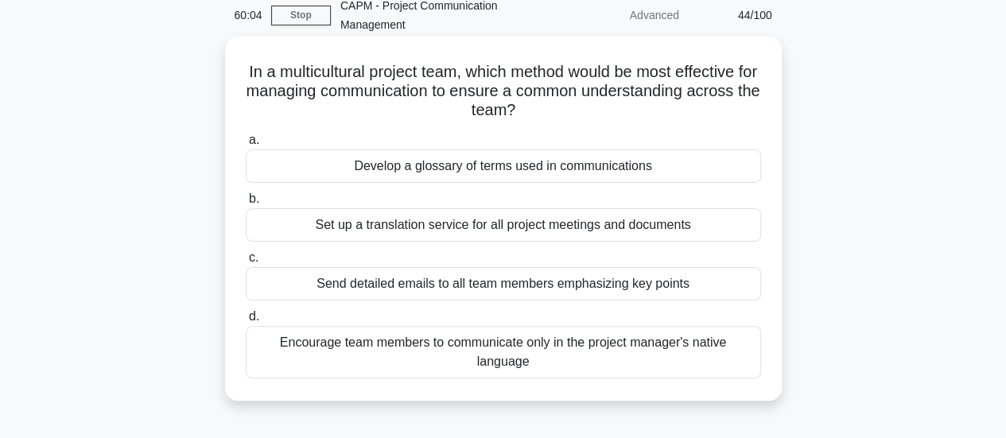
click at [509, 227] on div "Set up a translation service for all project meetings and documents" at bounding box center [503, 224] width 515 height 33
click at [246, 204] on input "b. Set up a translation service for all project meetings and documents" at bounding box center [246, 199] width 0 height 10
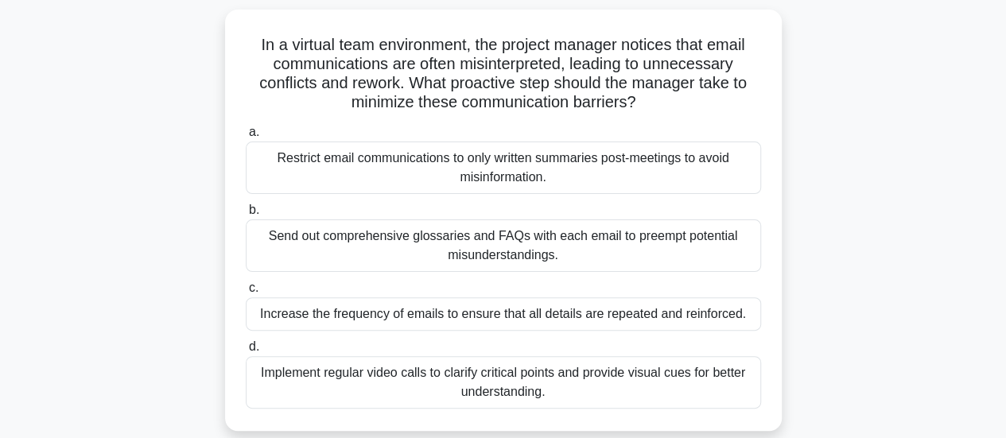
scroll to position [105, 0]
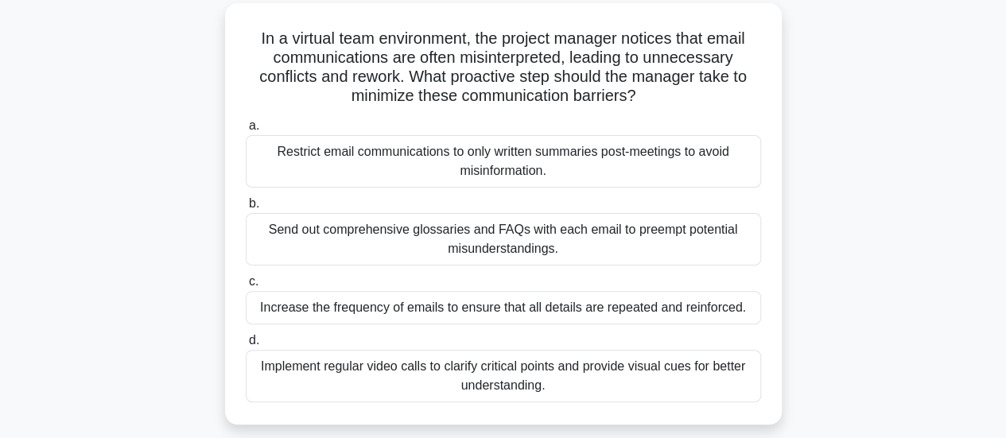
click at [628, 251] on div "Send out comprehensive glossaries and FAQs with each email to preempt potential…" at bounding box center [503, 239] width 515 height 52
click at [246, 209] on input "b. Send out comprehensive glossaries and FAQs with each email to preempt potent…" at bounding box center [246, 204] width 0 height 10
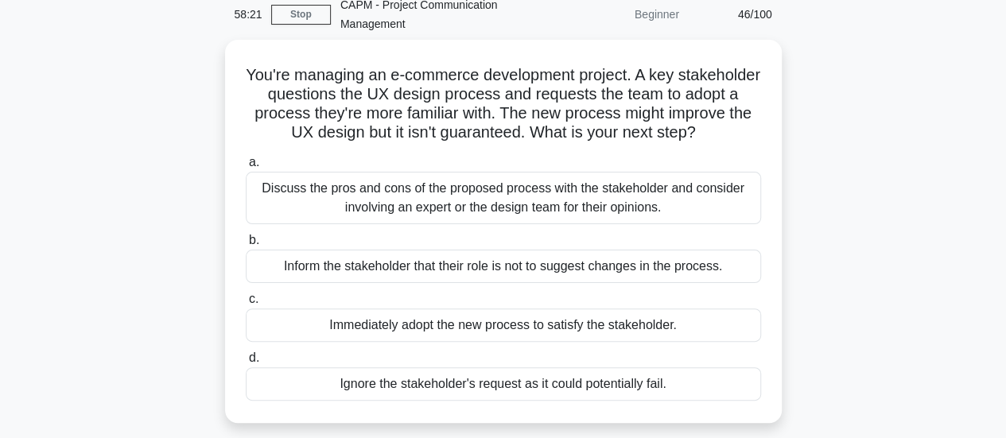
scroll to position [73, 0]
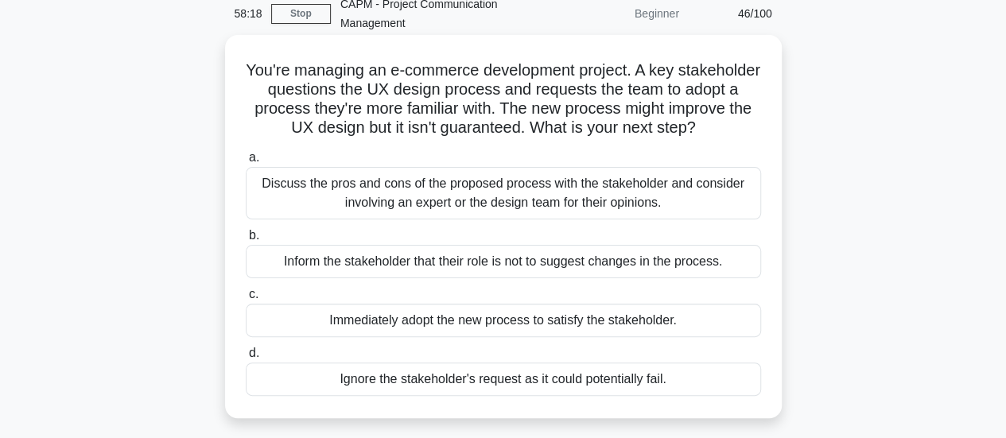
click at [652, 204] on div "Discuss the pros and cons of the proposed process with the stakeholder and cons…" at bounding box center [503, 193] width 515 height 52
click at [246, 163] on input "a. Discuss the pros and cons of the proposed process with the stakeholder and c…" at bounding box center [246, 158] width 0 height 10
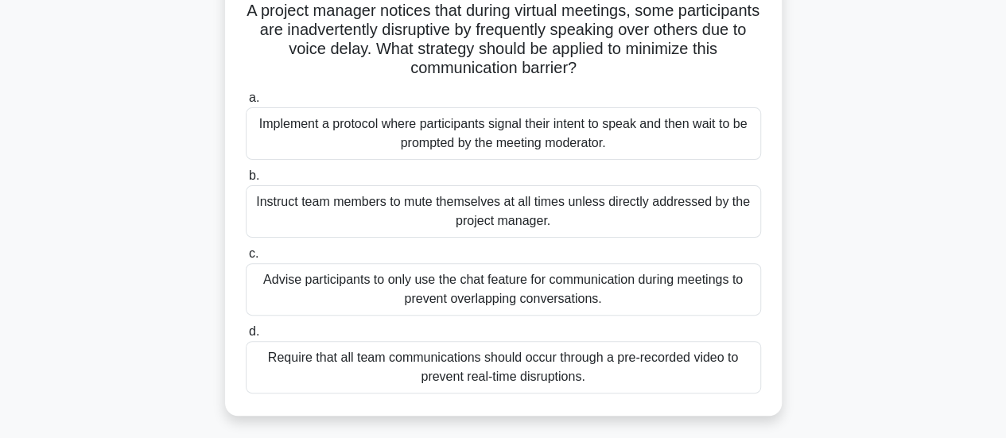
scroll to position [138, 0]
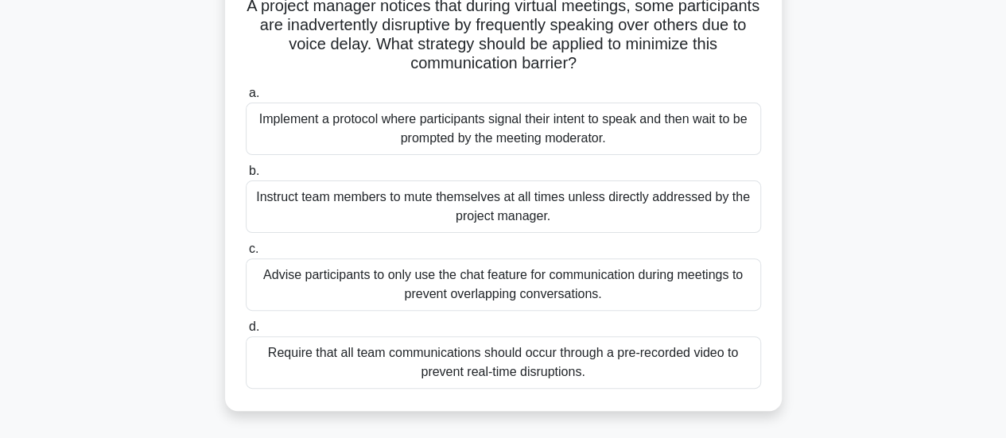
click at [608, 139] on div "Implement a protocol where participants signal their intent to speak and then w…" at bounding box center [503, 129] width 515 height 52
click at [246, 99] on input "a. Implement a protocol where participants signal their intent to speak and the…" at bounding box center [246, 93] width 0 height 10
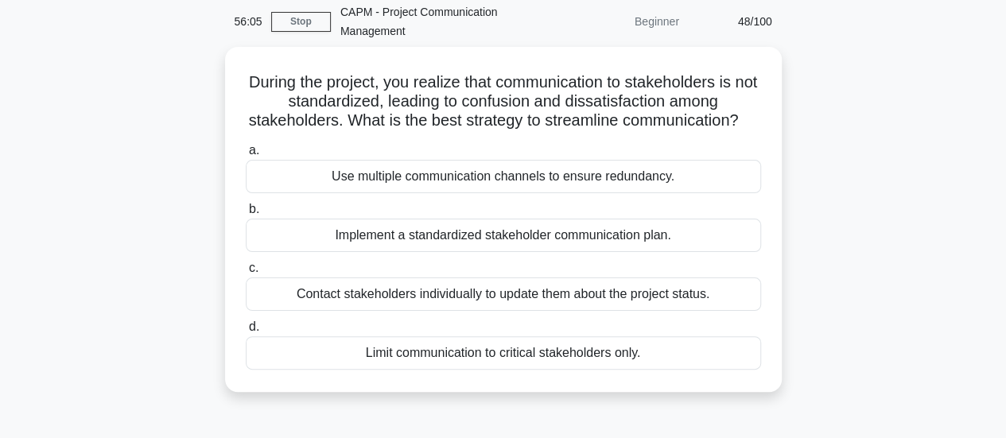
scroll to position [67, 0]
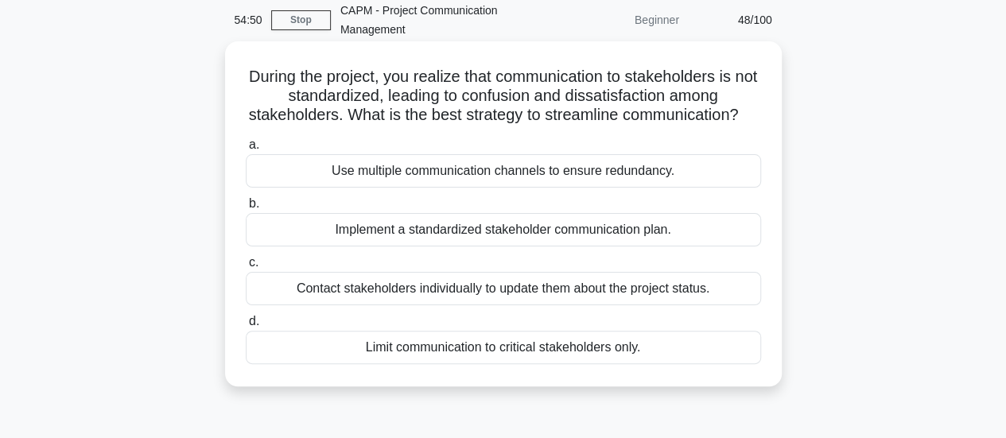
click at [537, 247] on div "Implement a standardized stakeholder communication plan." at bounding box center [503, 229] width 515 height 33
click at [246, 209] on input "b. Implement a standardized stakeholder communication plan." at bounding box center [246, 204] width 0 height 10
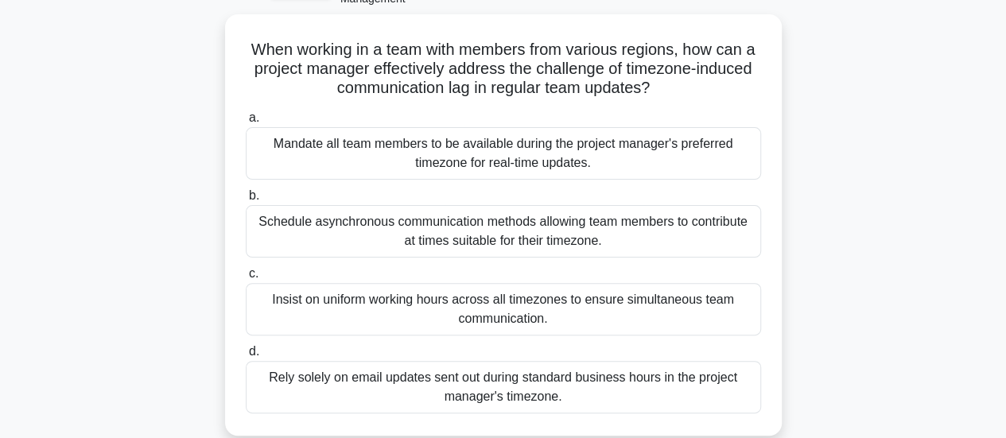
scroll to position [100, 0]
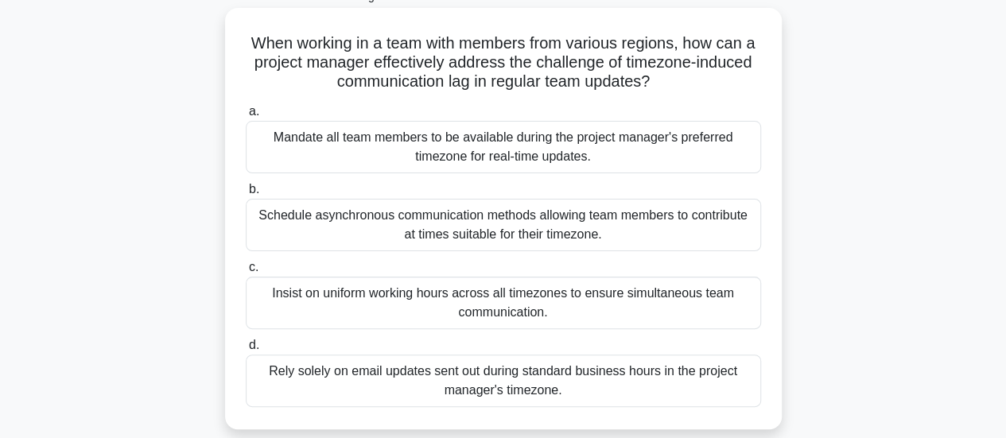
click at [595, 230] on div "Schedule asynchronous communication methods allowing team members to contribute…" at bounding box center [503, 225] width 515 height 52
click at [246, 195] on input "b. Schedule asynchronous communication methods allowing team members to contrib…" at bounding box center [246, 189] width 0 height 10
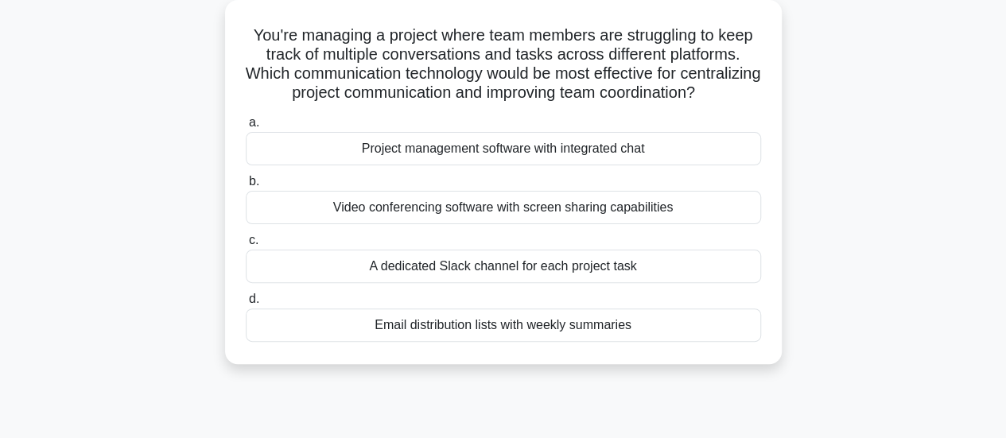
scroll to position [115, 0]
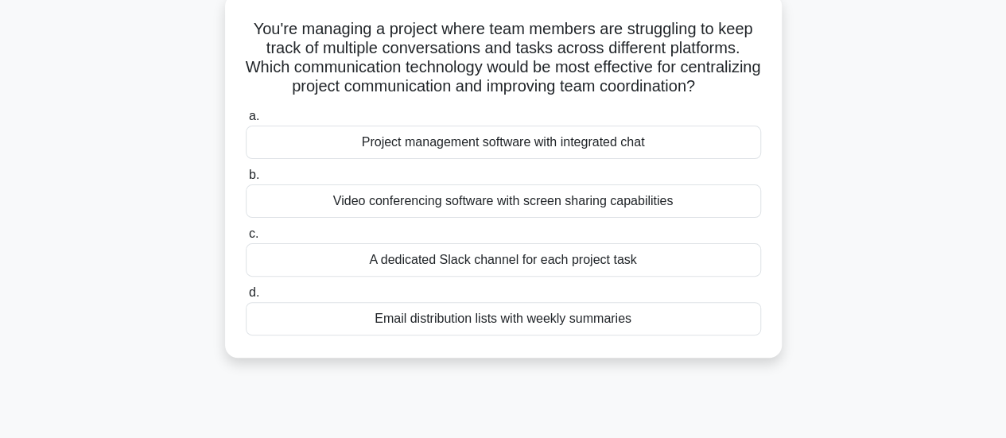
click at [605, 159] on div "Project management software with integrated chat" at bounding box center [503, 142] width 515 height 33
click at [246, 122] on input "a. Project management software with integrated chat" at bounding box center [246, 116] width 0 height 10
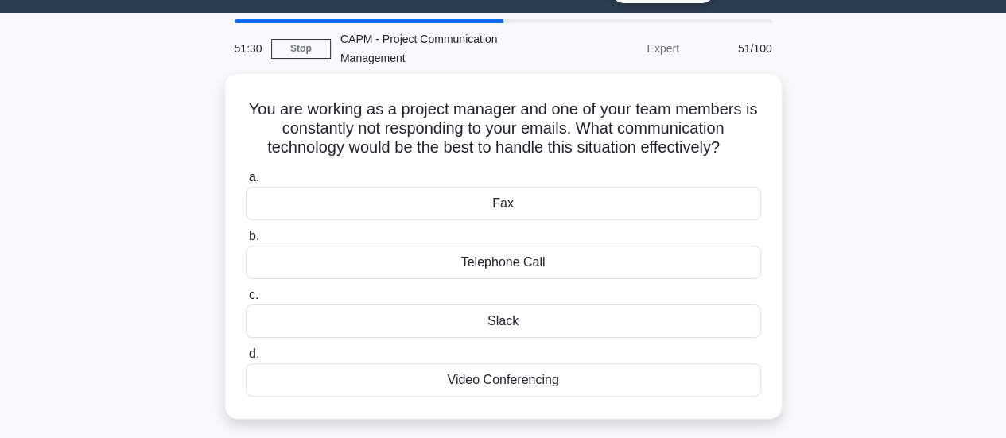
scroll to position [47, 0]
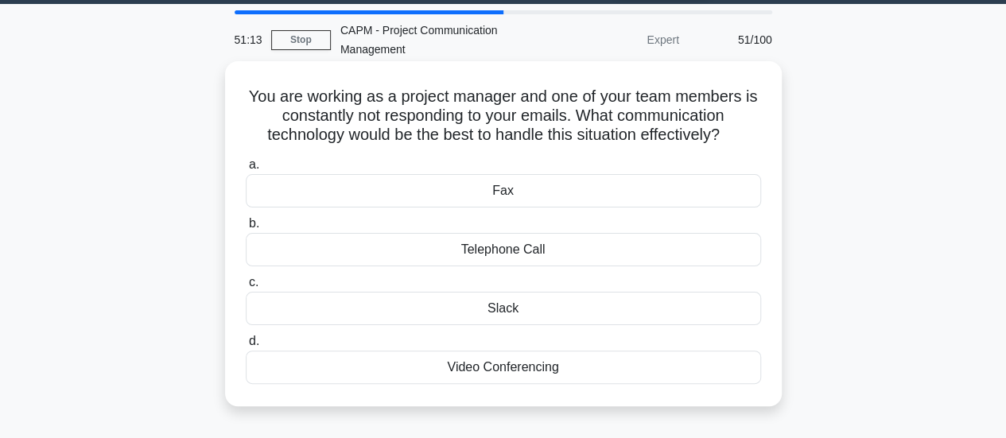
click at [552, 254] on div "Telephone Call" at bounding box center [503, 249] width 515 height 33
click at [246, 229] on input "b. Telephone Call" at bounding box center [246, 224] width 0 height 10
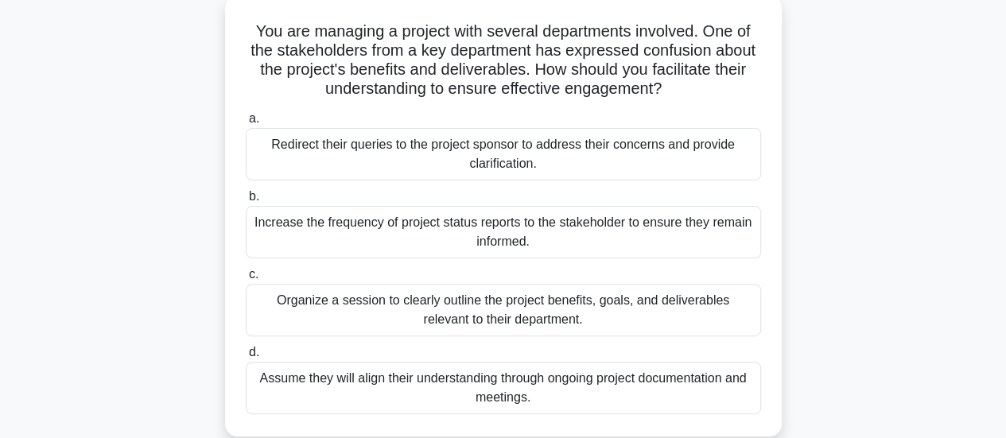
scroll to position [122, 0]
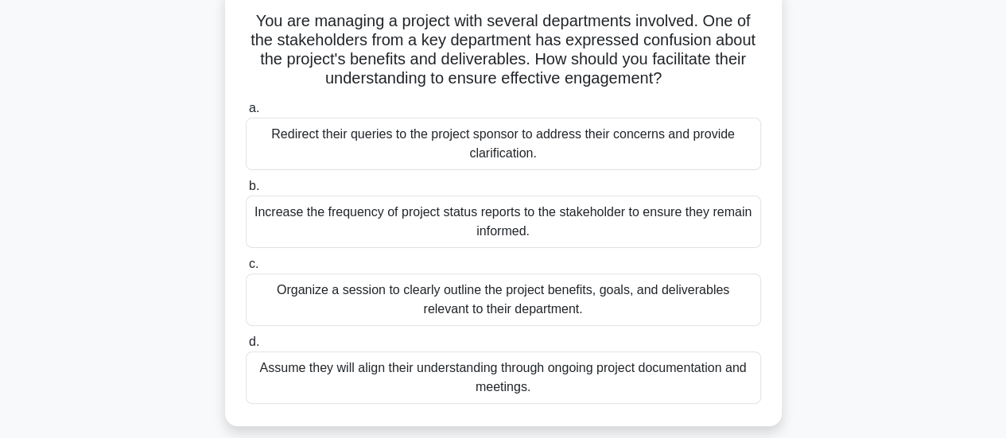
click at [558, 289] on div "Organize a session to clearly outline the project benefits, goals, and delivera…" at bounding box center [503, 300] width 515 height 52
click at [246, 270] on input "c. Organize a session to clearly outline the project benefits, goals, and deliv…" at bounding box center [246, 264] width 0 height 10
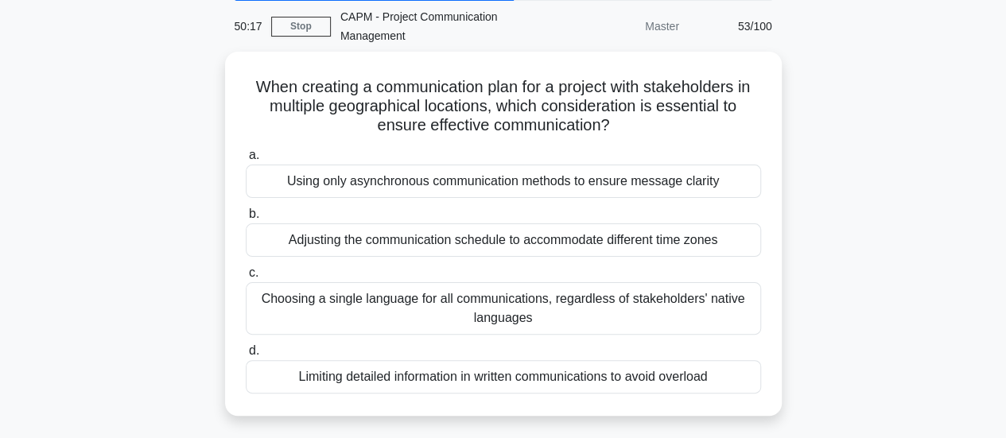
scroll to position [62, 0]
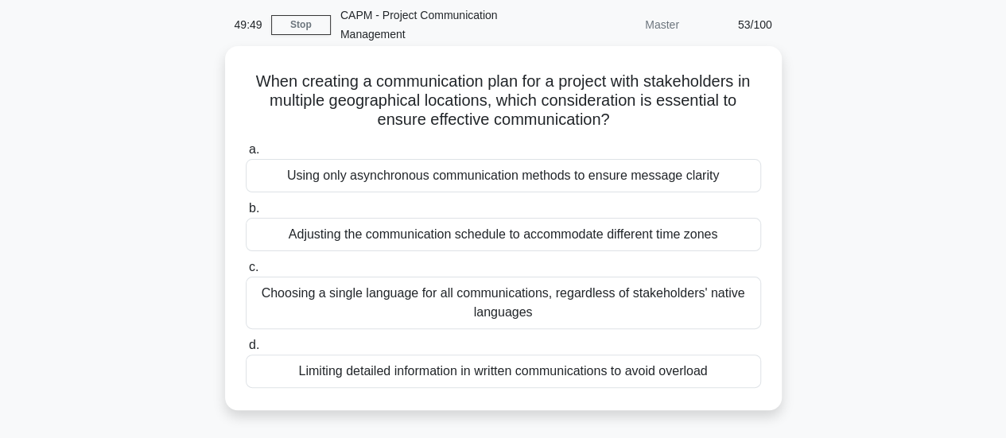
click at [428, 177] on div "Using only asynchronous communication methods to ensure message clarity" at bounding box center [503, 175] width 515 height 33
click at [246, 155] on input "a. Using only asynchronous communication methods to ensure message clarity" at bounding box center [246, 150] width 0 height 10
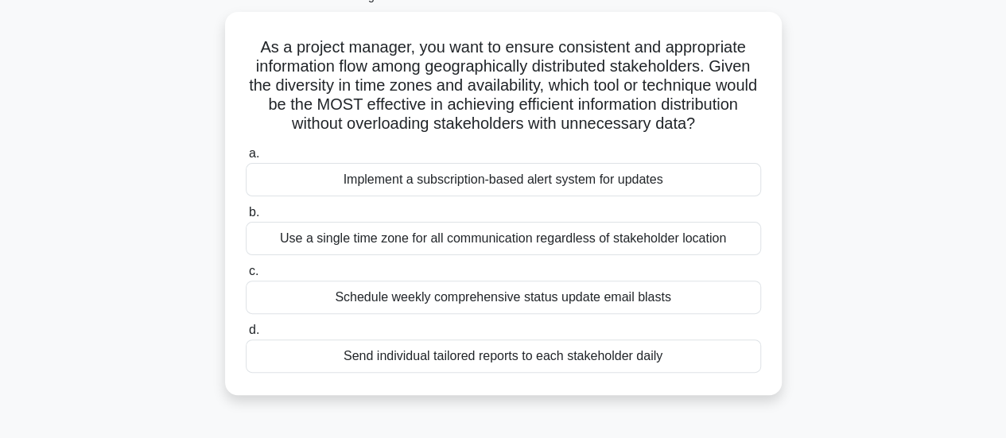
scroll to position [102, 0]
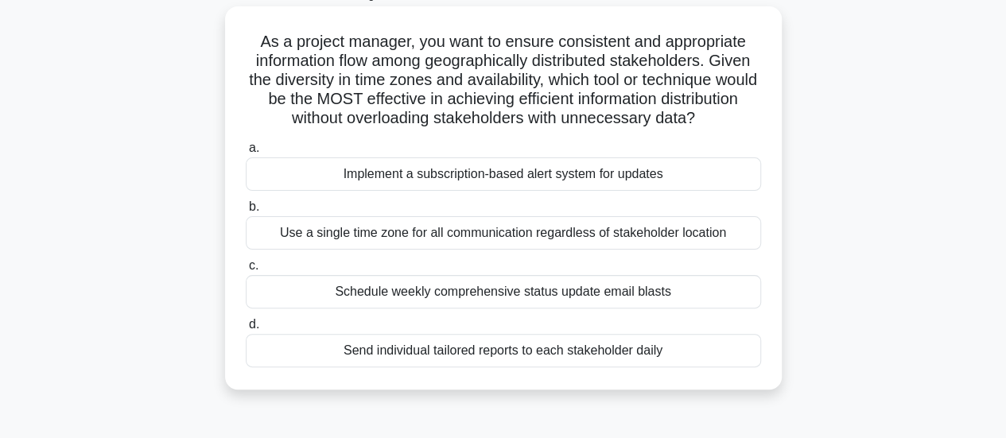
click at [359, 309] on div "Schedule weekly comprehensive status update email blasts" at bounding box center [503, 291] width 515 height 33
click at [246, 271] on input "c. Schedule weekly comprehensive status update email blasts" at bounding box center [246, 266] width 0 height 10
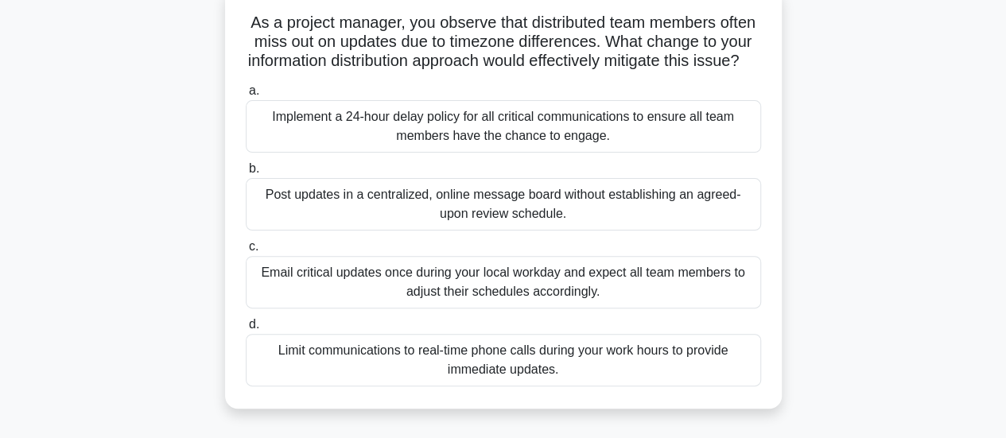
scroll to position [127, 0]
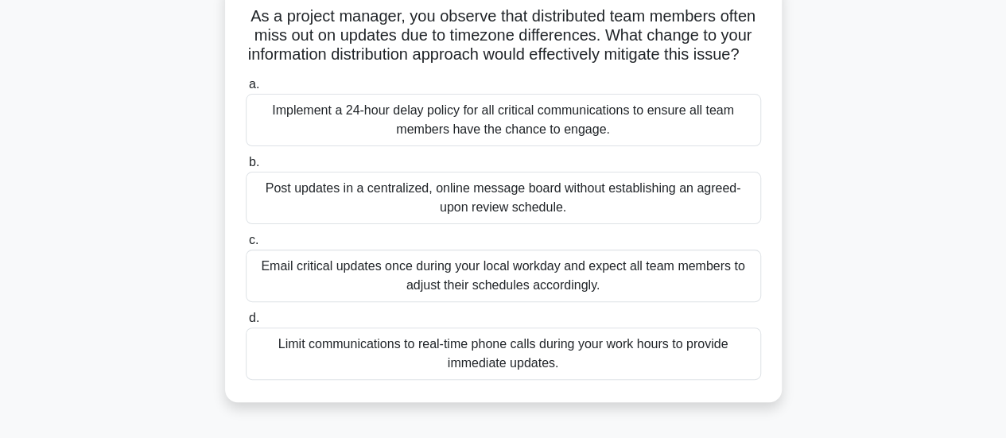
click at [566, 128] on div "Implement a 24-hour delay policy for all critical communications to ensure all …" at bounding box center [503, 120] width 515 height 52
click at [246, 90] on input "a. Implement a 24-hour delay policy for all critical communications to ensure a…" at bounding box center [246, 85] width 0 height 10
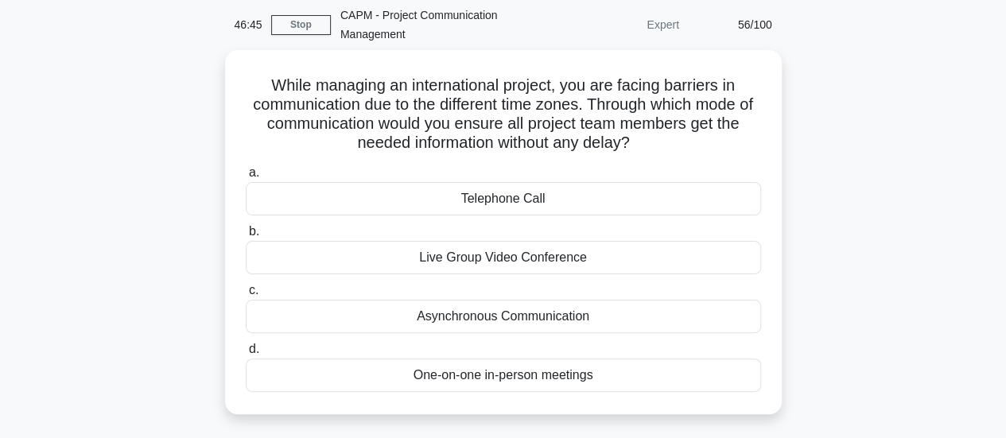
scroll to position [64, 0]
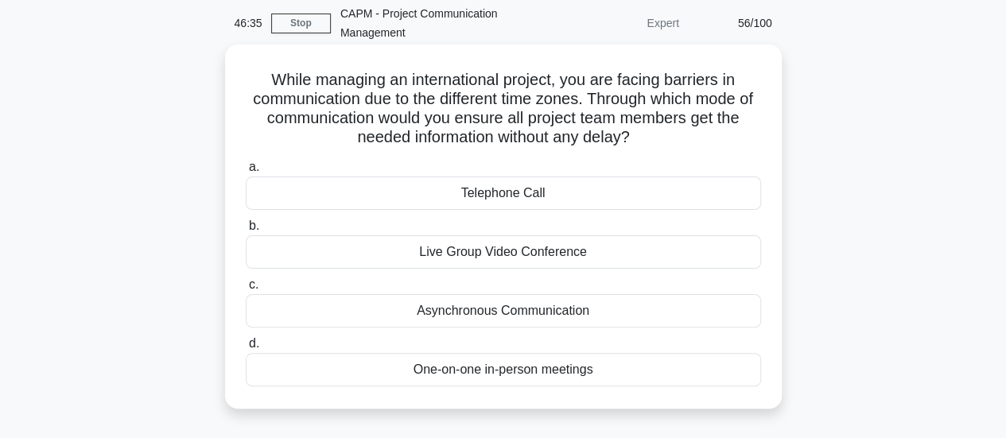
click at [552, 314] on div "Asynchronous Communication" at bounding box center [503, 310] width 515 height 33
click at [246, 290] on input "c. Asynchronous Communication" at bounding box center [246, 285] width 0 height 10
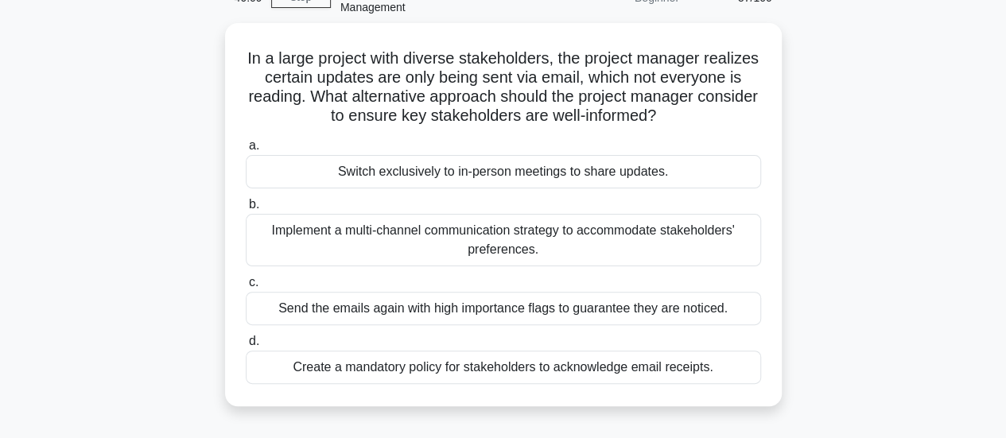
scroll to position [91, 0]
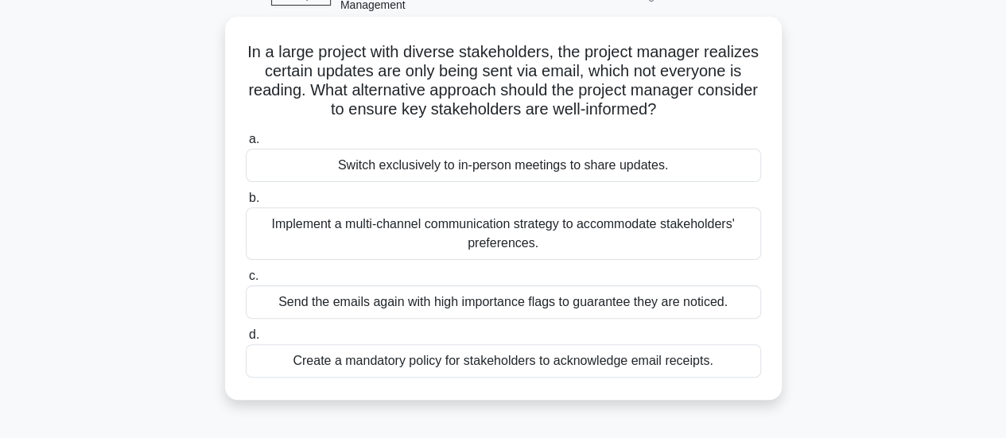
click at [497, 245] on div "Implement a multi-channel communication strategy to accommodate stakeholders' p…" at bounding box center [503, 234] width 515 height 52
click at [246, 204] on input "b. Implement a multi-channel communication strategy to accommodate stakeholders…" at bounding box center [246, 198] width 0 height 10
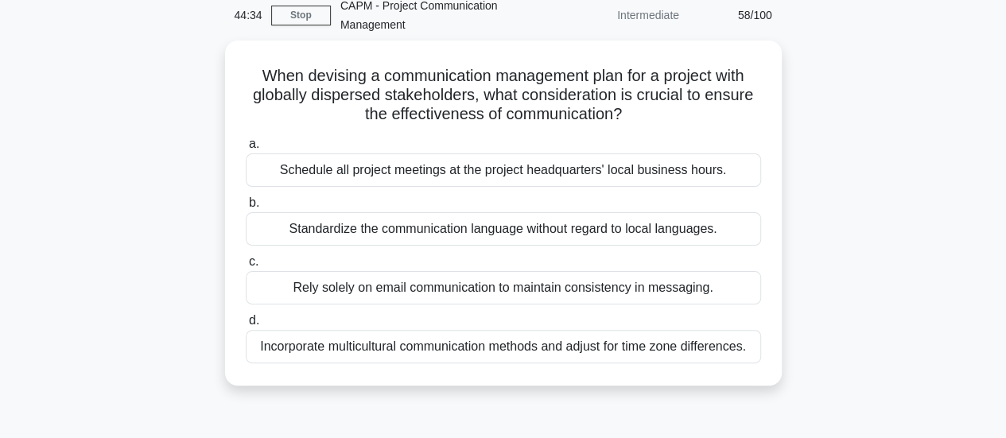
scroll to position [72, 0]
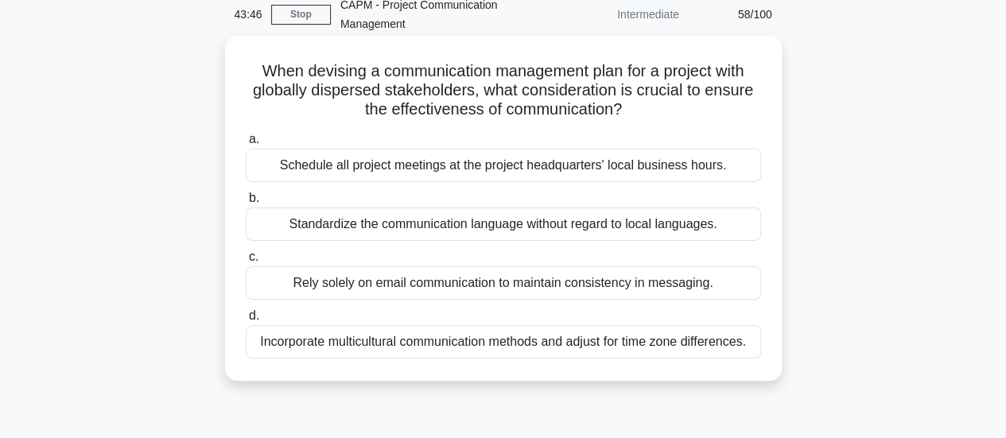
click at [502, 347] on div "Incorporate multicultural communication methods and adjust for time zone differ…" at bounding box center [503, 341] width 515 height 33
click at [246, 321] on input "d. Incorporate multicultural communication methods and adjust for time zone dif…" at bounding box center [246, 316] width 0 height 10
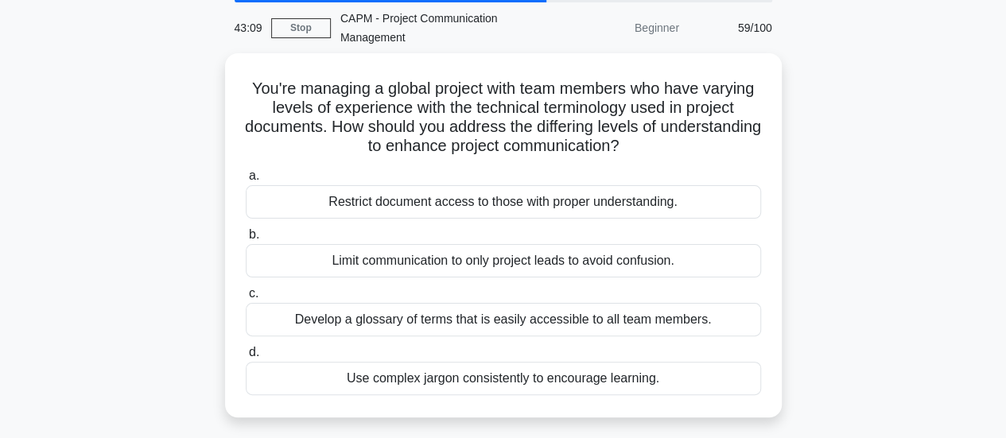
scroll to position [65, 0]
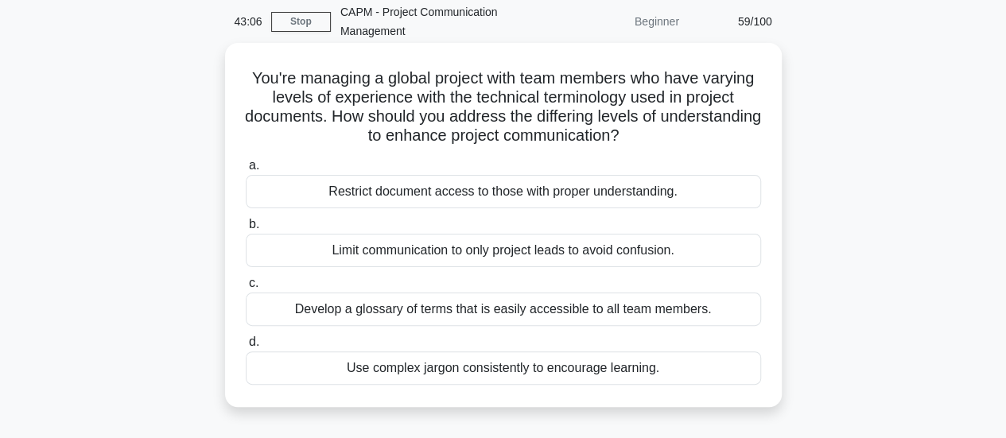
click at [635, 309] on div "Develop a glossary of terms that is easily accessible to all team members." at bounding box center [503, 309] width 515 height 33
click at [246, 289] on input "c. Develop a glossary of terms that is easily accessible to all team members." at bounding box center [246, 283] width 0 height 10
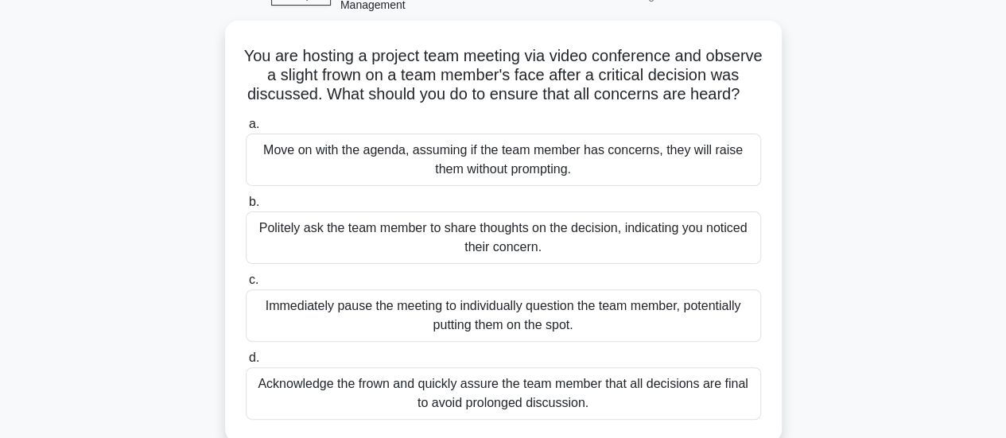
scroll to position [92, 0]
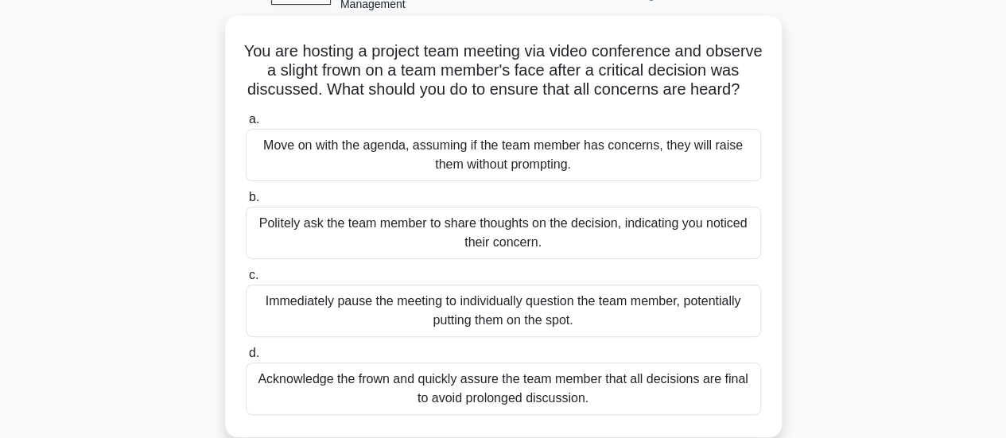
click at [445, 252] on div "Politely ask the team member to share thoughts on the decision, indicating you …" at bounding box center [503, 233] width 515 height 52
click at [246, 203] on input "b. Politely ask the team member to share thoughts on the decision, indicating y…" at bounding box center [246, 197] width 0 height 10
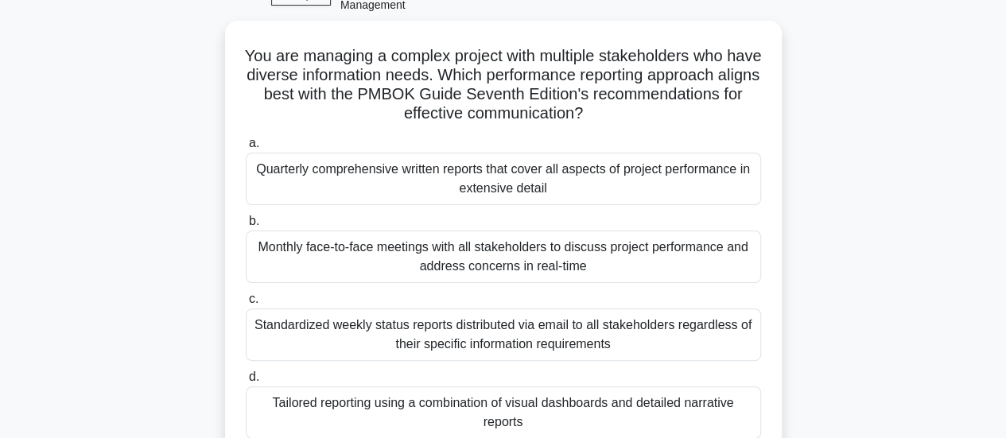
scroll to position [99, 0]
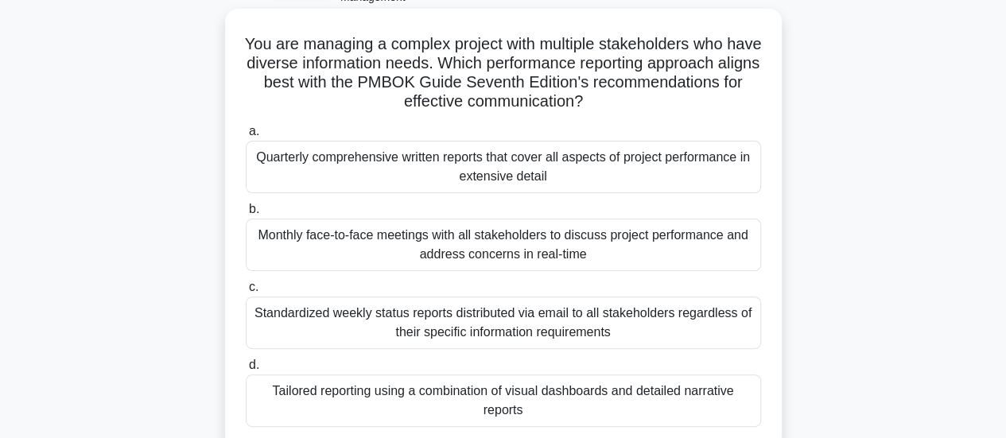
click at [592, 390] on div "Tailored reporting using a combination of visual dashboards and detailed narrat…" at bounding box center [503, 401] width 515 height 52
click at [246, 371] on input "d. Tailored reporting using a combination of visual dashboards and detailed nar…" at bounding box center [246, 365] width 0 height 10
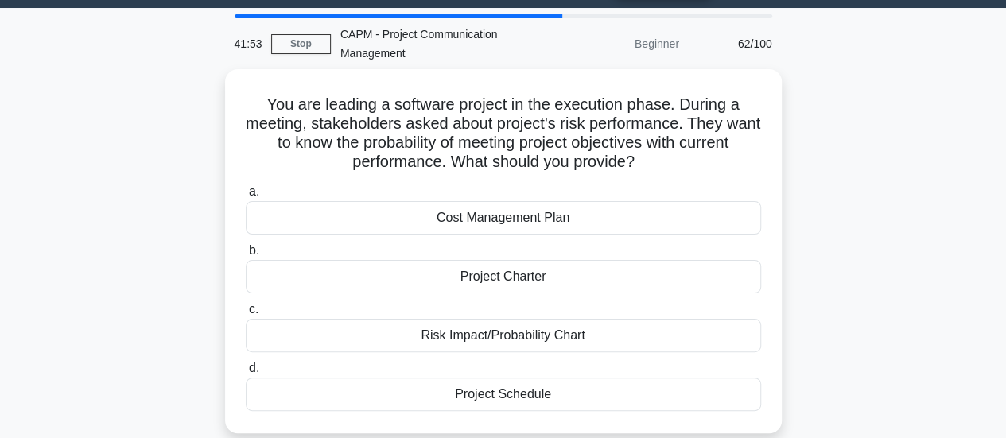
scroll to position [49, 0]
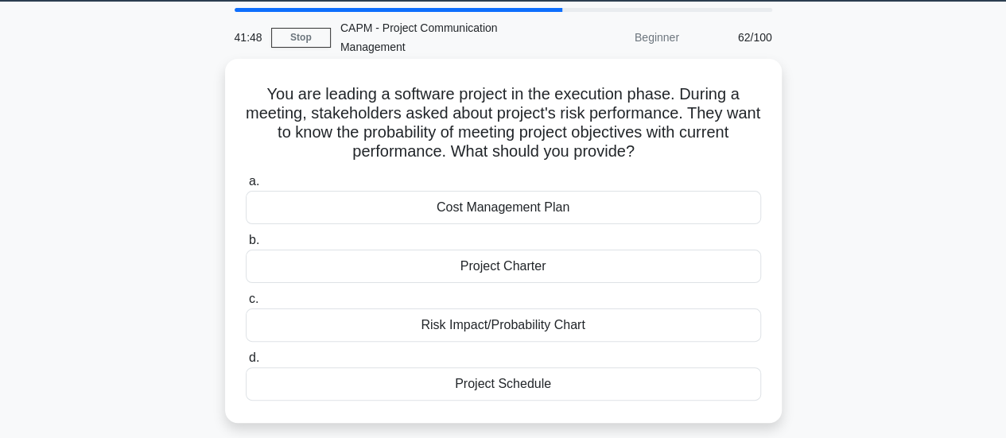
click at [609, 336] on div "Risk Impact/Probability Chart" at bounding box center [503, 325] width 515 height 33
click at [246, 305] on input "c. Risk Impact/Probability Chart" at bounding box center [246, 299] width 0 height 10
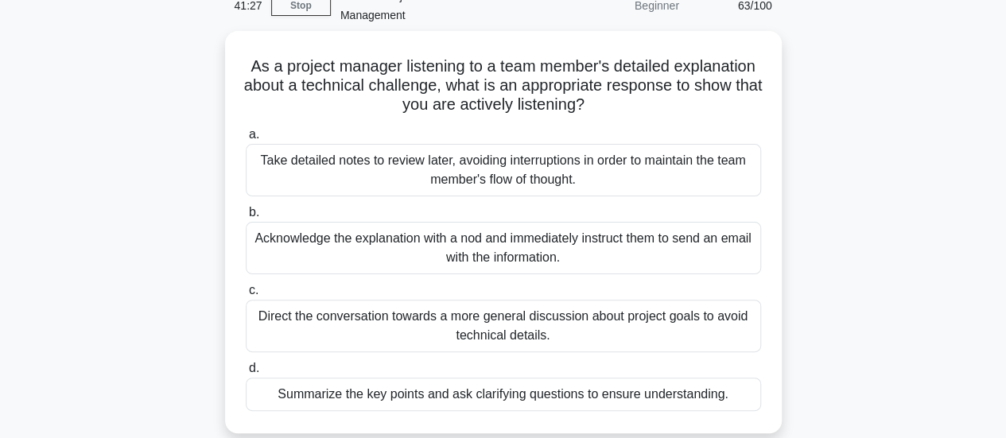
scroll to position [82, 0]
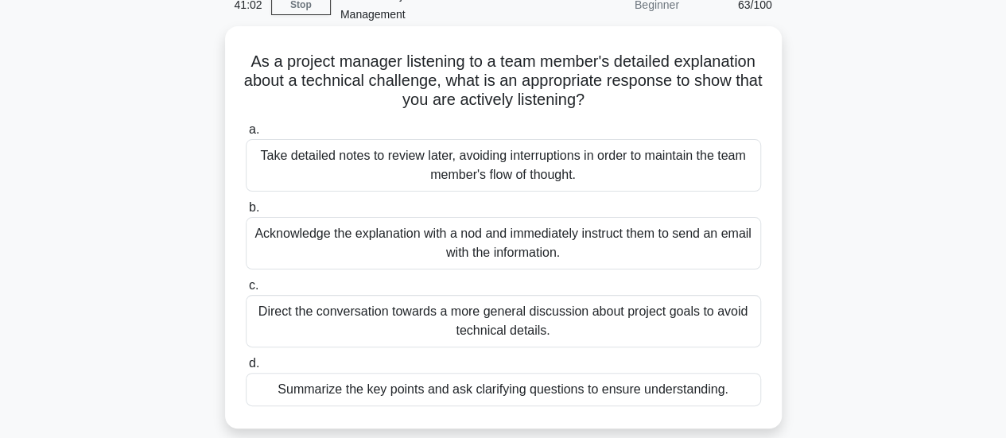
click at [524, 394] on div "Summarize the key points and ask clarifying questions to ensure understanding." at bounding box center [503, 389] width 515 height 33
click at [246, 369] on input "d. Summarize the key points and ask clarifying questions to ensure understandin…" at bounding box center [246, 364] width 0 height 10
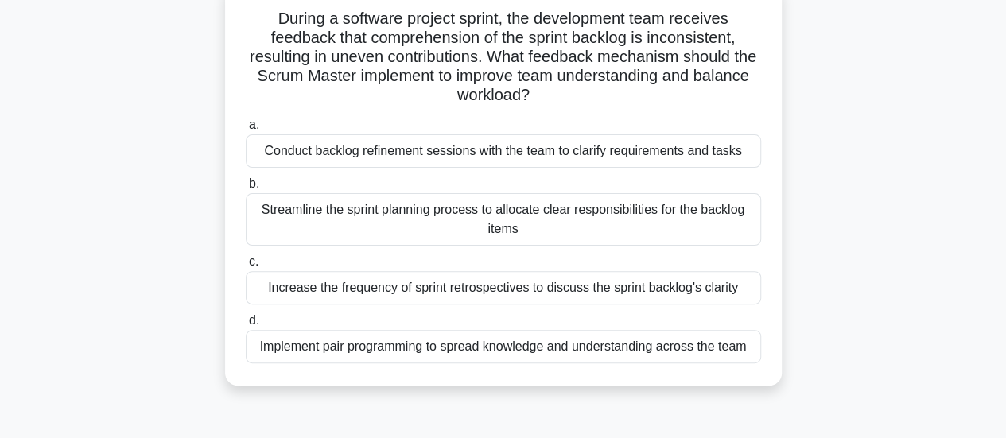
scroll to position [130, 0]
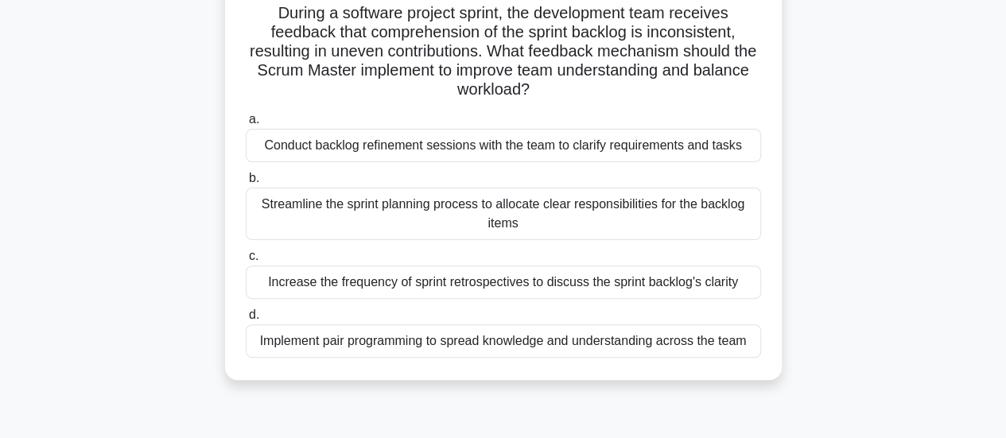
drag, startPoint x: 274, startPoint y: 15, endPoint x: 752, endPoint y: 85, distance: 483.8
click at [752, 85] on h5 "During a software project sprint, the development team receives feedback that c…" at bounding box center [503, 51] width 518 height 97
click at [663, 147] on div "Conduct backlog refinement sessions with the team to clarify requirements and t…" at bounding box center [503, 145] width 515 height 33
click at [246, 125] on input "a. Conduct backlog refinement sessions with the team to clarify requirements an…" at bounding box center [246, 120] width 0 height 10
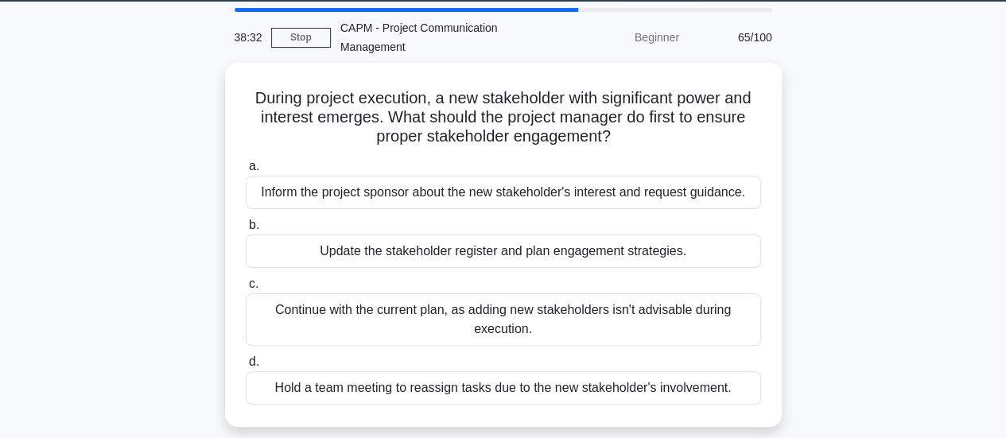
scroll to position [51, 0]
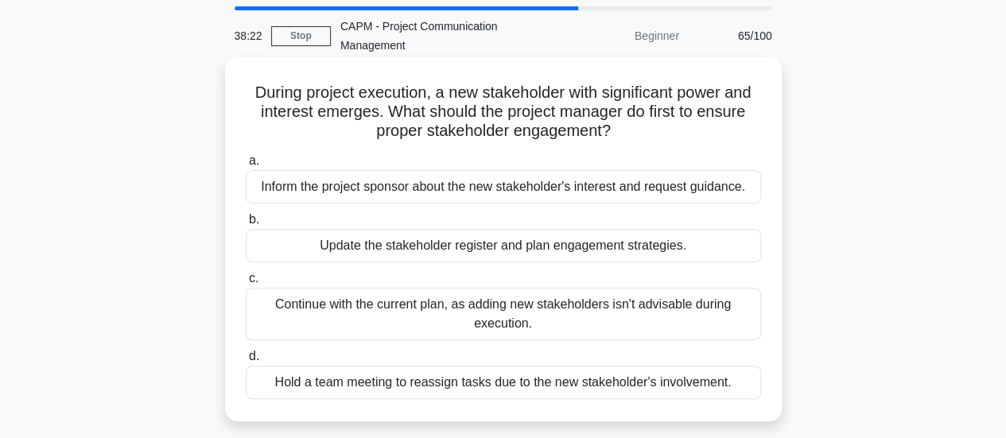
click at [570, 254] on div "Update the stakeholder register and plan engagement strategies." at bounding box center [503, 245] width 515 height 33
click at [246, 225] on input "b. Update the stakeholder register and plan engagement strategies." at bounding box center [246, 220] width 0 height 10
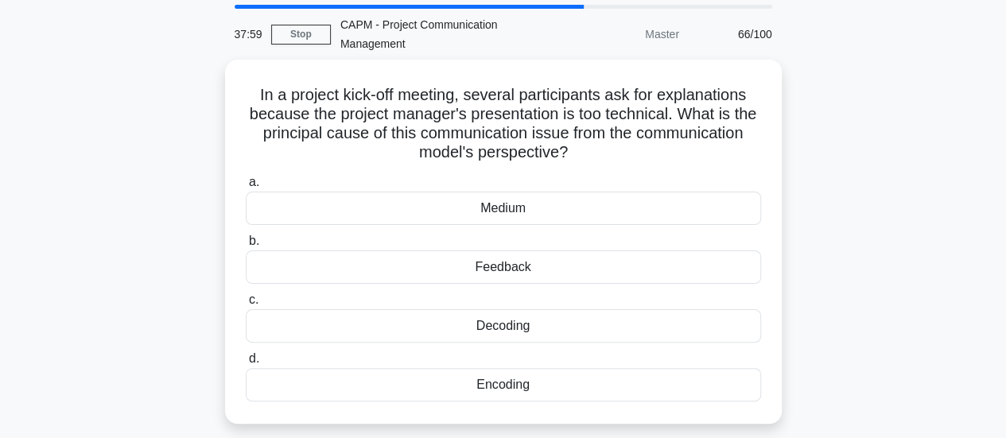
scroll to position [56, 0]
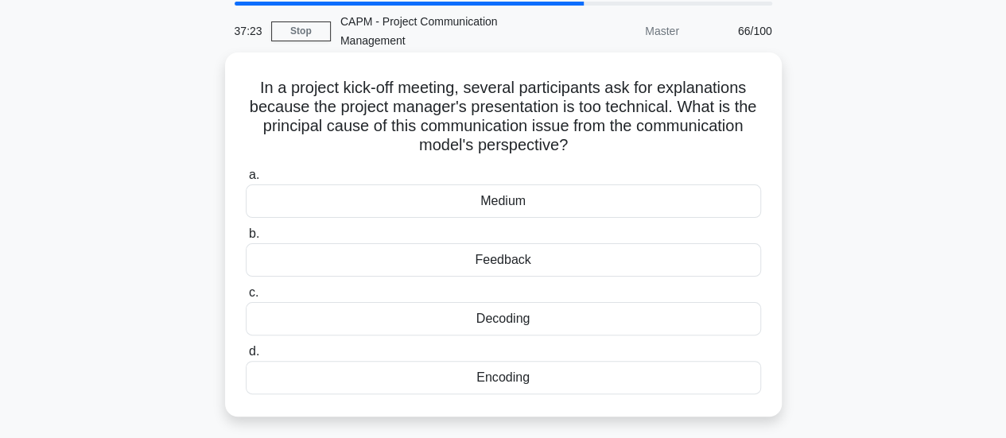
click at [491, 378] on div "Encoding" at bounding box center [503, 377] width 515 height 33
click at [246, 357] on input "d. Encoding" at bounding box center [246, 352] width 0 height 10
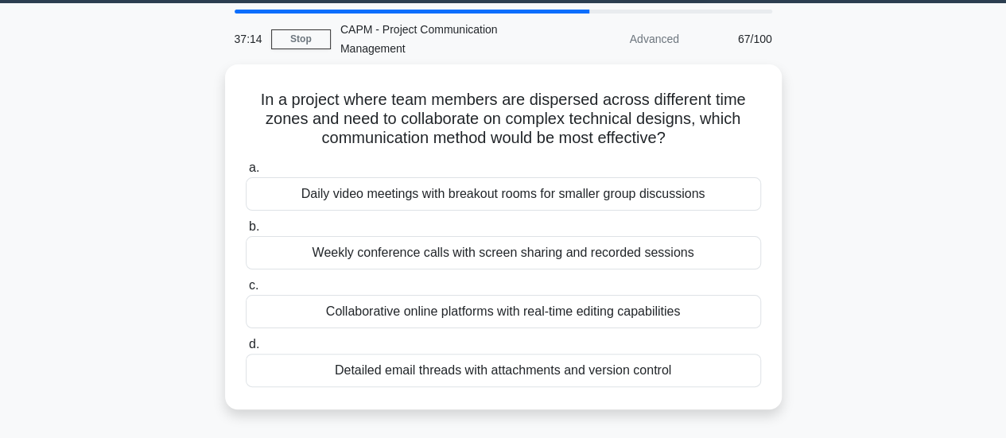
scroll to position [50, 0]
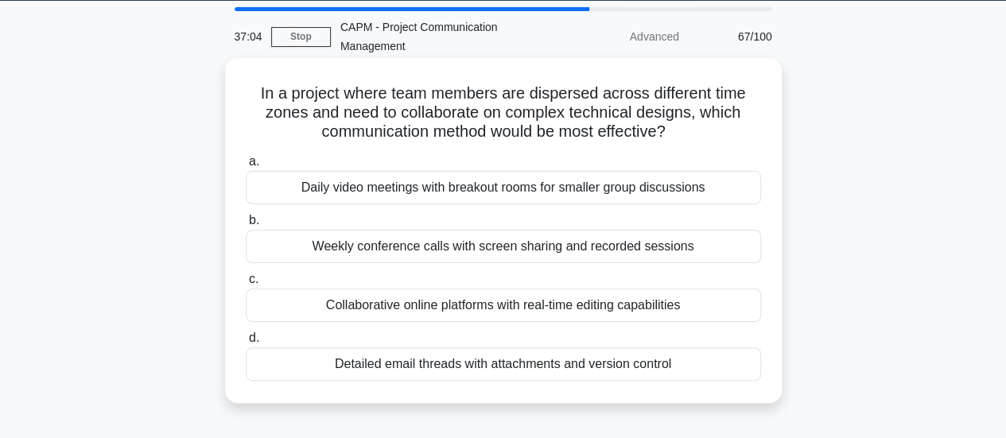
click at [670, 305] on div "Collaborative online platforms with real-time editing capabilities" at bounding box center [503, 305] width 515 height 33
click at [246, 285] on input "c. Collaborative online platforms with real-time editing capabilities" at bounding box center [246, 279] width 0 height 10
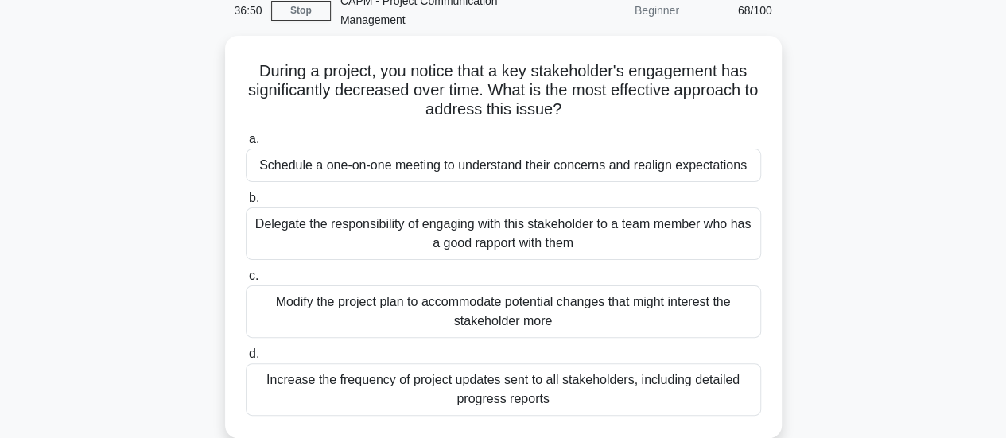
scroll to position [78, 0]
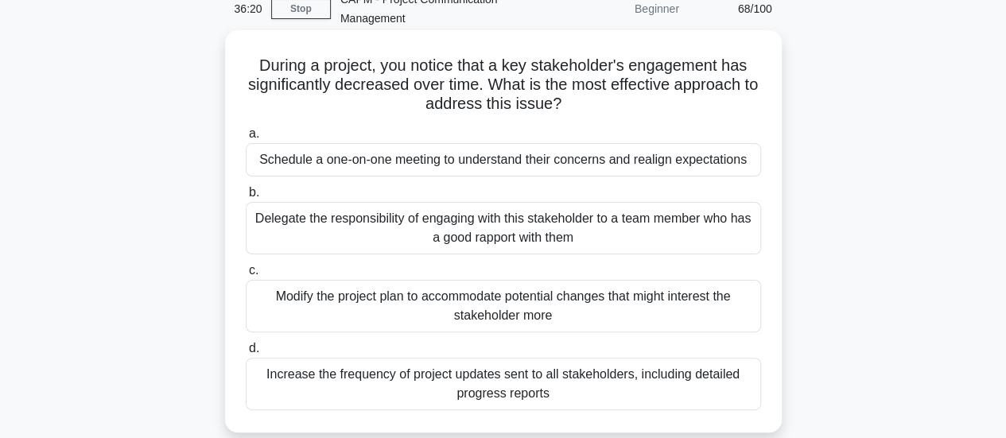
click at [552, 161] on div "Schedule a one-on-one meeting to understand their concerns and realign expectat…" at bounding box center [503, 159] width 515 height 33
click at [246, 139] on input "a. Schedule a one-on-one meeting to understand their concerns and realign expec…" at bounding box center [246, 134] width 0 height 10
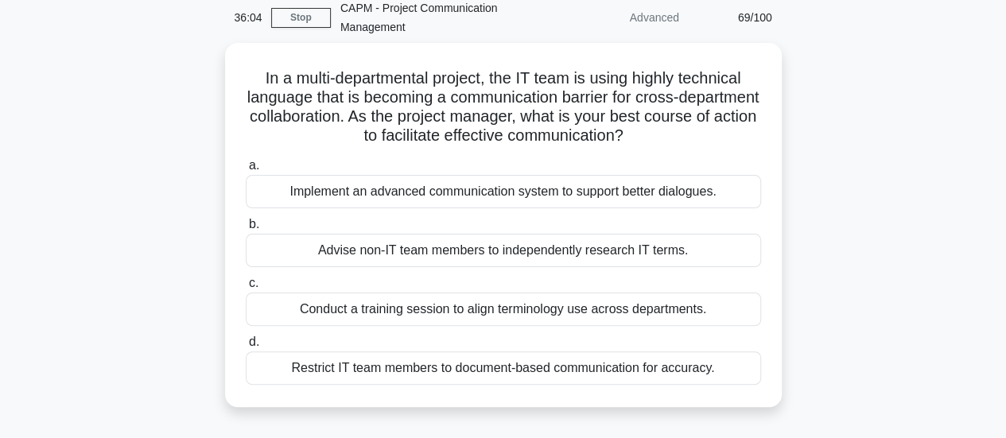
scroll to position [70, 0]
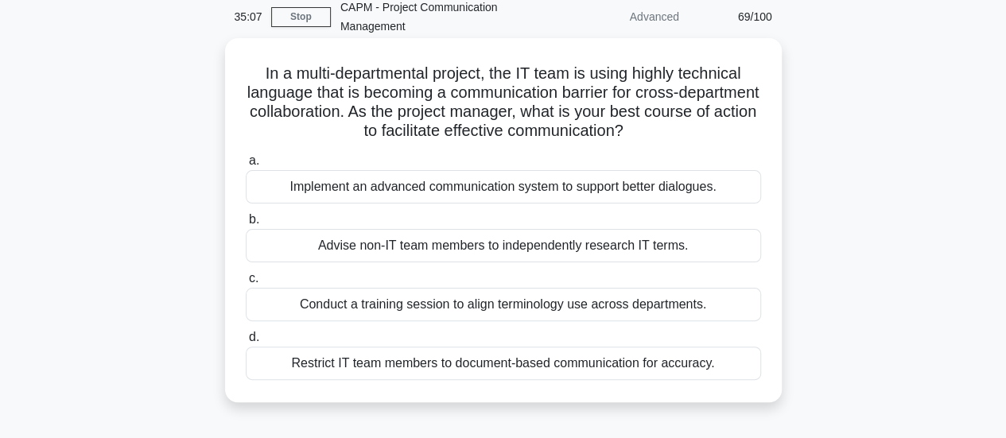
click at [651, 189] on div "Implement an advanced communication system to support better dialogues." at bounding box center [503, 186] width 515 height 33
click at [246, 166] on input "a. Implement an advanced communication system to support better dialogues." at bounding box center [246, 161] width 0 height 10
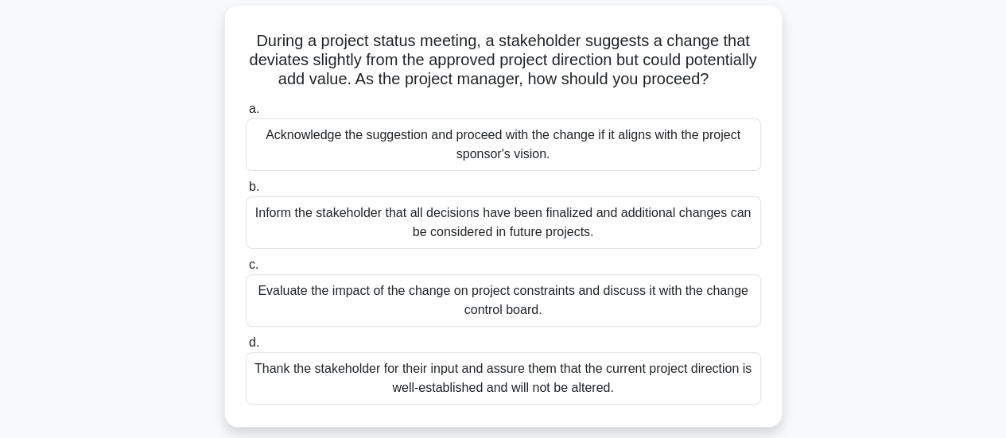
scroll to position [108, 0]
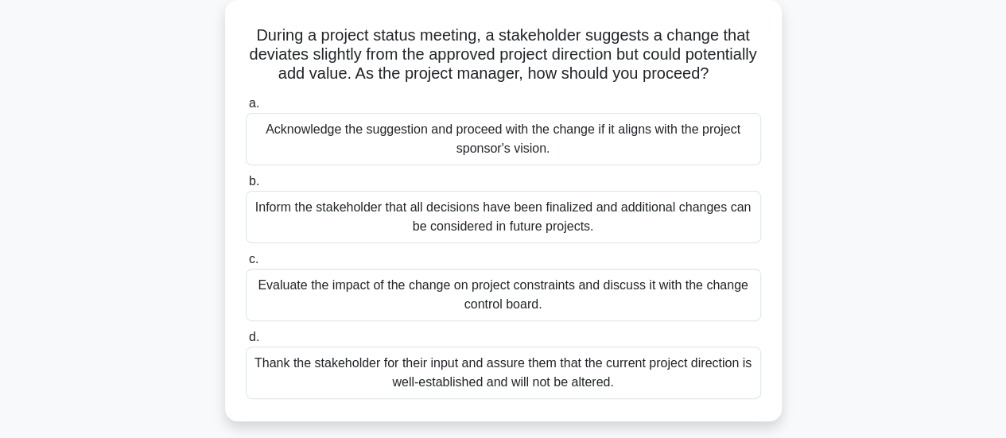
click at [600, 317] on div "Evaluate the impact of the change on project constraints and discuss it with th…" at bounding box center [503, 295] width 515 height 52
click at [246, 265] on input "c. Evaluate the impact of the change on project constraints and discuss it with…" at bounding box center [246, 259] width 0 height 10
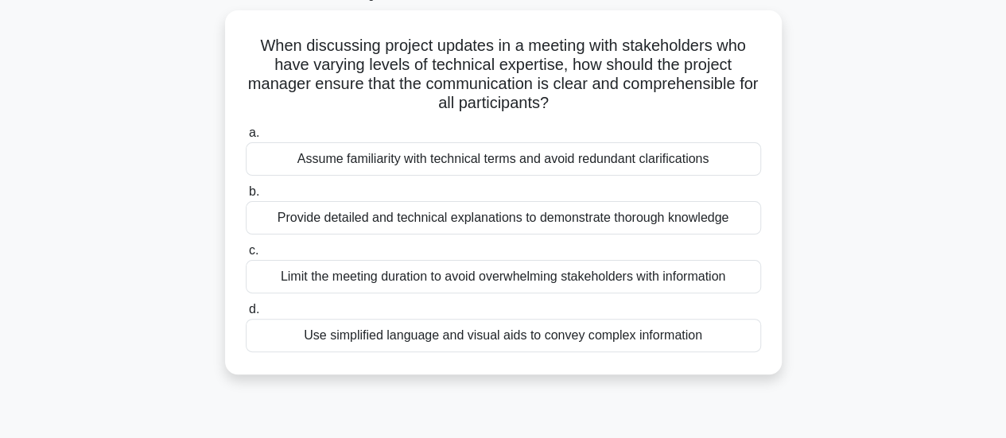
scroll to position [103, 0]
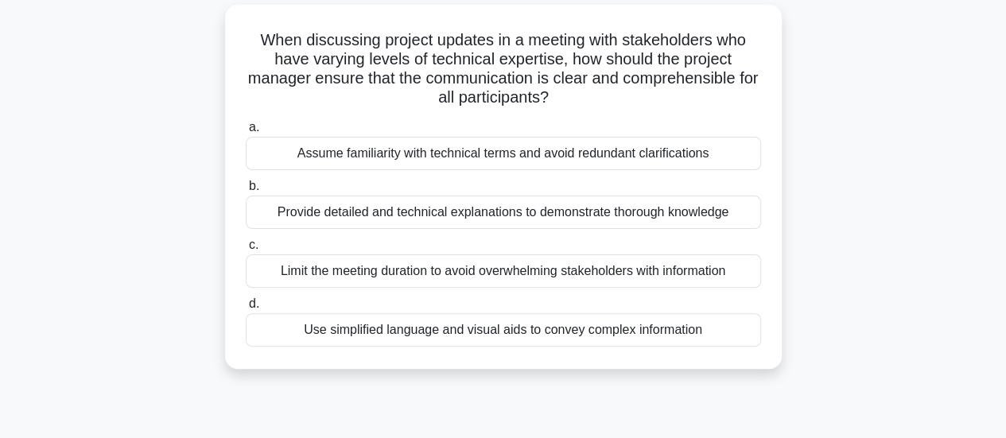
click at [548, 328] on div "Use simplified language and visual aids to convey complex information" at bounding box center [503, 329] width 515 height 33
click at [246, 309] on input "d. Use simplified language and visual aids to convey complex information" at bounding box center [246, 304] width 0 height 10
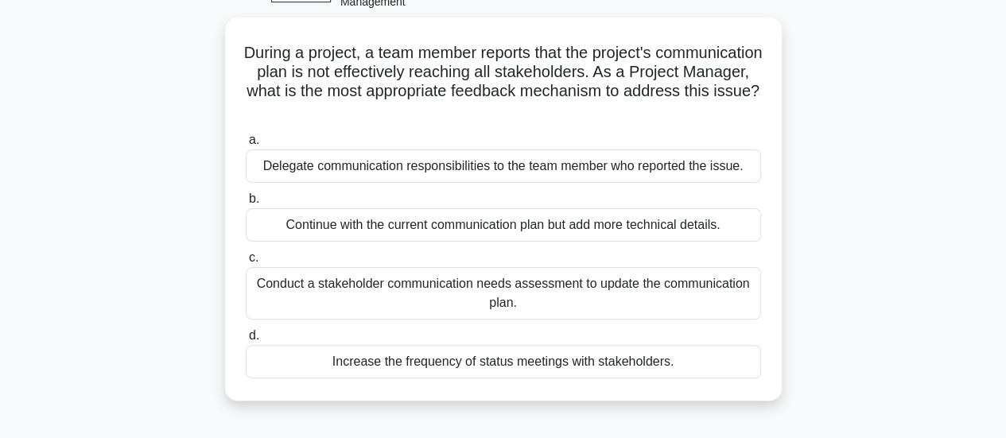
scroll to position [98, 0]
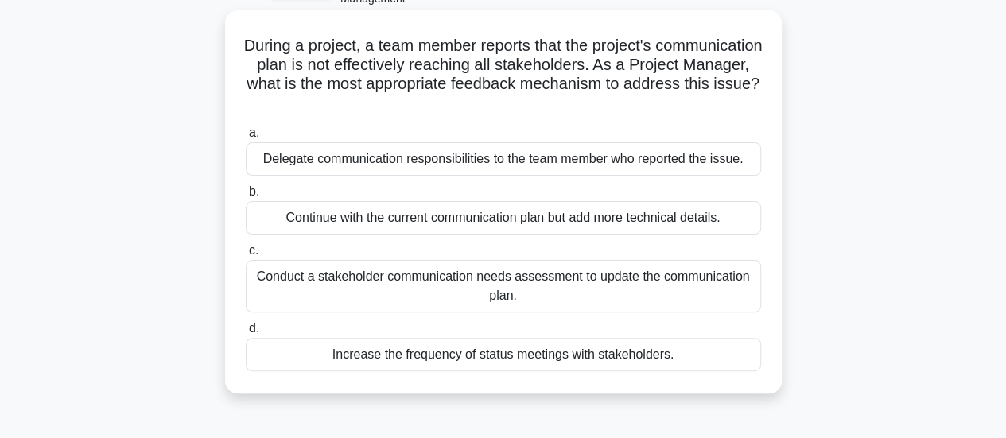
click at [618, 287] on div "Conduct a stakeholder communication needs assessment to update the communicatio…" at bounding box center [503, 286] width 515 height 52
click at [246, 256] on input "c. Conduct a stakeholder communication needs assessment to update the communica…" at bounding box center [246, 251] width 0 height 10
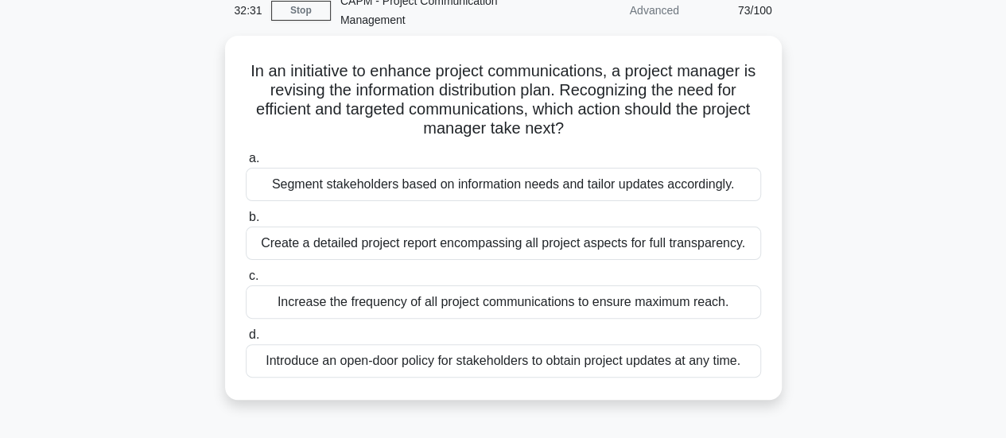
scroll to position [78, 0]
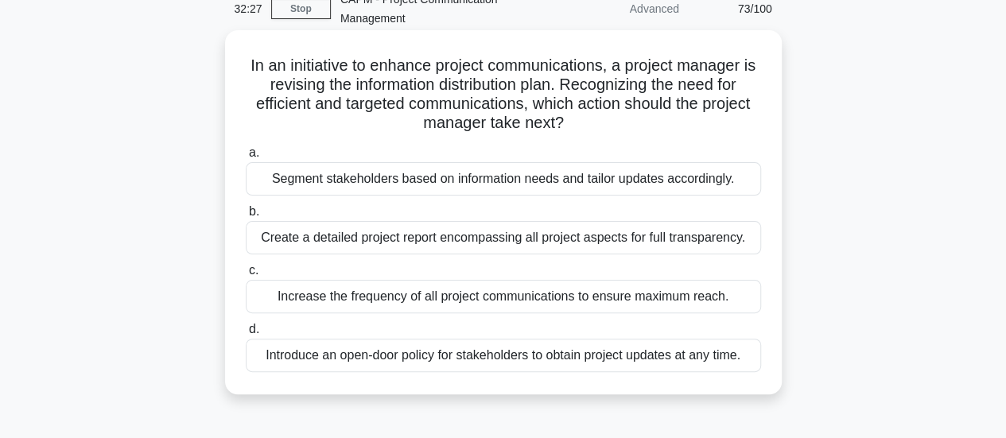
click at [659, 181] on div "Segment stakeholders based on information needs and tailor updates accordingly." at bounding box center [503, 178] width 515 height 33
click at [246, 158] on input "a. Segment stakeholders based on information needs and tailor updates according…" at bounding box center [246, 153] width 0 height 10
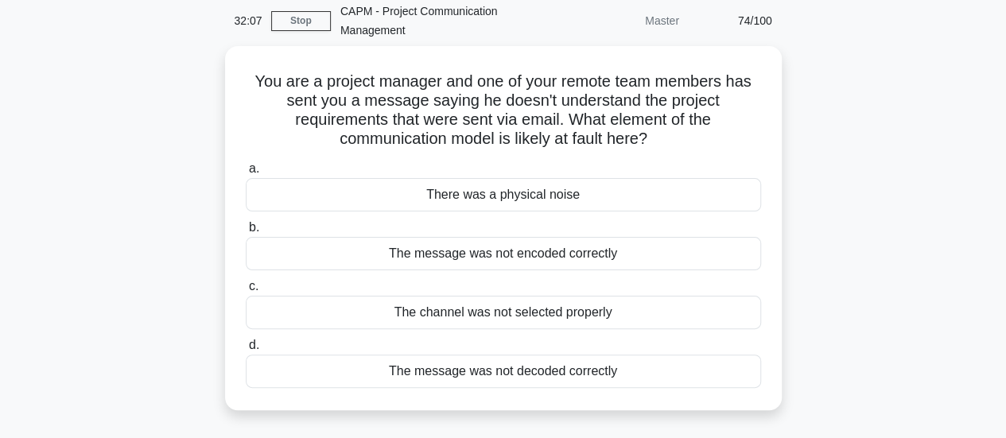
scroll to position [67, 0]
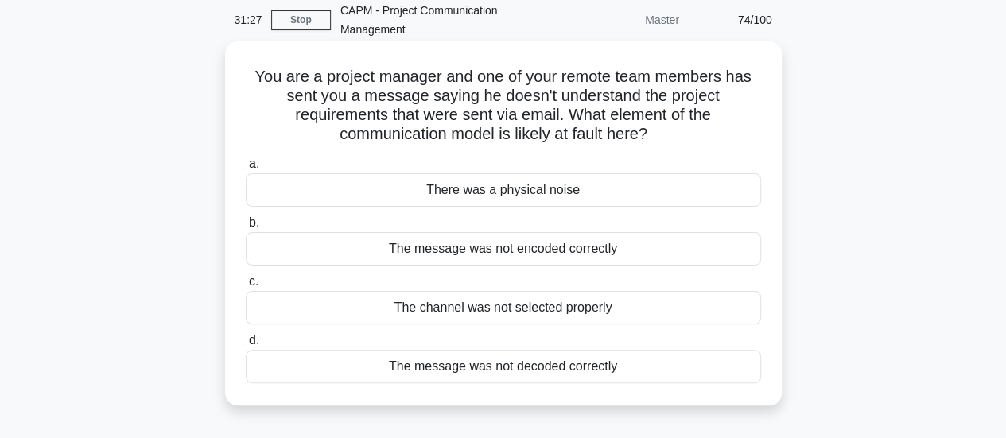
click at [588, 361] on div "The message was not decoded correctly" at bounding box center [503, 366] width 515 height 33
click at [246, 346] on input "d. The message was not decoded correctly" at bounding box center [246, 341] width 0 height 10
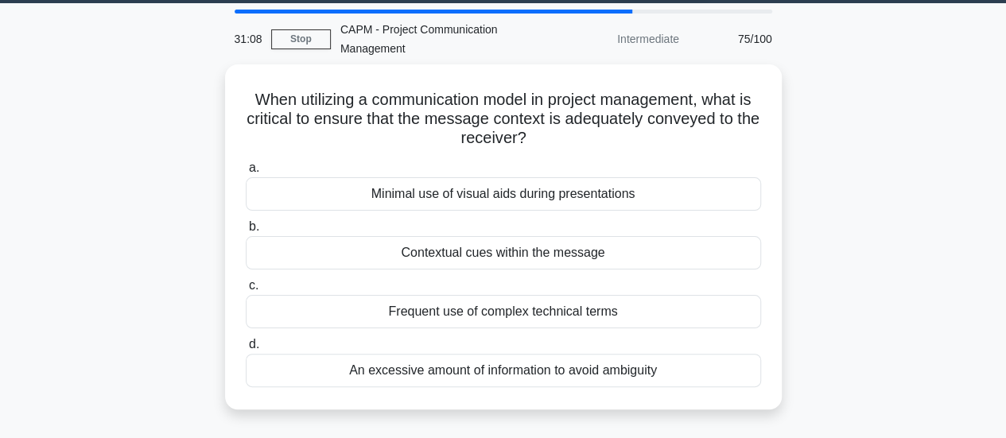
scroll to position [54, 0]
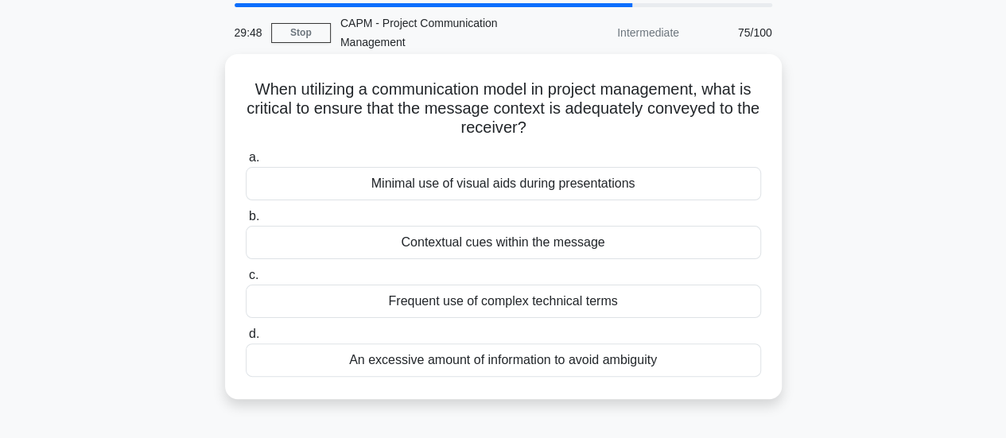
click at [585, 369] on div "An excessive amount of information to avoid ambiguity" at bounding box center [503, 360] width 515 height 33
click at [246, 340] on input "d. An excessive amount of information to avoid ambiguity" at bounding box center [246, 334] width 0 height 10
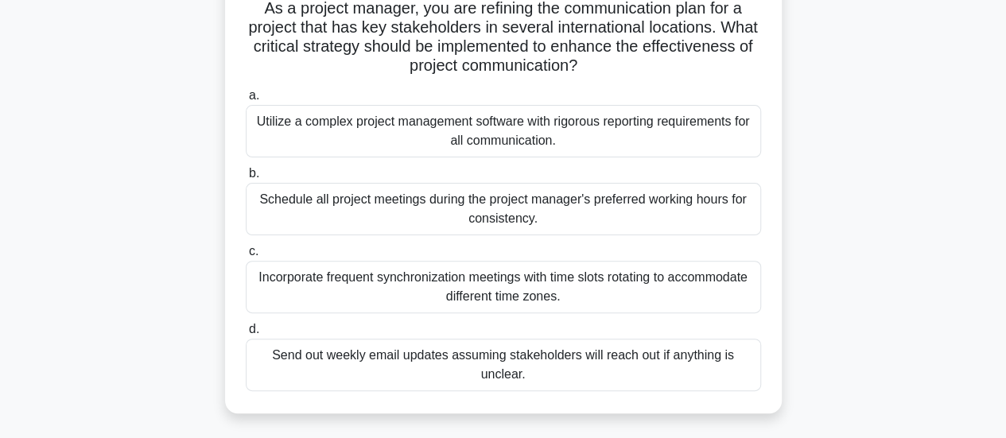
scroll to position [133, 0]
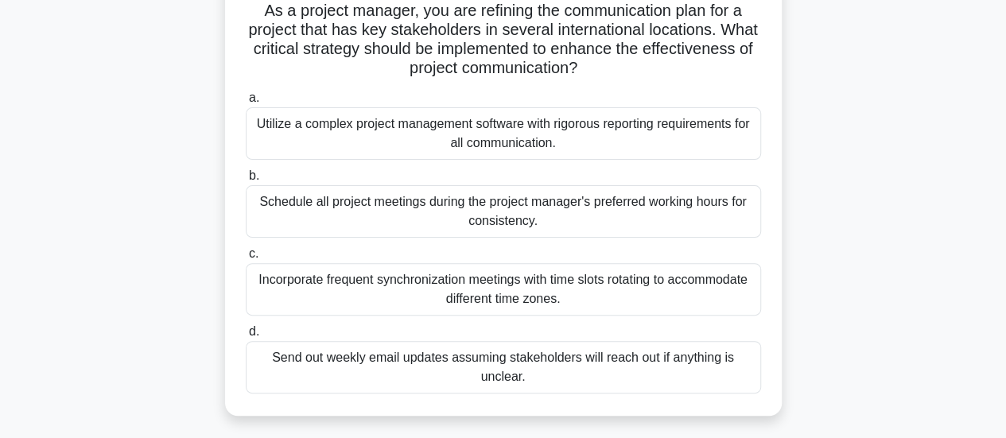
click at [478, 132] on div "Utilize a complex project management software with rigorous reporting requireme…" at bounding box center [503, 133] width 515 height 52
click at [246, 103] on input "a. Utilize a complex project management software with rigorous reporting requir…" at bounding box center [246, 98] width 0 height 10
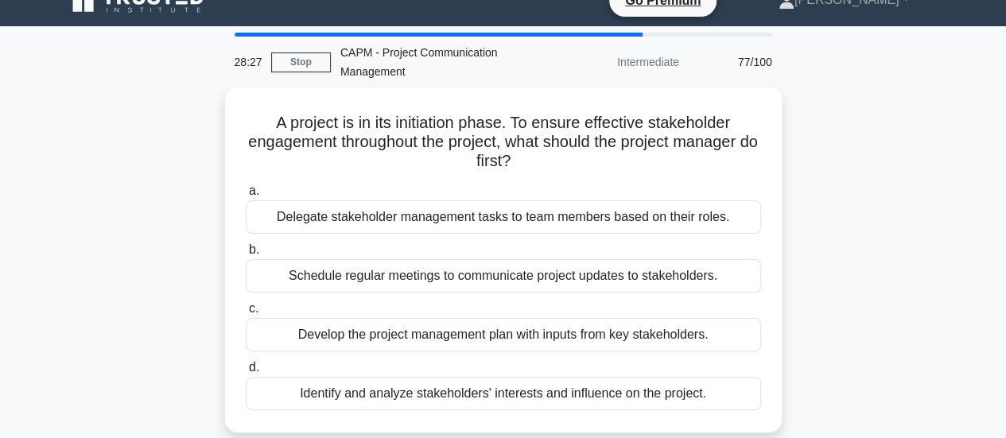
scroll to position [27, 0]
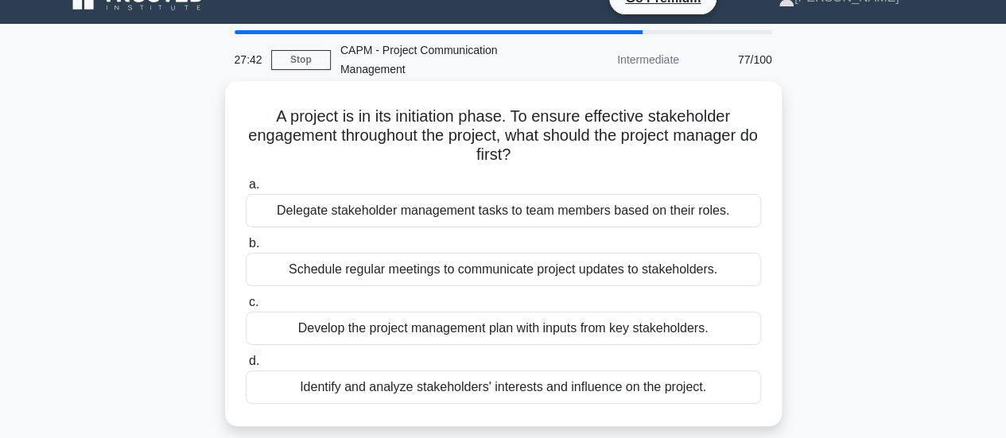
click at [600, 390] on div "Identify and analyze stakeholders' interests and influence on the project." at bounding box center [503, 387] width 515 height 33
click at [246, 367] on input "d. Identify and analyze stakeholders' interests and influence on the project." at bounding box center [246, 361] width 0 height 10
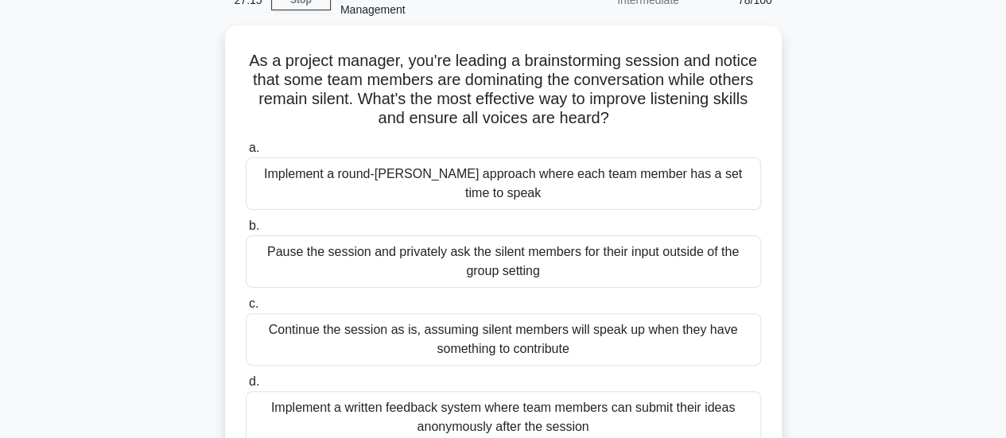
scroll to position [88, 0]
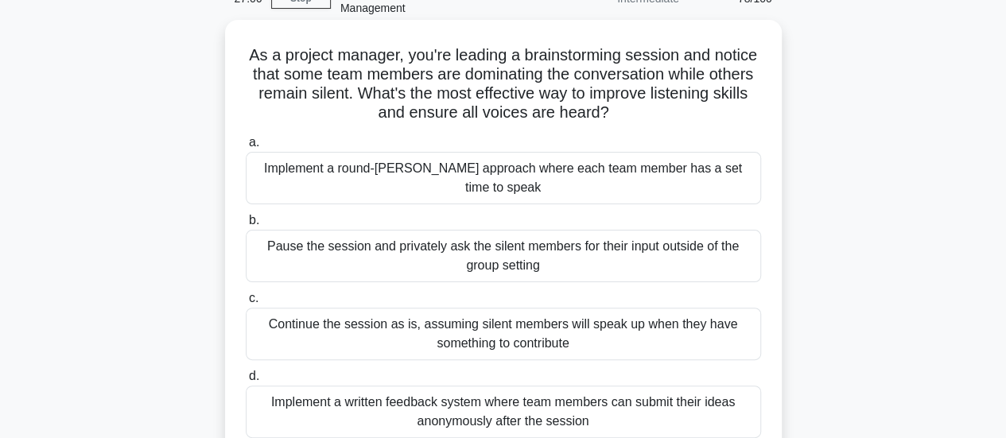
click at [702, 177] on div "Implement a round-robin approach where each team member has a set time to speak" at bounding box center [503, 178] width 515 height 52
click at [246, 148] on input "a. Implement a round-robin approach where each team member has a set time to sp…" at bounding box center [246, 143] width 0 height 10
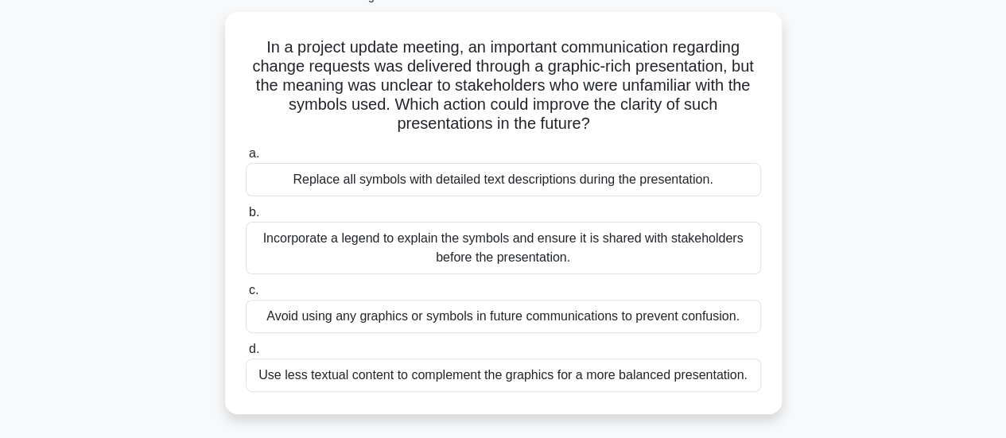
scroll to position [102, 0]
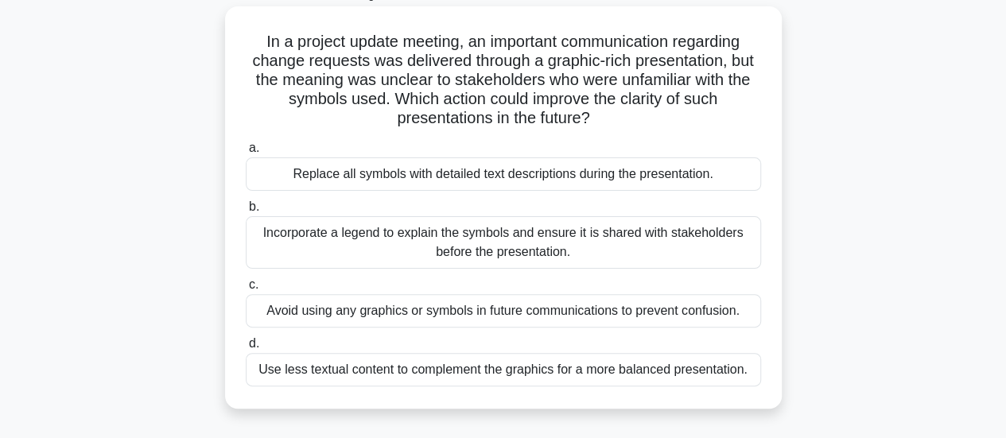
click at [681, 241] on div "Incorporate a legend to explain the symbols and ensure it is shared with stakeh…" at bounding box center [503, 242] width 515 height 52
click at [246, 212] on input "b. Incorporate a legend to explain the symbols and ensure it is shared with sta…" at bounding box center [246, 207] width 0 height 10
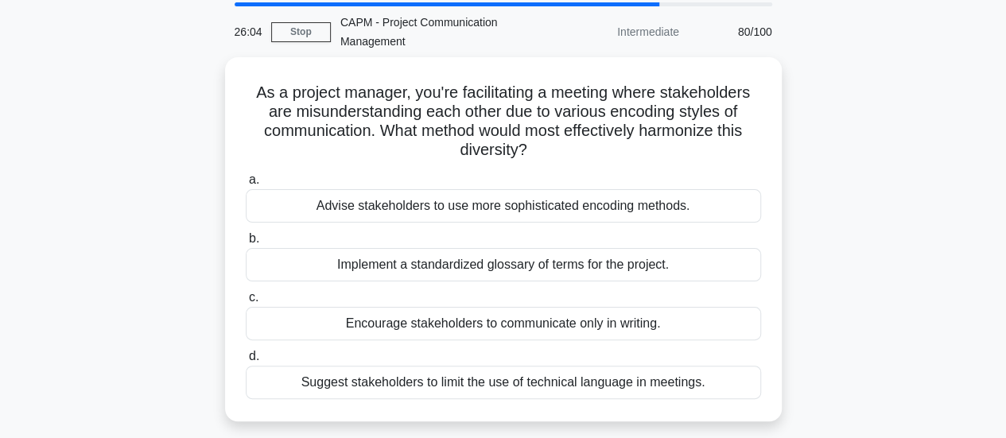
scroll to position [62, 0]
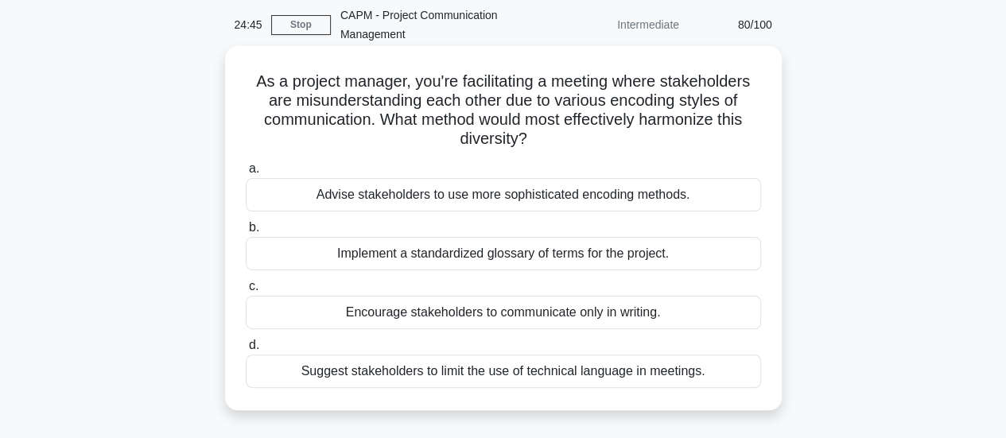
click at [506, 197] on div "Advise stakeholders to use more sophisticated encoding methods." at bounding box center [503, 194] width 515 height 33
click at [246, 174] on input "a. Advise stakeholders to use more sophisticated encoding methods." at bounding box center [246, 169] width 0 height 10
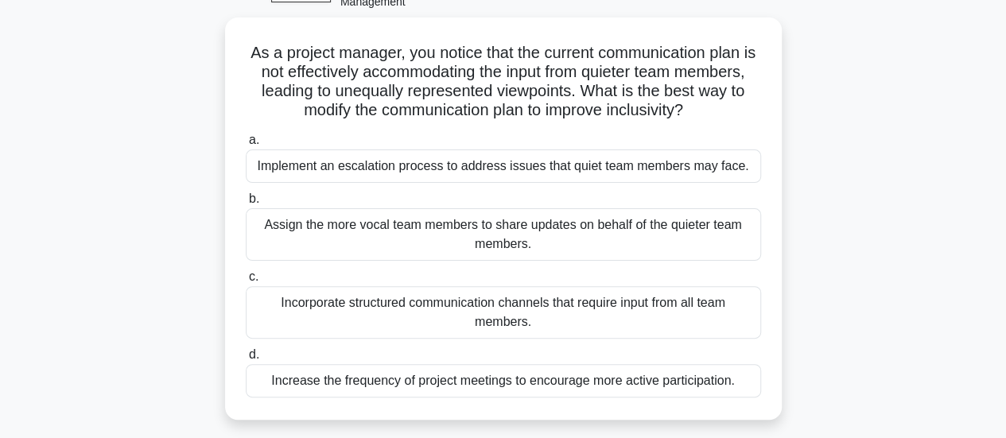
scroll to position [103, 0]
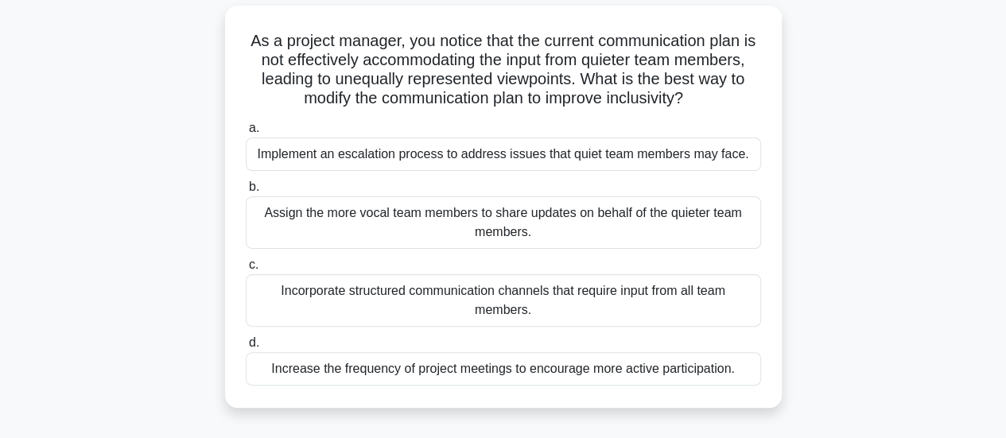
click at [408, 291] on div "Incorporate structured communication channels that require input from all team …" at bounding box center [503, 300] width 515 height 52
click at [246, 270] on input "c. Incorporate structured communication channels that require input from all te…" at bounding box center [246, 265] width 0 height 10
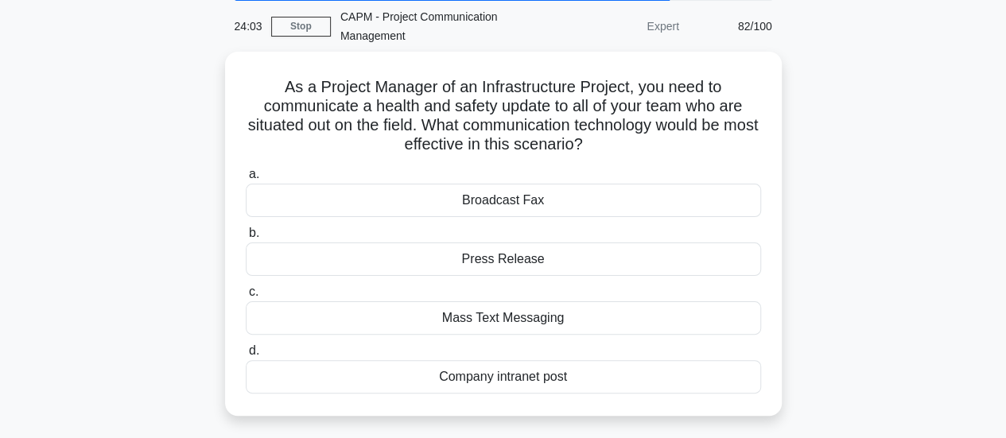
scroll to position [61, 0]
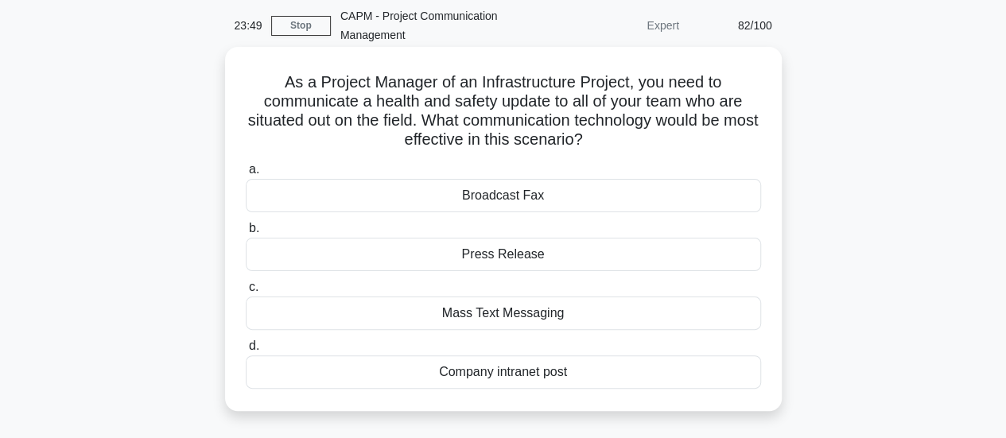
click at [493, 319] on div "Mass Text Messaging" at bounding box center [503, 313] width 515 height 33
click at [246, 293] on input "c. Mass Text Messaging" at bounding box center [246, 287] width 0 height 10
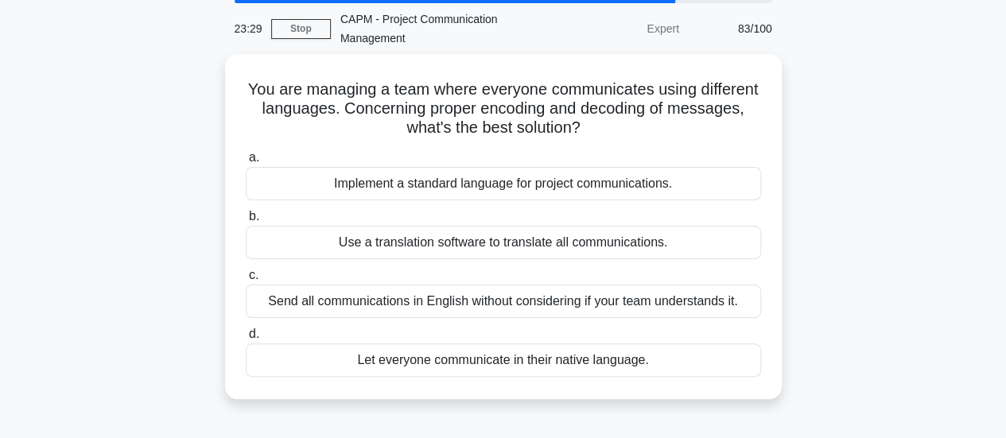
scroll to position [65, 0]
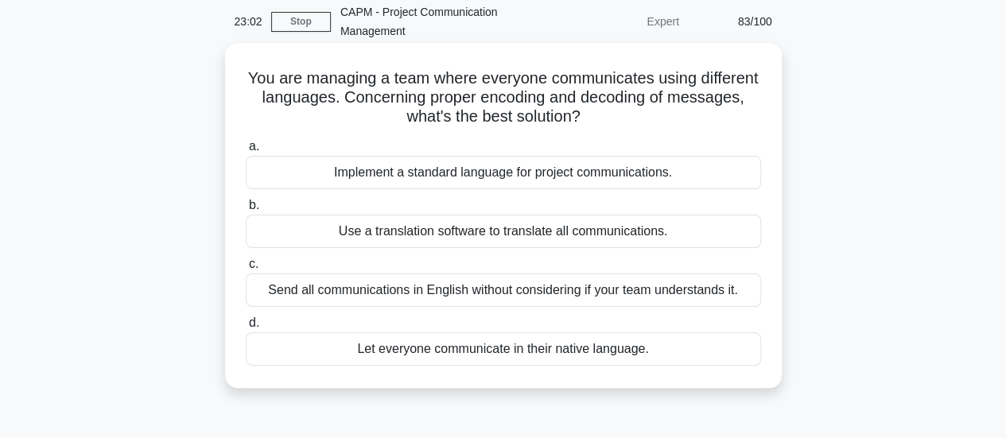
click at [491, 232] on div "Use a translation software to translate all communications." at bounding box center [503, 231] width 515 height 33
click at [246, 211] on input "b. Use a translation software to translate all communications." at bounding box center [246, 205] width 0 height 10
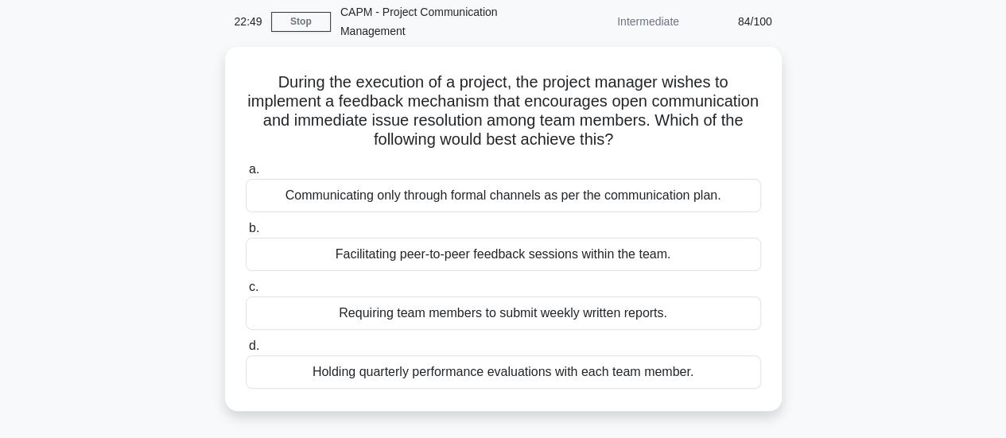
scroll to position [68, 0]
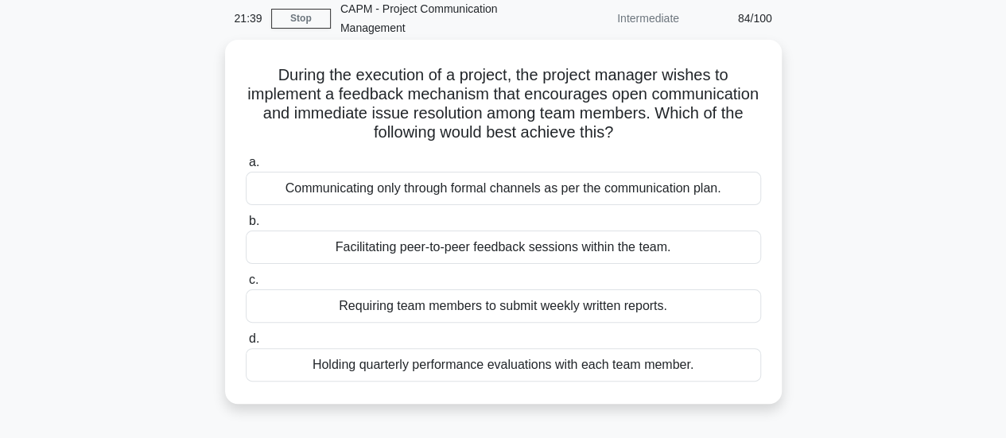
click at [497, 251] on div "Facilitating peer-to-peer feedback sessions within the team." at bounding box center [503, 247] width 515 height 33
click at [246, 227] on input "b. Facilitating peer-to-peer feedback sessions within the team." at bounding box center [246, 221] width 0 height 10
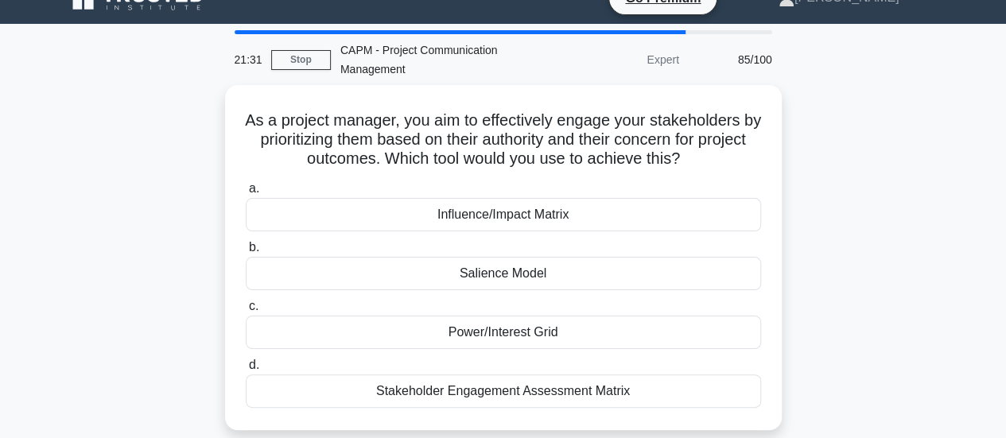
scroll to position [35, 0]
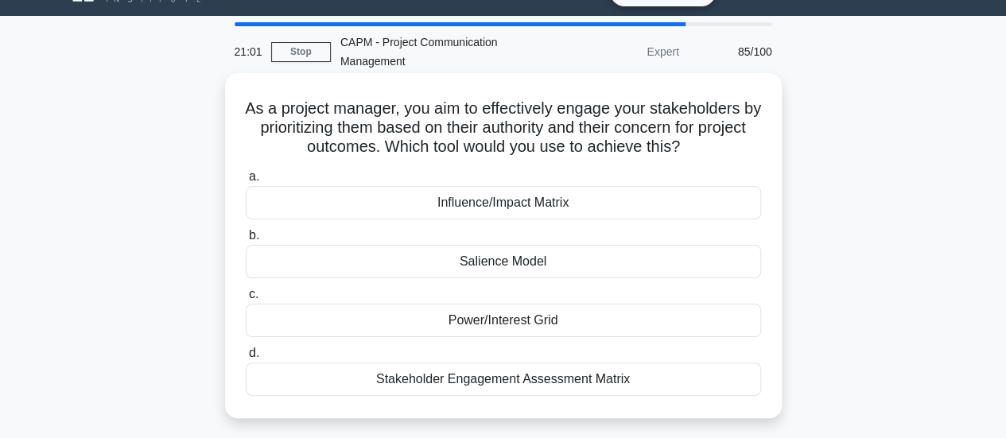
click at [477, 320] on div "Power/Interest Grid" at bounding box center [503, 320] width 515 height 33
click at [246, 300] on input "c. Power/Interest Grid" at bounding box center [246, 294] width 0 height 10
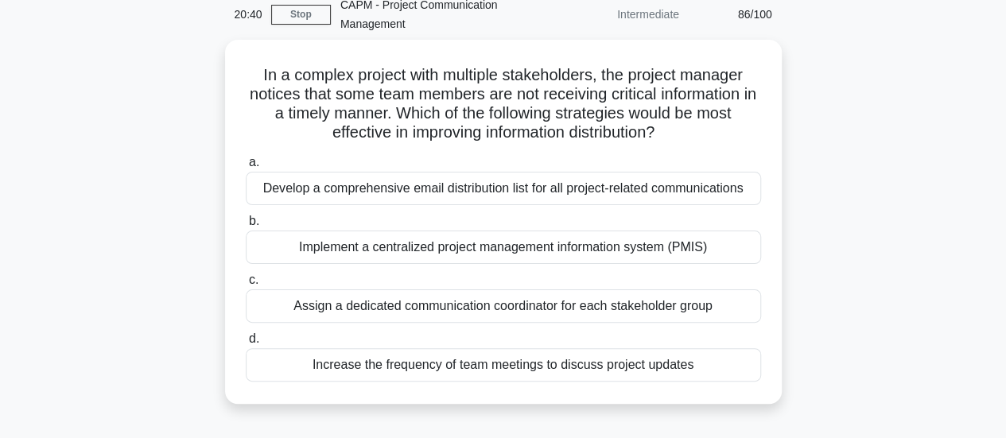
scroll to position [75, 0]
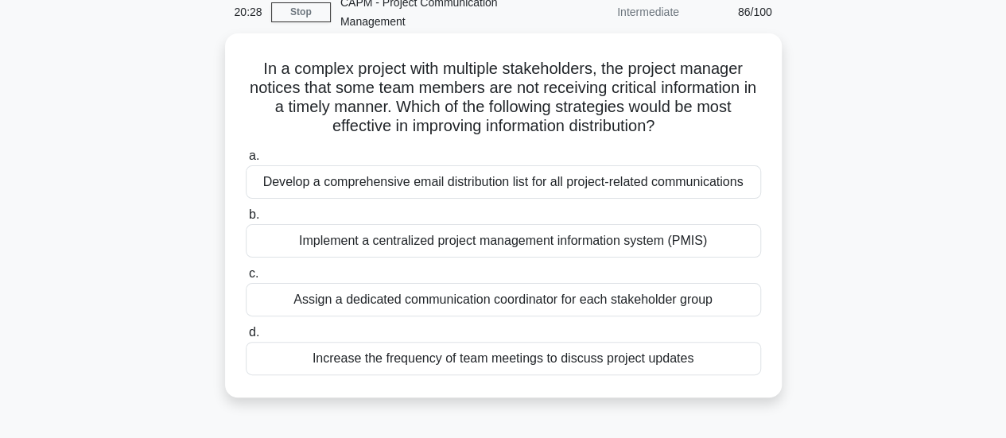
click at [589, 243] on div "Implement a centralized project management information system (PMIS)" at bounding box center [503, 240] width 515 height 33
click at [246, 220] on input "b. Implement a centralized project management information system (PMIS)" at bounding box center [246, 215] width 0 height 10
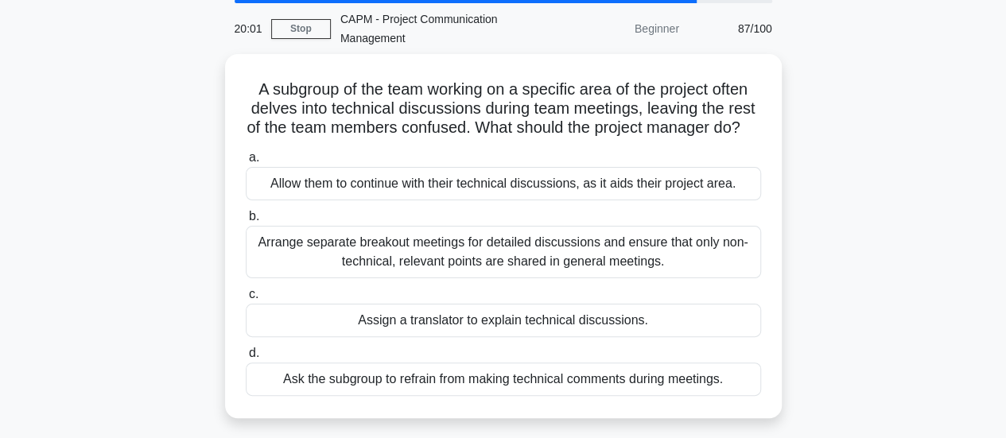
scroll to position [70, 0]
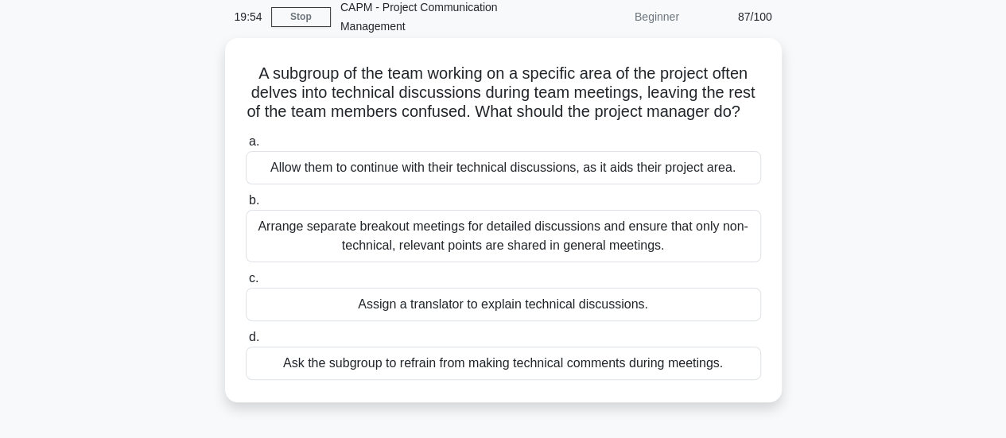
click at [723, 249] on div "Arrange separate breakout meetings for detailed discussions and ensure that onl…" at bounding box center [503, 236] width 515 height 52
click at [246, 206] on input "b. Arrange separate breakout meetings for detailed discussions and ensure that …" at bounding box center [246, 201] width 0 height 10
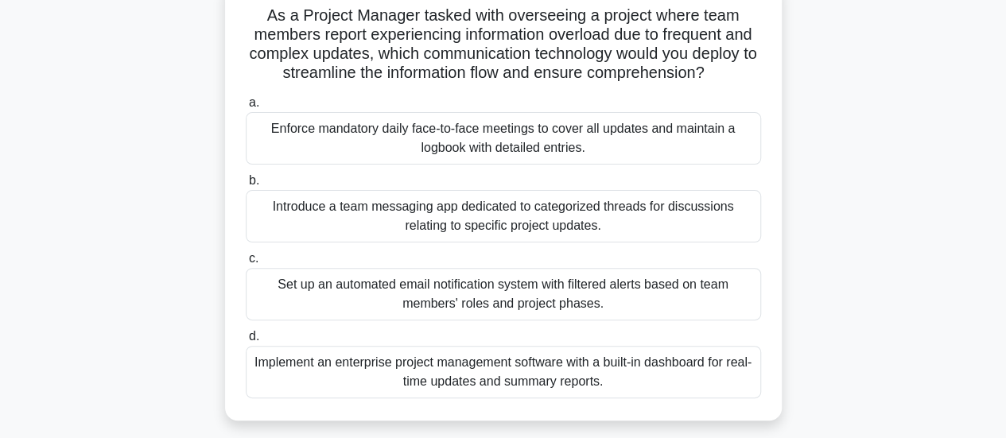
scroll to position [130, 0]
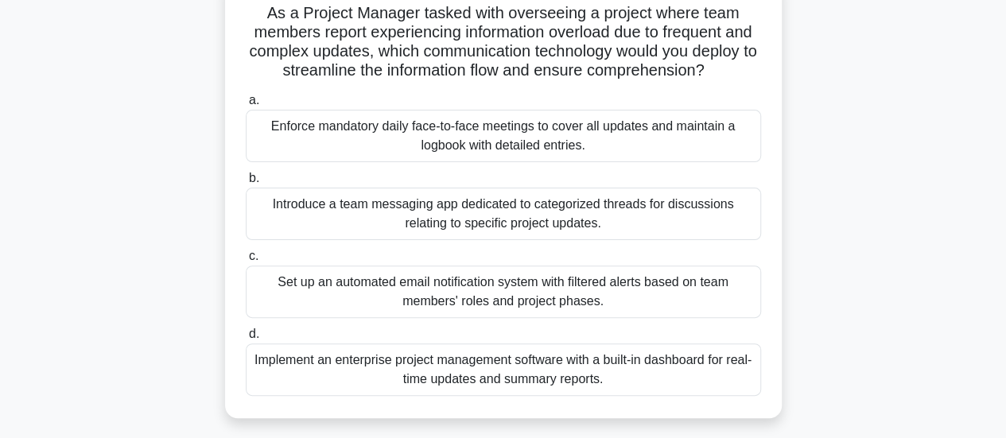
click at [590, 314] on div "Set up an automated email notification system with filtered alerts based on tea…" at bounding box center [503, 292] width 515 height 52
click at [246, 262] on input "c. Set up an automated email notification system with filtered alerts based on …" at bounding box center [246, 256] width 0 height 10
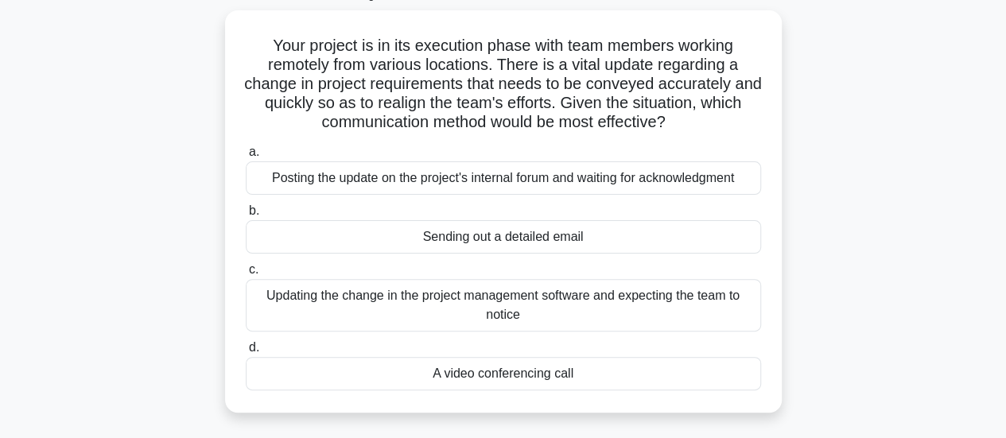
scroll to position [106, 0]
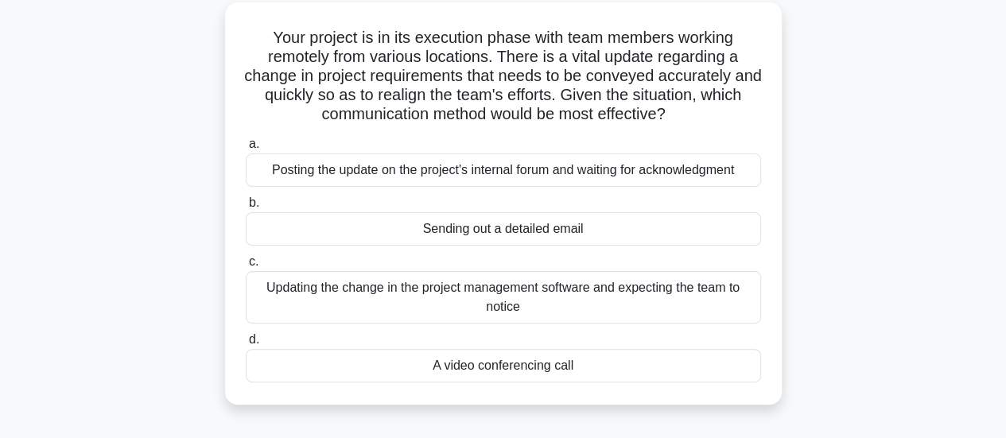
click at [536, 365] on div "A video conferencing call" at bounding box center [503, 365] width 515 height 33
click at [246, 345] on input "d. A video conferencing call" at bounding box center [246, 340] width 0 height 10
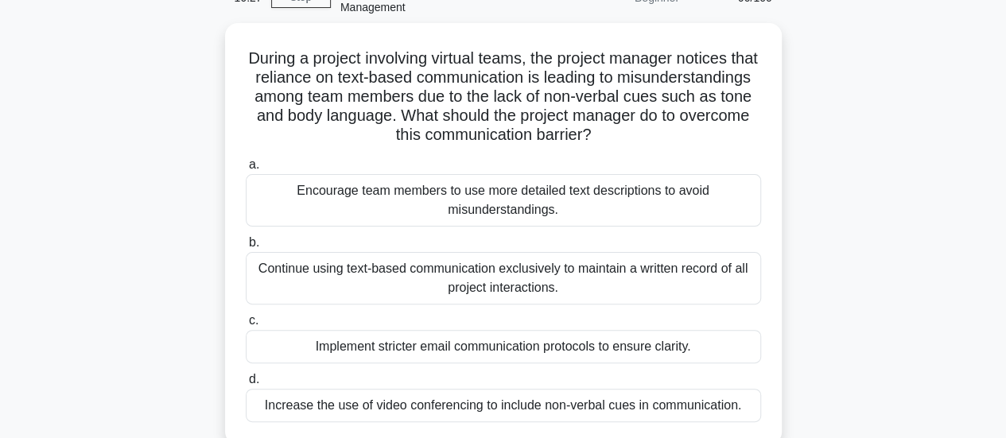
scroll to position [91, 0]
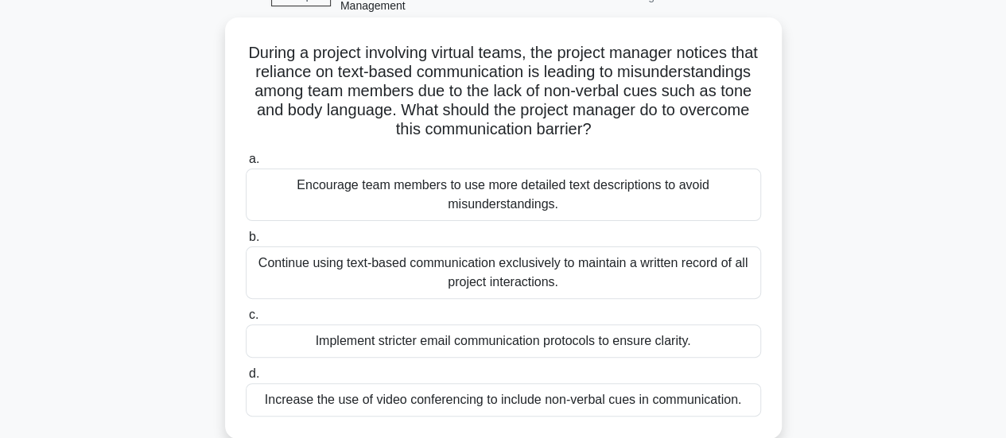
click at [587, 198] on div "Encourage team members to use more detailed text descriptions to avoid misunder…" at bounding box center [503, 195] width 515 height 52
click at [246, 165] on input "a. Encourage team members to use more detailed text descriptions to avoid misun…" at bounding box center [246, 159] width 0 height 10
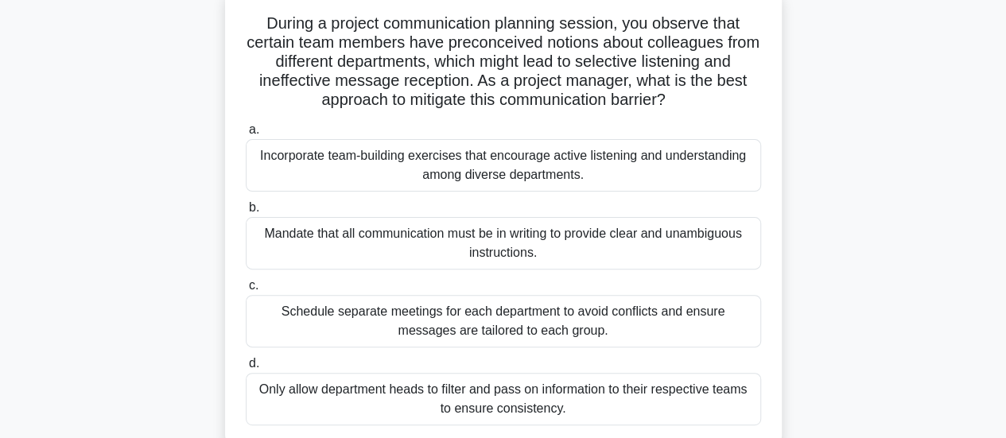
scroll to position [120, 0]
click at [665, 169] on div "Incorporate team-building exercises that encourage active listening and underst…" at bounding box center [503, 165] width 515 height 52
click at [246, 135] on input "a. Incorporate team-building exercises that encourage active listening and unde…" at bounding box center [246, 130] width 0 height 10
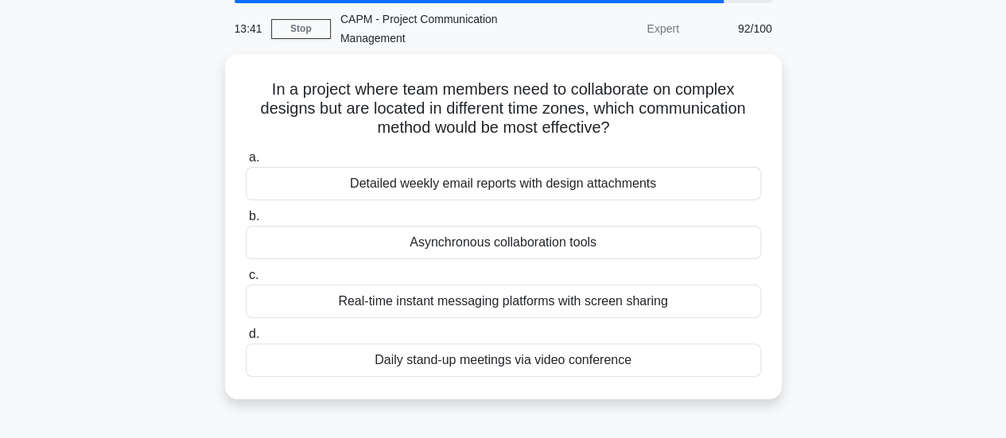
scroll to position [60, 0]
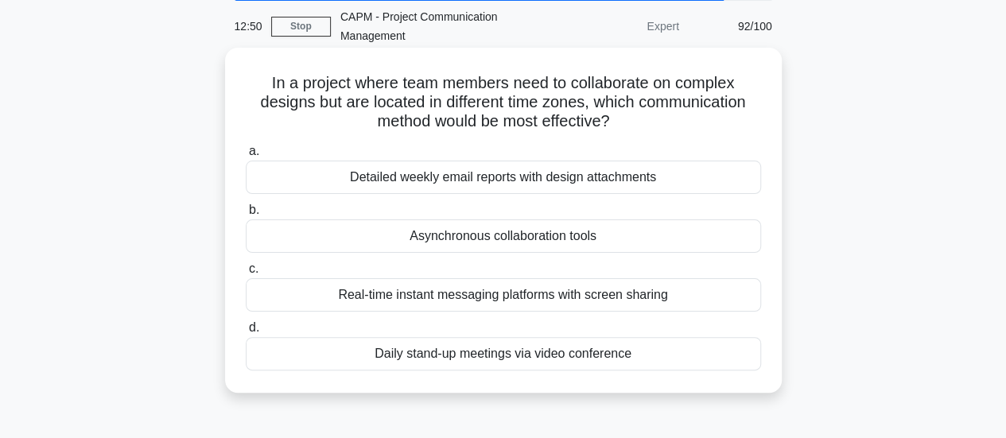
click at [627, 240] on div "Asynchronous collaboration tools" at bounding box center [503, 235] width 515 height 33
click at [246, 216] on input "b. Asynchronous collaboration tools" at bounding box center [246, 210] width 0 height 10
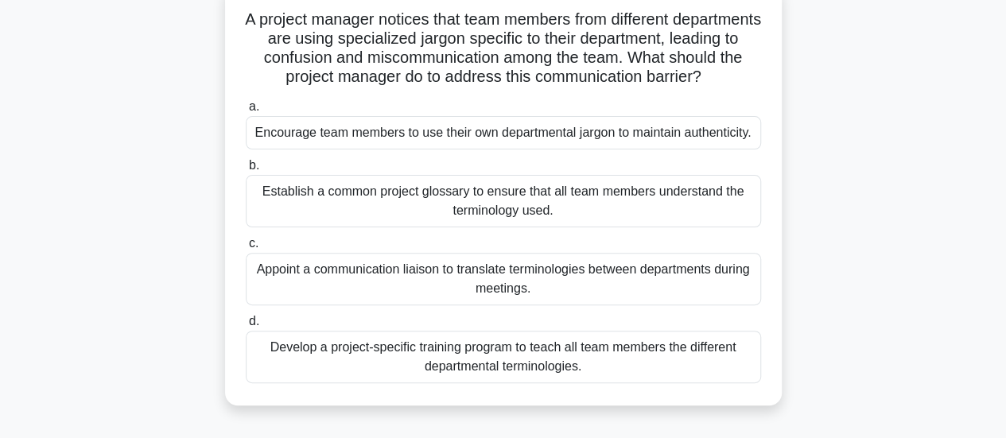
scroll to position [129, 0]
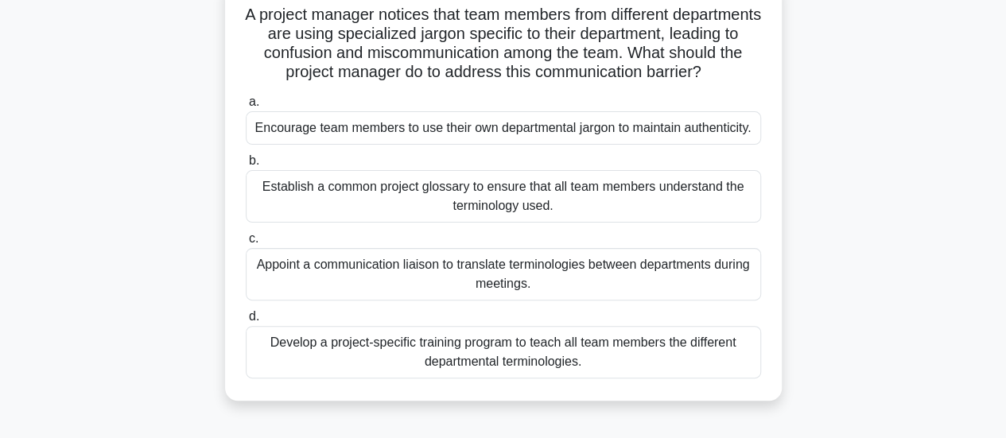
click at [593, 216] on div "Establish a common project glossary to ensure that all team members understand …" at bounding box center [503, 196] width 515 height 52
click at [246, 166] on input "b. Establish a common project glossary to ensure that all team members understa…" at bounding box center [246, 161] width 0 height 10
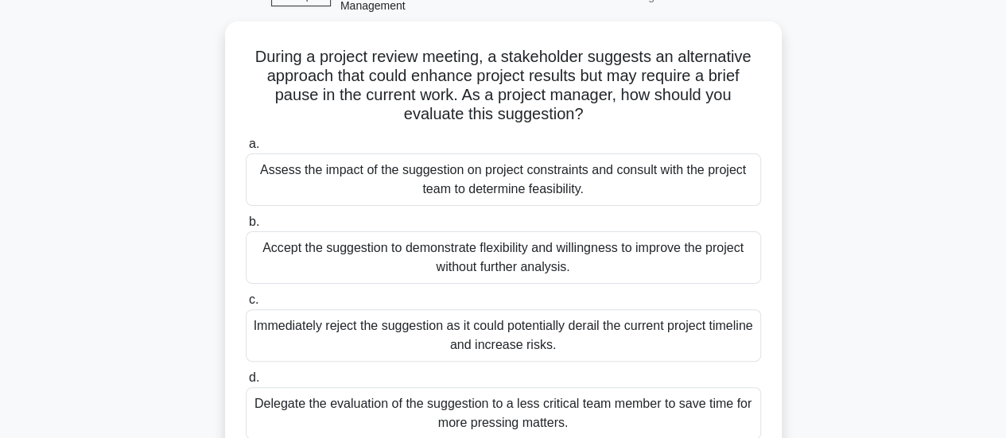
scroll to position [91, 0]
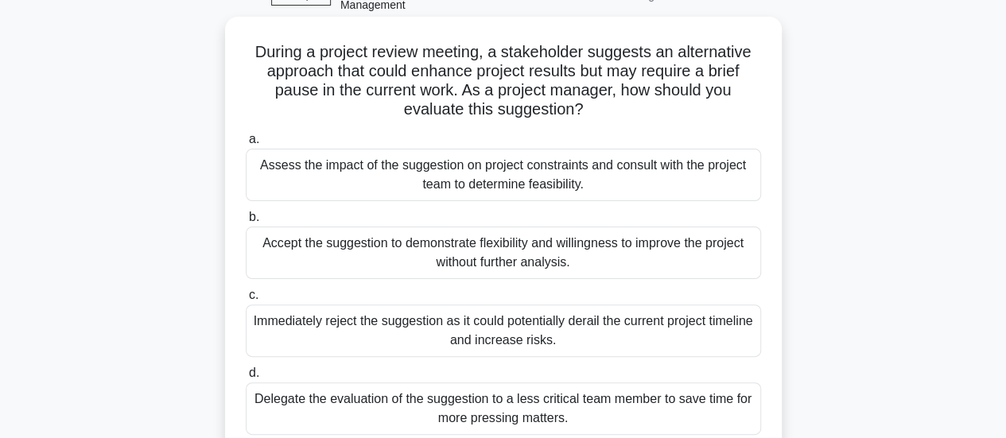
click at [602, 162] on div "Assess the impact of the suggestion on project constraints and consult with the…" at bounding box center [503, 175] width 515 height 52
click at [246, 145] on input "a. Assess the impact of the suggestion on project constraints and consult with …" at bounding box center [246, 139] width 0 height 10
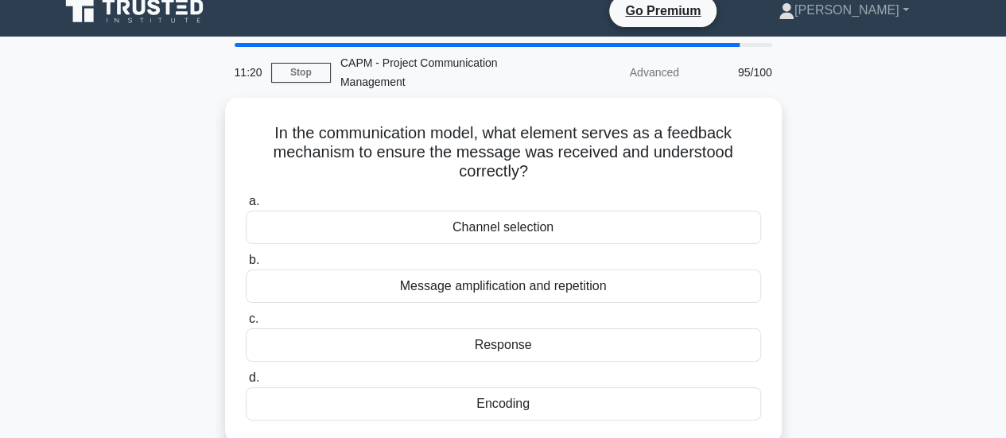
scroll to position [29, 0]
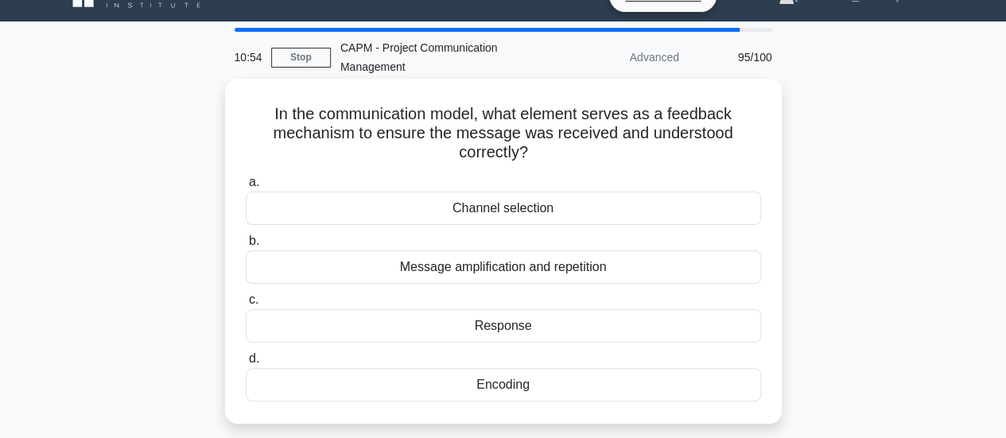
click at [522, 329] on div "Response" at bounding box center [503, 325] width 515 height 33
click at [246, 305] on input "c. Response" at bounding box center [246, 300] width 0 height 10
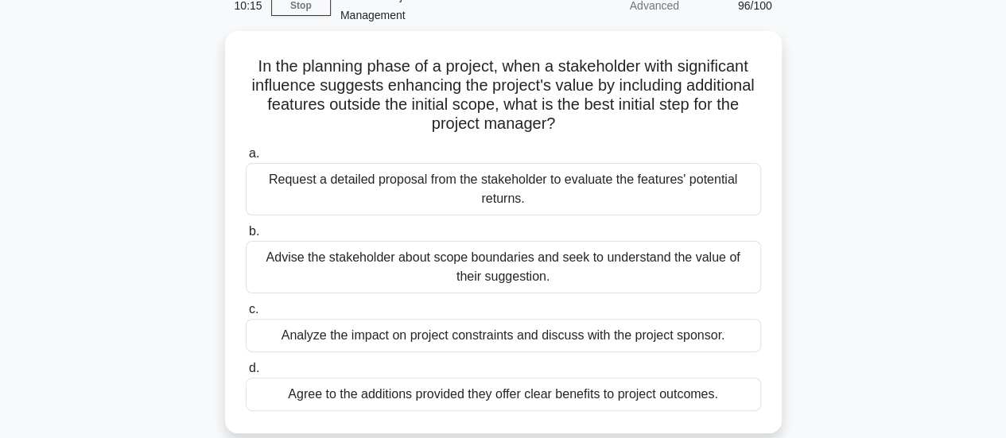
scroll to position [87, 0]
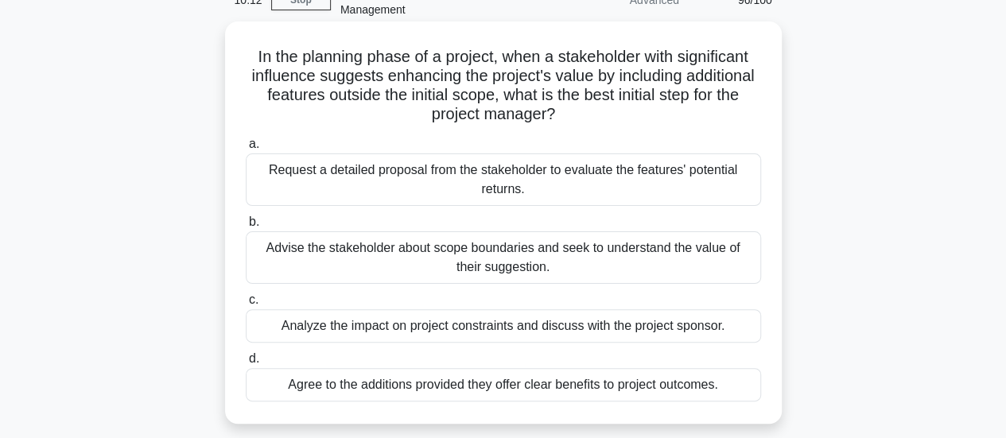
click at [619, 329] on div "Analyze the impact on project constraints and discuss with the project sponsor." at bounding box center [503, 325] width 515 height 33
click at [246, 305] on input "c. Analyze the impact on project constraints and discuss with the project spons…" at bounding box center [246, 300] width 0 height 10
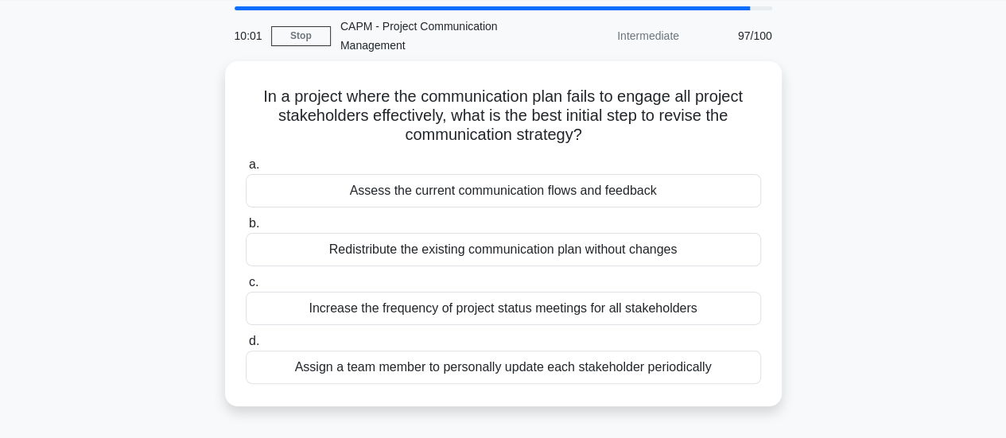
scroll to position [55, 0]
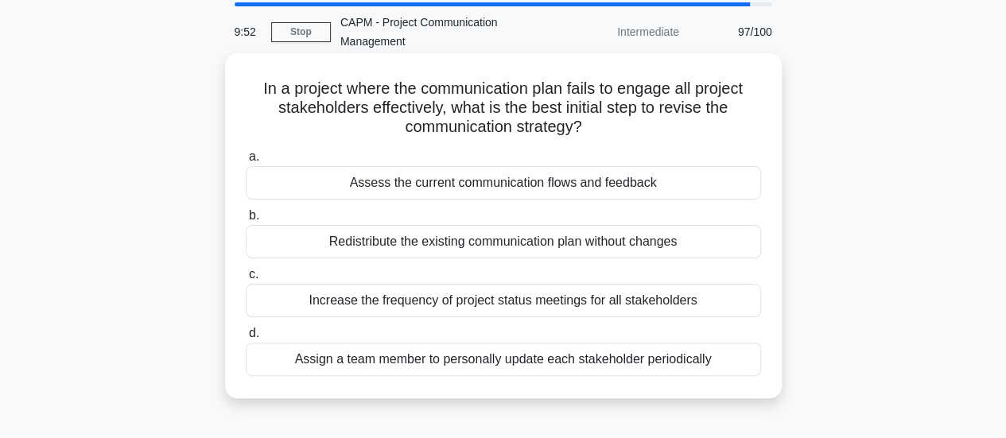
click at [574, 185] on div "Assess the current communication flows and feedback" at bounding box center [503, 182] width 515 height 33
click at [246, 162] on input "a. Assess the current communication flows and feedback" at bounding box center [246, 157] width 0 height 10
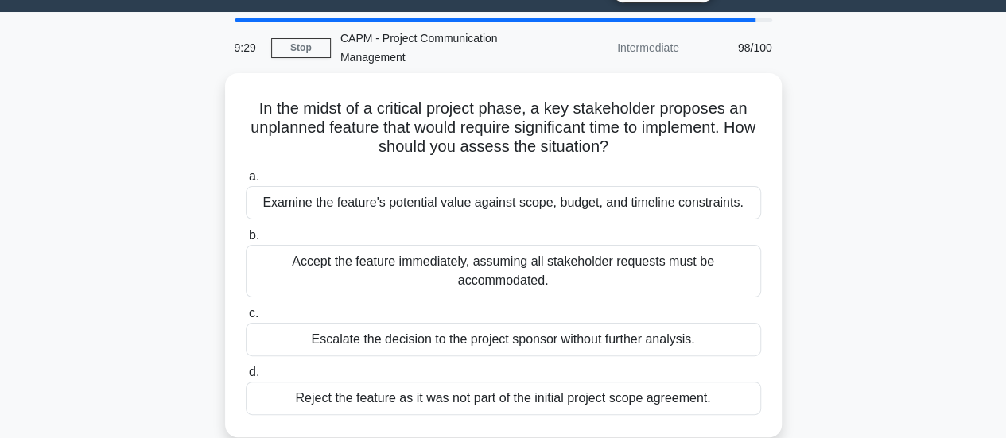
scroll to position [72, 0]
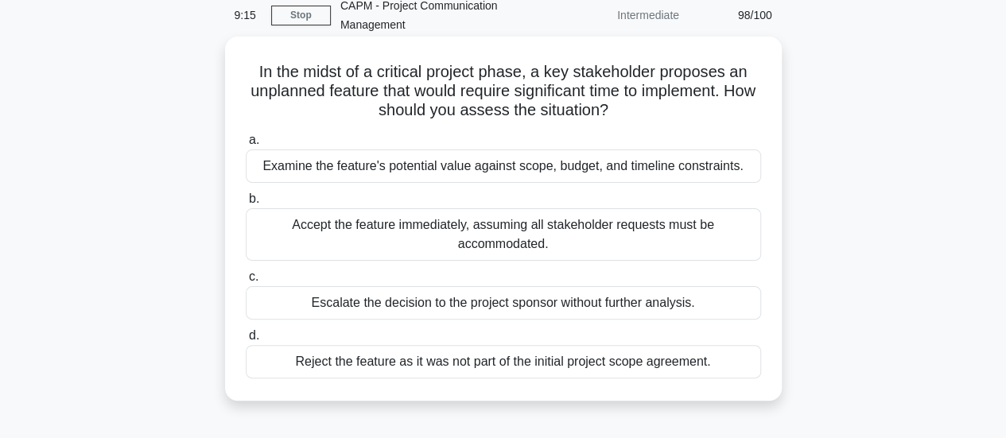
click at [642, 165] on div "Examine the feature's potential value against scope, budget, and timeline const…" at bounding box center [503, 166] width 515 height 33
click at [246, 146] on input "a. Examine the feature's potential value against scope, budget, and timeline co…" at bounding box center [246, 140] width 0 height 10
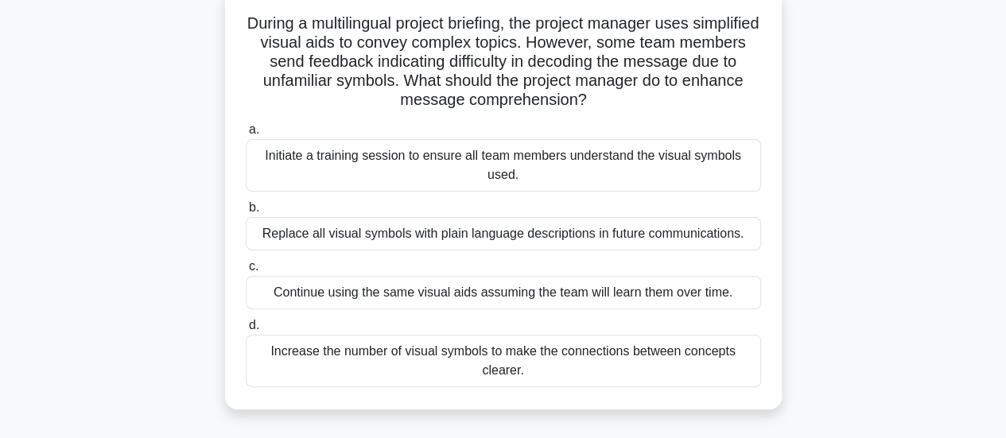
scroll to position [125, 0]
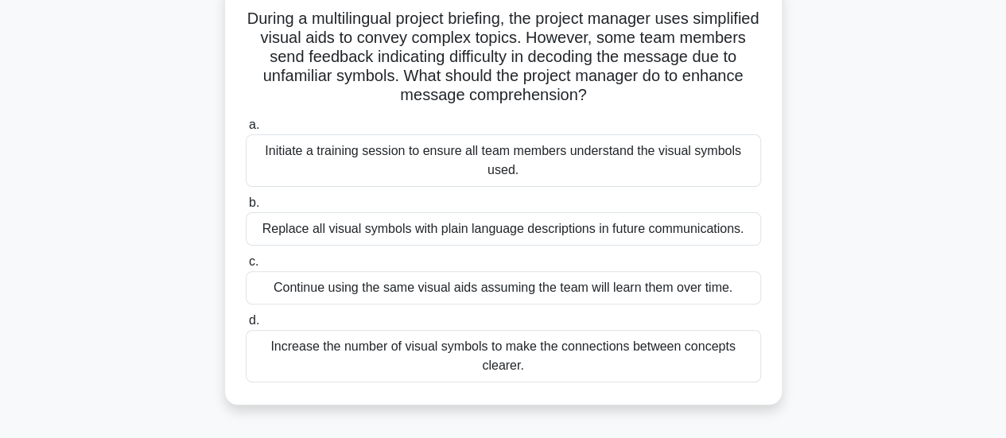
click at [691, 226] on div "Replace all visual symbols with plain language descriptions in future communica…" at bounding box center [503, 228] width 515 height 33
click at [246, 208] on input "b. Replace all visual symbols with plain language descriptions in future commun…" at bounding box center [246, 203] width 0 height 10
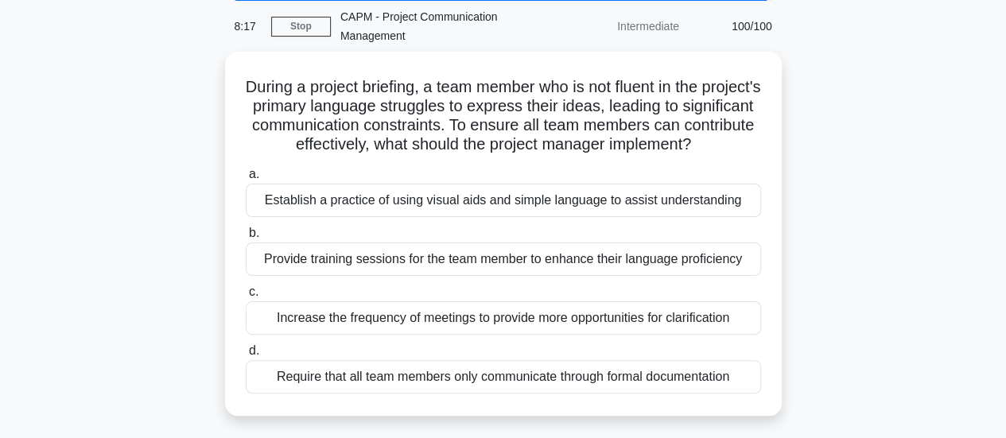
scroll to position [68, 0]
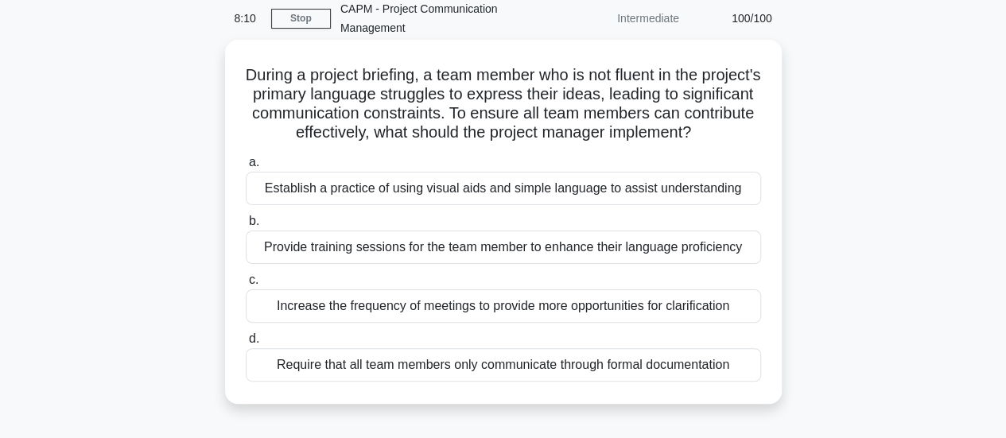
click at [644, 196] on div "Establish a practice of using visual aids and simple language to assist underst…" at bounding box center [503, 188] width 515 height 33
click at [246, 168] on input "a. Establish a practice of using visual aids and simple language to assist unde…" at bounding box center [246, 162] width 0 height 10
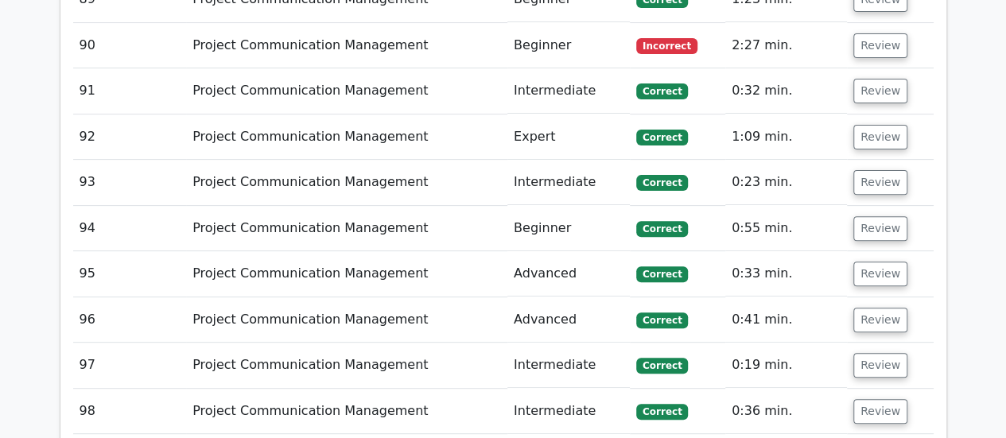
scroll to position [6297, 0]
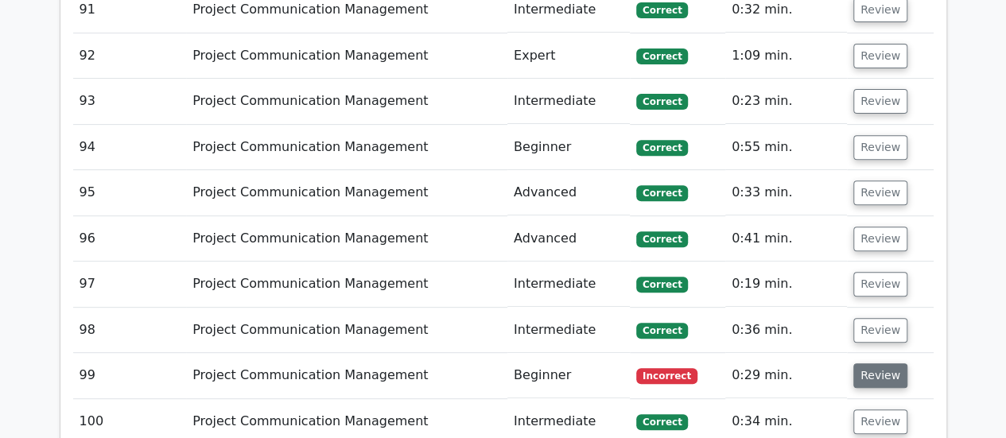
click at [891, 363] on button "Review" at bounding box center [880, 375] width 54 height 25
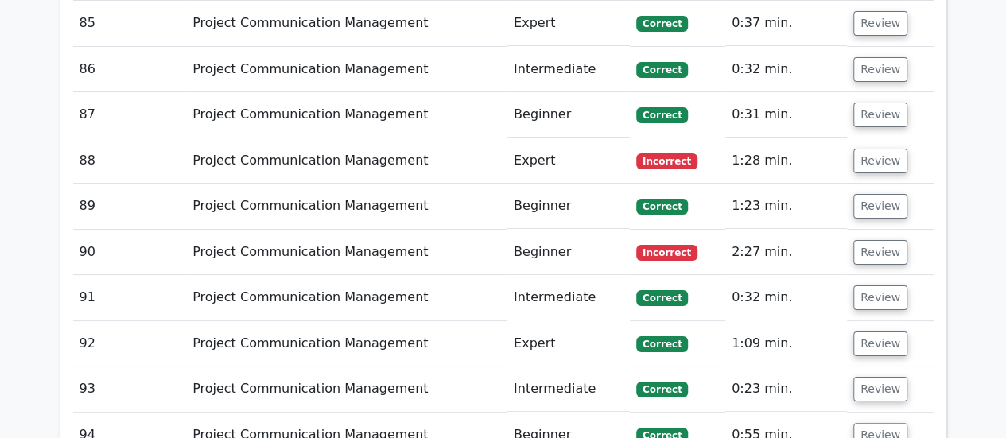
scroll to position [5988, 0]
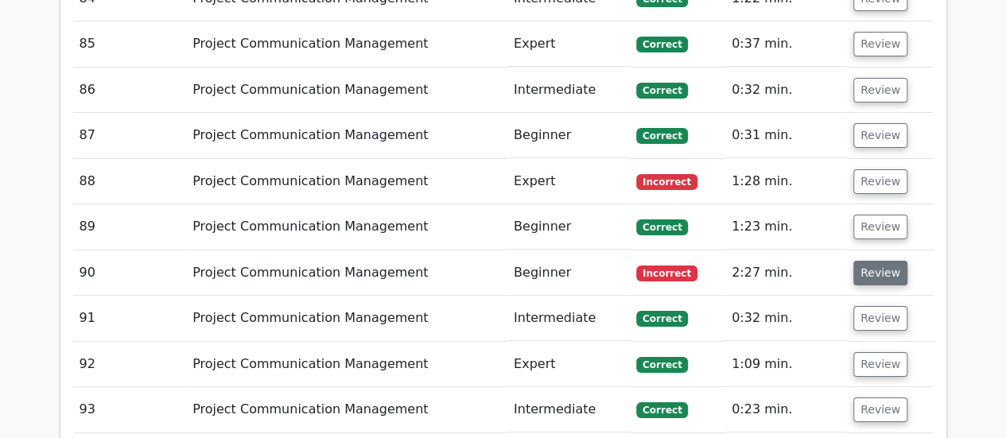
click at [881, 261] on button "Review" at bounding box center [880, 273] width 54 height 25
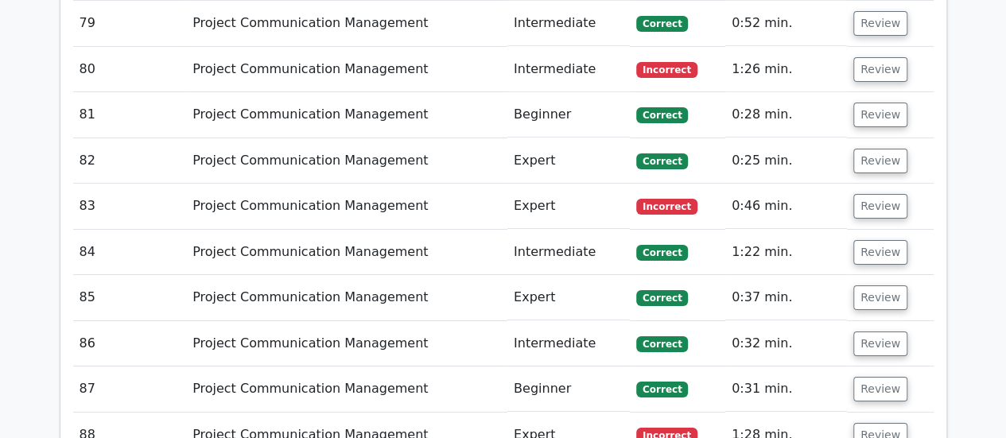
scroll to position [5831, 0]
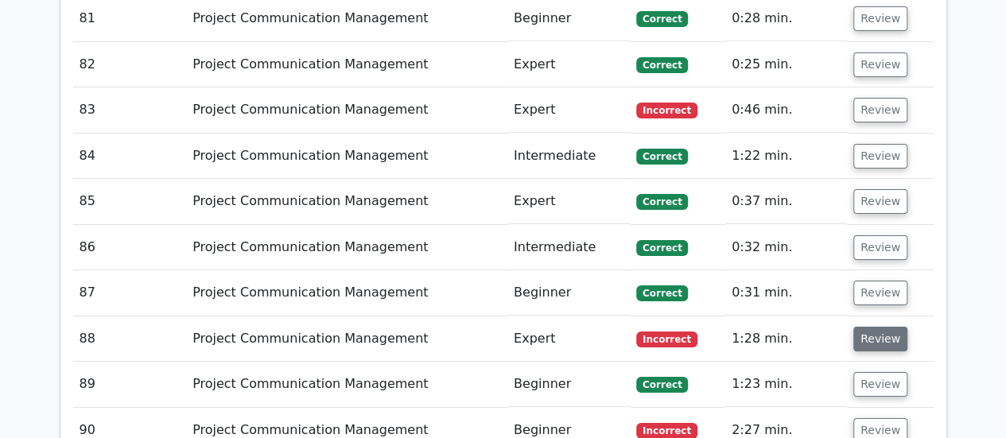
click at [866, 327] on button "Review" at bounding box center [880, 339] width 54 height 25
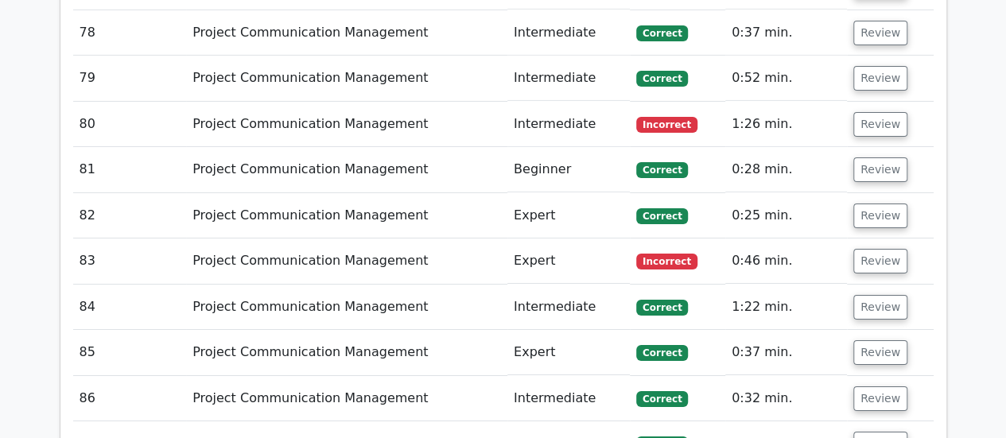
scroll to position [5658, 0]
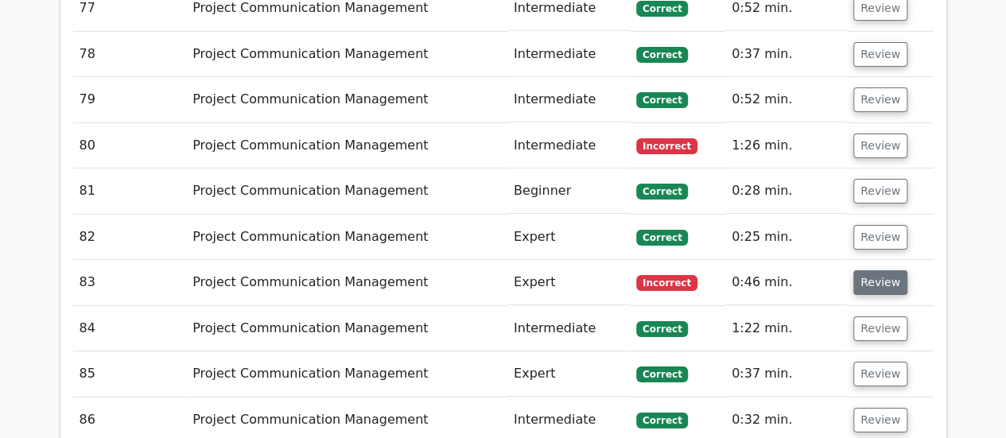
click at [886, 270] on button "Review" at bounding box center [880, 282] width 54 height 25
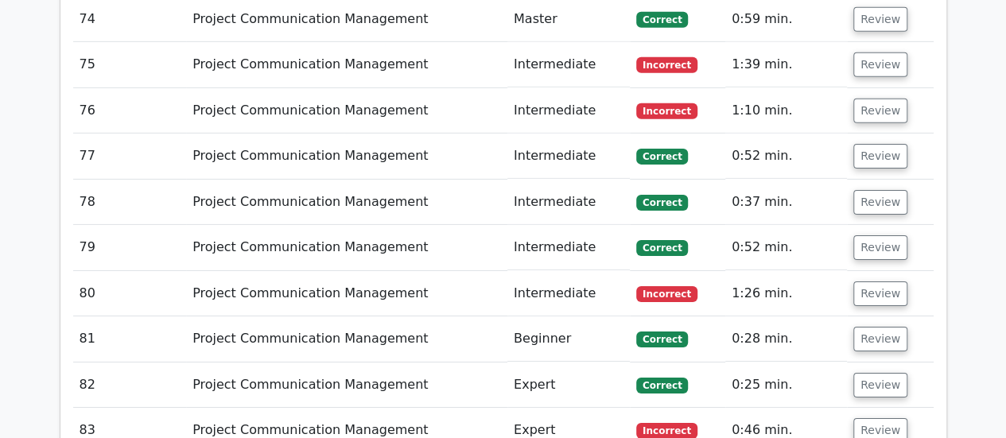
scroll to position [5460, 0]
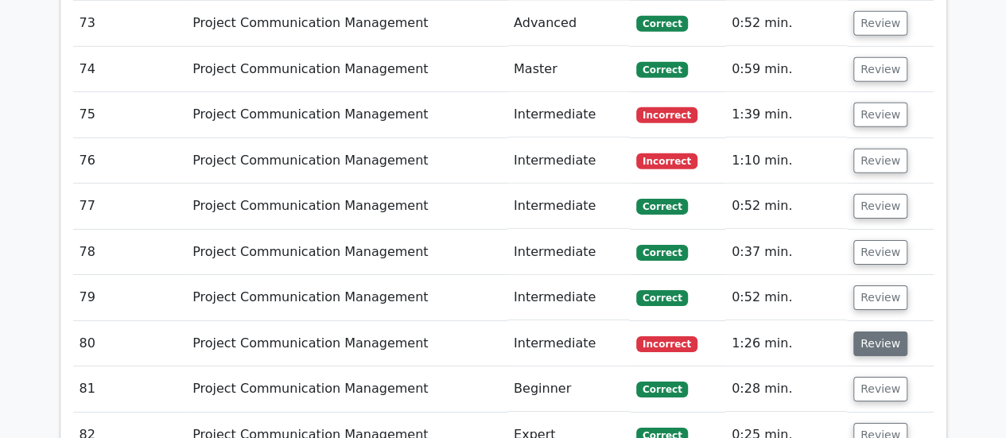
click at [873, 332] on button "Review" at bounding box center [880, 344] width 54 height 25
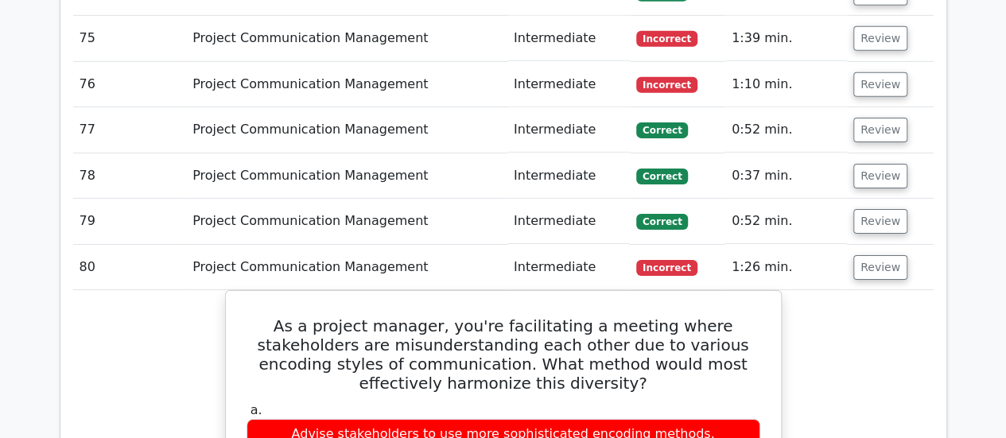
scroll to position [5570, 0]
